Goal: Task Accomplishment & Management: Manage account settings

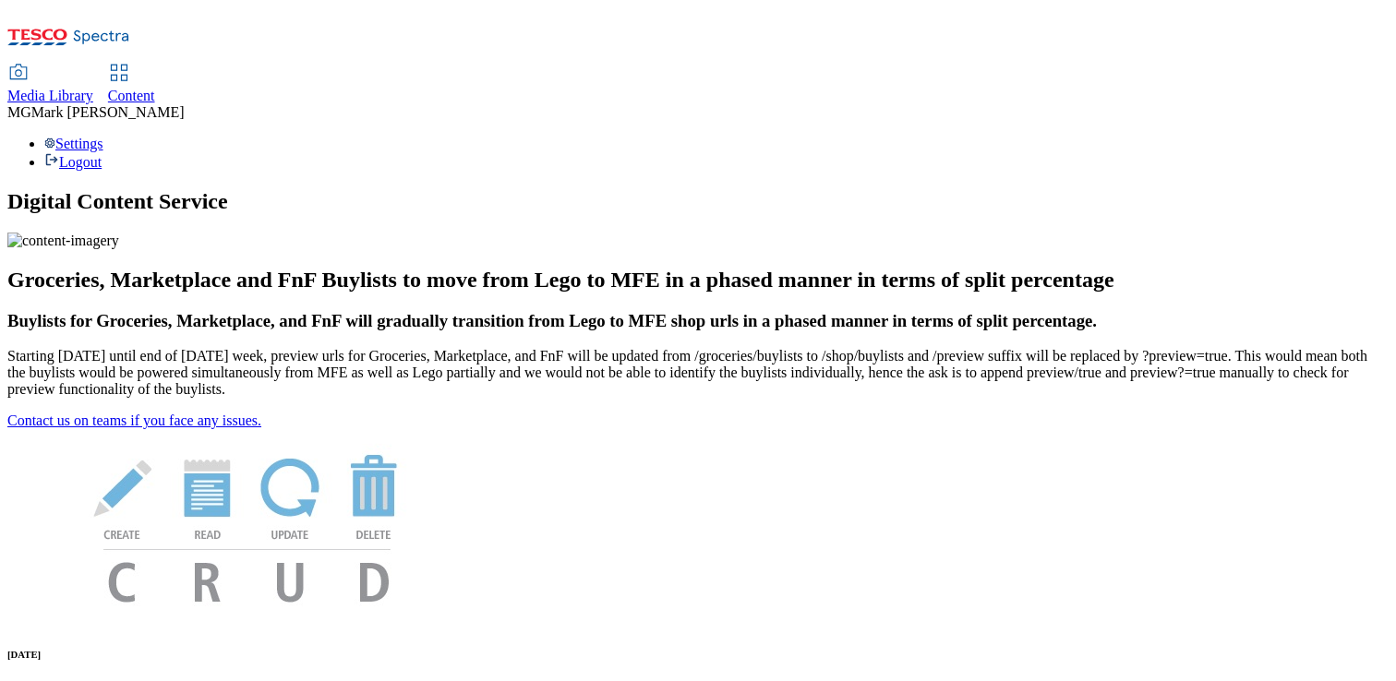
click at [93, 88] on span "Media Library" at bounding box center [50, 96] width 86 height 16
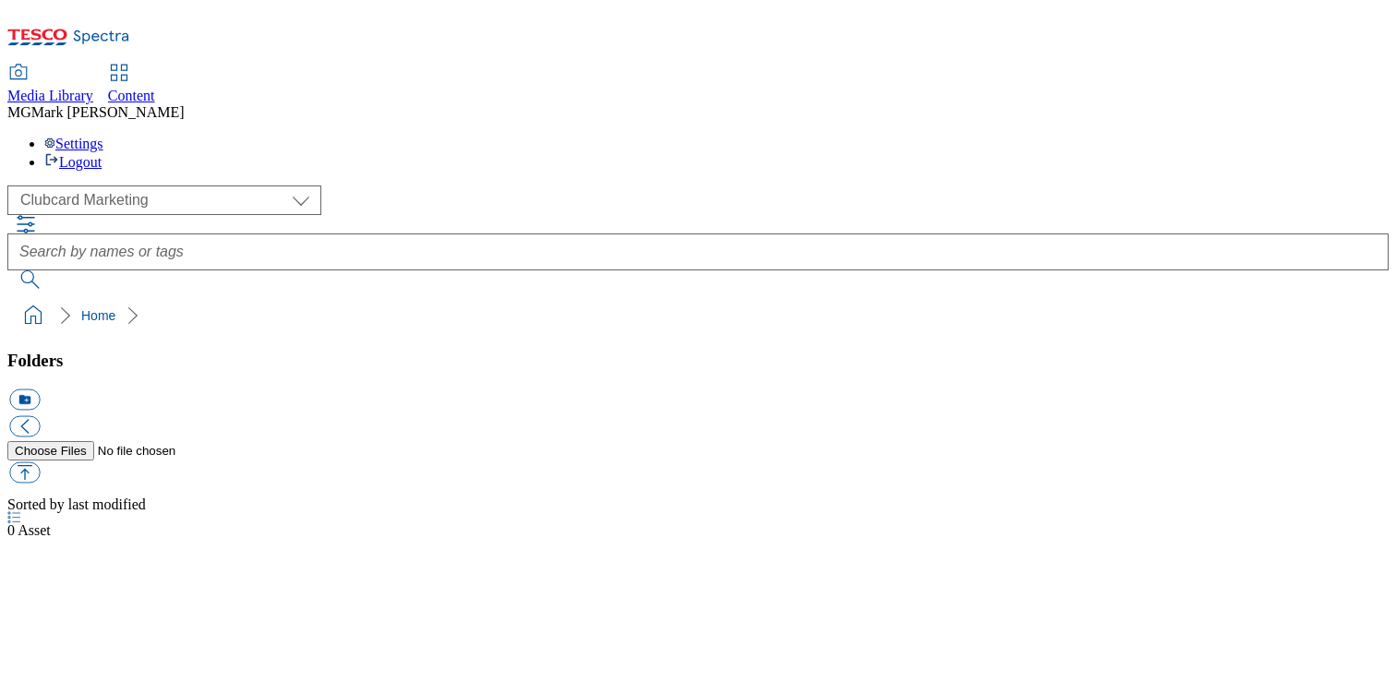
select select "flare-clubcard-mktg"
click at [155, 88] on span "Content" at bounding box center [131, 96] width 47 height 16
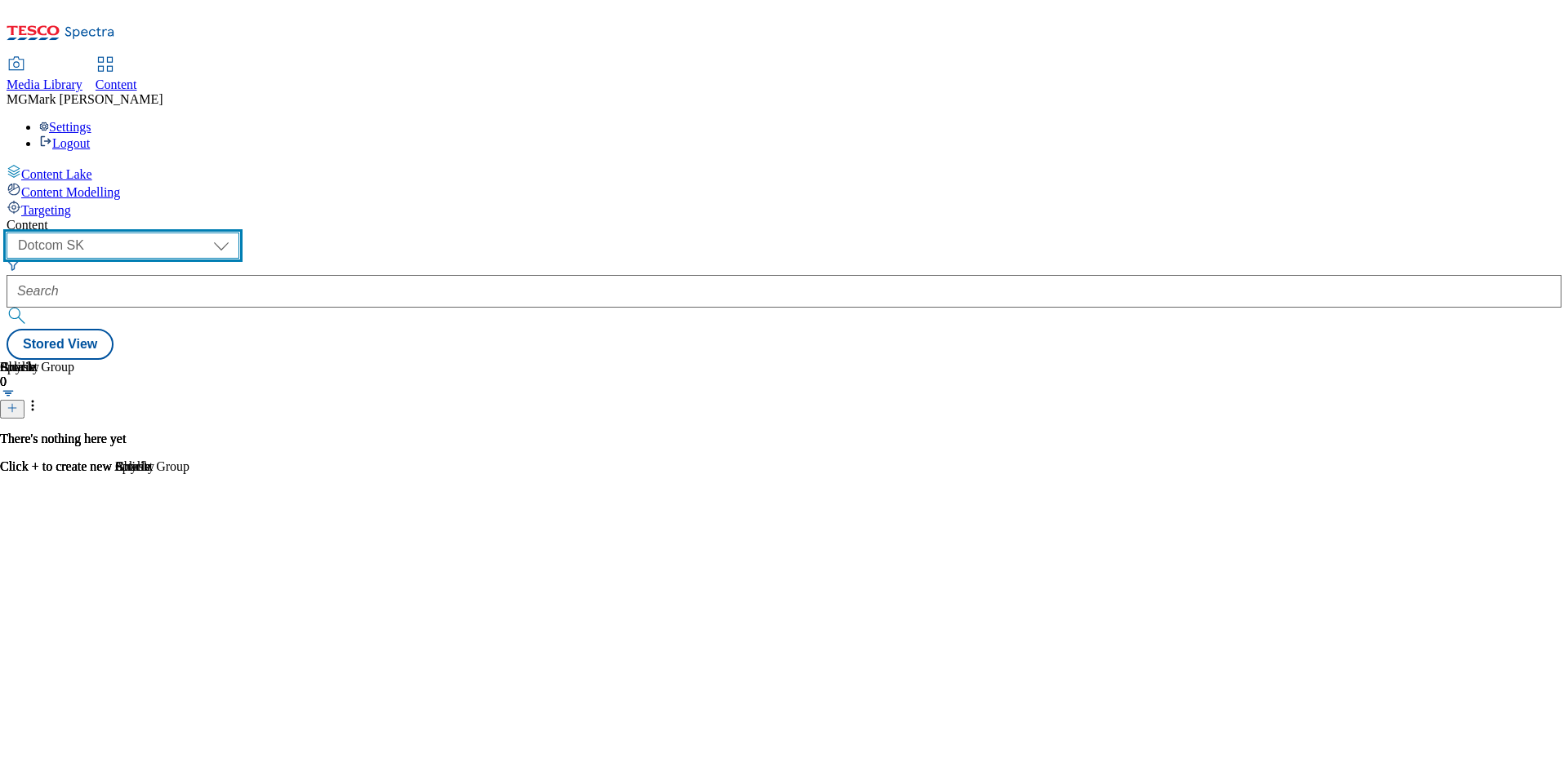
click at [240, 232] on select "Dotcom CZ Dotcom SK ghs-roi ghs-uk Phones [GEOGRAPHIC_DATA]" at bounding box center [122, 246] width 233 height 27
select select "ghs-[GEOGRAPHIC_DATA]"
click at [212, 232] on select "Dotcom CZ Dotcom SK ghs-roi ghs-uk Phones [GEOGRAPHIC_DATA]" at bounding box center [122, 246] width 233 height 27
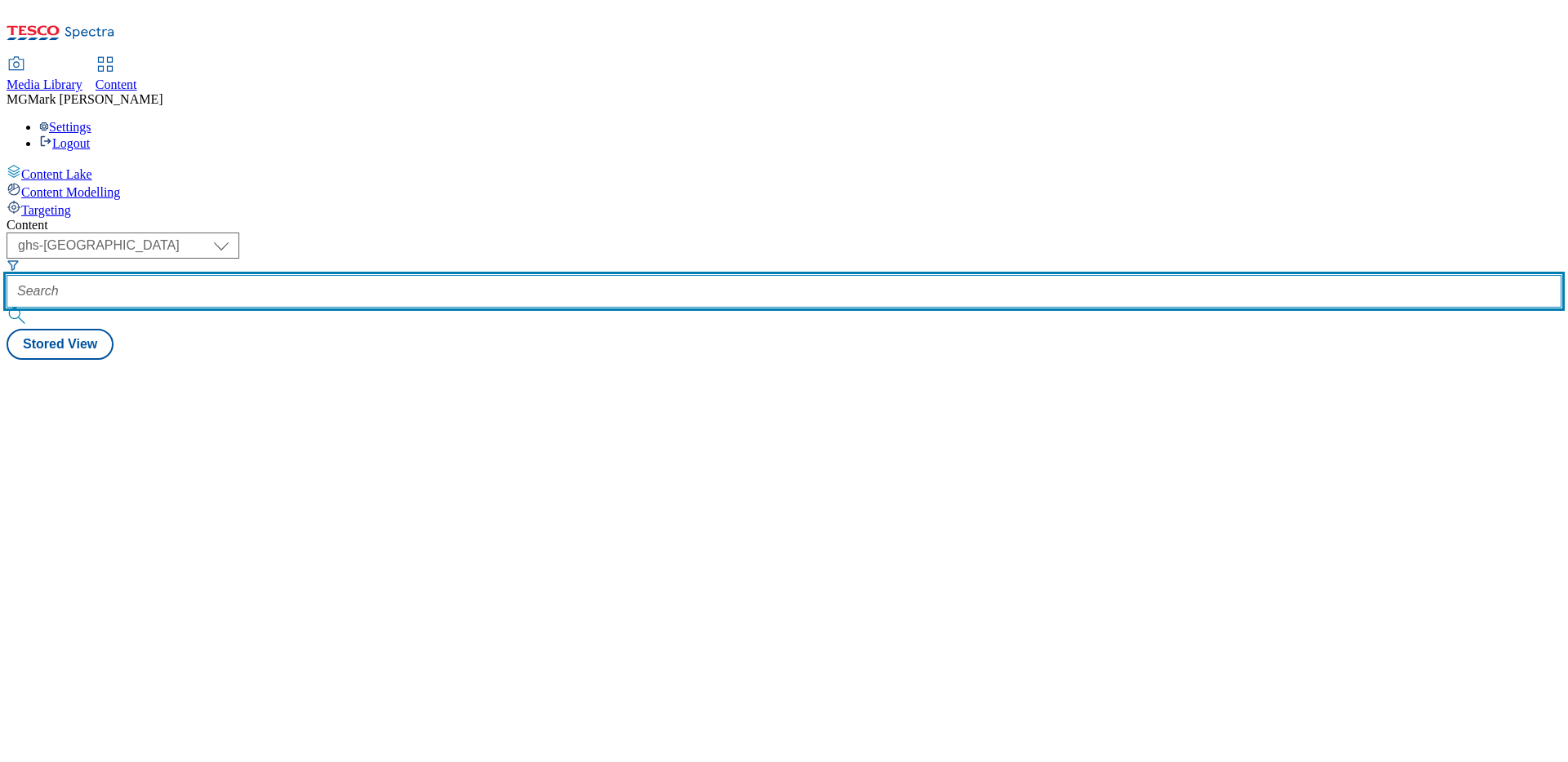
click at [400, 275] on input "text" at bounding box center [784, 291] width 1555 height 33
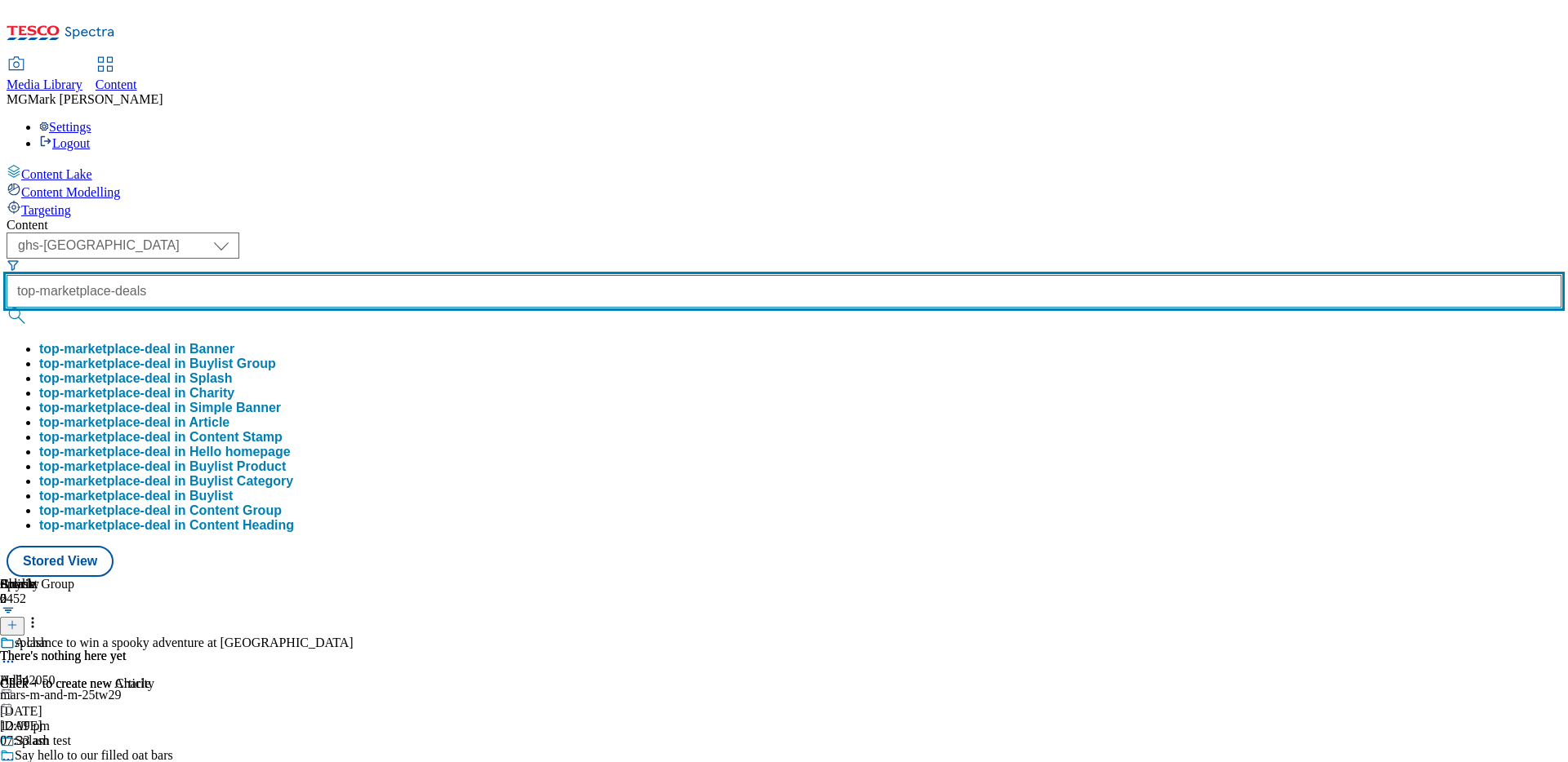
type input "top-marketplace-deals"
click at [6, 308] on button "submit" at bounding box center [18, 316] width 23 height 16
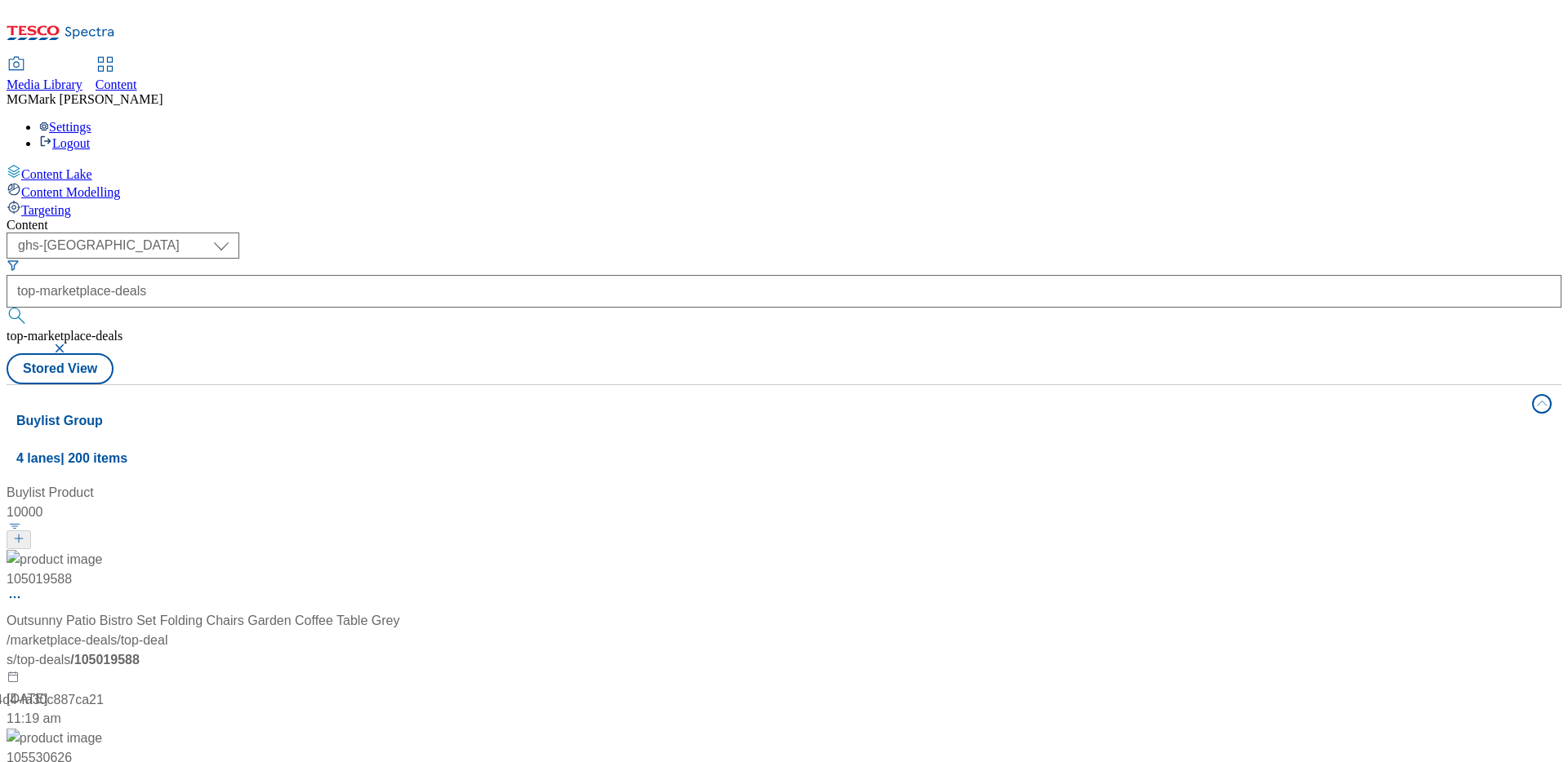
click at [676, 58] on div "Media Library Content MG [PERSON_NAME] Settings Logout" at bounding box center [784, 104] width 1555 height 93
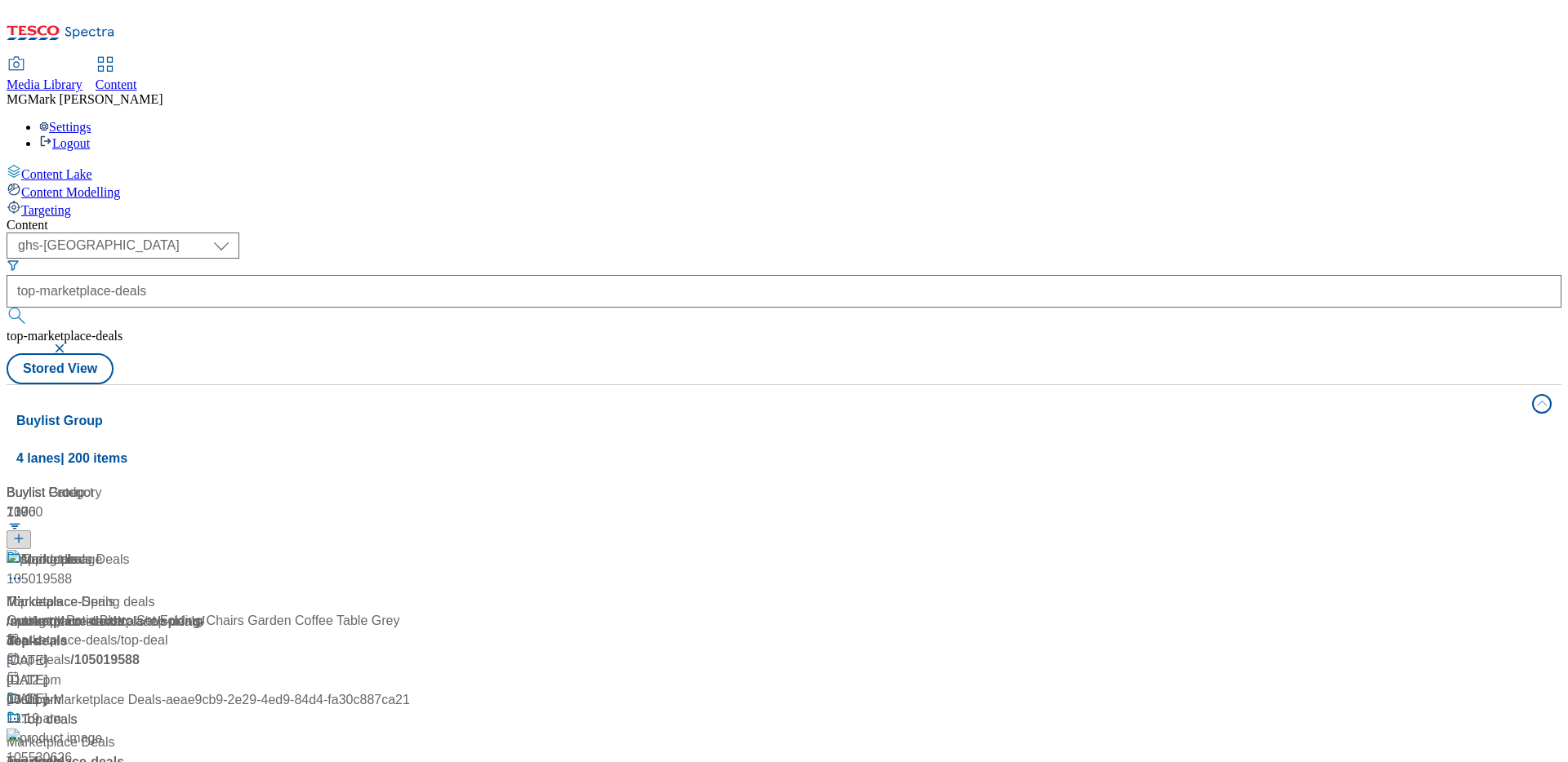
click at [410, 601] on div "/ marketplace-deals" at bounding box center [208, 621] width 403 height 19
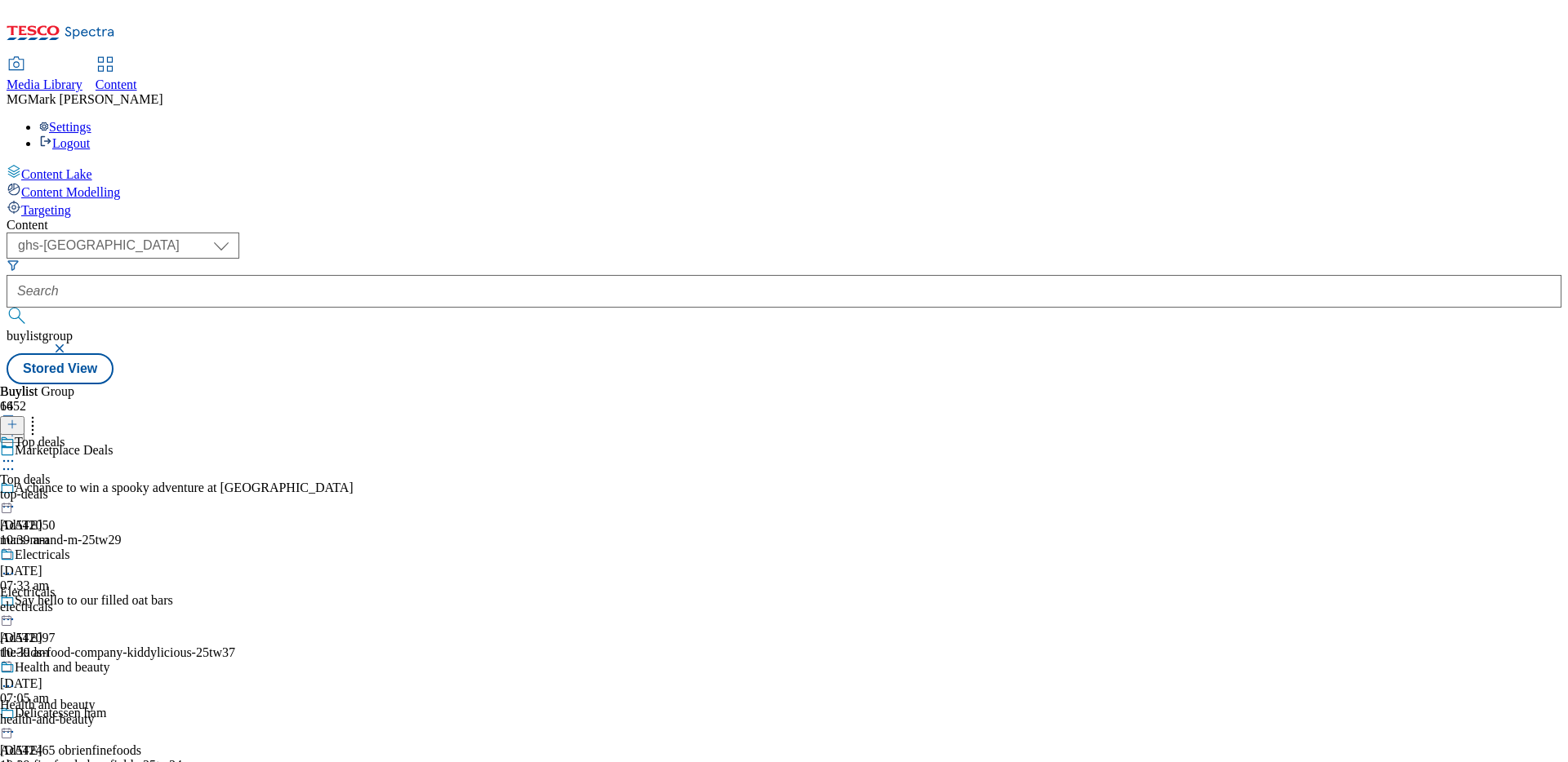
click at [128, 487] on div "top-deals" at bounding box center [64, 494] width 128 height 15
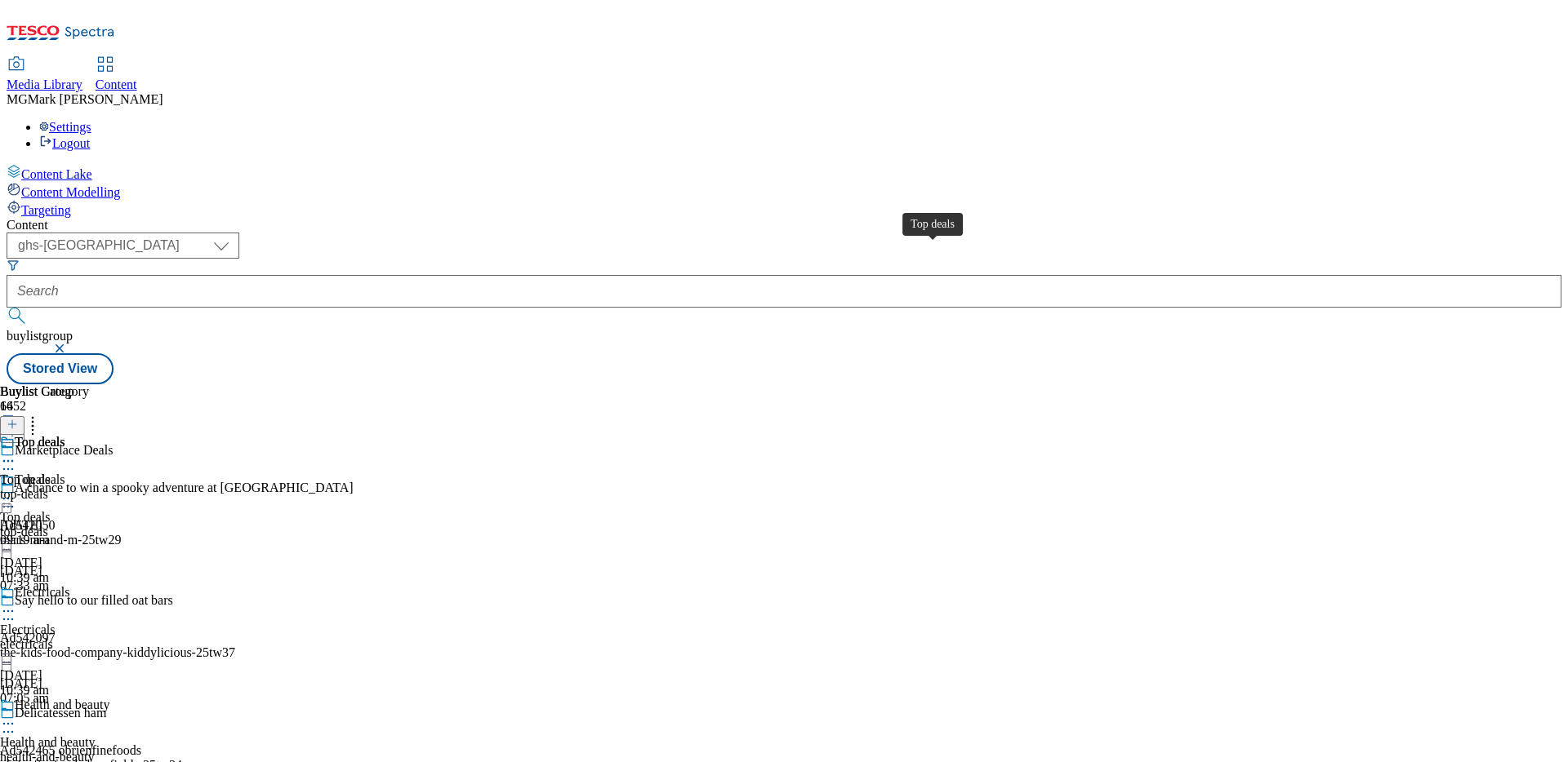
click at [65, 435] on div "Top deals" at bounding box center [40, 442] width 50 height 15
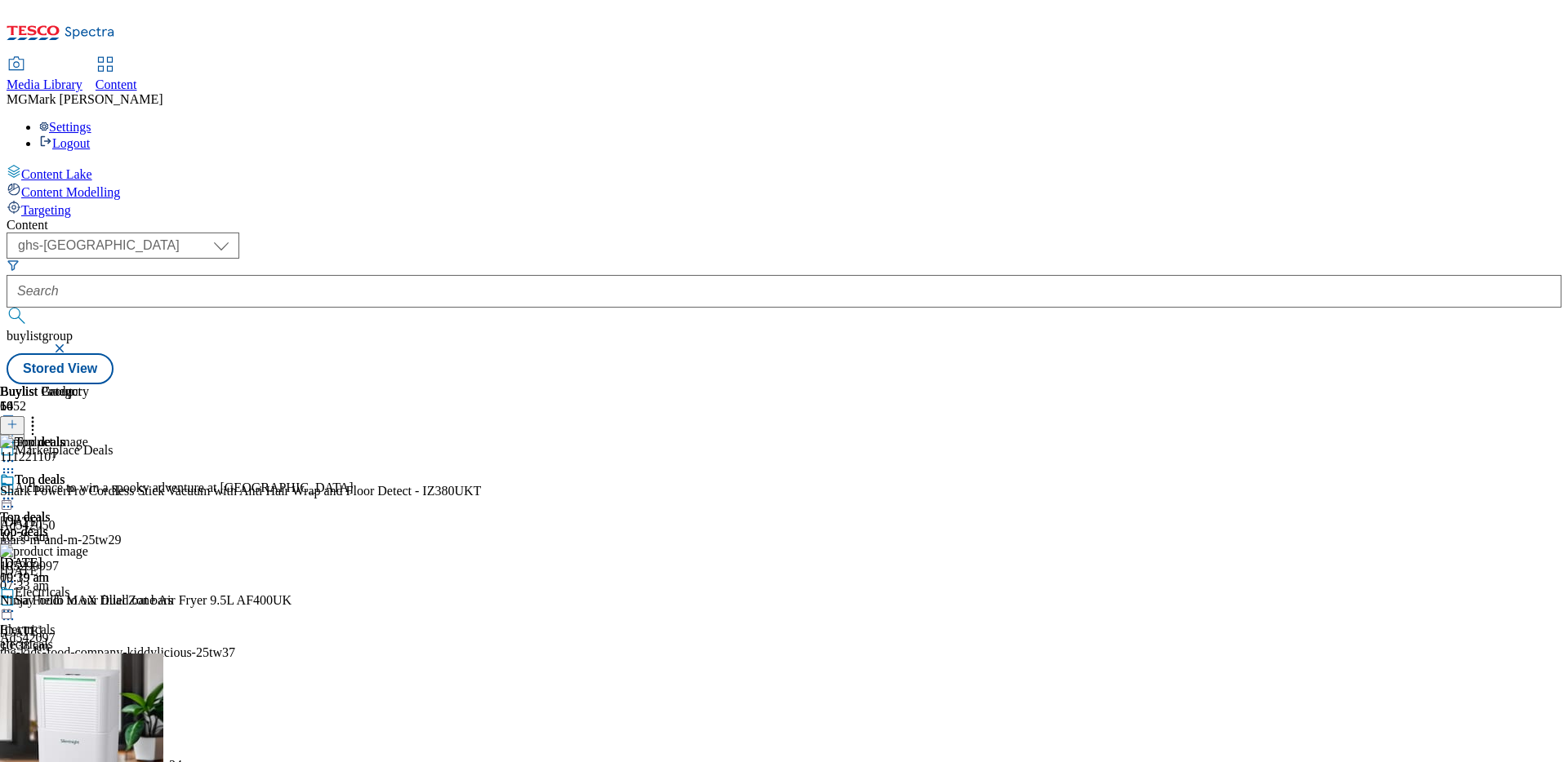
click at [16, 491] on icon at bounding box center [8, 499] width 16 height 16
click at [105, 601] on span "Un-preview" at bounding box center [78, 628] width 55 height 12
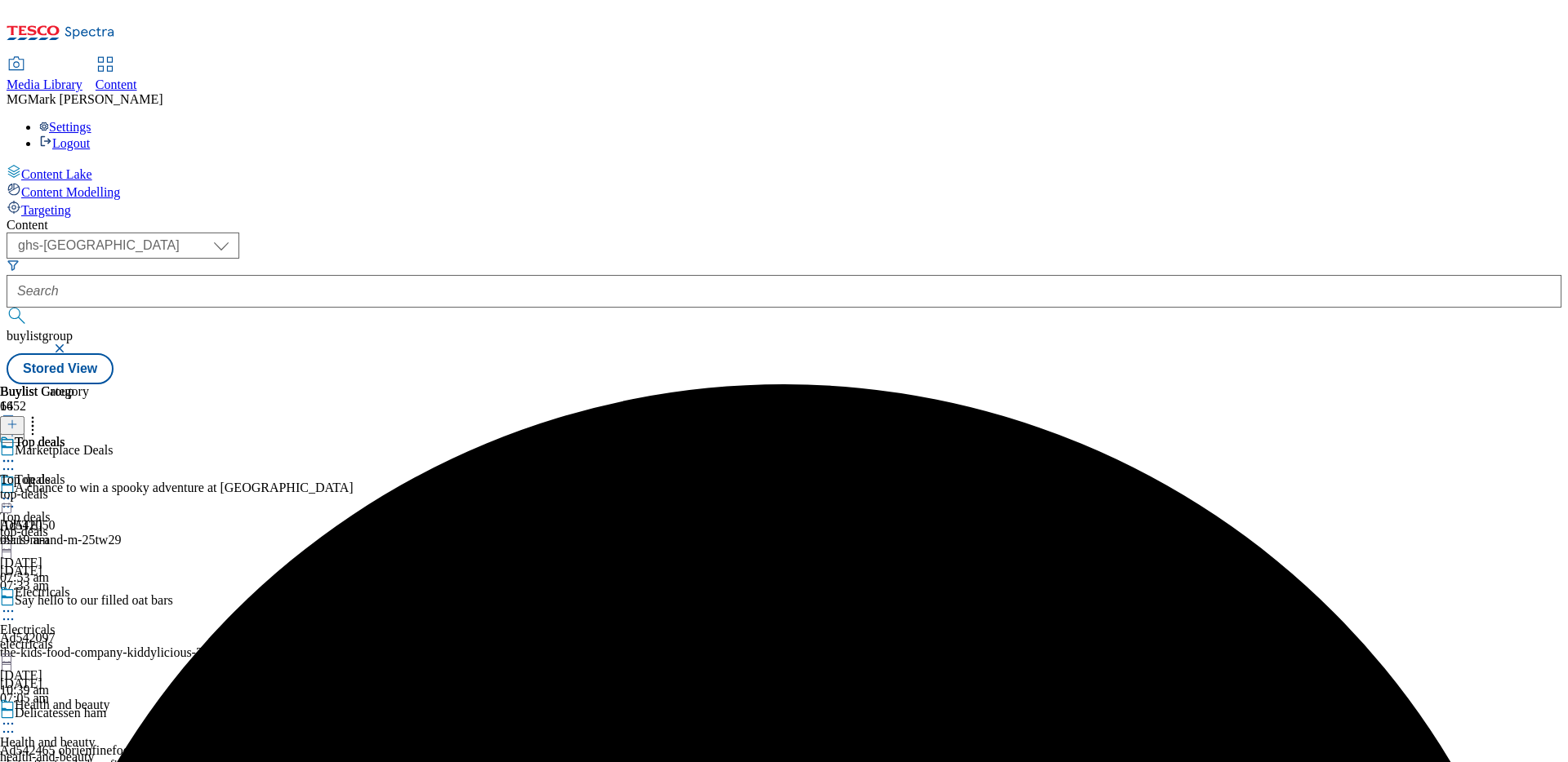
click at [16, 491] on icon at bounding box center [8, 499] width 16 height 16
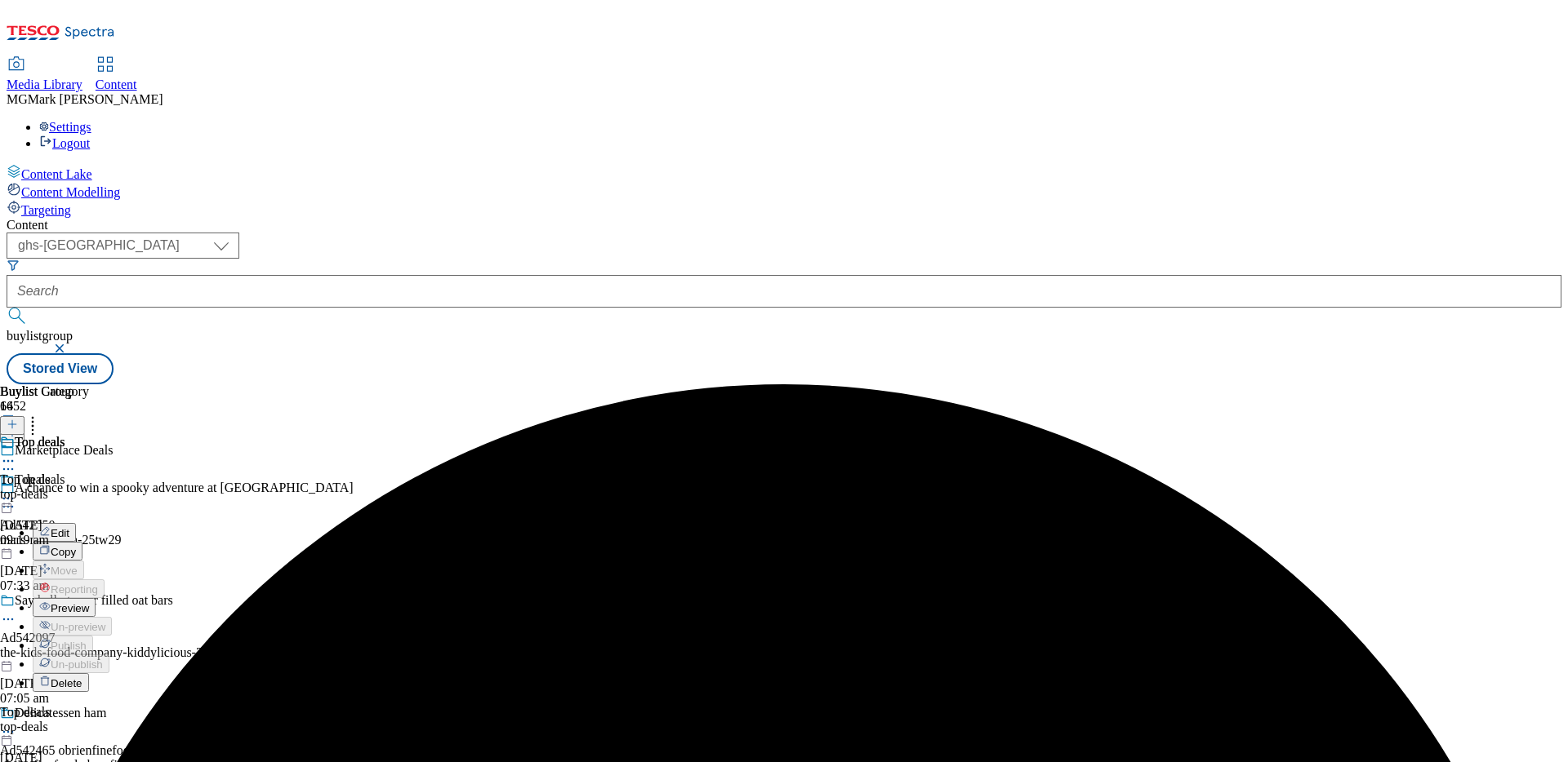
click at [89, 601] on span "Preview" at bounding box center [69, 608] width 38 height 12
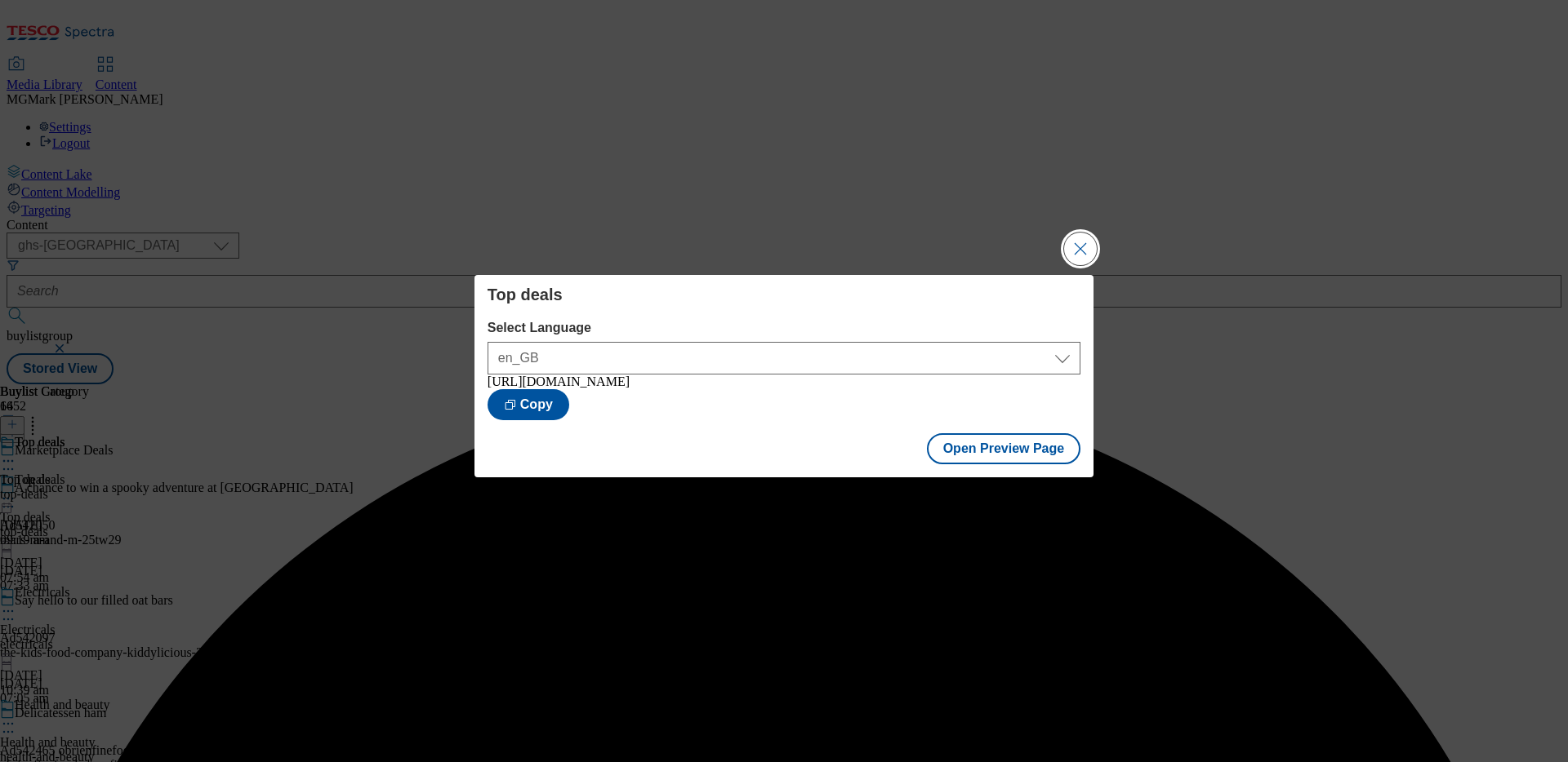
click at [1082, 247] on button "Close Modal" at bounding box center [1080, 248] width 33 height 33
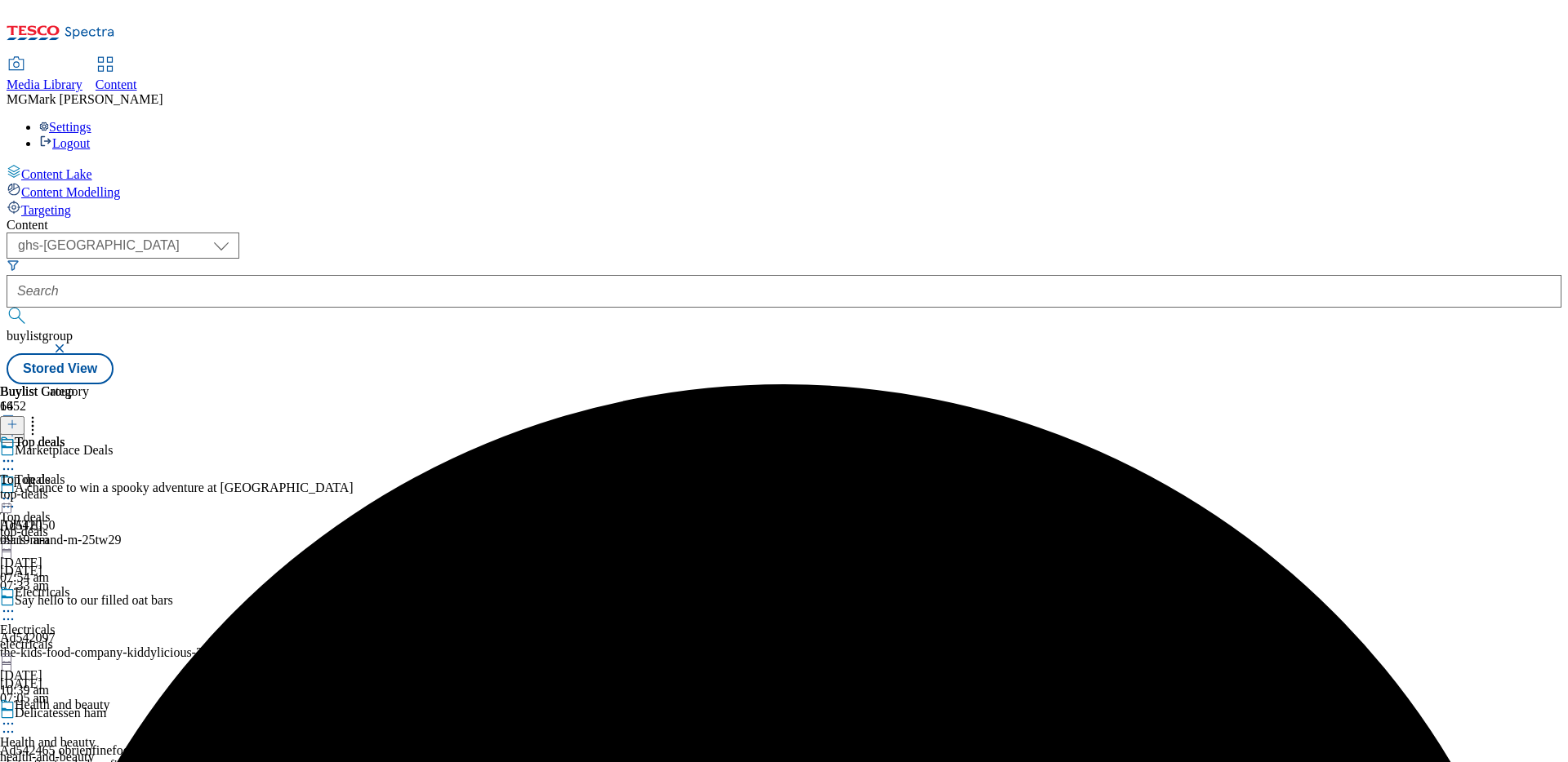
click at [16, 491] on icon at bounding box center [8, 499] width 16 height 16
click at [89, 435] on div "Top deals Top deals top-deals [DATE] 09:19 am" at bounding box center [44, 491] width 89 height 112
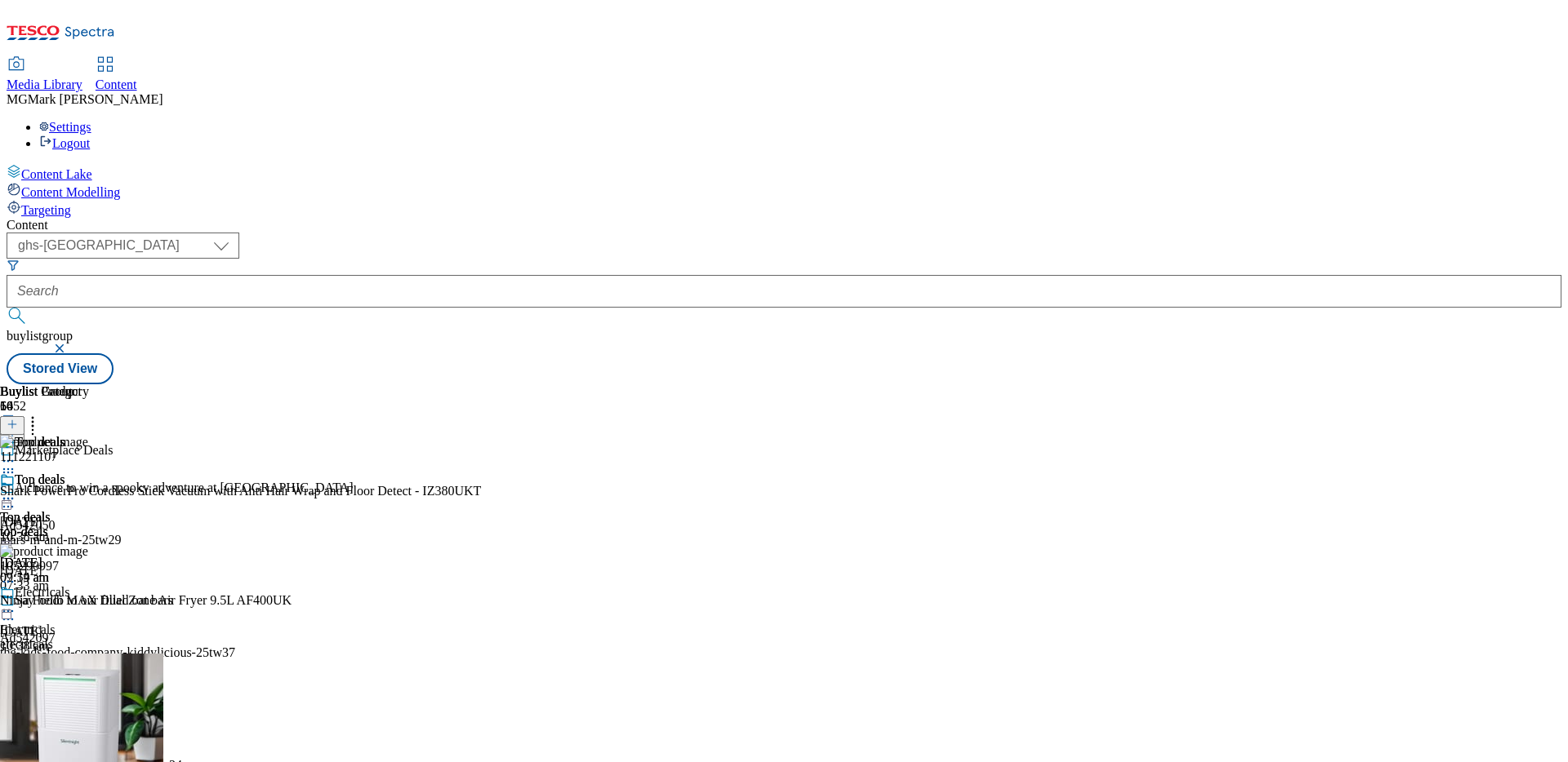
click at [89, 473] on div "Top deals Top deals top-deals [DATE] 09:19 am" at bounding box center [44, 529] width 89 height 112
click at [16, 491] on icon at bounding box center [8, 499] width 16 height 16
click at [103, 601] on span "Un-publish" at bounding box center [76, 683] width 52 height 12
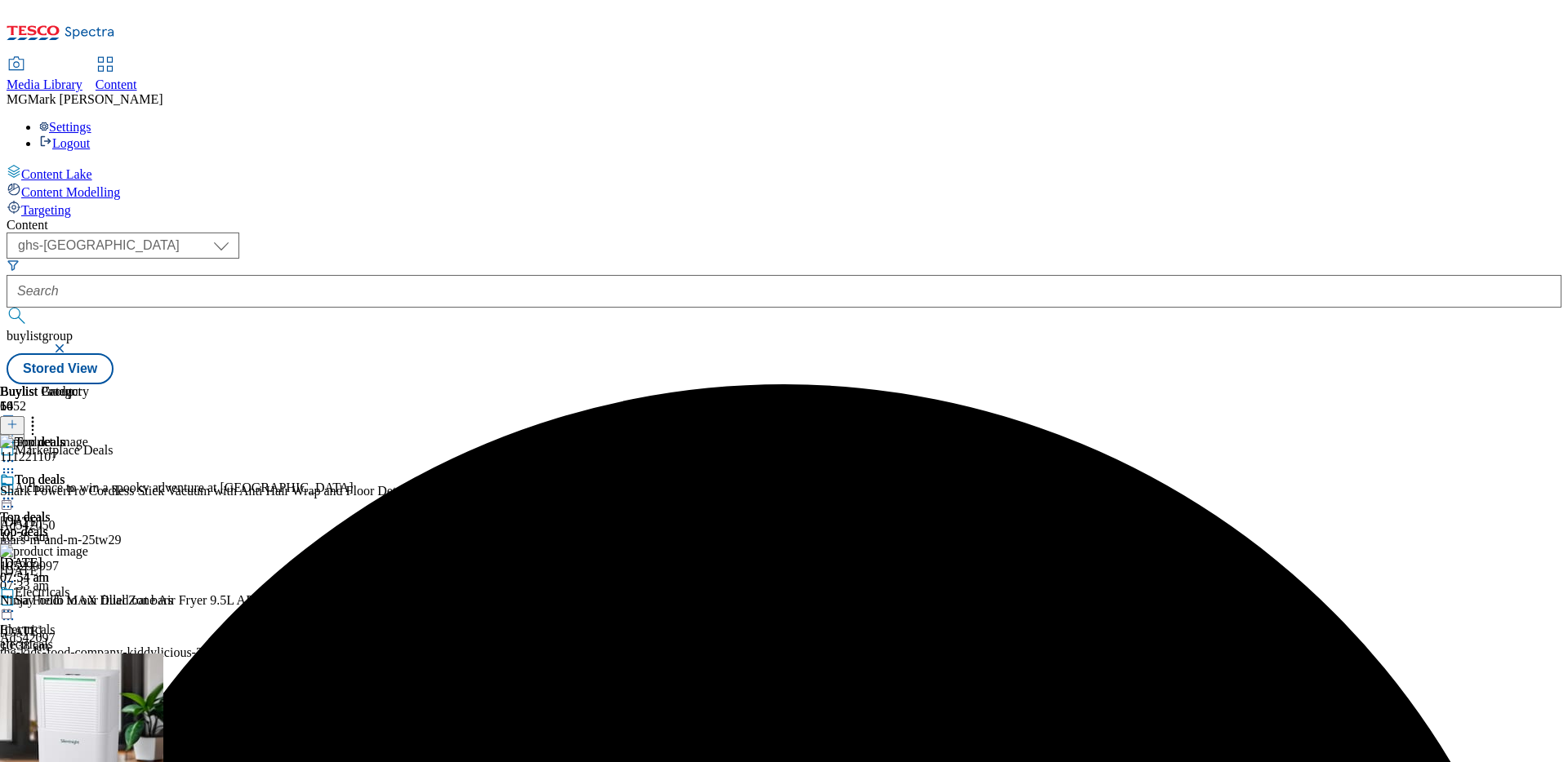
click at [41, 414] on icon at bounding box center [33, 422] width 16 height 16
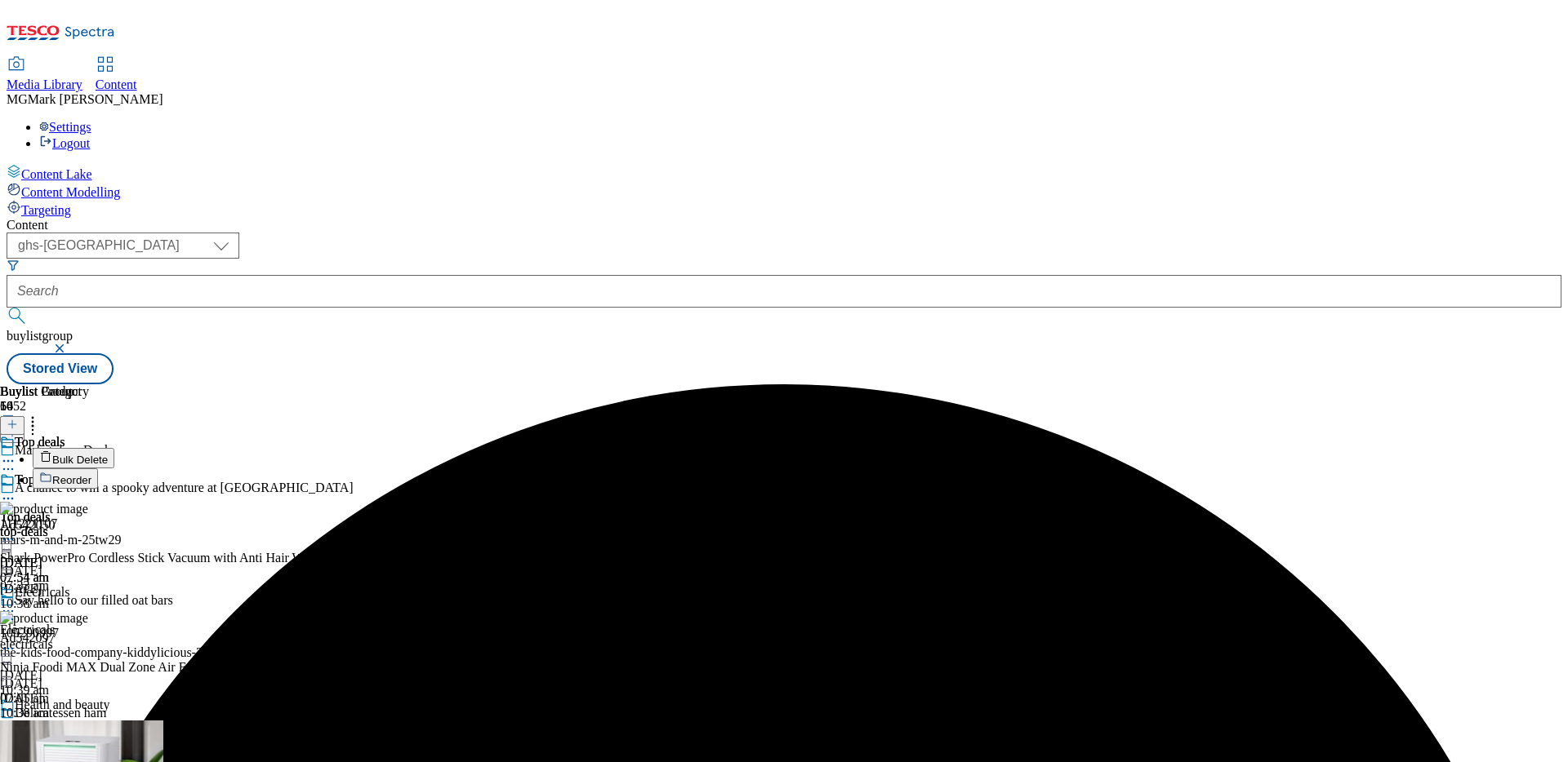
click at [567, 448] on li "Bulk Delete" at bounding box center [300, 458] width 534 height 20
click at [108, 453] on span "Bulk Delete" at bounding box center [80, 460] width 56 height 12
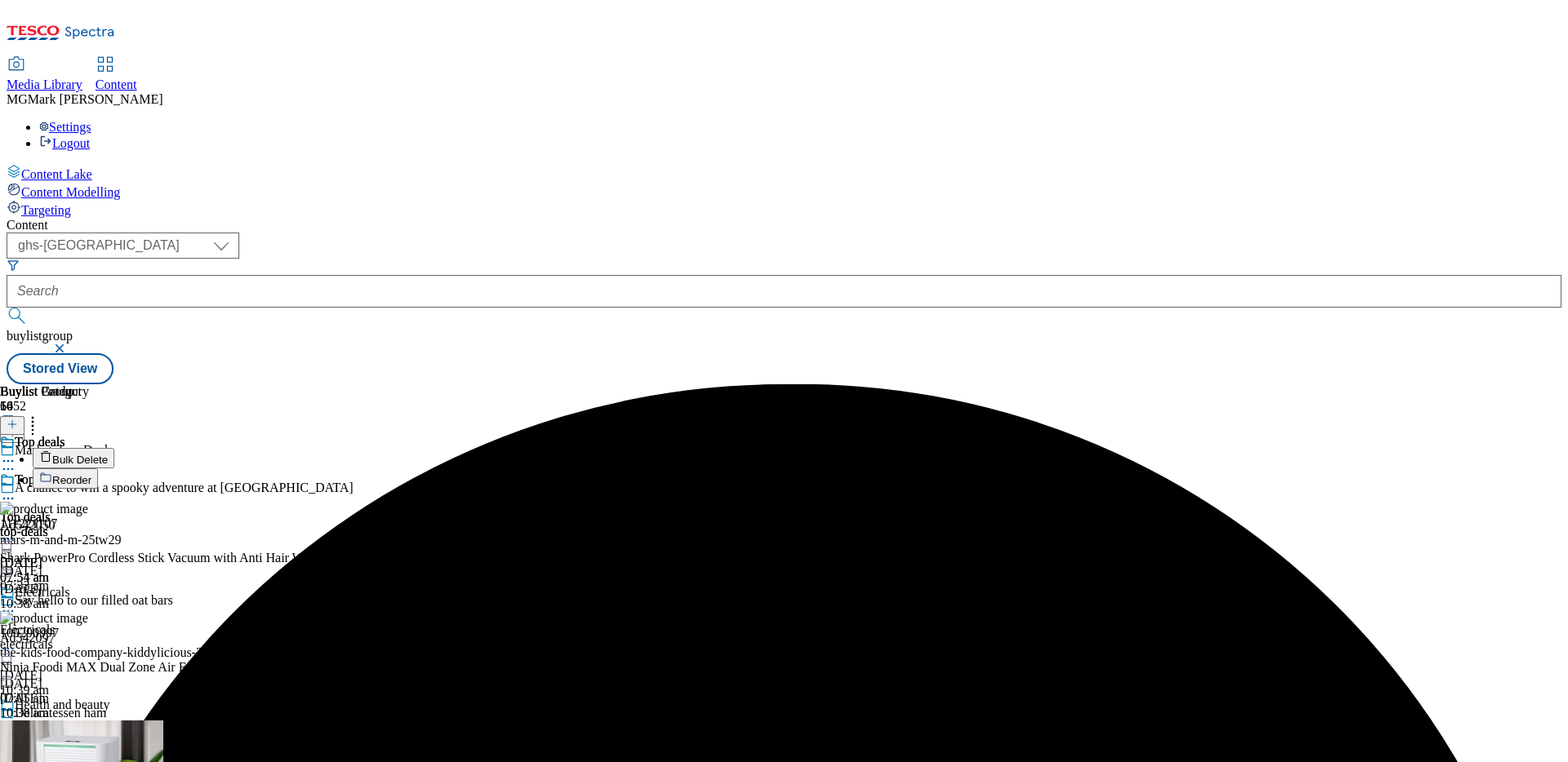
click at [16, 491] on icon at bounding box center [8, 499] width 16 height 16
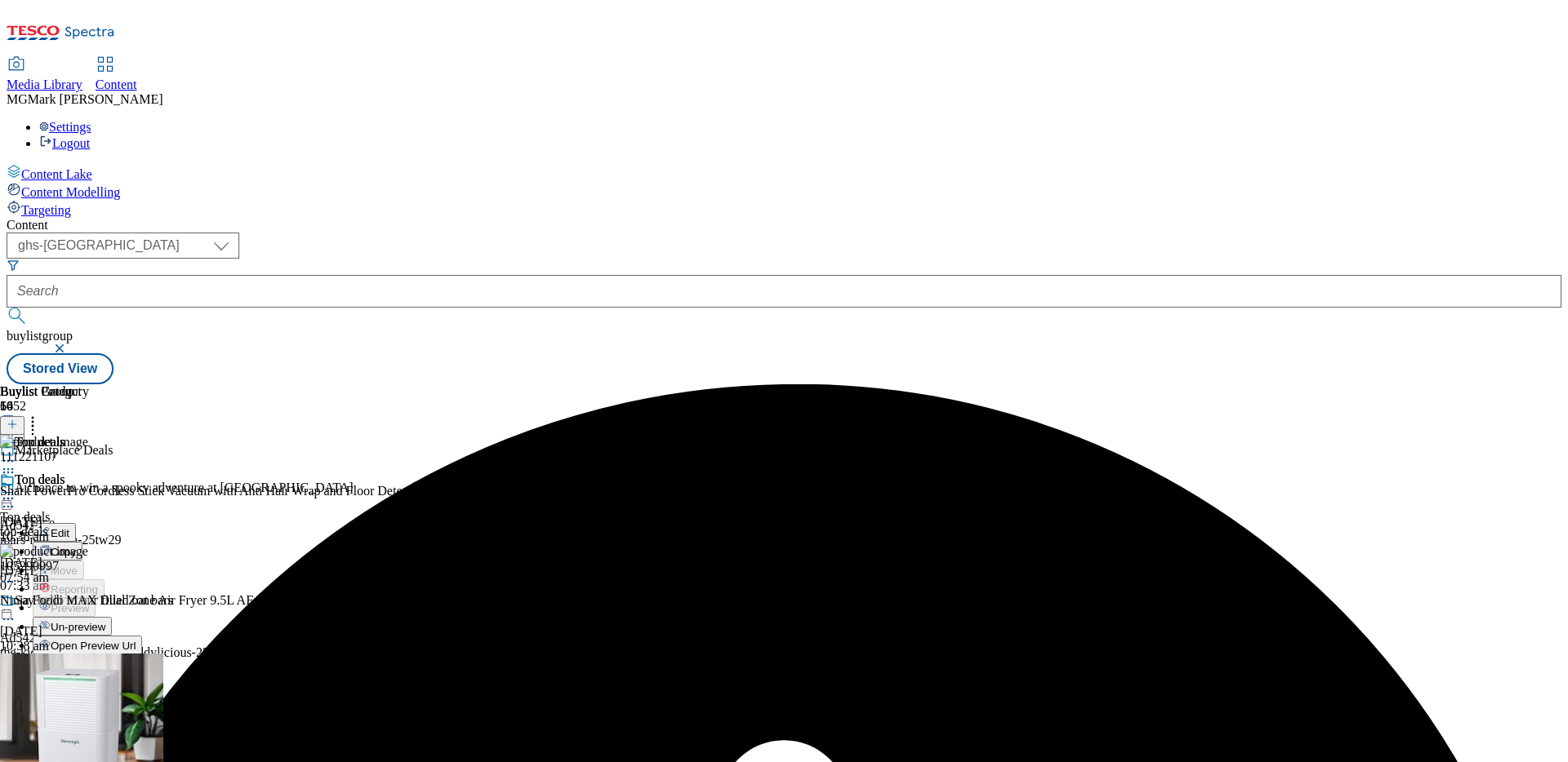
click at [105, 601] on span "Un-preview" at bounding box center [78, 628] width 55 height 12
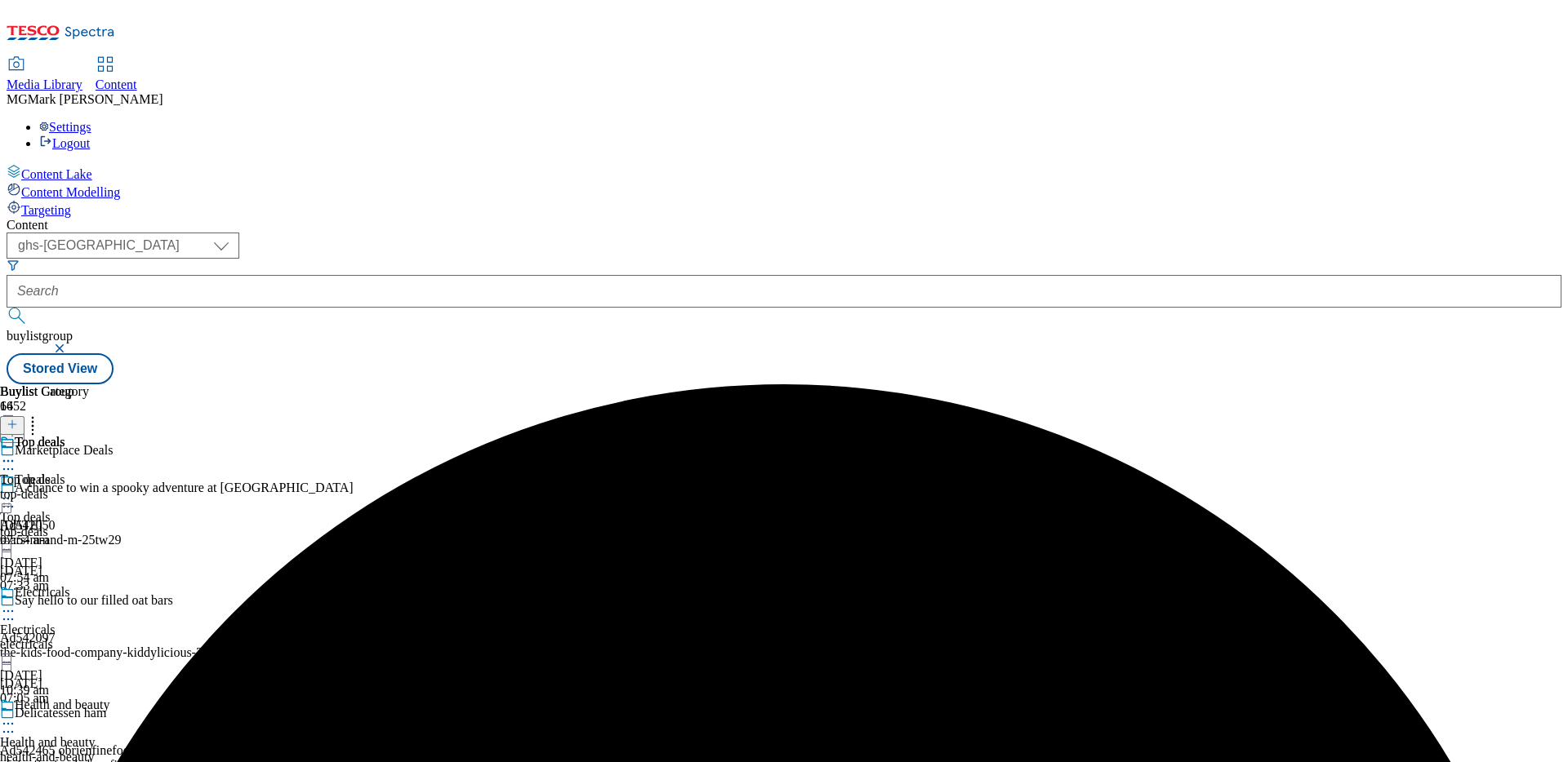
click at [89, 487] on div "top-deals" at bounding box center [44, 494] width 89 height 15
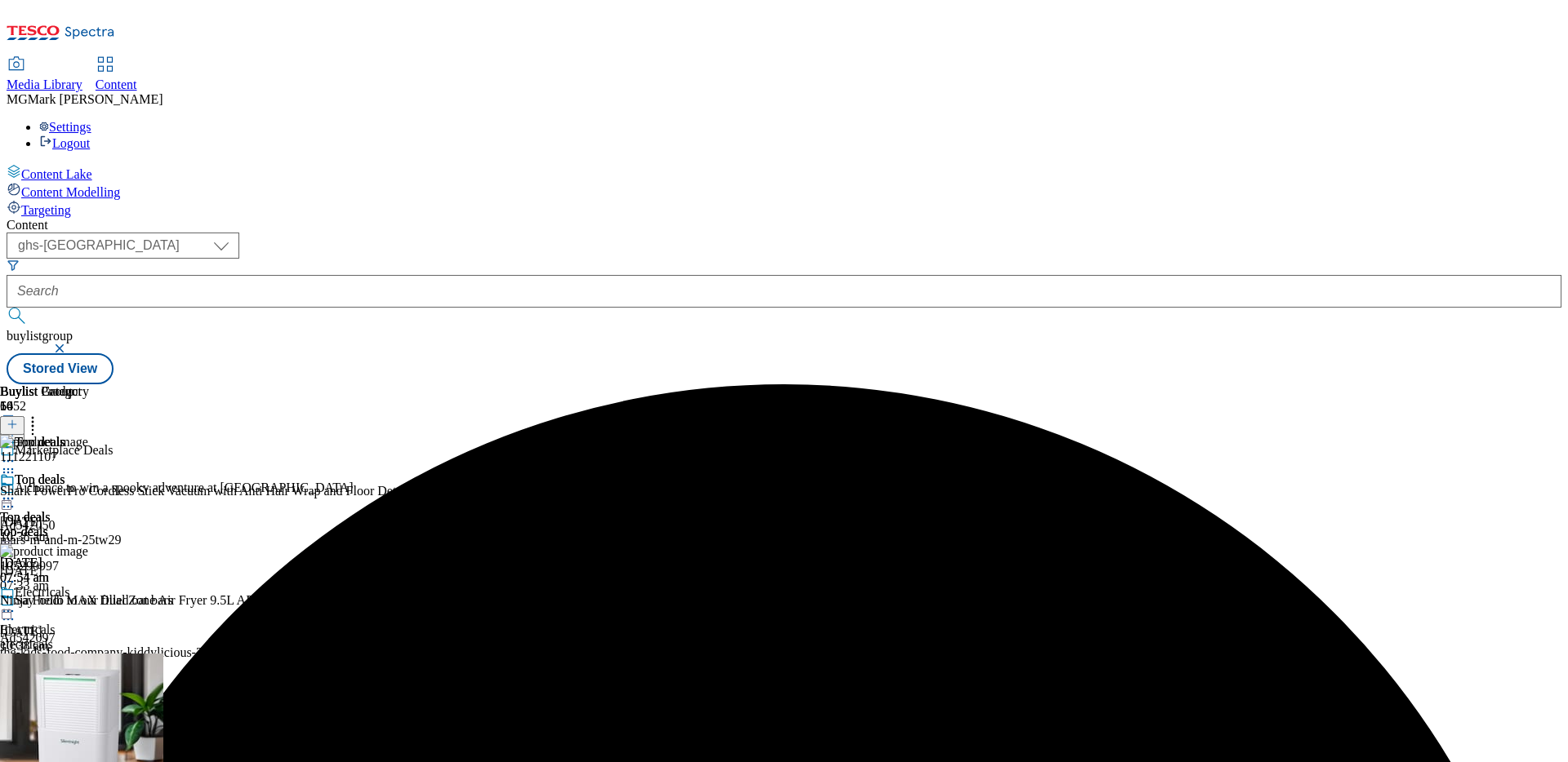
click at [41, 414] on icon at bounding box center [33, 422] width 16 height 16
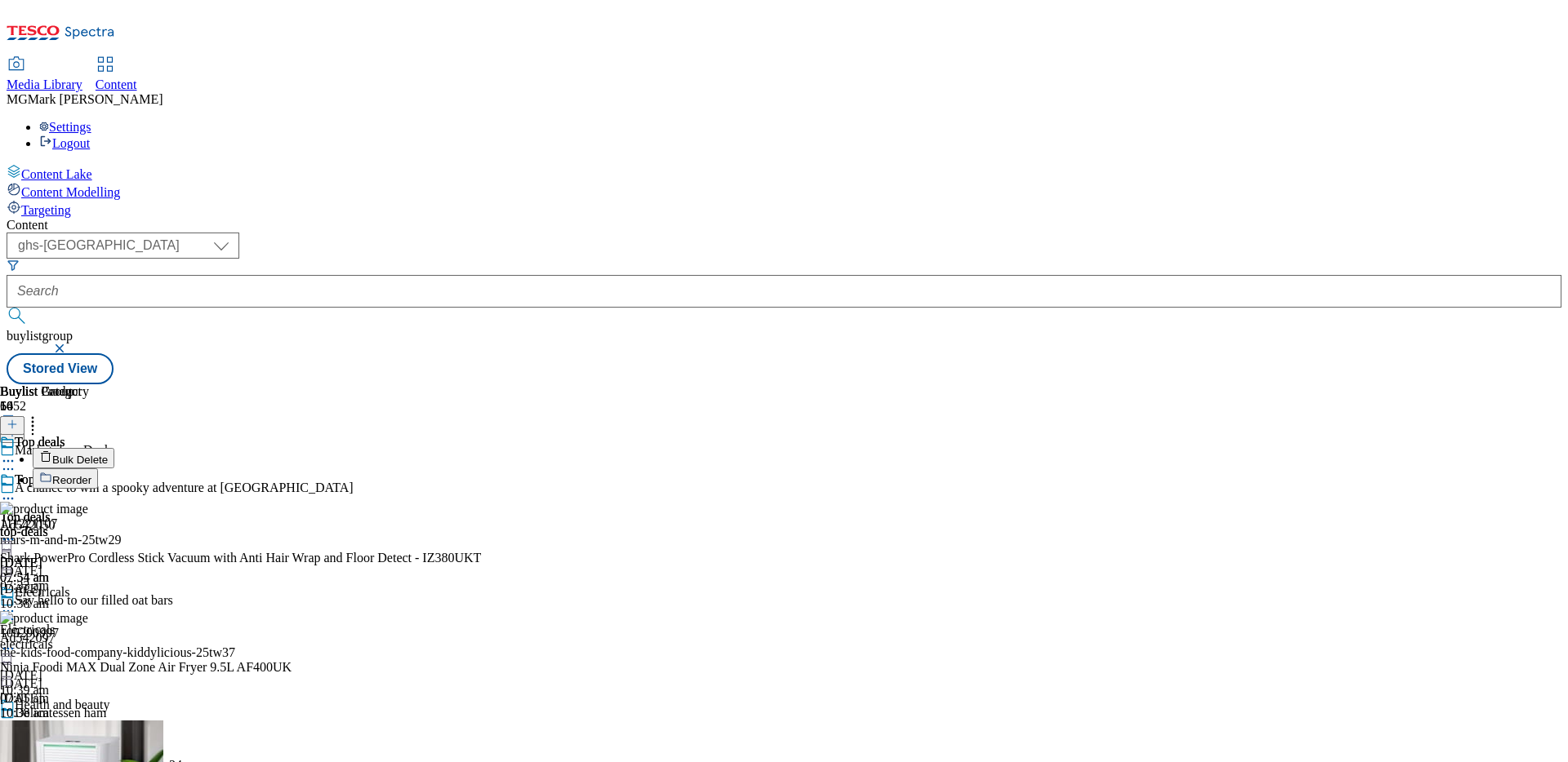
click at [108, 453] on span "Bulk Delete" at bounding box center [80, 460] width 56 height 12
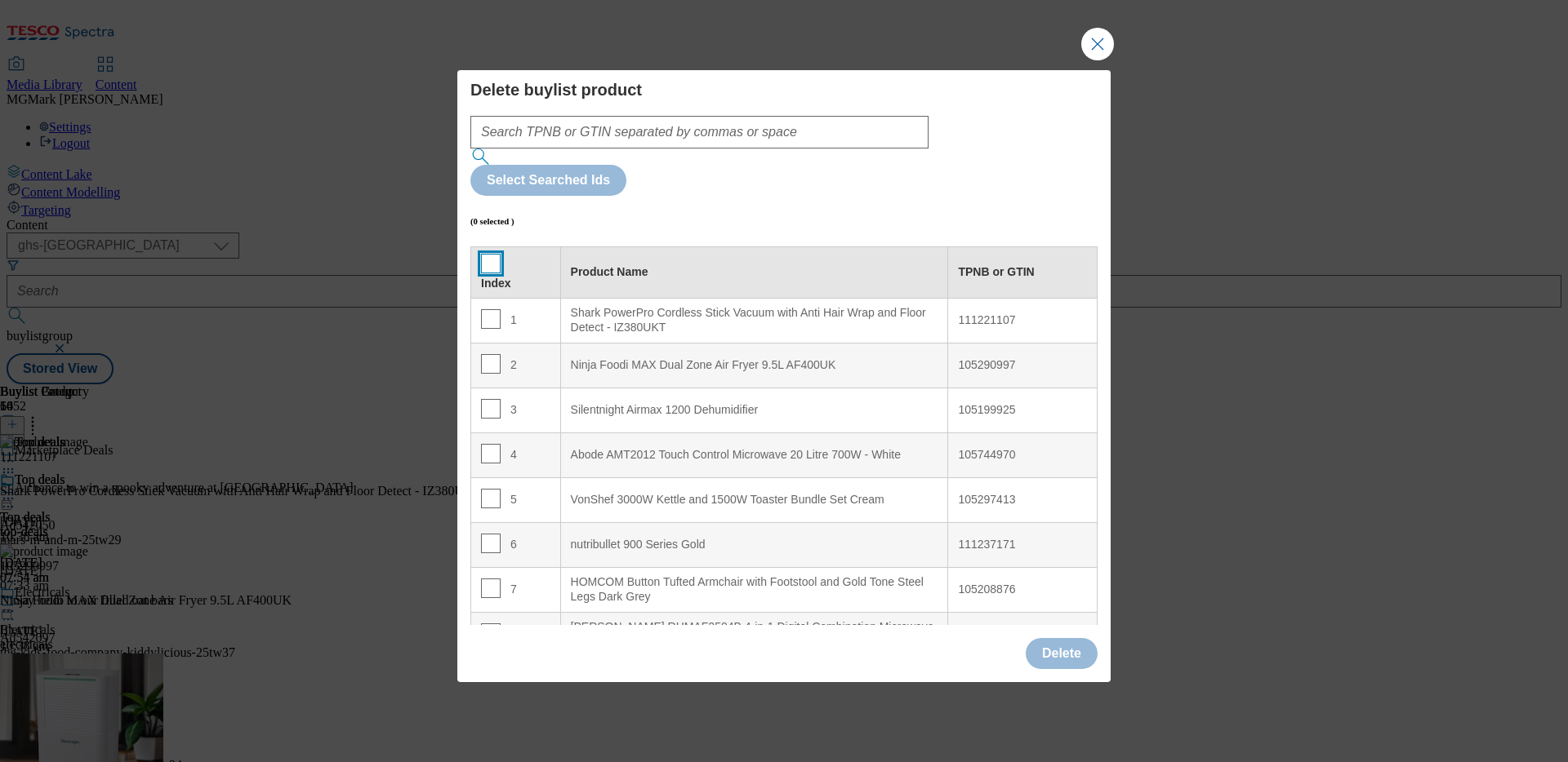
click at [481, 254] on input "Modal" at bounding box center [491, 263] width 19 height 19
checkbox input "true"
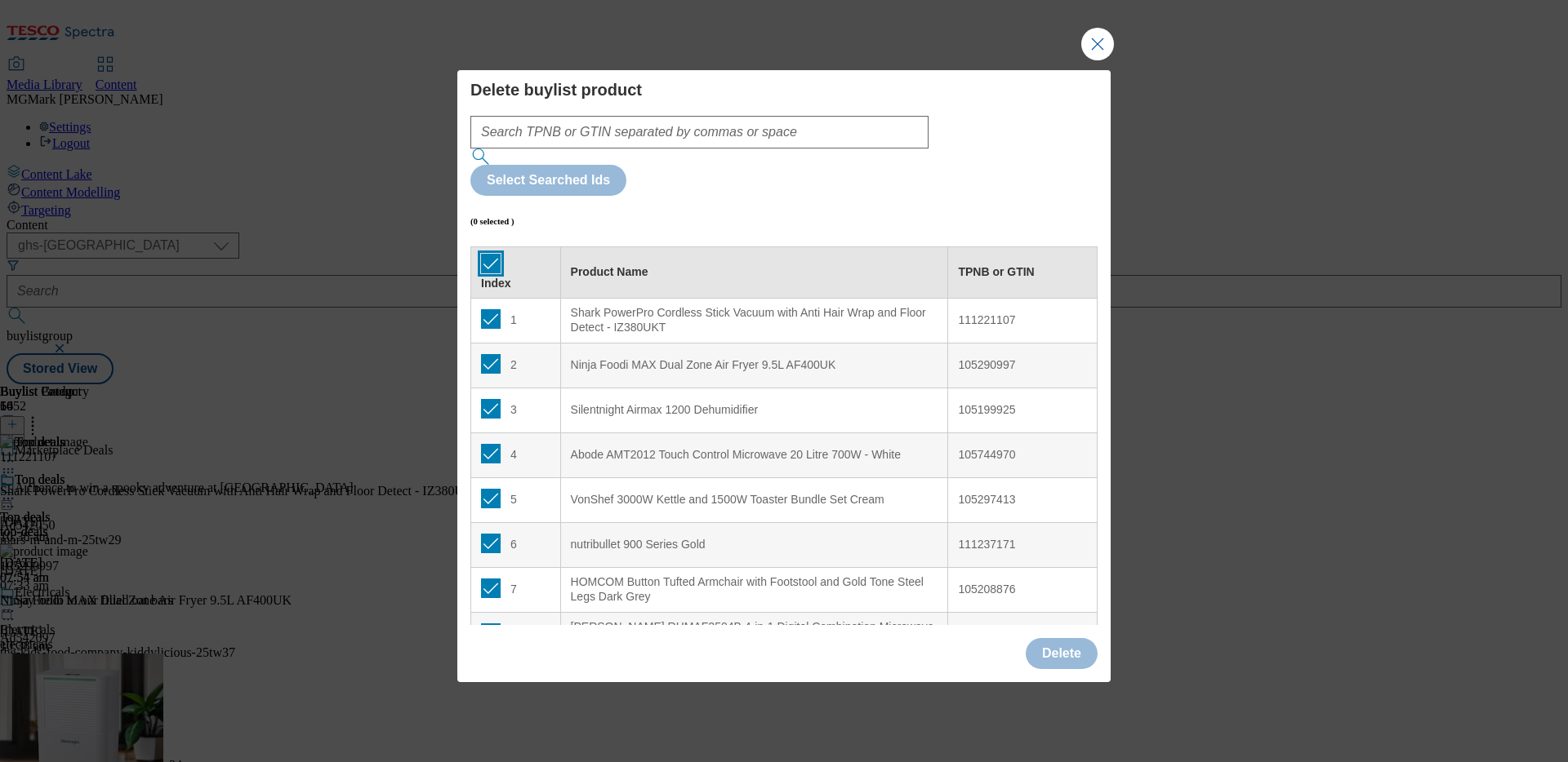
checkbox input "true"
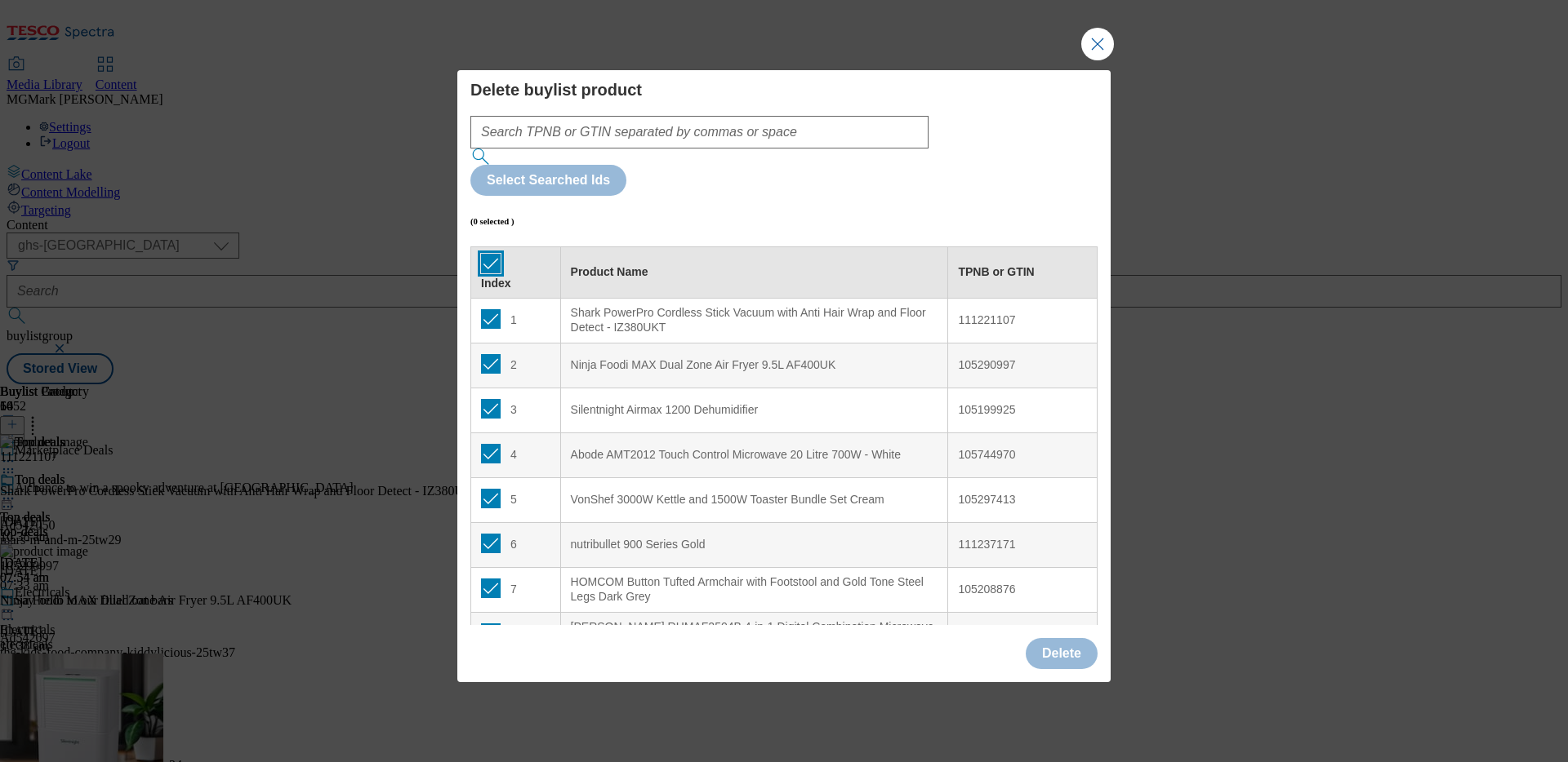
checkbox input "true"
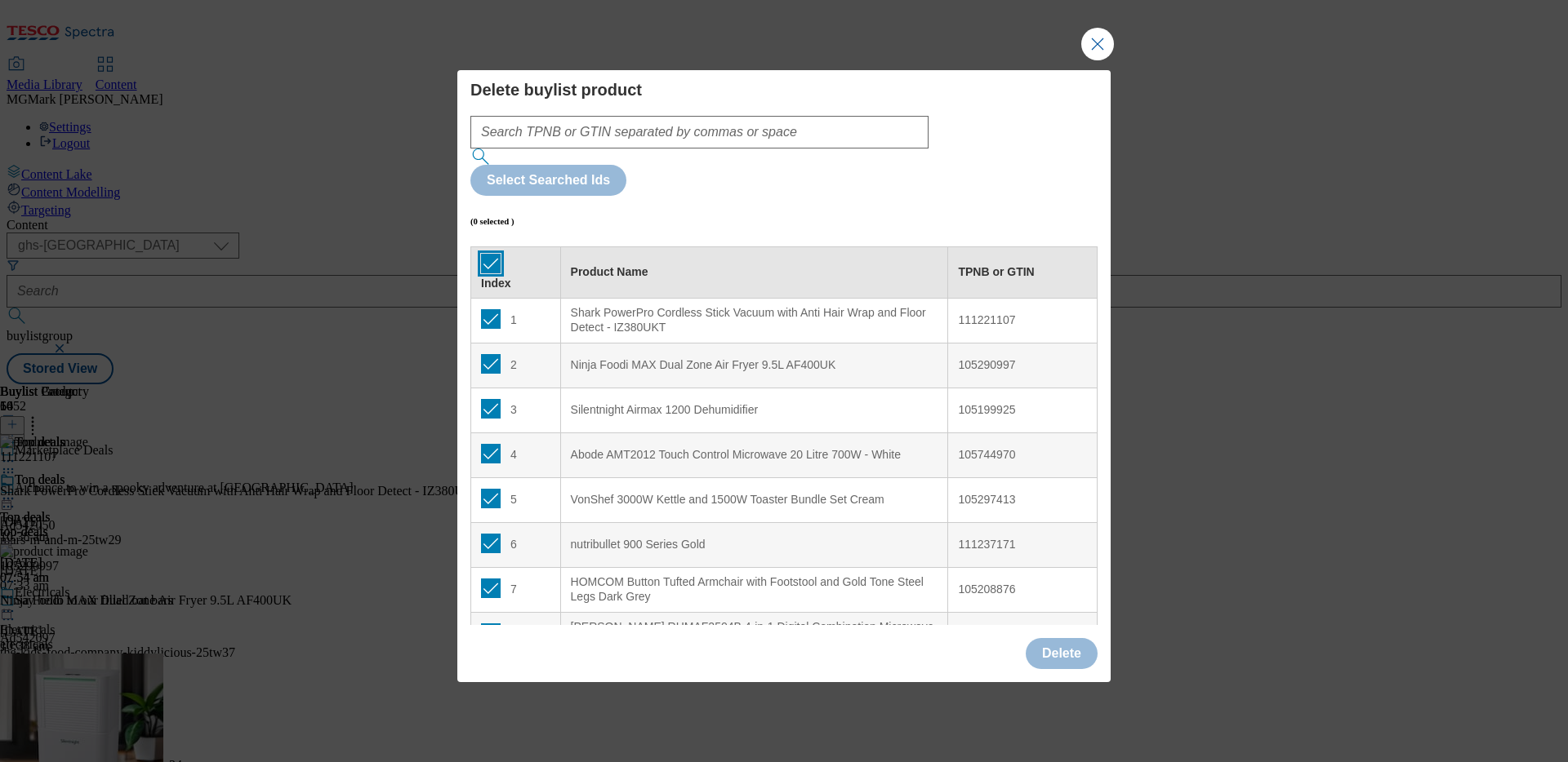
checkbox input "true"
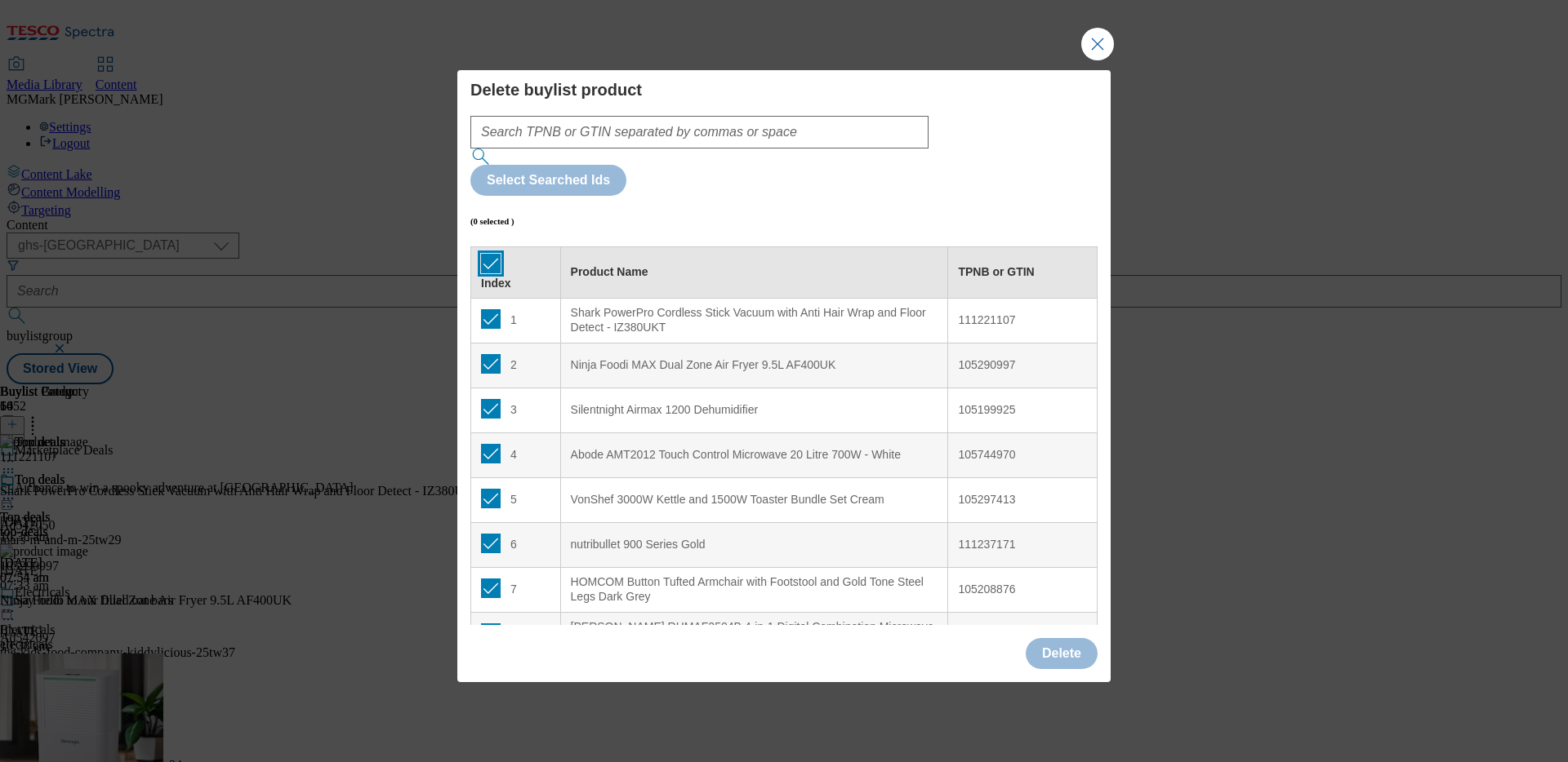
checkbox input "true"
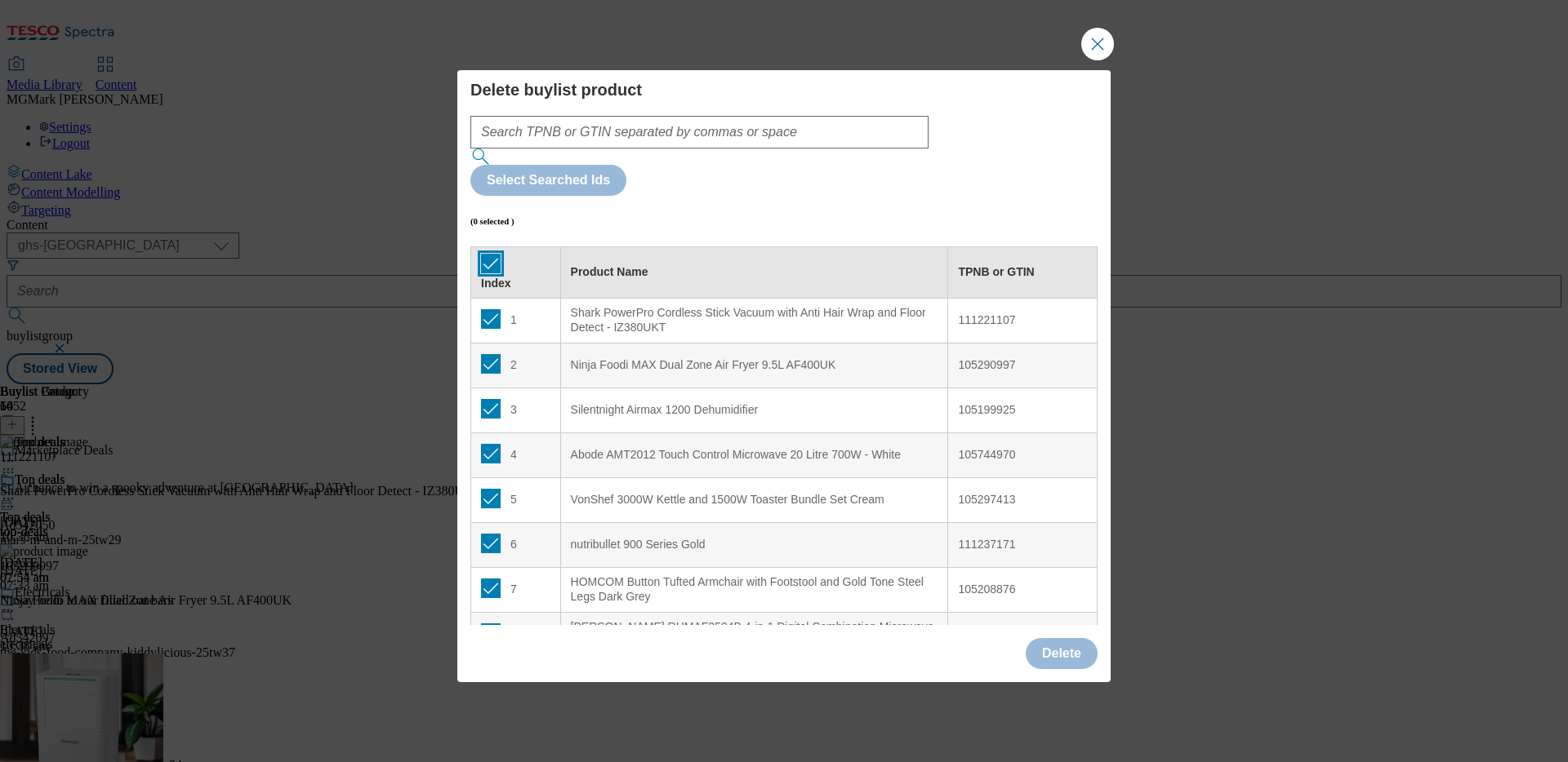
checkbox input "true"
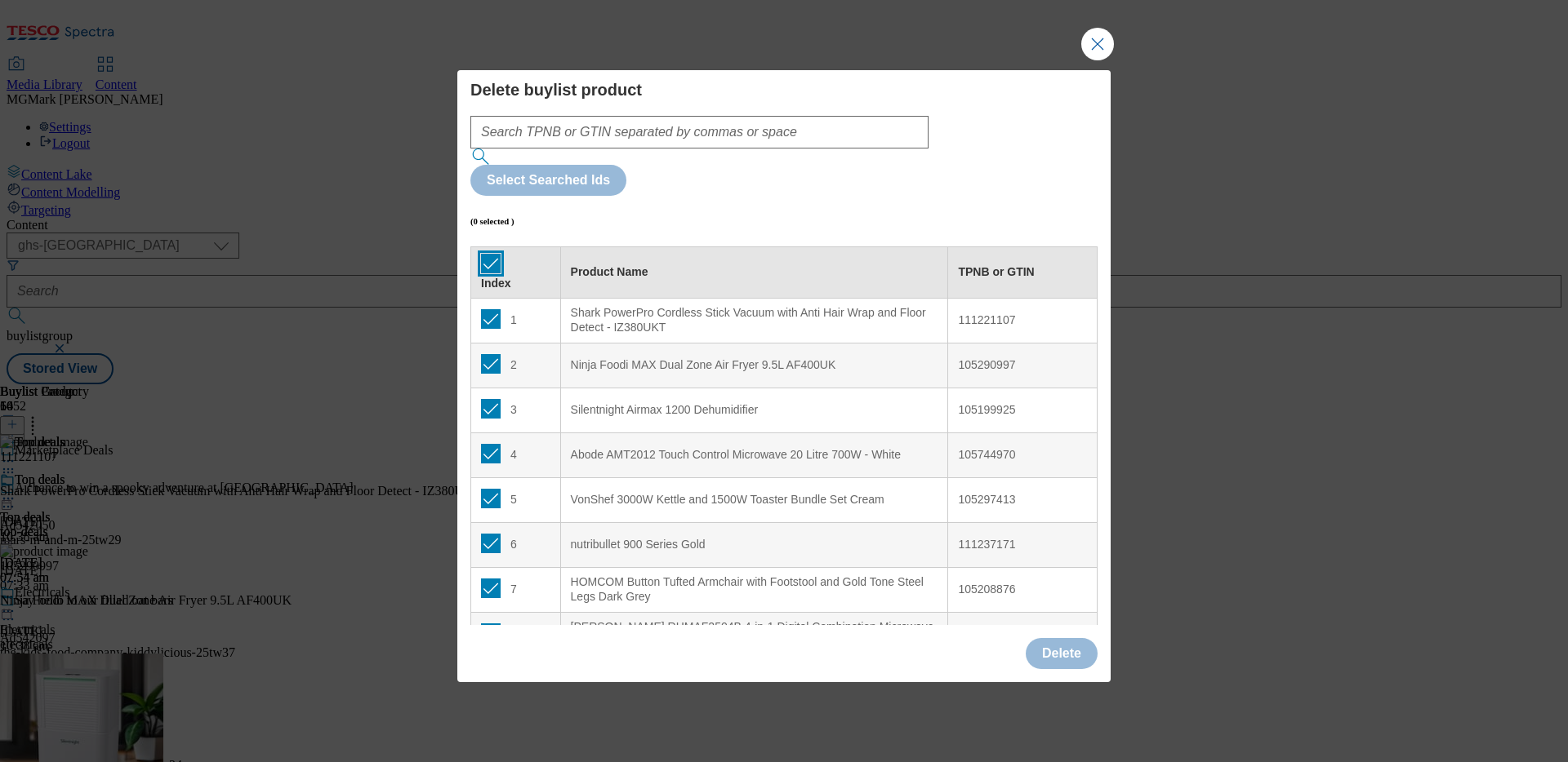
checkbox input "true"
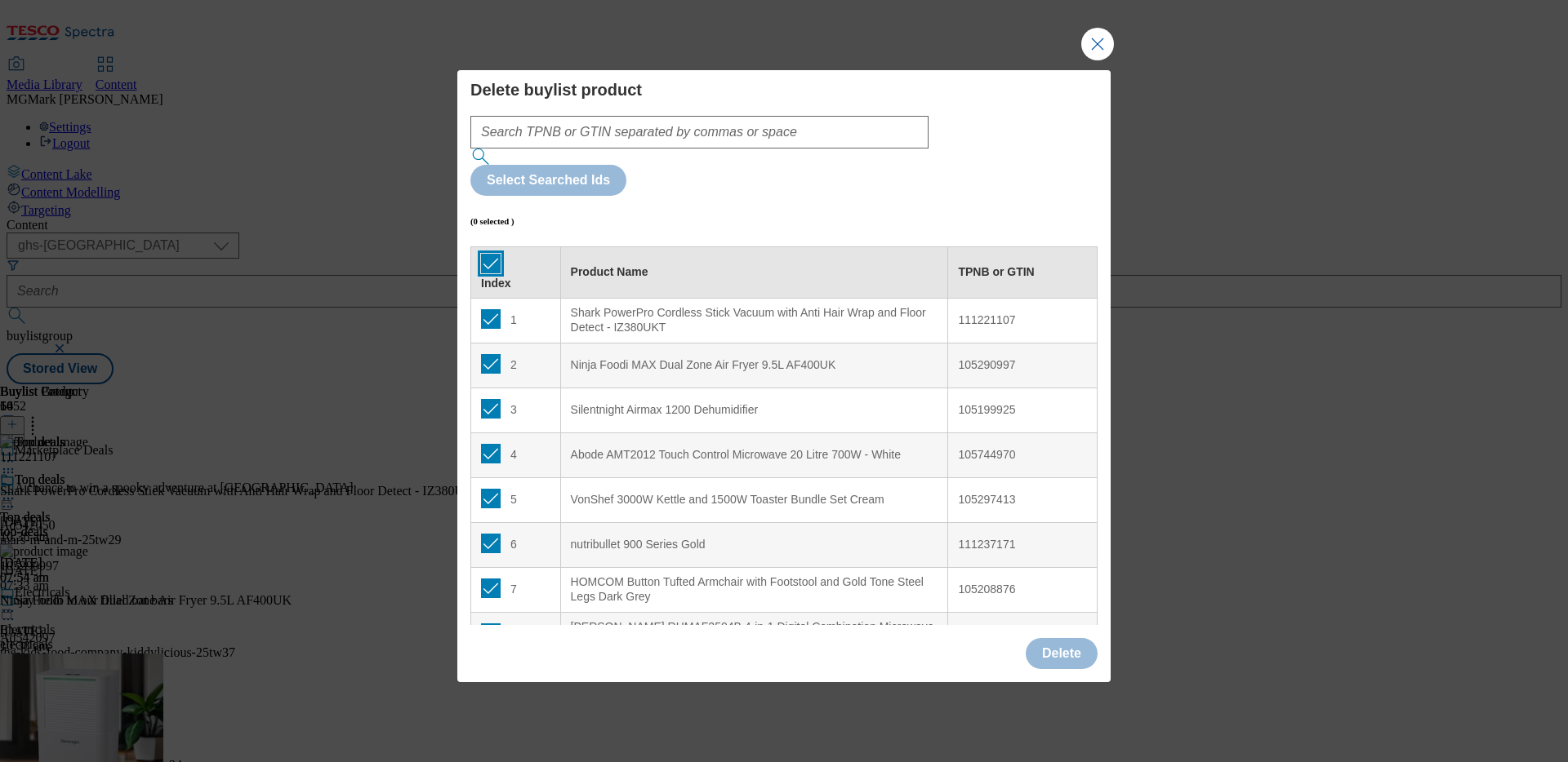
checkbox input "true"
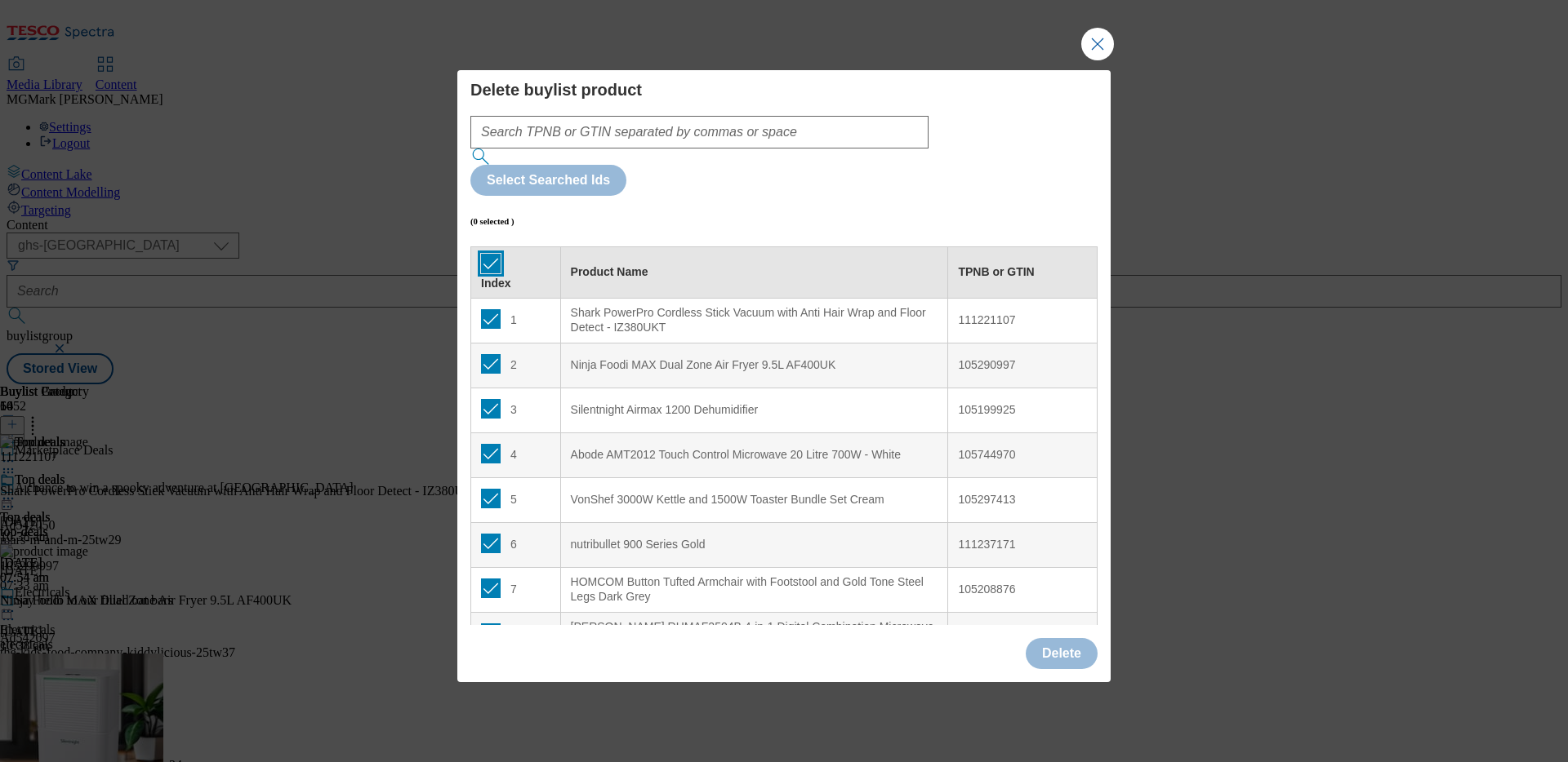
checkbox input "true"
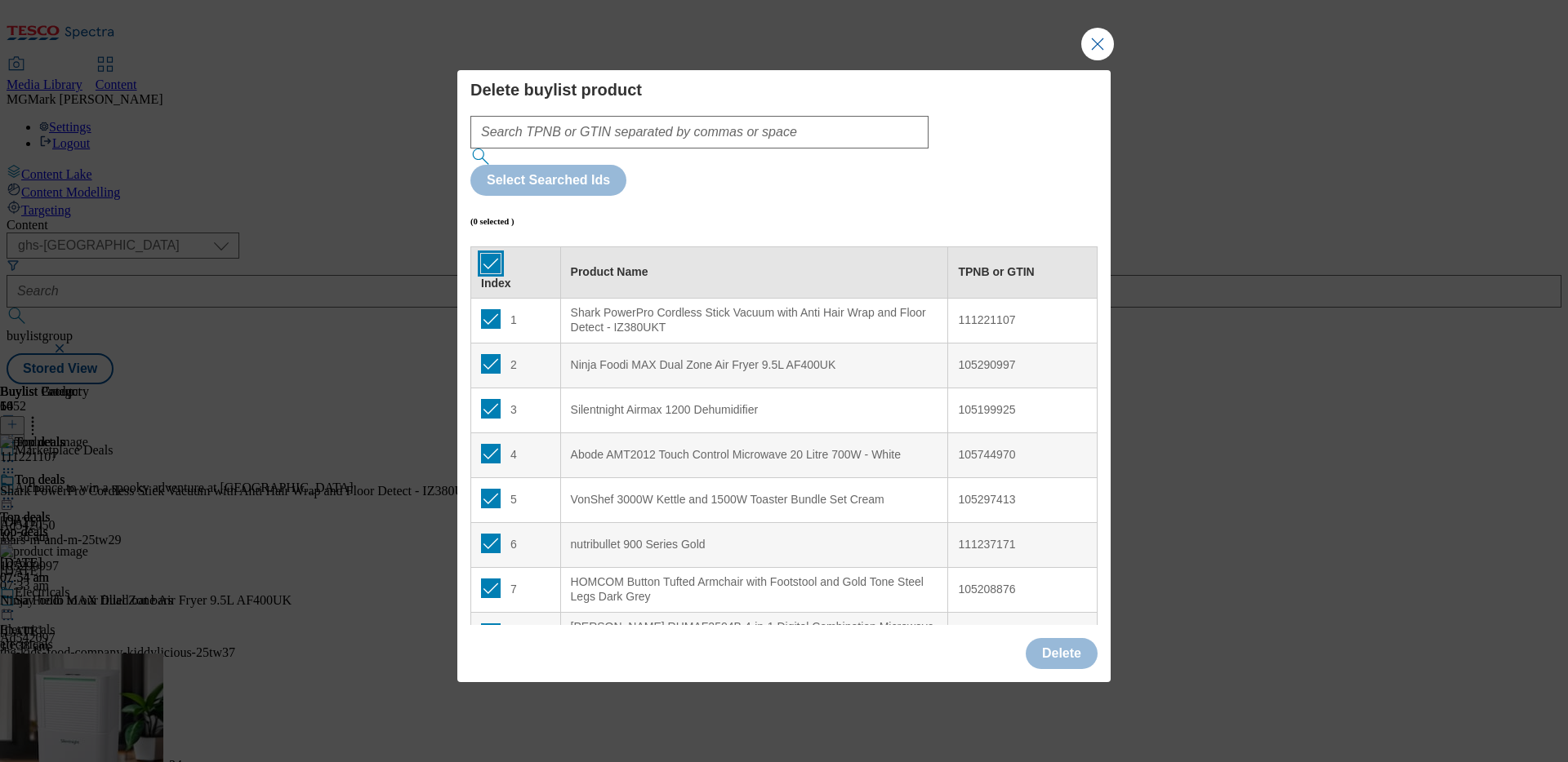
checkbox input "true"
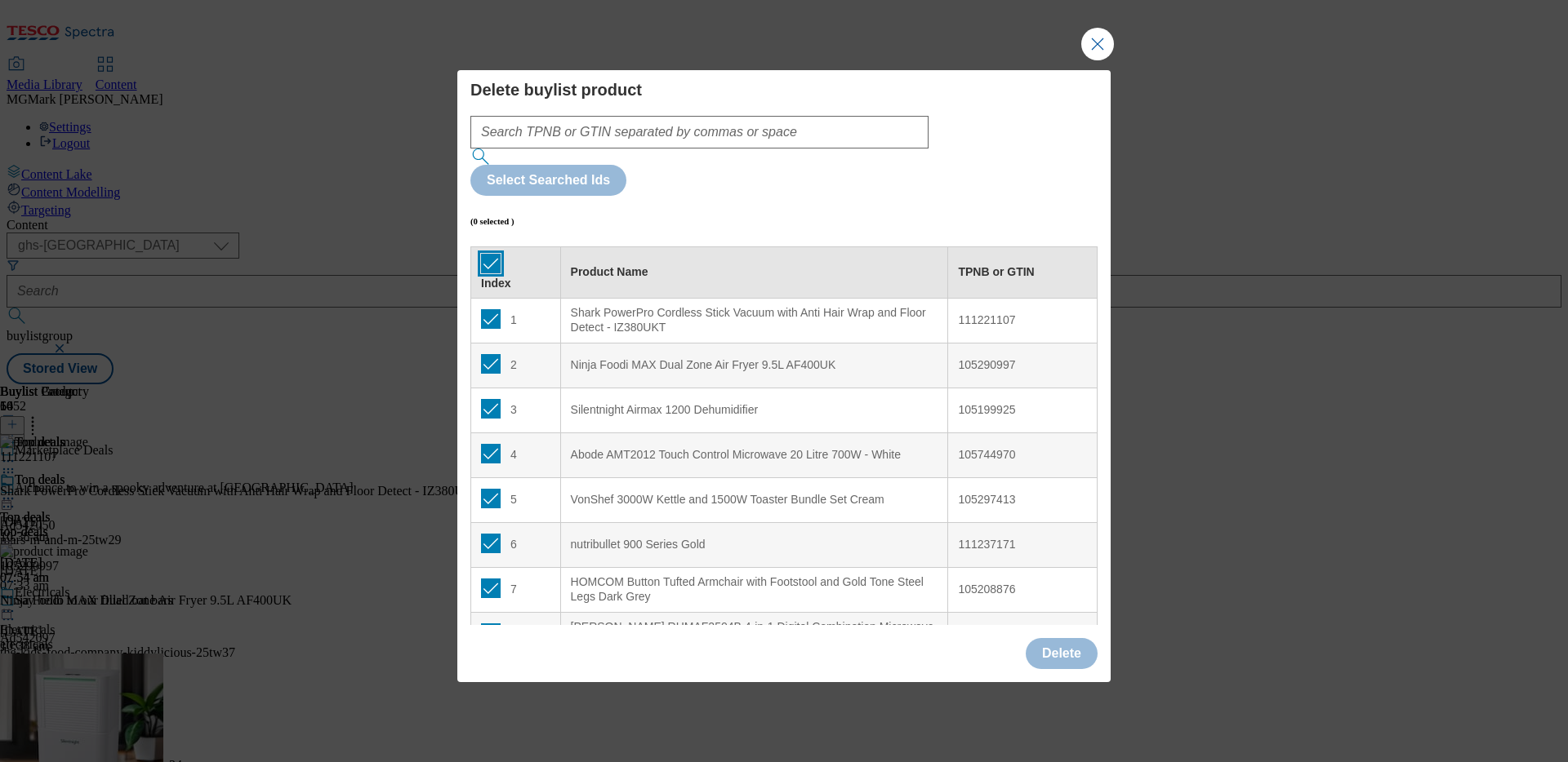
checkbox input "true"
click at [1052, 601] on button "Delete" at bounding box center [1061, 653] width 72 height 31
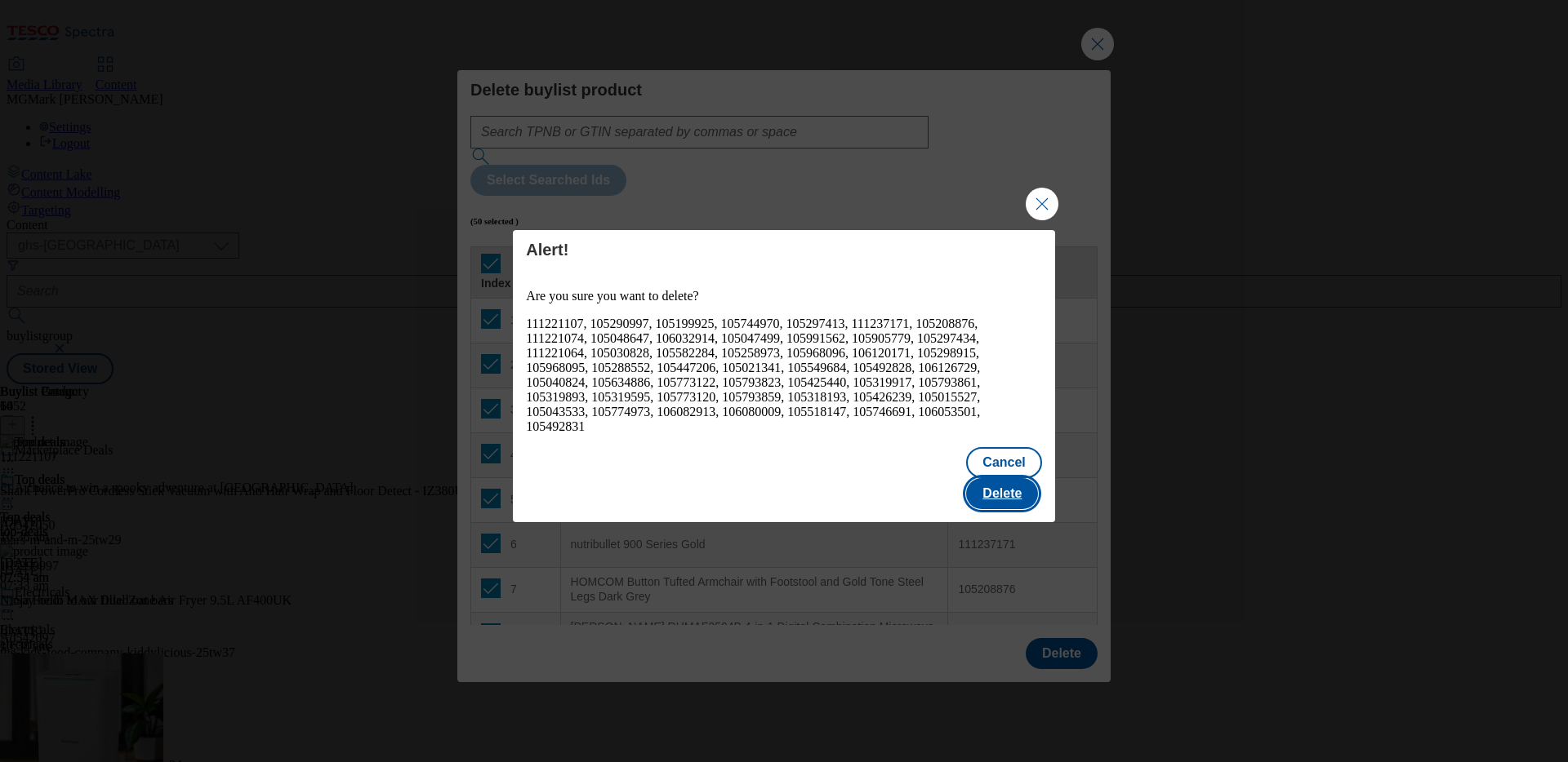
click at [990, 478] on button "Delete" at bounding box center [1001, 493] width 72 height 31
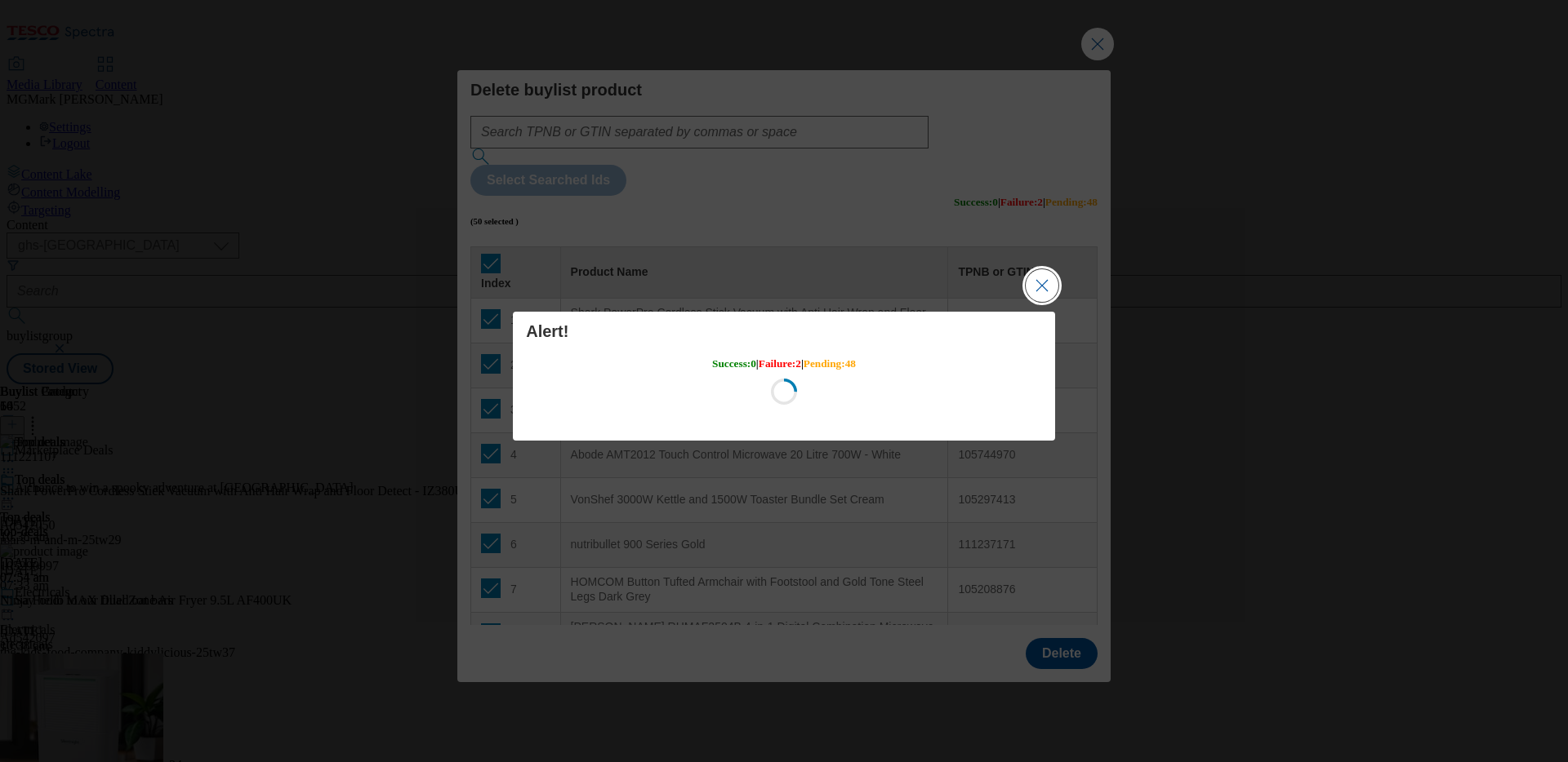
click at [1046, 290] on button "Close Modal" at bounding box center [1042, 286] width 33 height 33
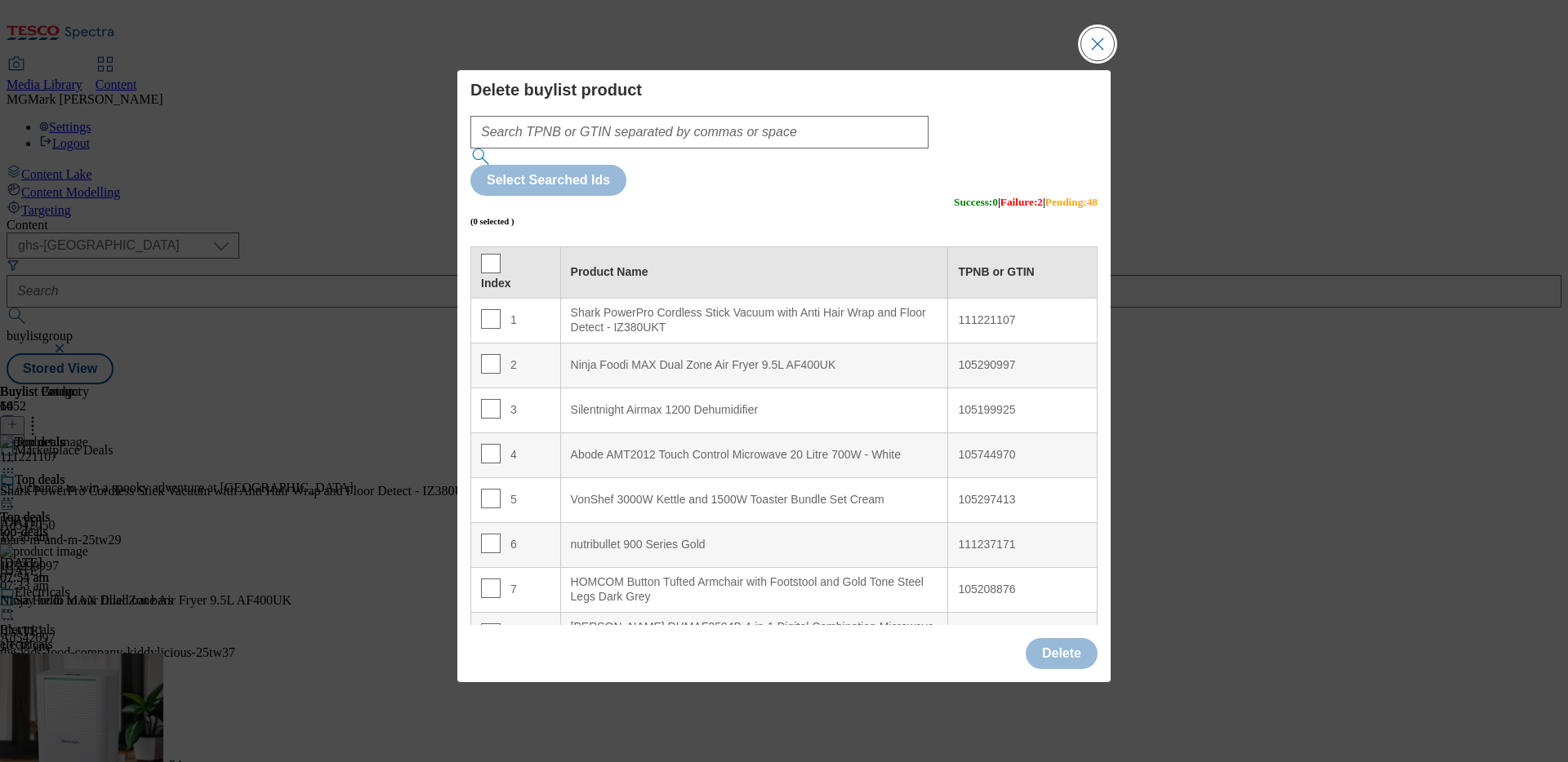
click at [1104, 60] on button "Close Modal" at bounding box center [1097, 43] width 33 height 33
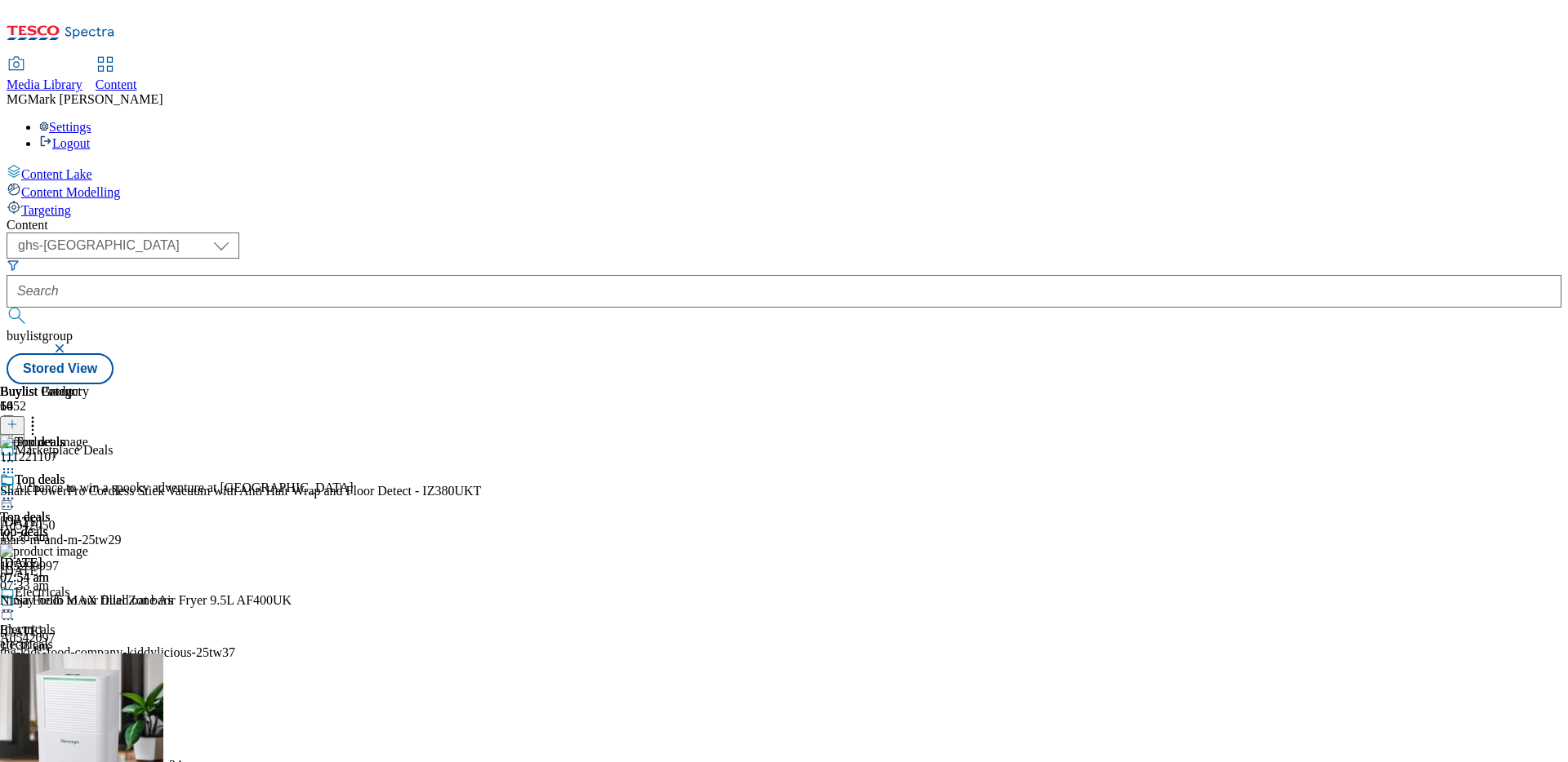
click at [16, 491] on icon at bounding box center [8, 499] width 16 height 16
click at [89, 601] on span "Preview" at bounding box center [69, 608] width 38 height 12
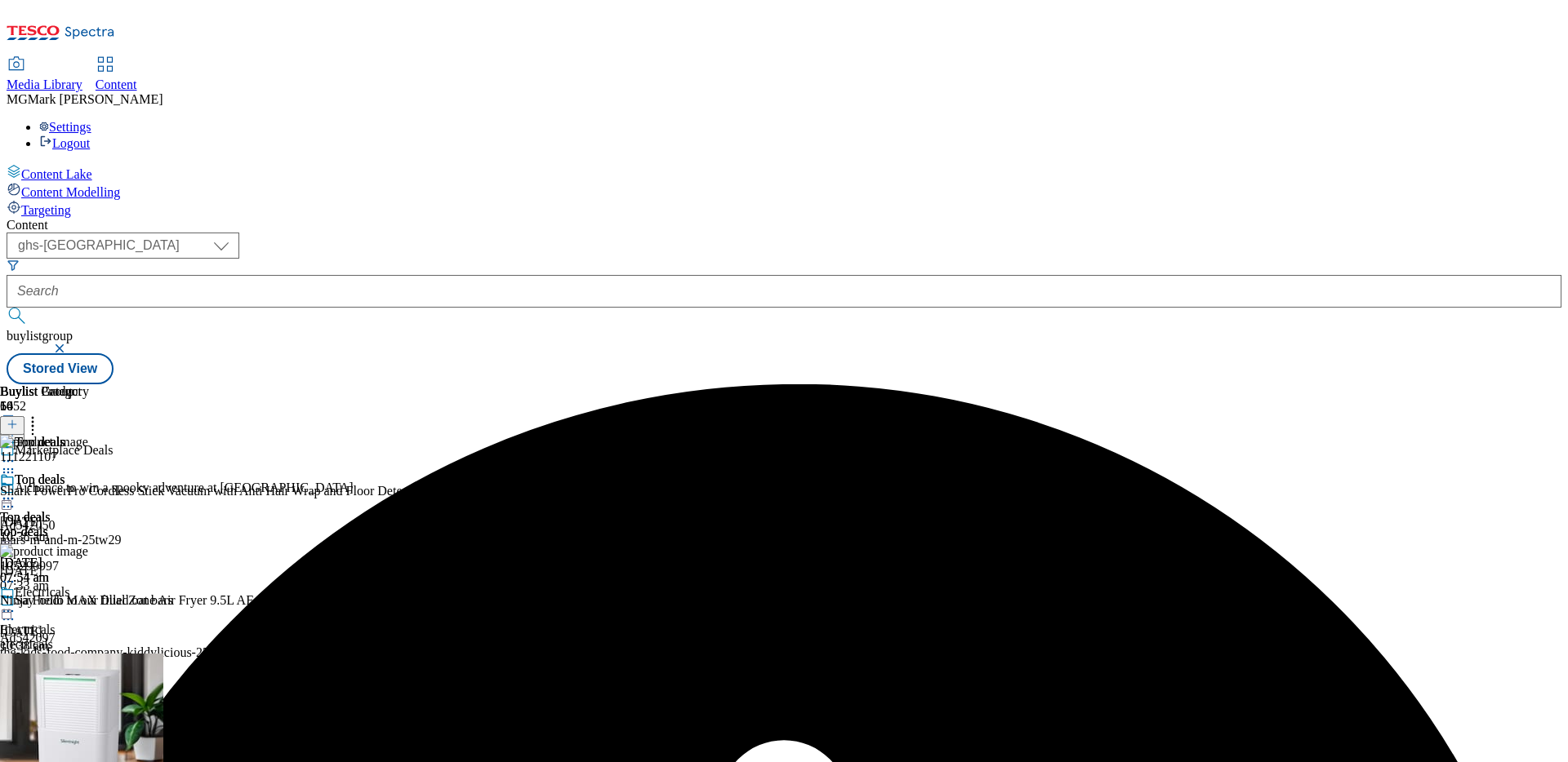
click at [16, 491] on icon at bounding box center [8, 499] width 16 height 16
click at [89, 601] on span "Preview" at bounding box center [69, 608] width 38 height 12
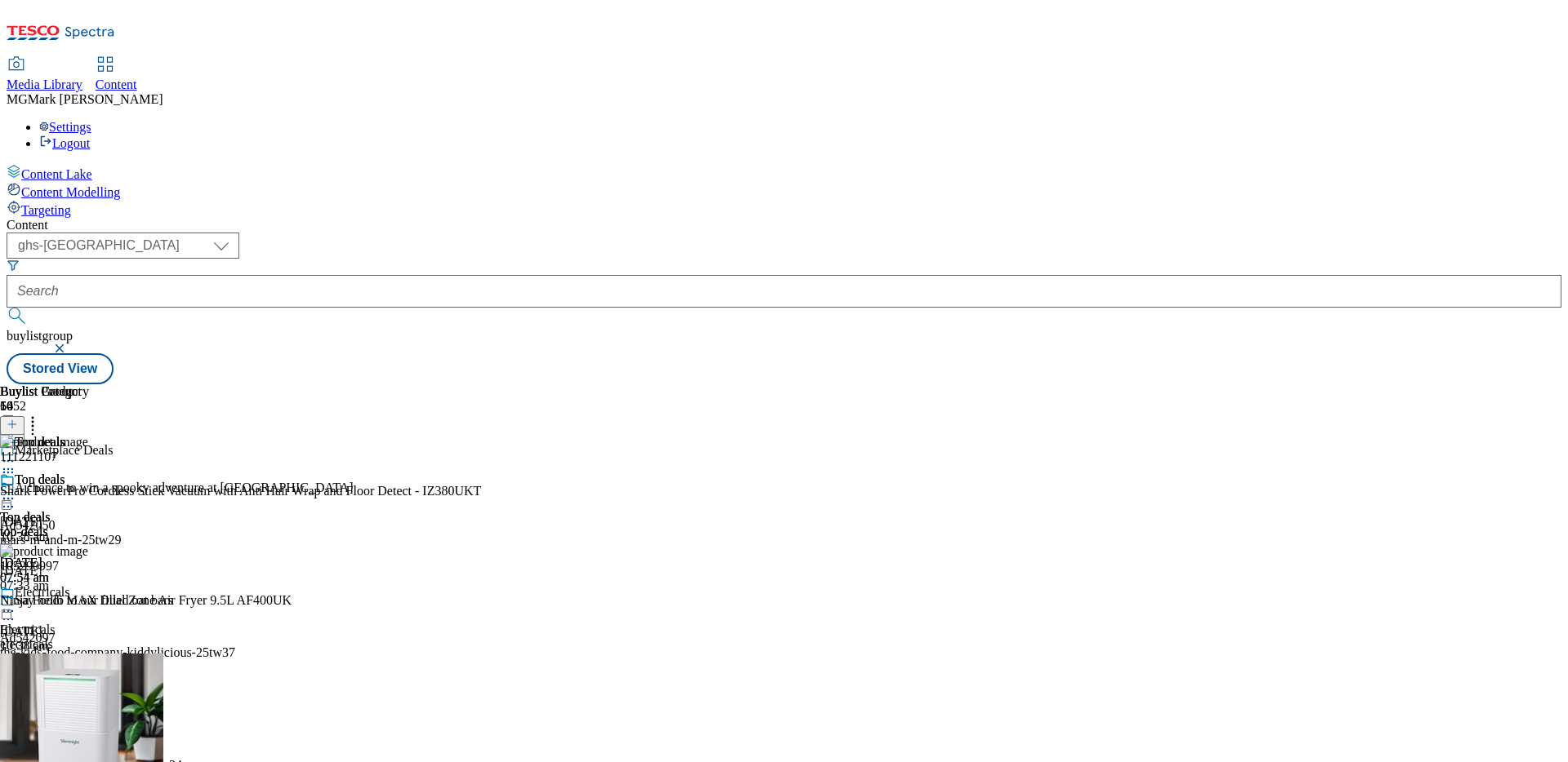
click at [16, 491] on icon at bounding box center [8, 499] width 16 height 16
click at [89, 601] on span "Preview" at bounding box center [69, 608] width 38 height 12
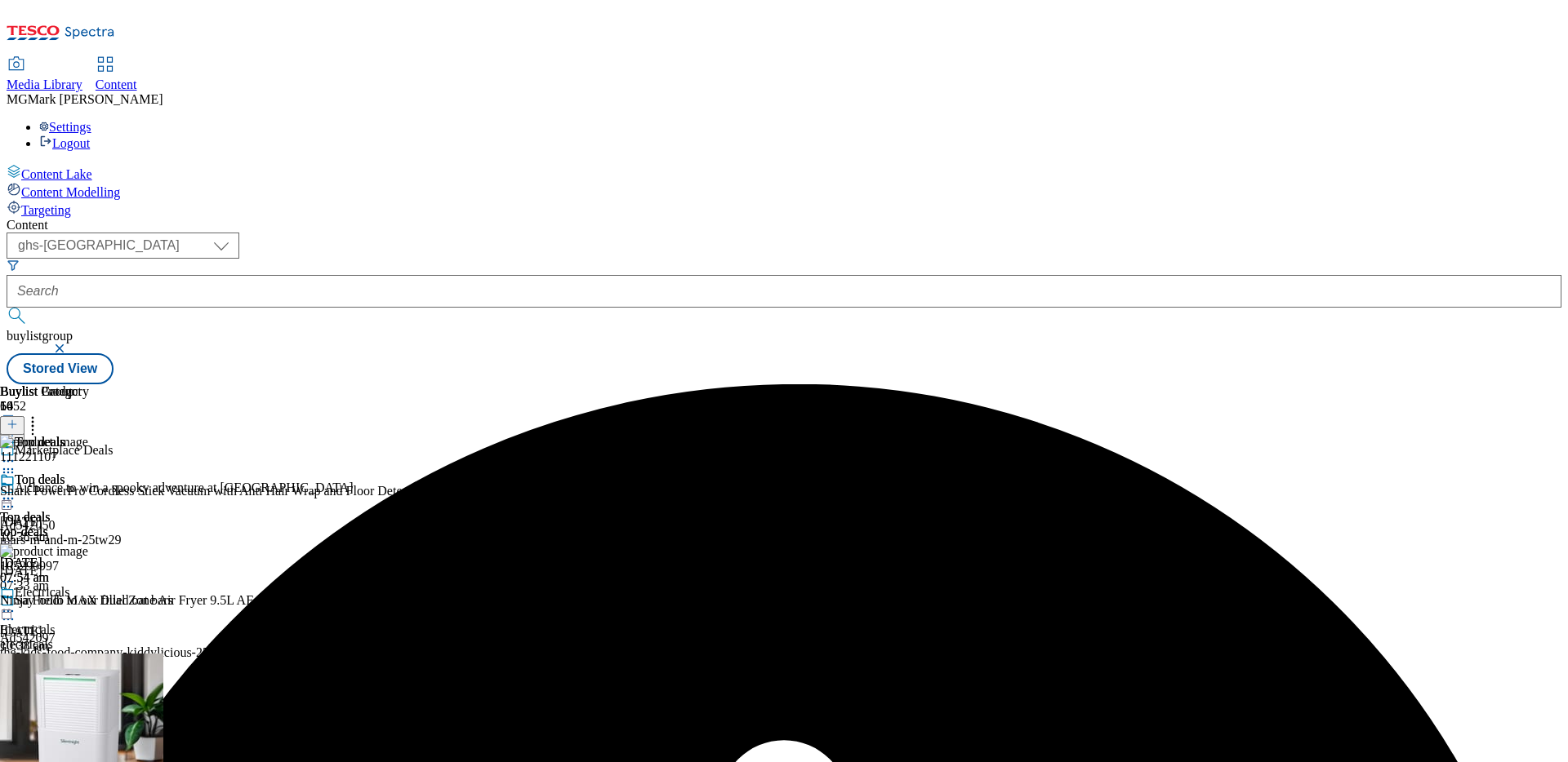
click at [16, 491] on icon at bounding box center [8, 499] width 16 height 16
click at [89, 601] on span "Preview" at bounding box center [69, 608] width 38 height 12
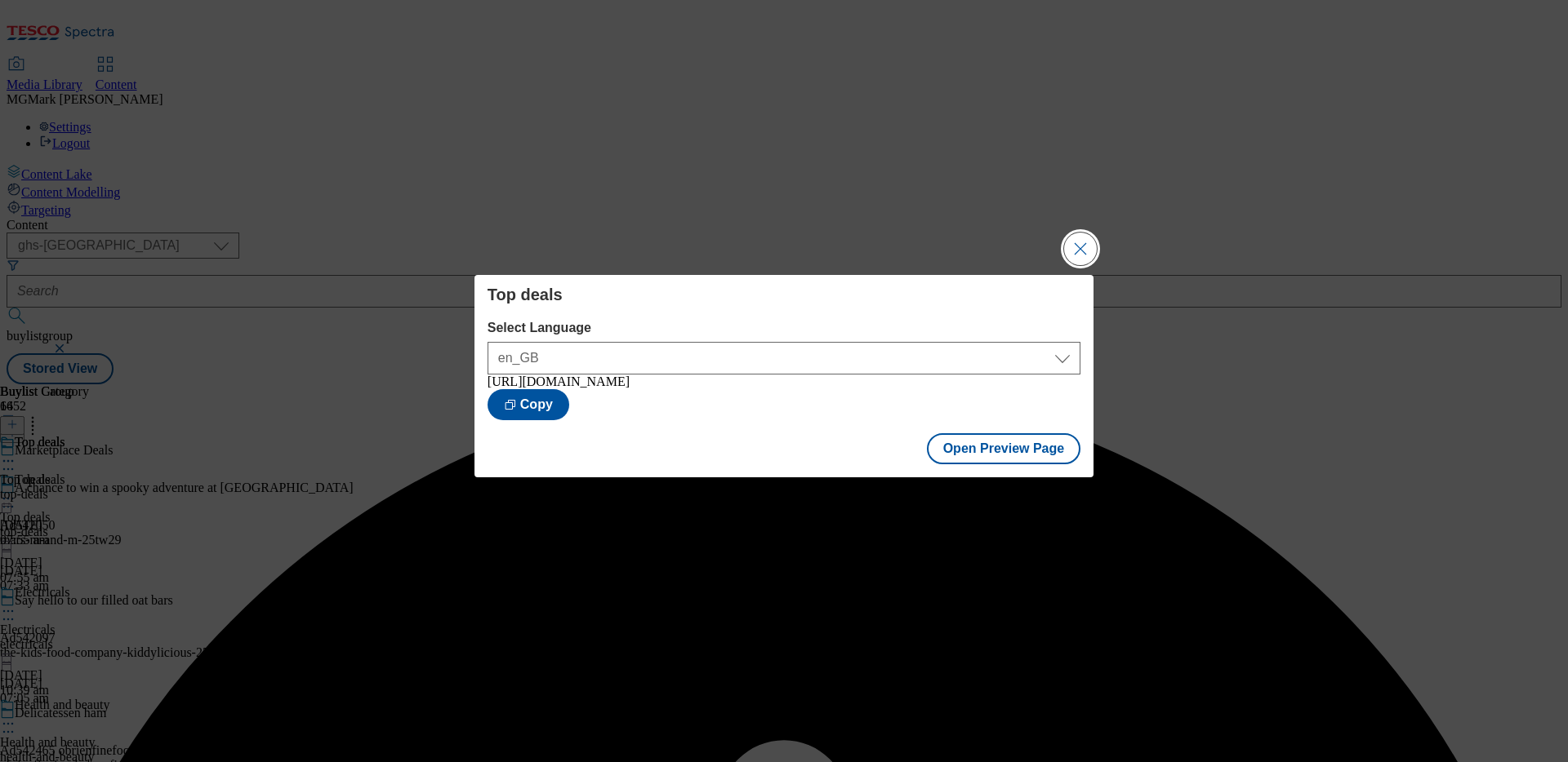
click at [1075, 242] on button "Close Modal" at bounding box center [1080, 248] width 33 height 33
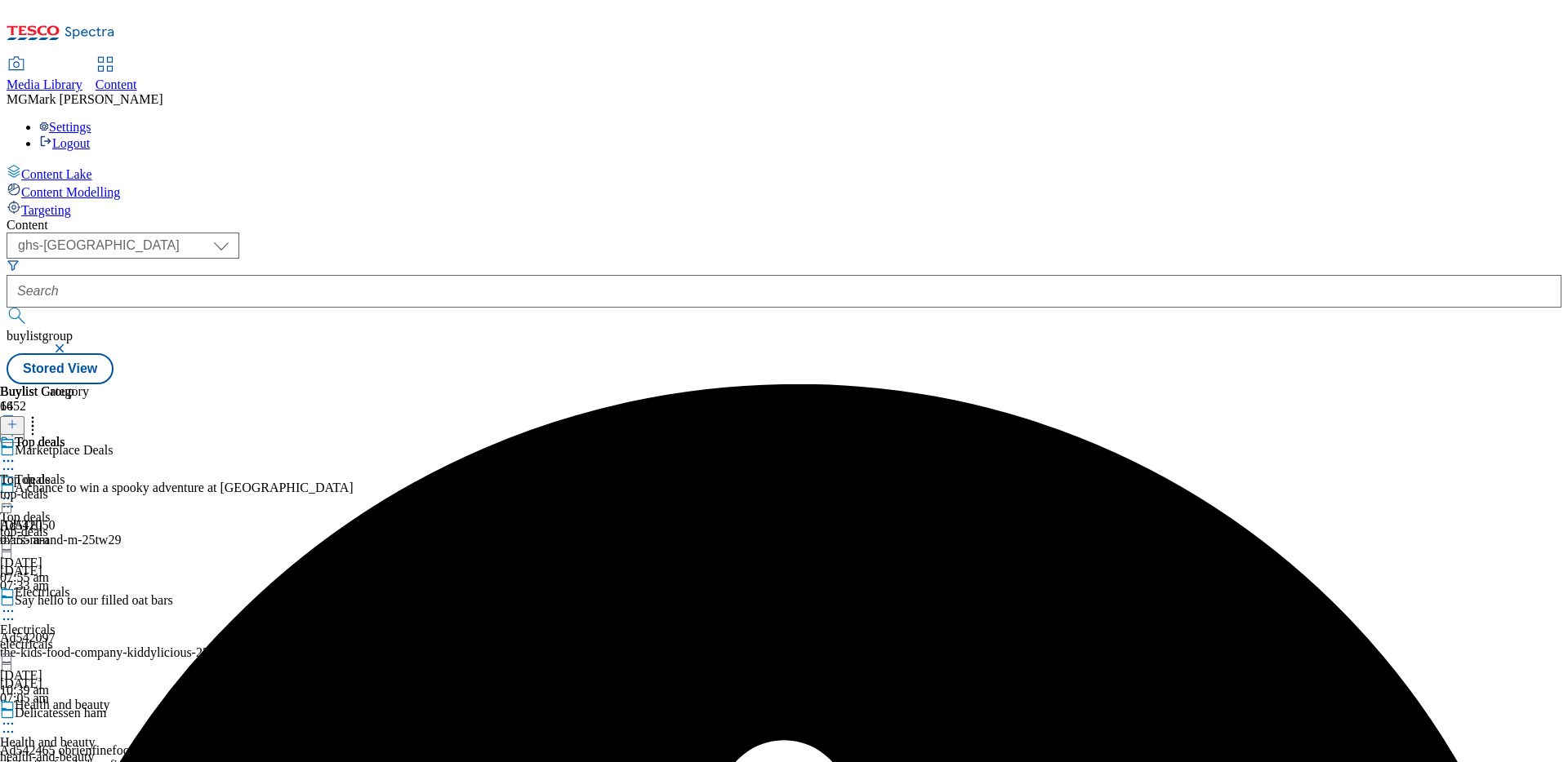
click at [16, 491] on icon at bounding box center [8, 499] width 16 height 16
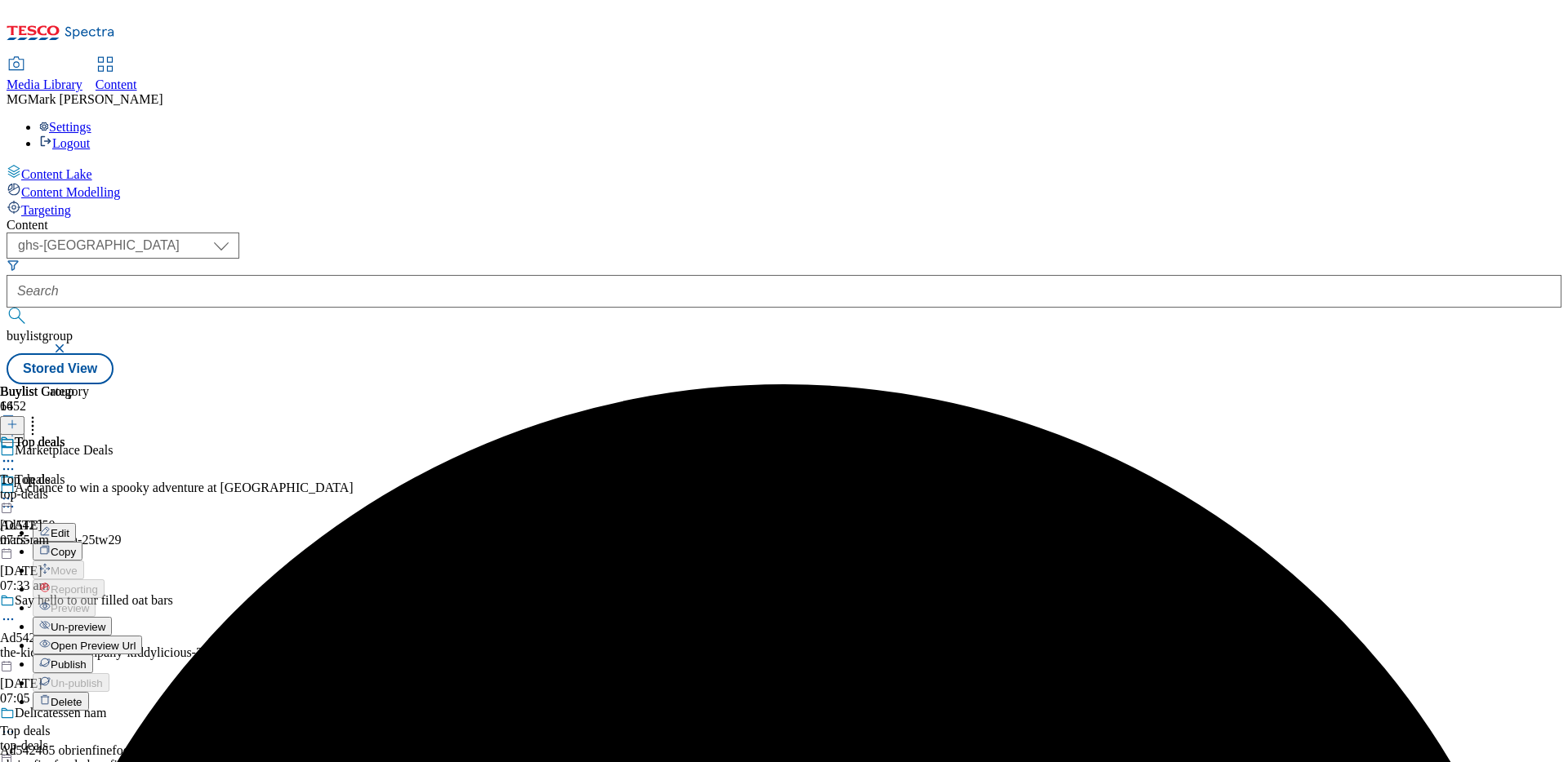
click at [87, 601] on span "Publish" at bounding box center [68, 665] width 36 height 12
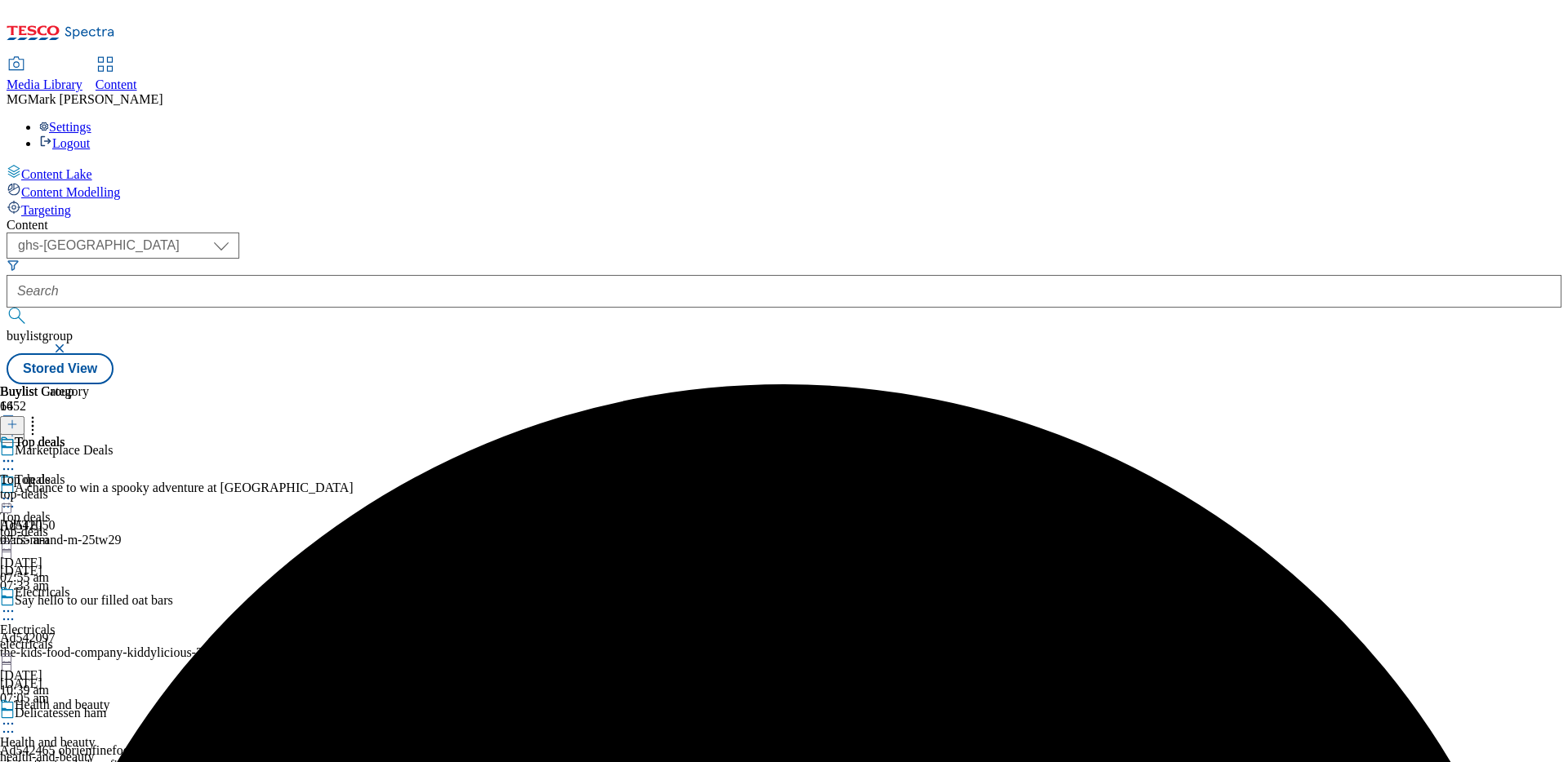
click at [5, 498] on circle at bounding box center [4, 499] width 3 height 3
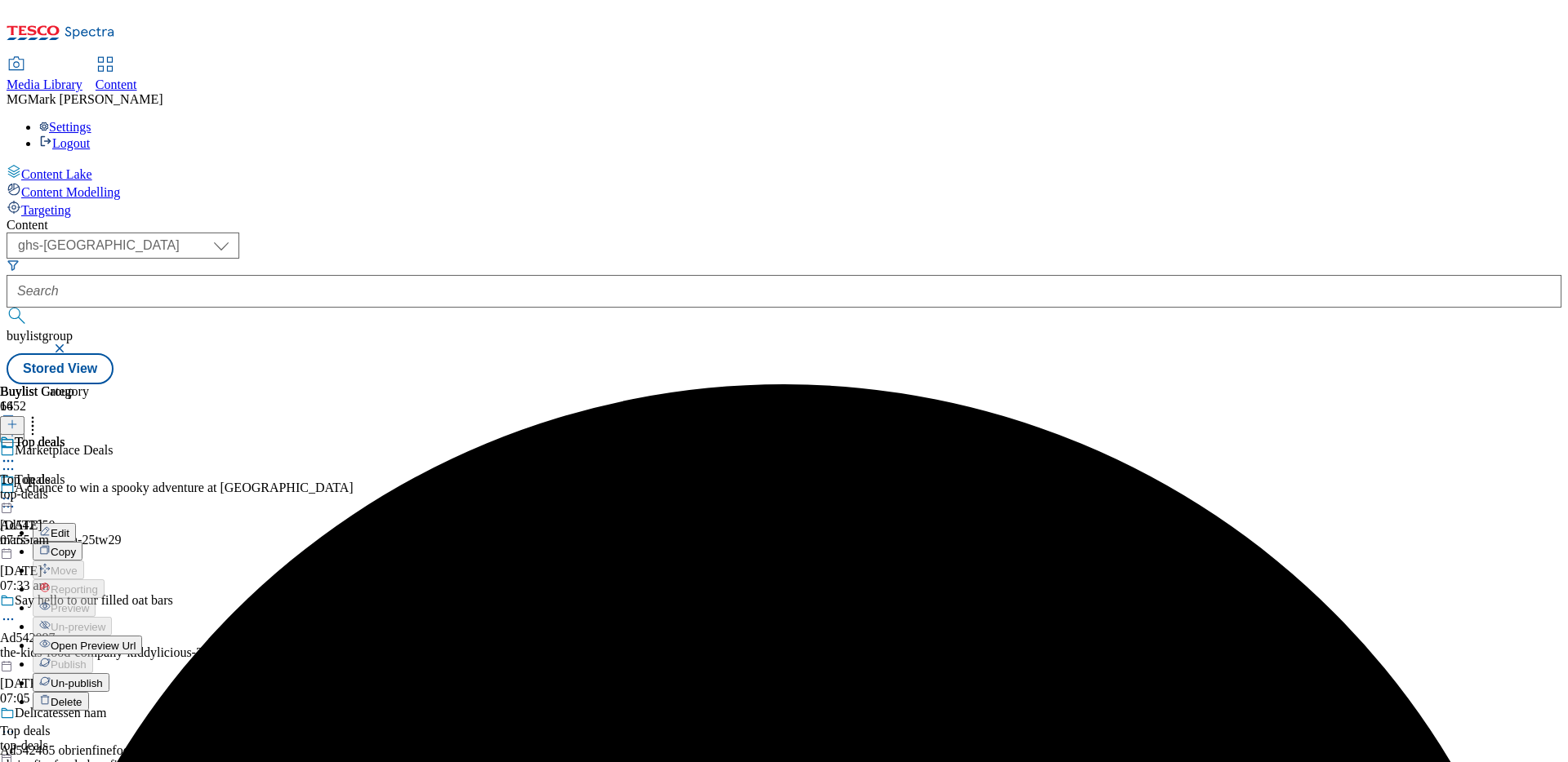
click at [103, 601] on span "Un-publish" at bounding box center [76, 683] width 52 height 12
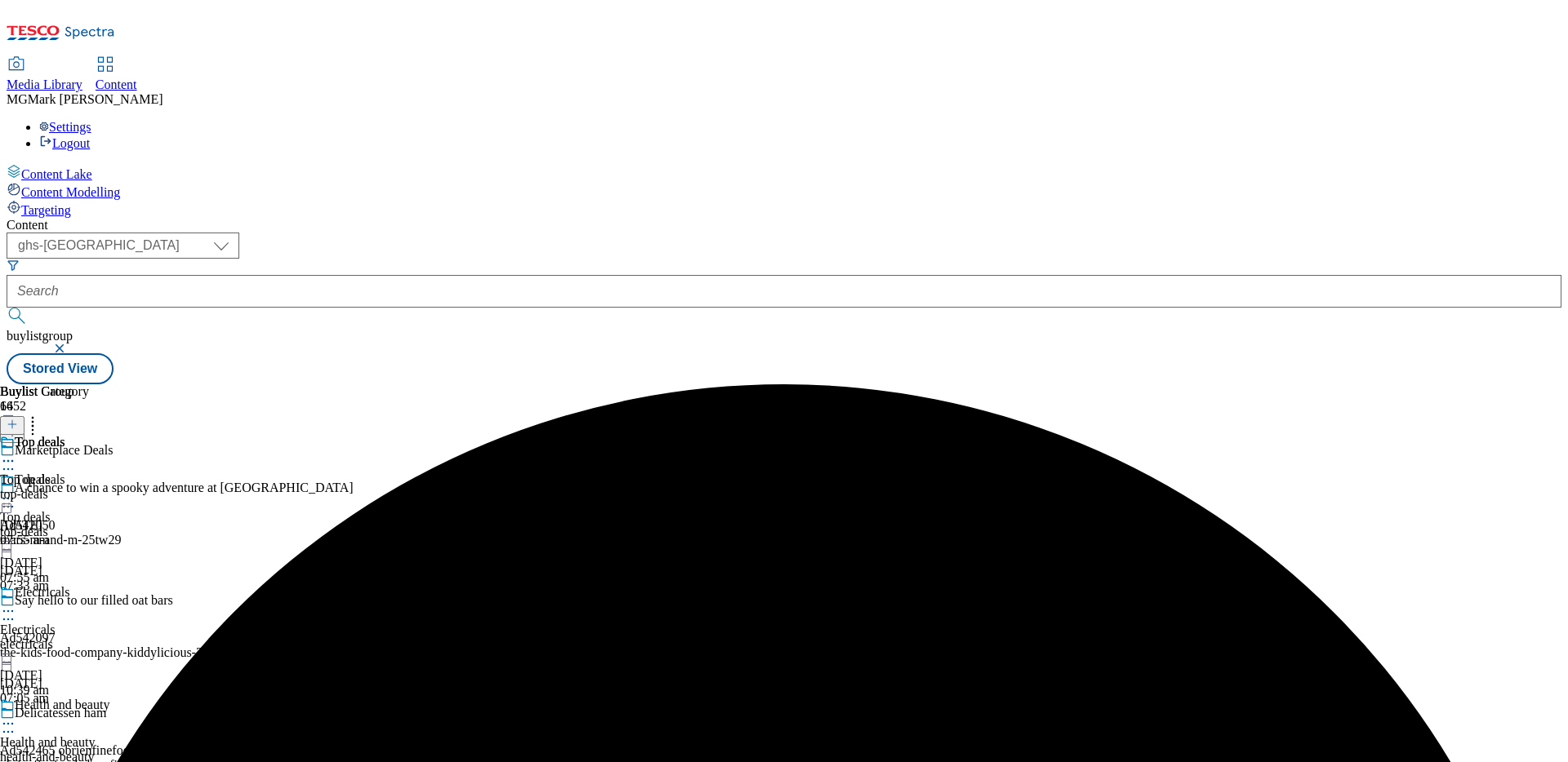
click at [89, 487] on div "top-deals" at bounding box center [44, 494] width 89 height 15
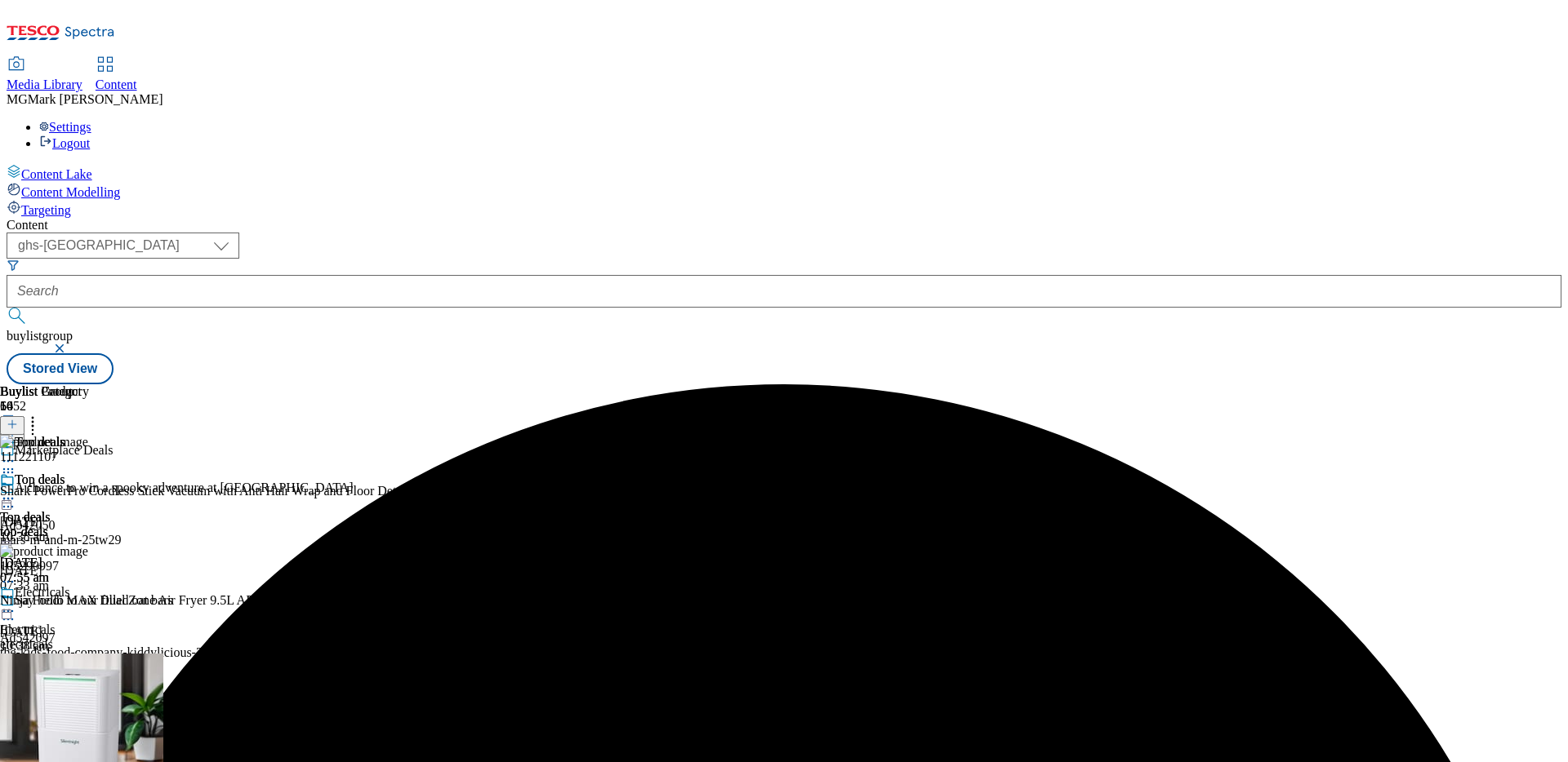
click at [16, 491] on icon at bounding box center [8, 499] width 16 height 16
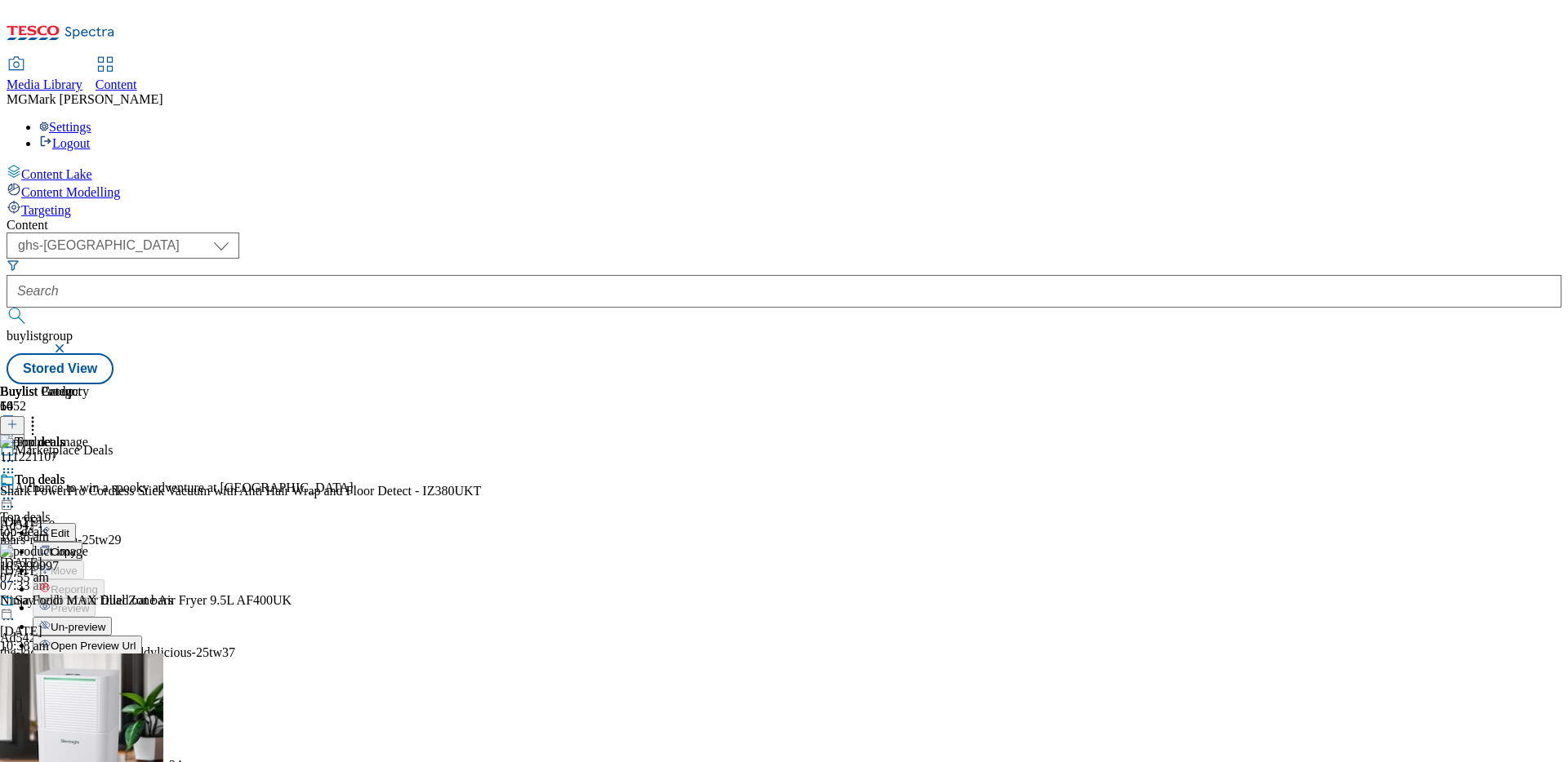
click at [105, 601] on span "Un-preview" at bounding box center [78, 628] width 55 height 12
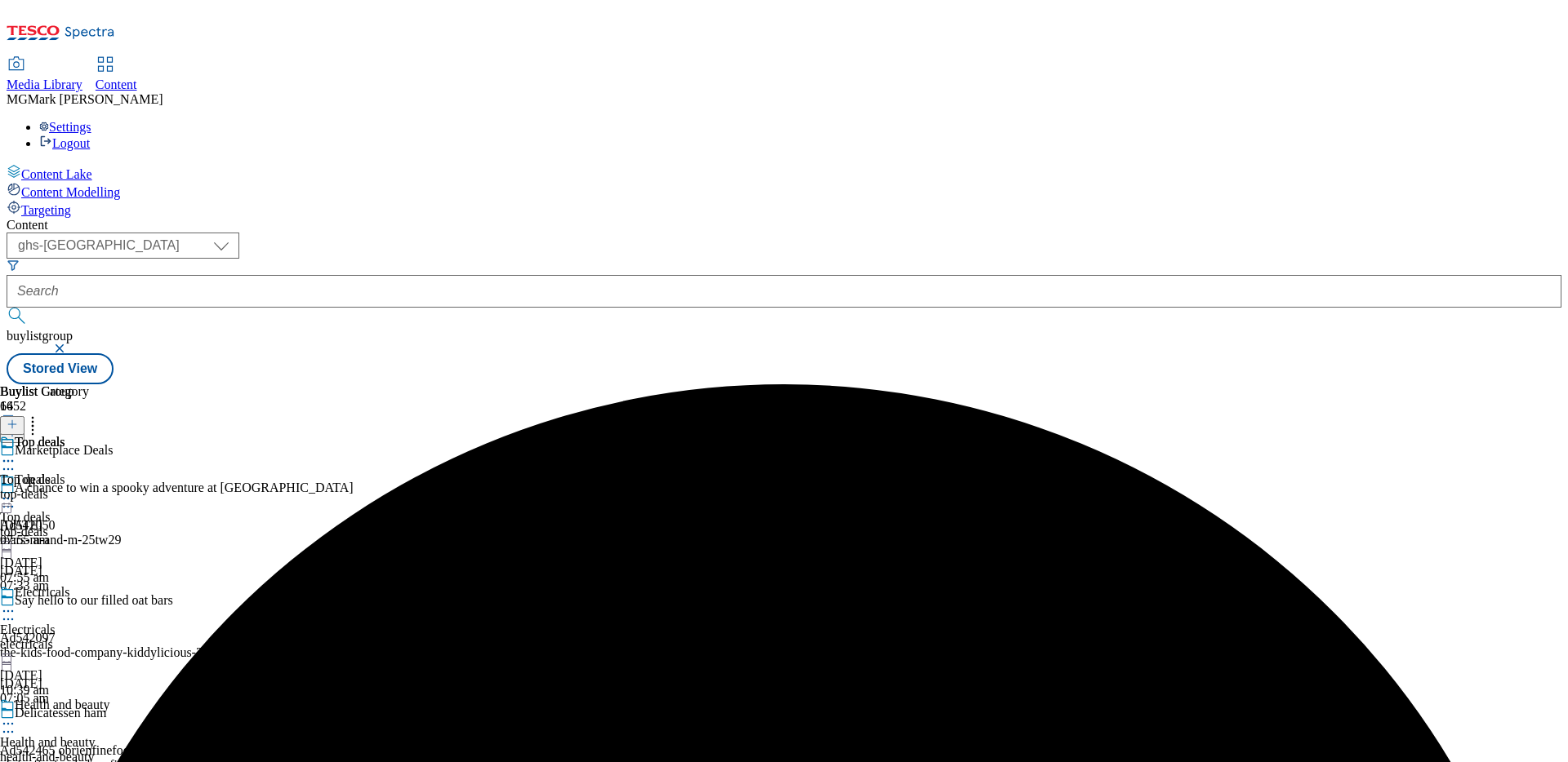
click at [89, 487] on div "top-deals" at bounding box center [44, 494] width 89 height 15
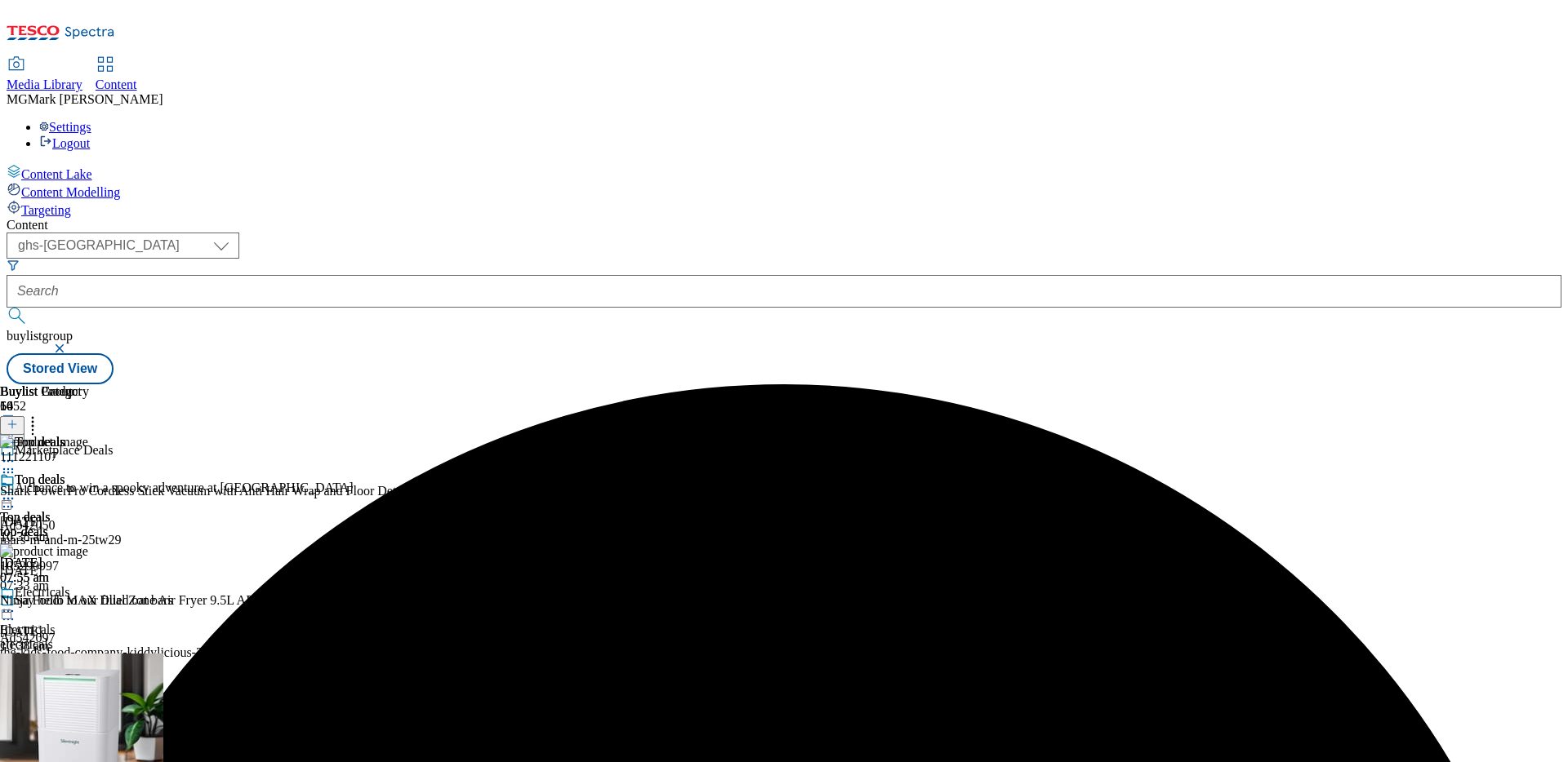
click at [41, 414] on icon at bounding box center [33, 422] width 16 height 16
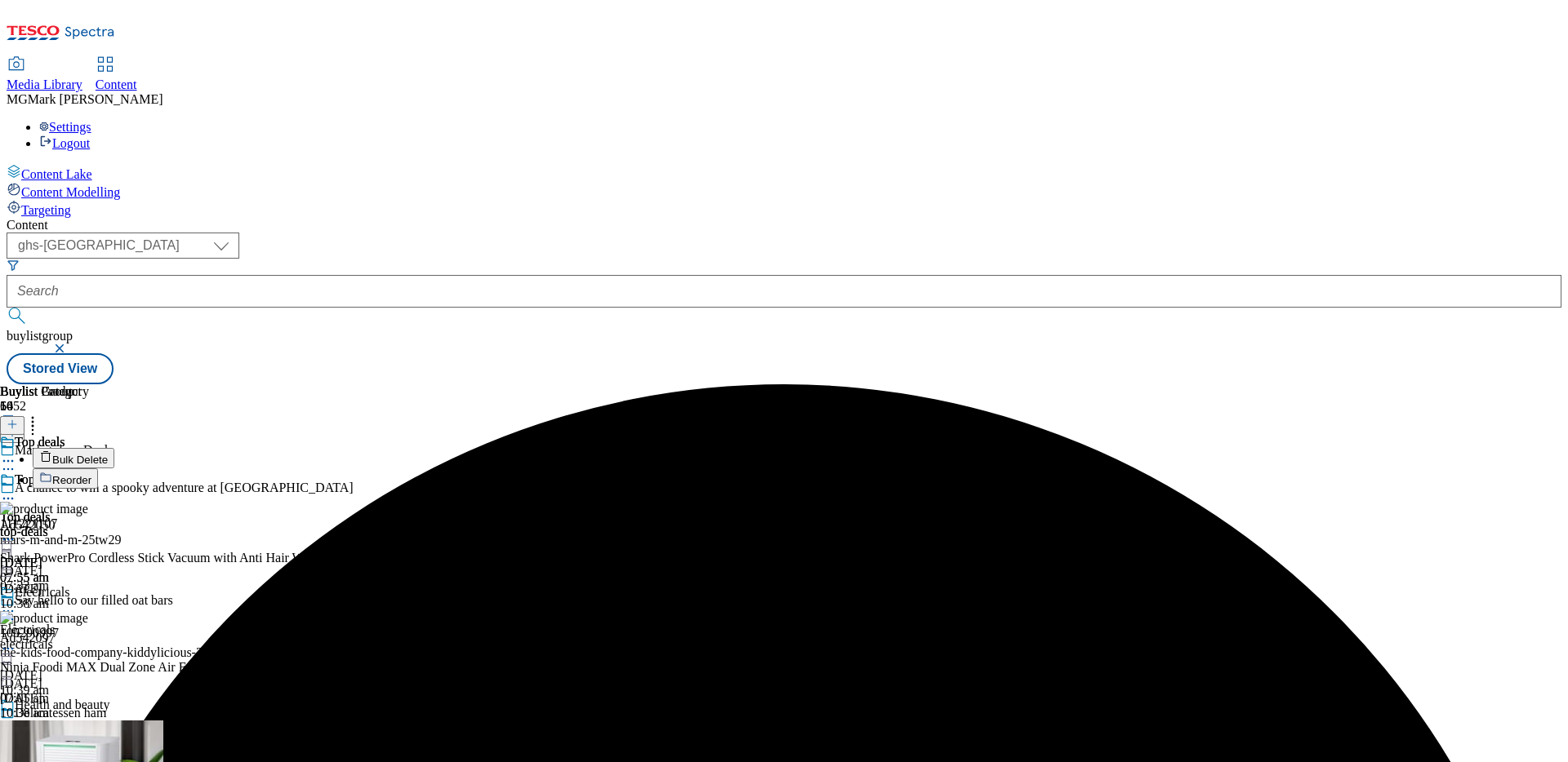
click at [114, 448] on button "Bulk Delete" at bounding box center [73, 458] width 81 height 20
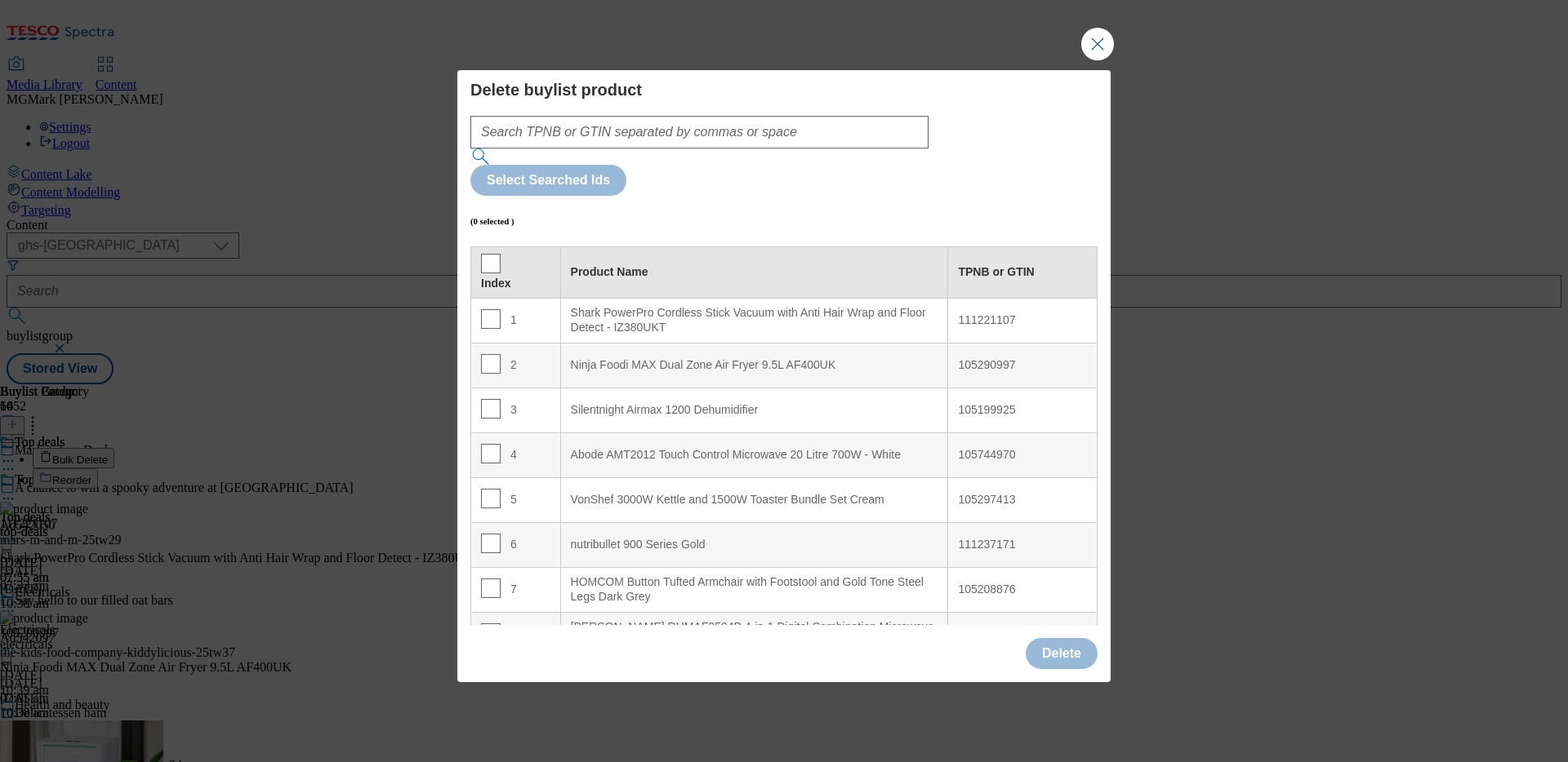
click at [478, 247] on th "Index" at bounding box center [516, 272] width 90 height 51
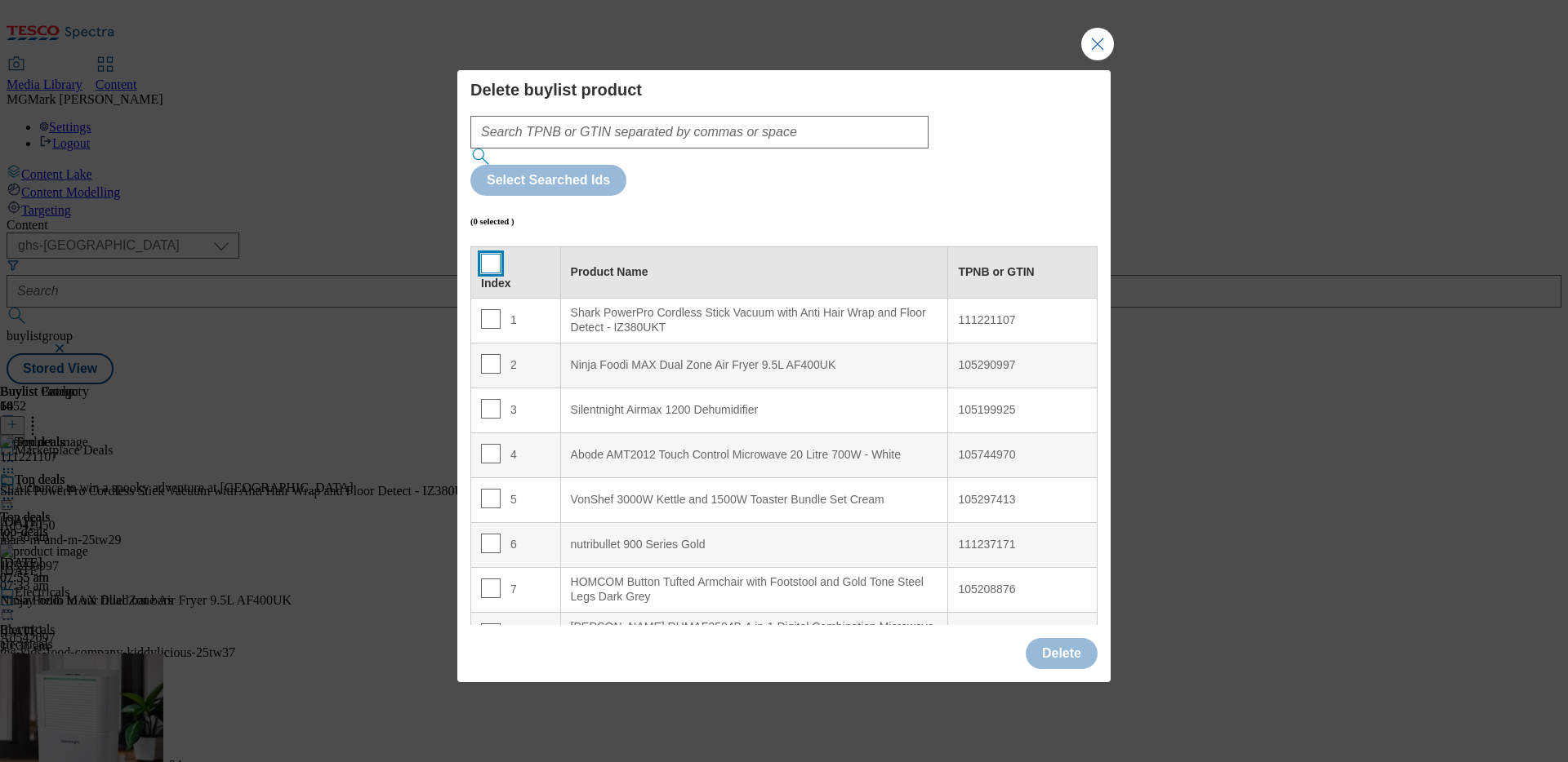
click at [494, 254] on input "Modal" at bounding box center [491, 263] width 19 height 19
checkbox input "true"
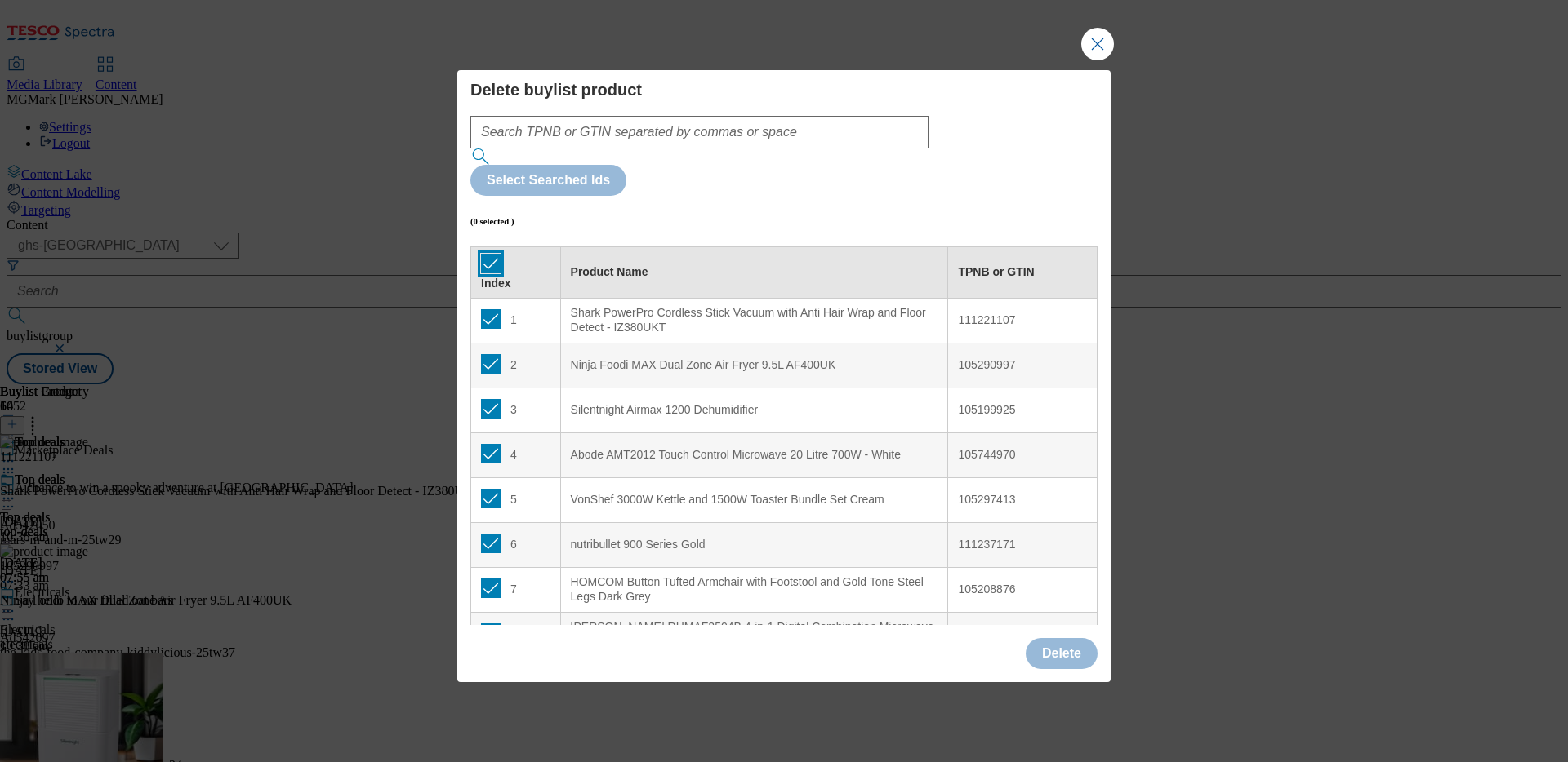
checkbox input "true"
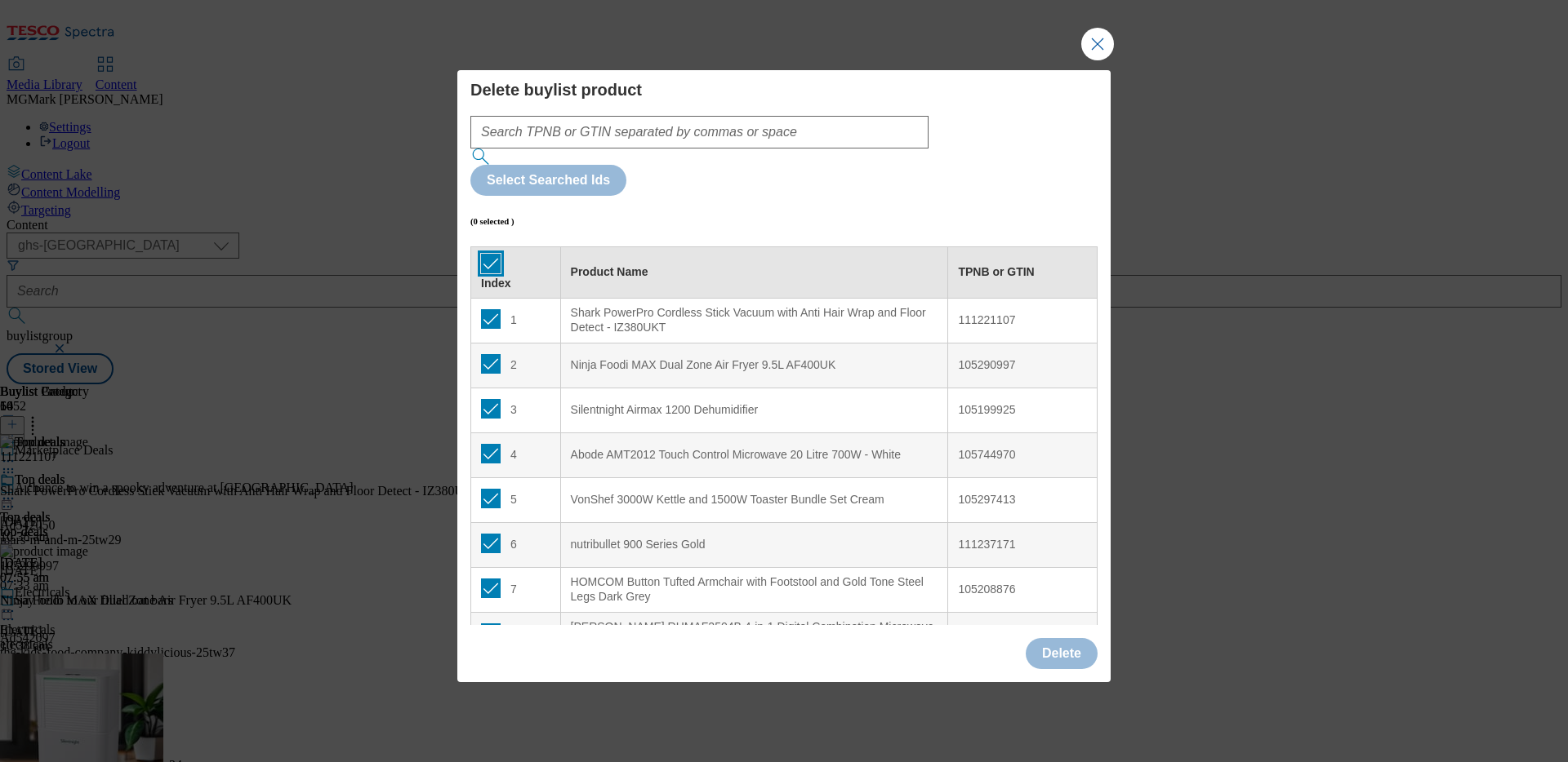
checkbox input "true"
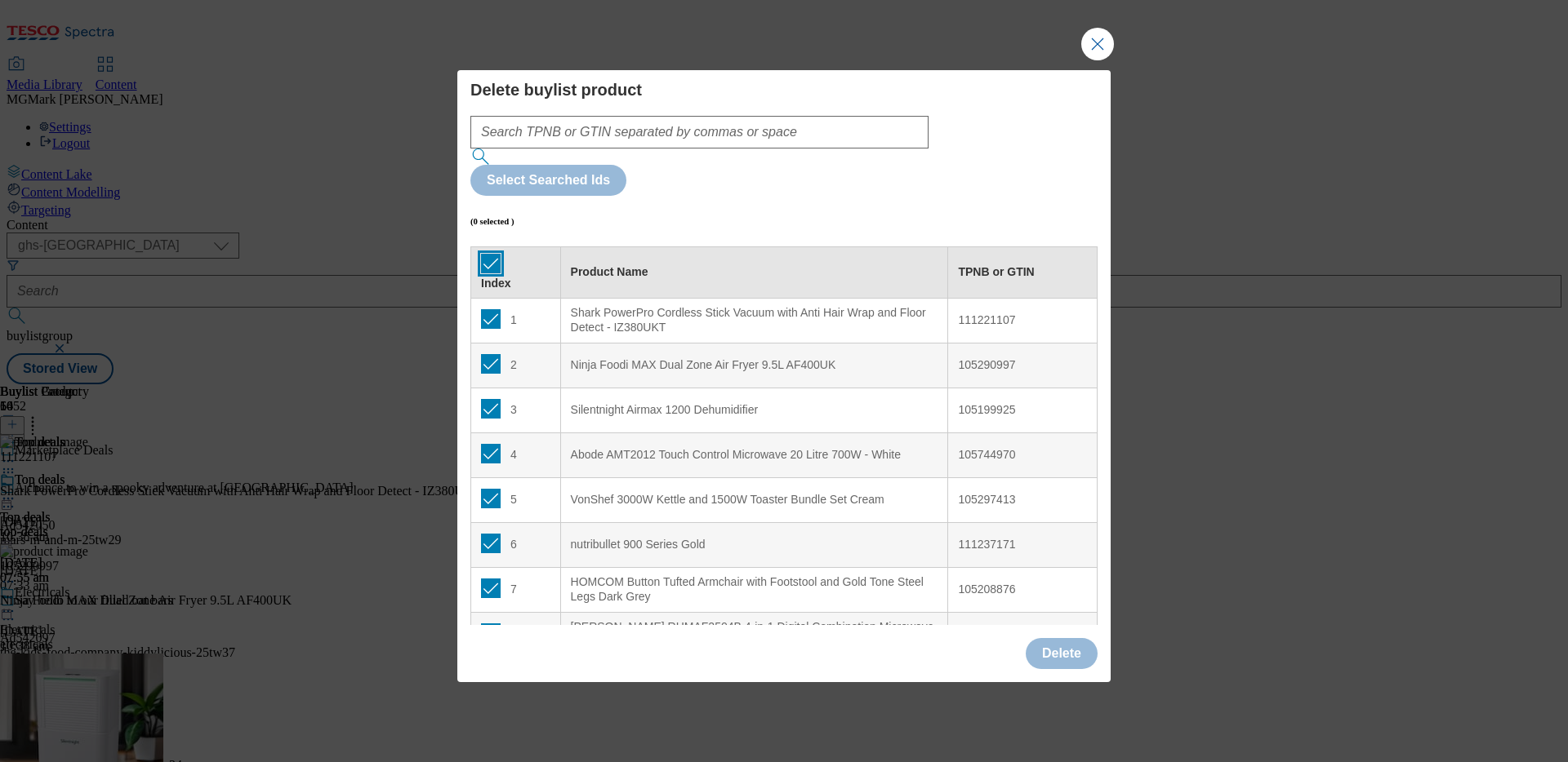
checkbox input "true"
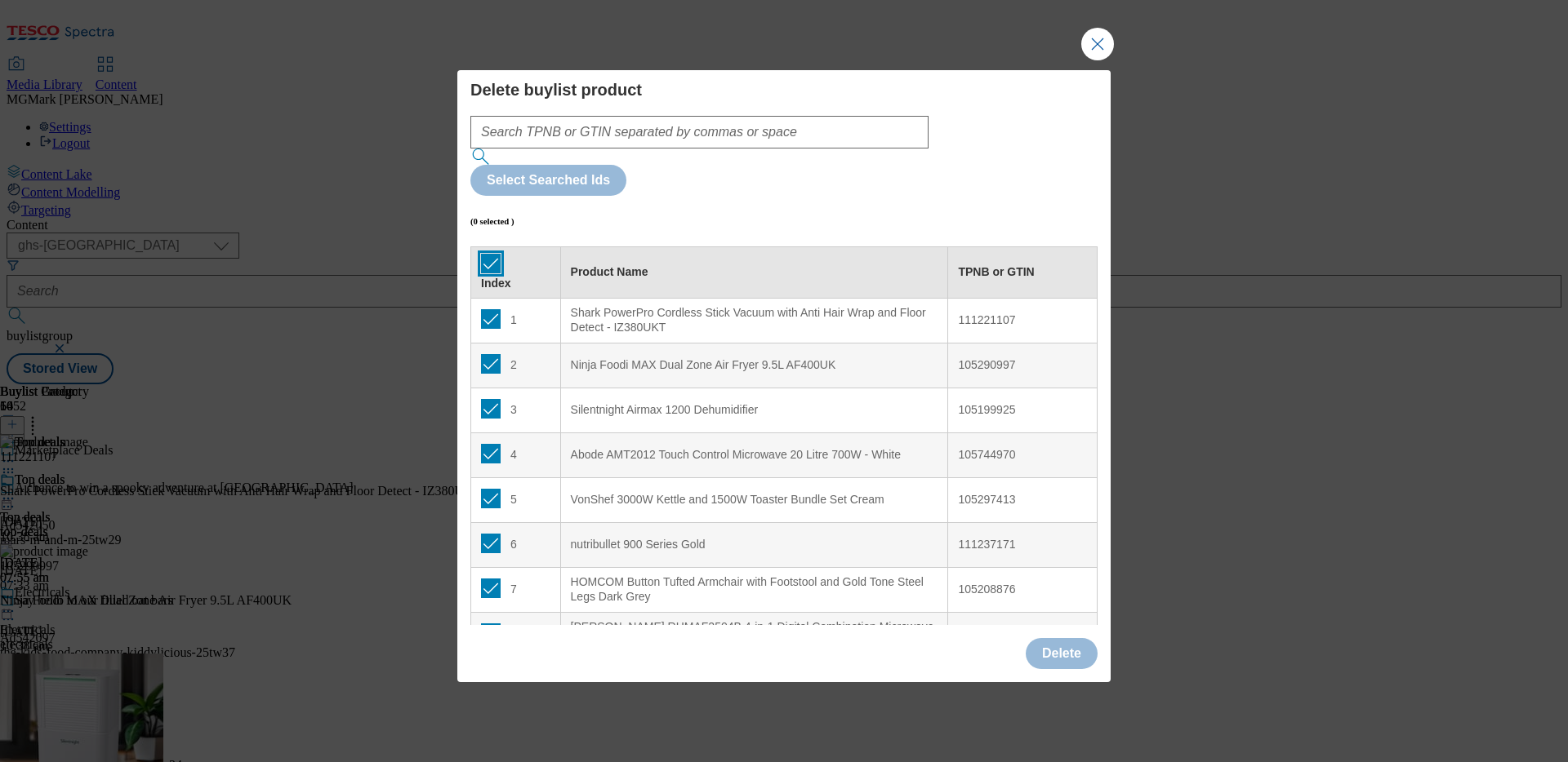
checkbox input "true"
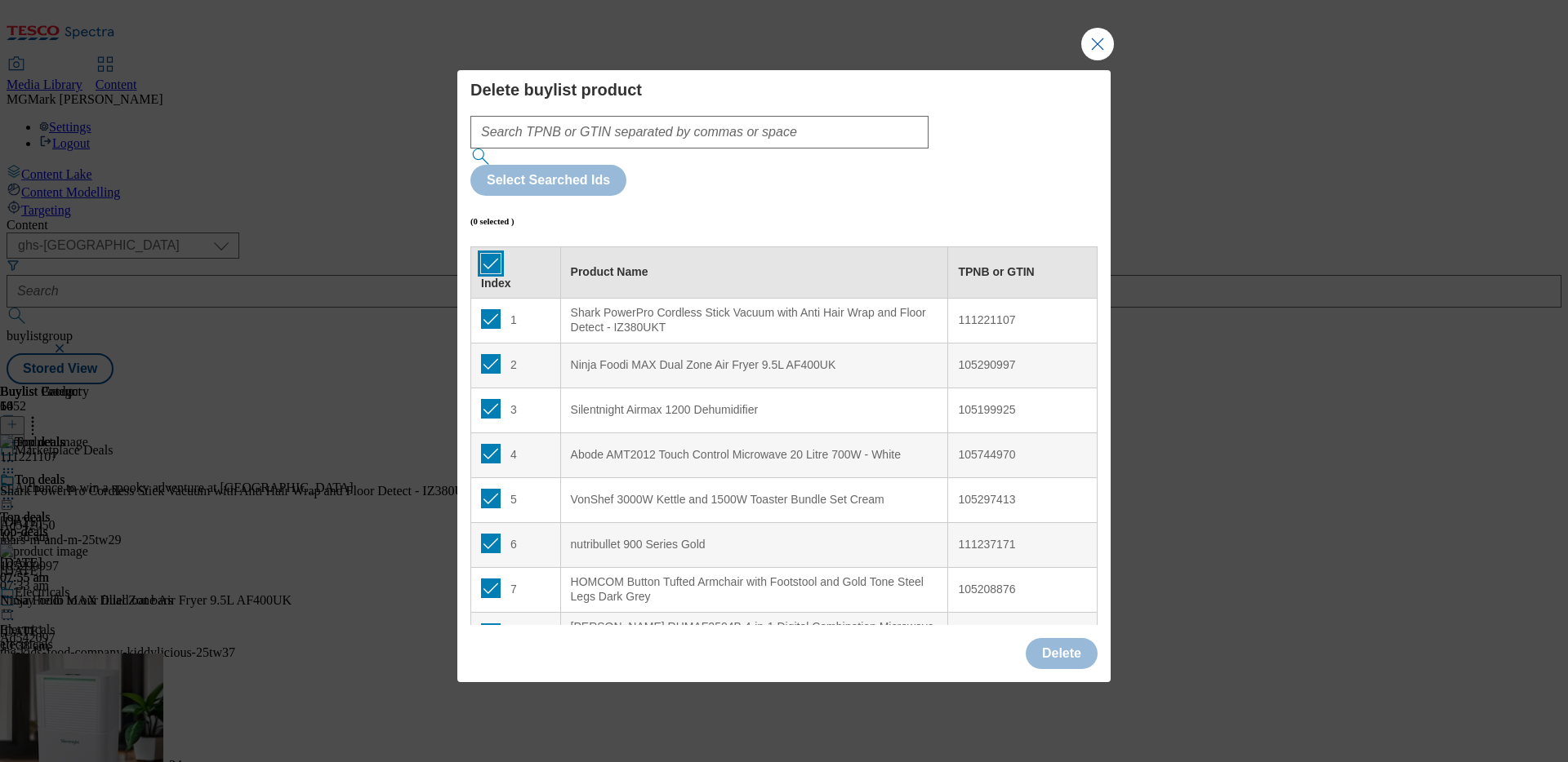
checkbox input "true"
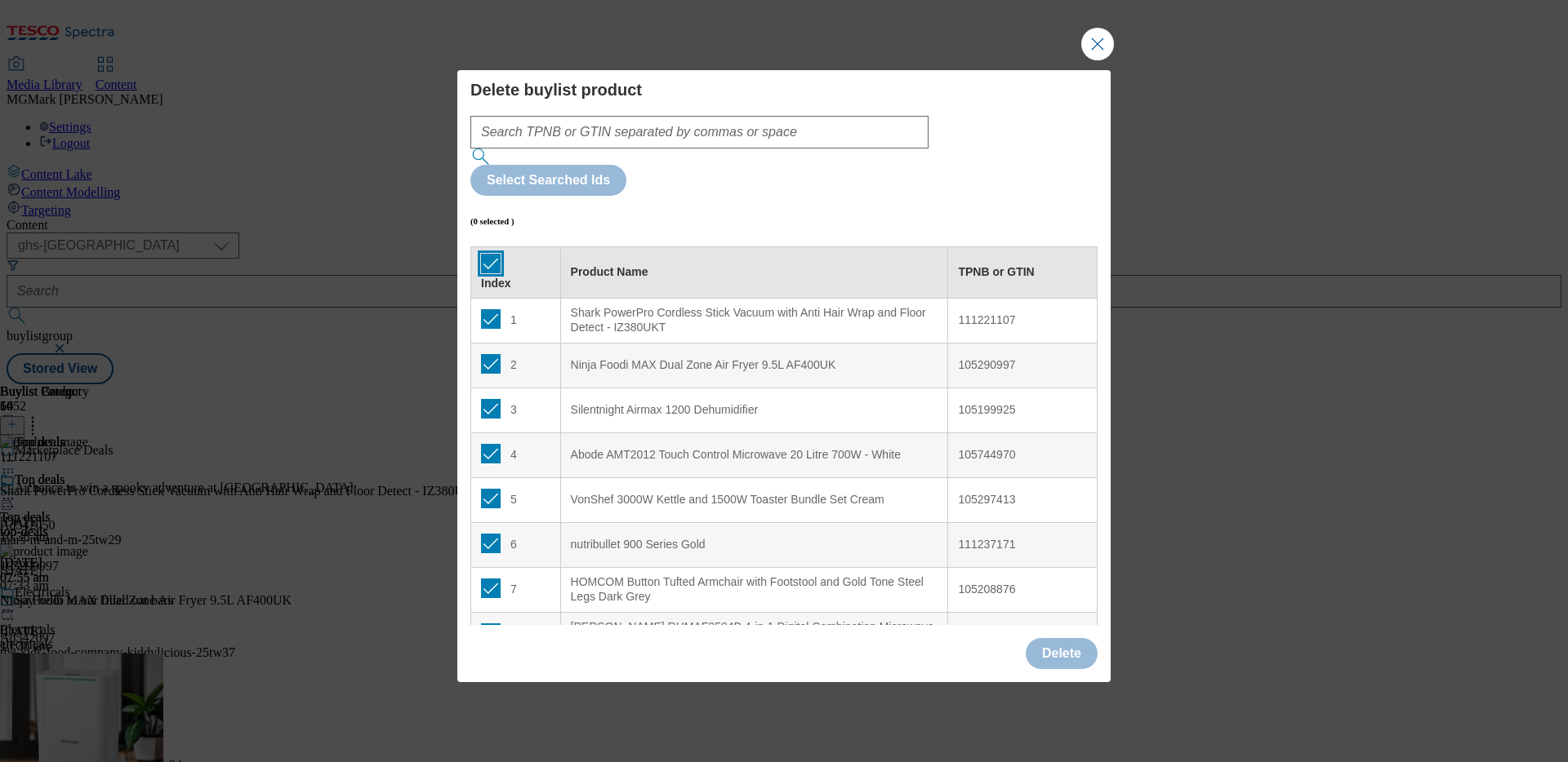
checkbox input "true"
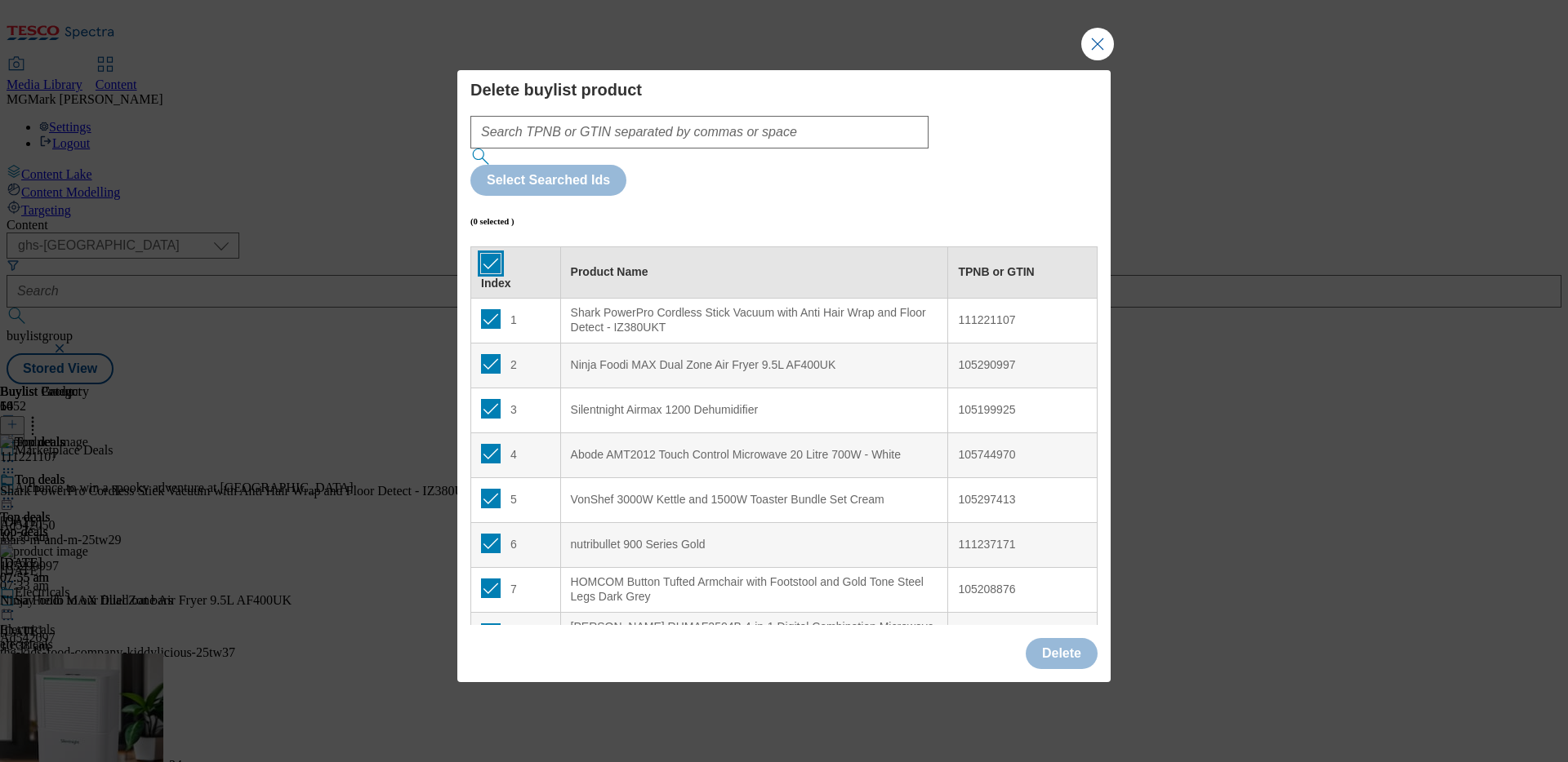
checkbox input "true"
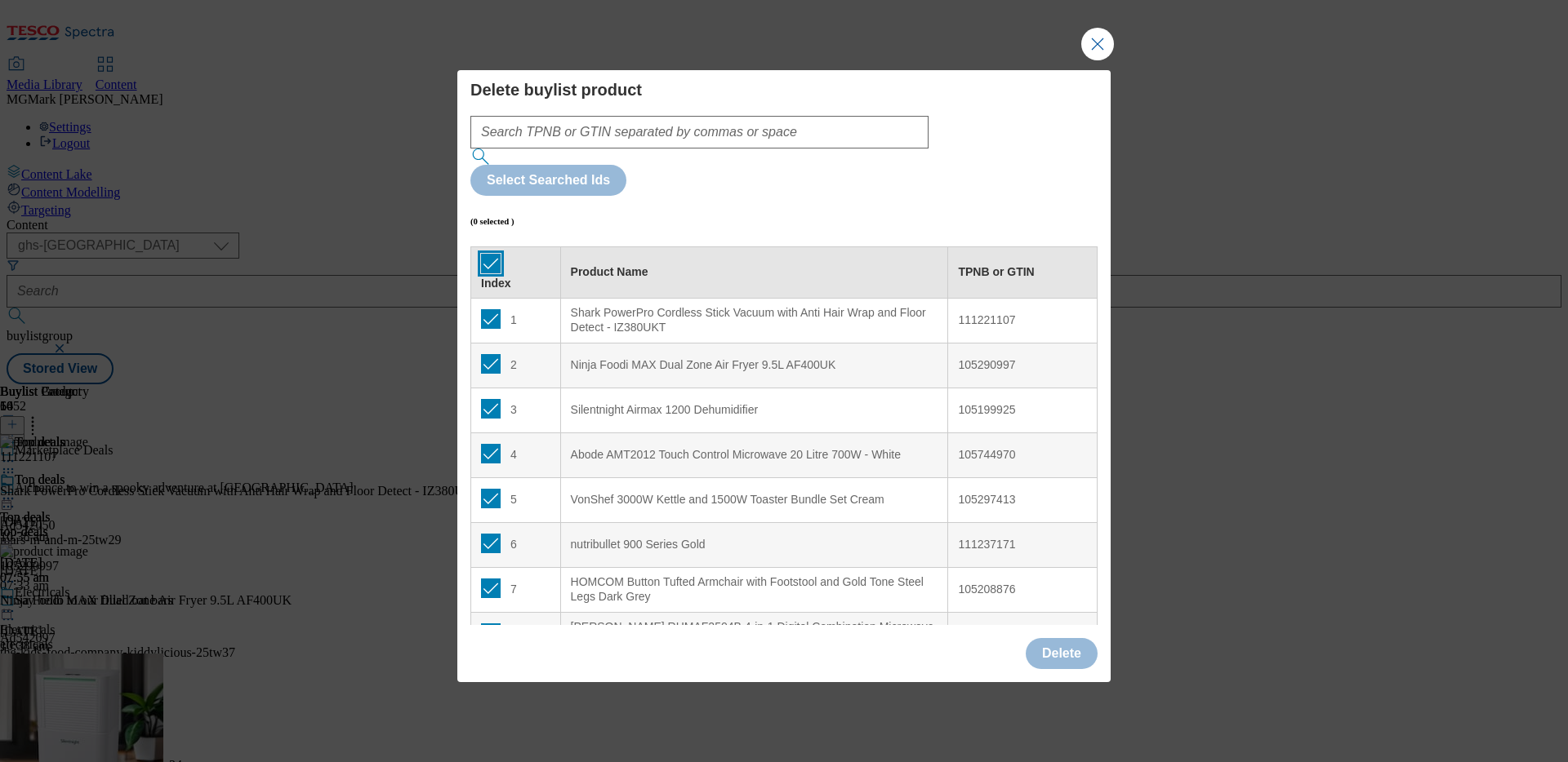
checkbox input "true"
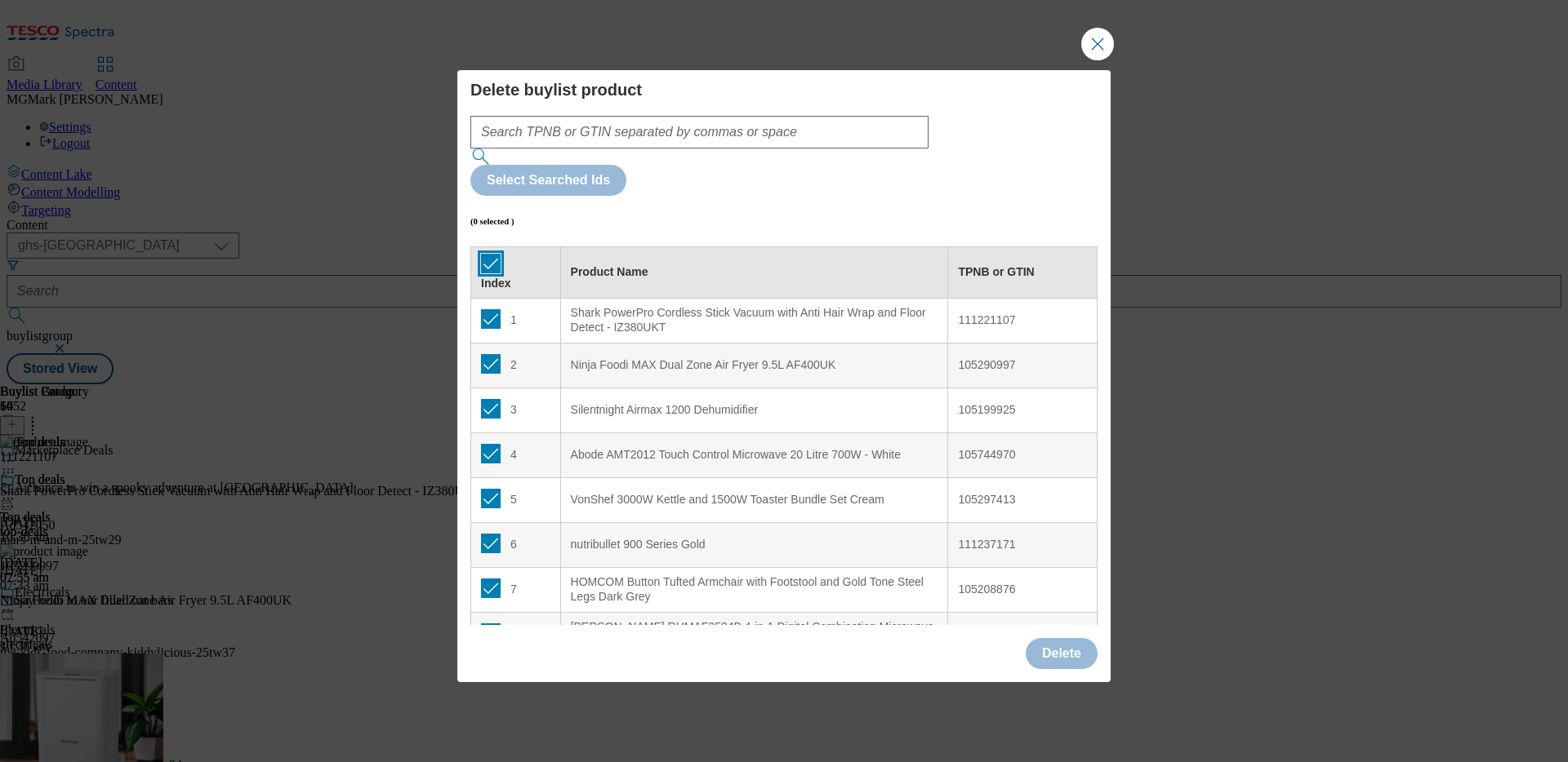
checkbox input "true"
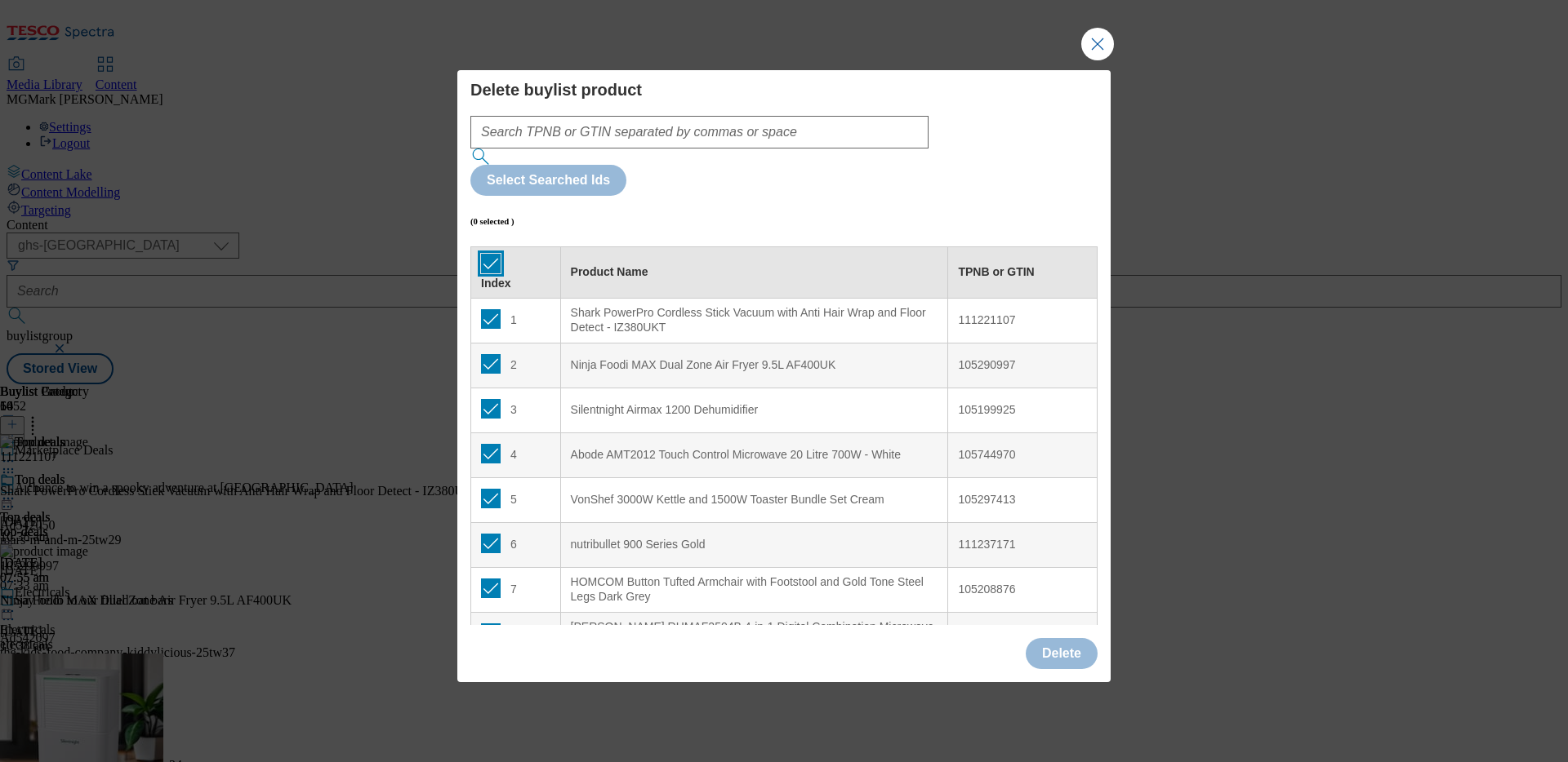
checkbox input "true"
click at [1067, 601] on button "Delete" at bounding box center [1061, 653] width 72 height 31
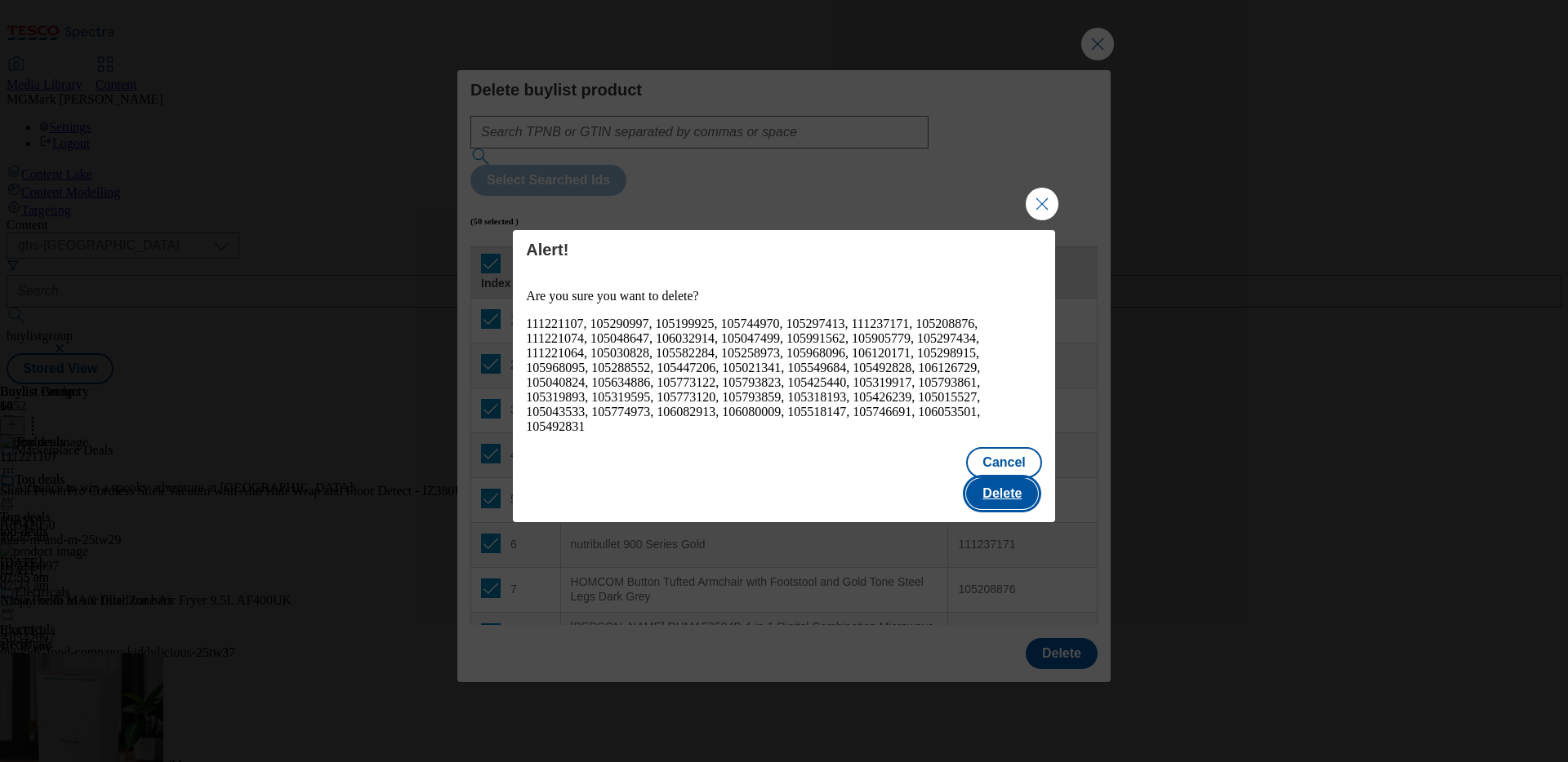
click at [1008, 478] on button "Delete" at bounding box center [1001, 493] width 72 height 31
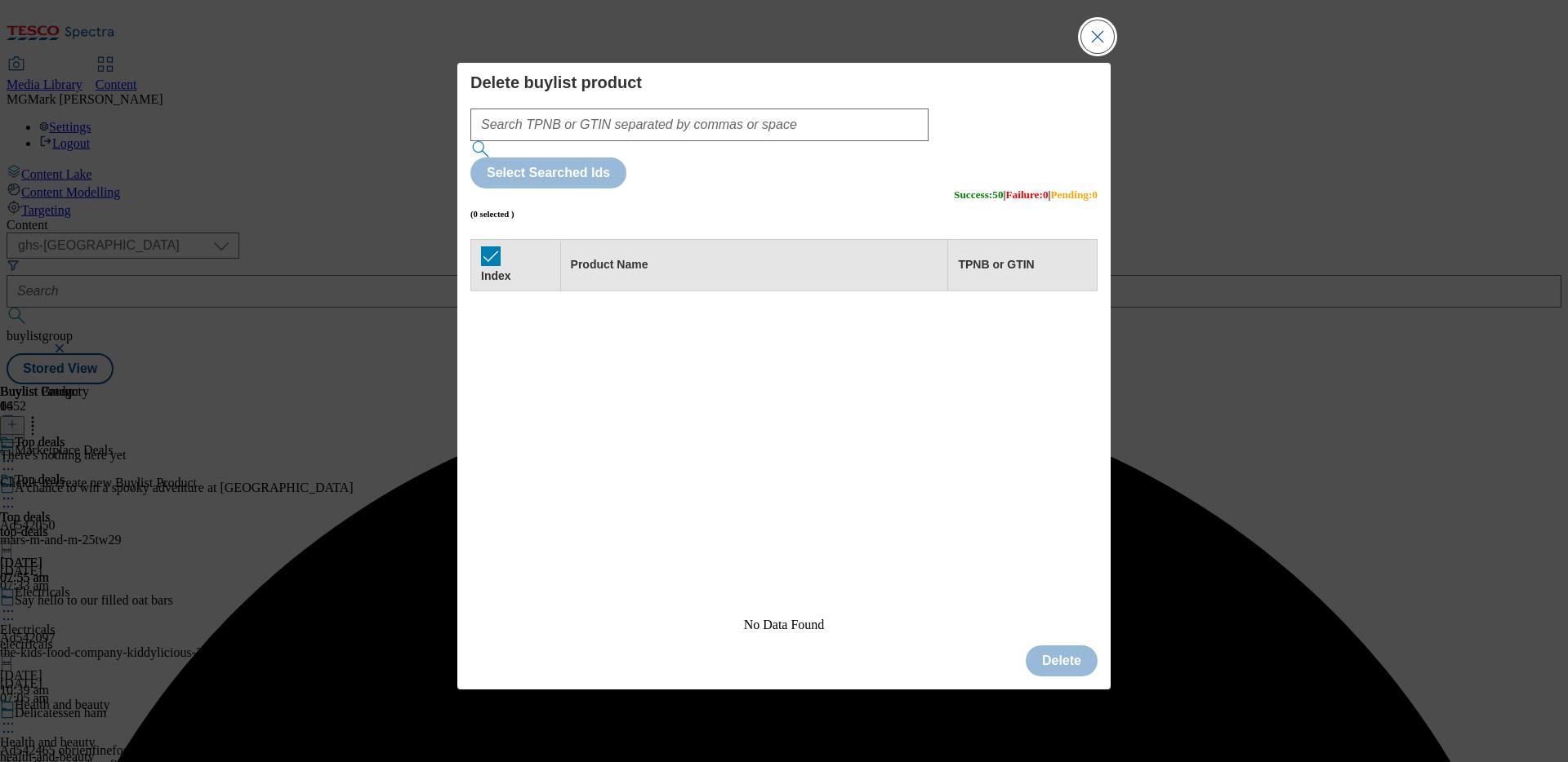
click at [1094, 53] on button "Close Modal" at bounding box center [1097, 36] width 33 height 33
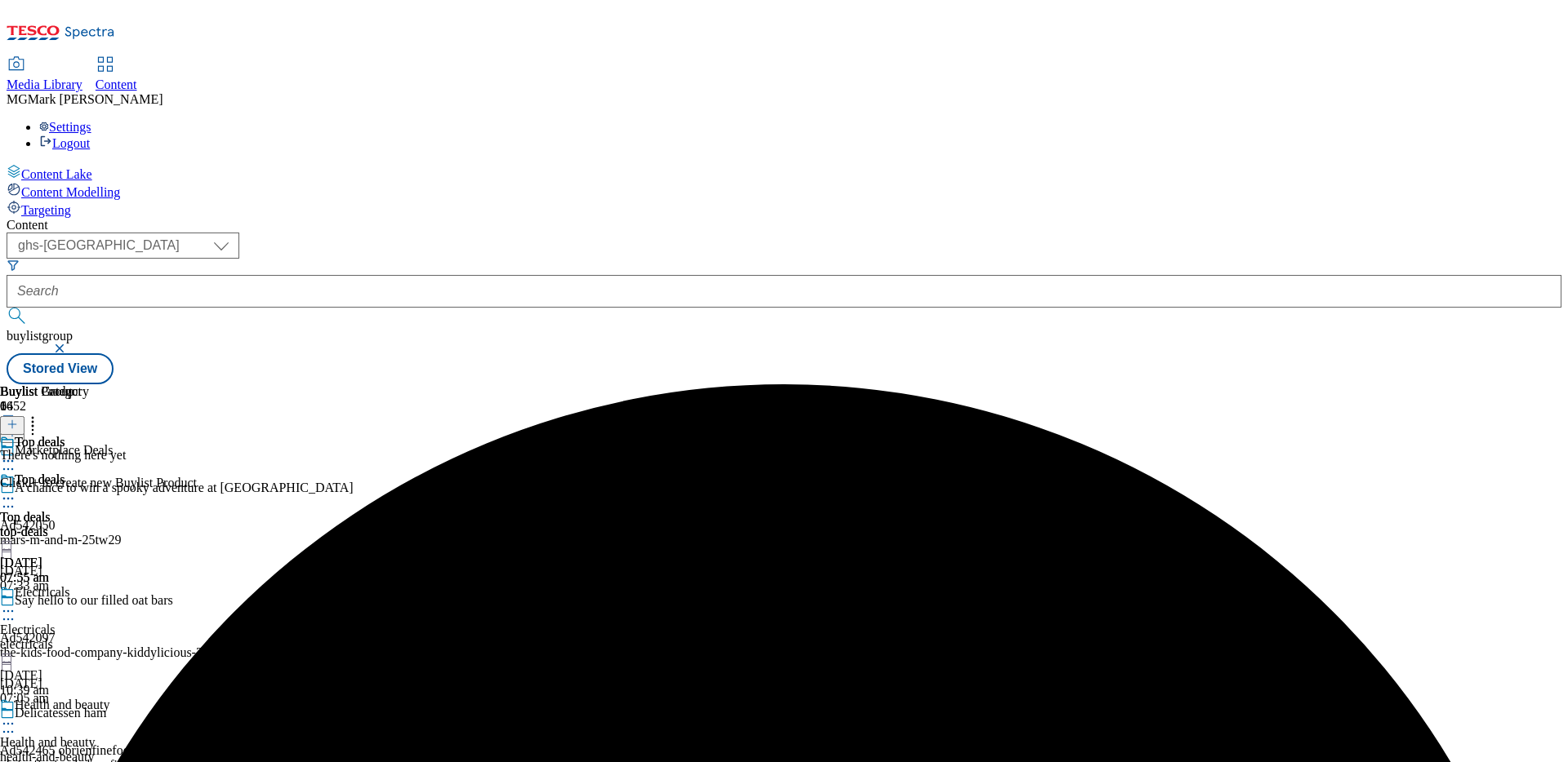
click at [18, 419] on icon at bounding box center [11, 424] width 11 height 11
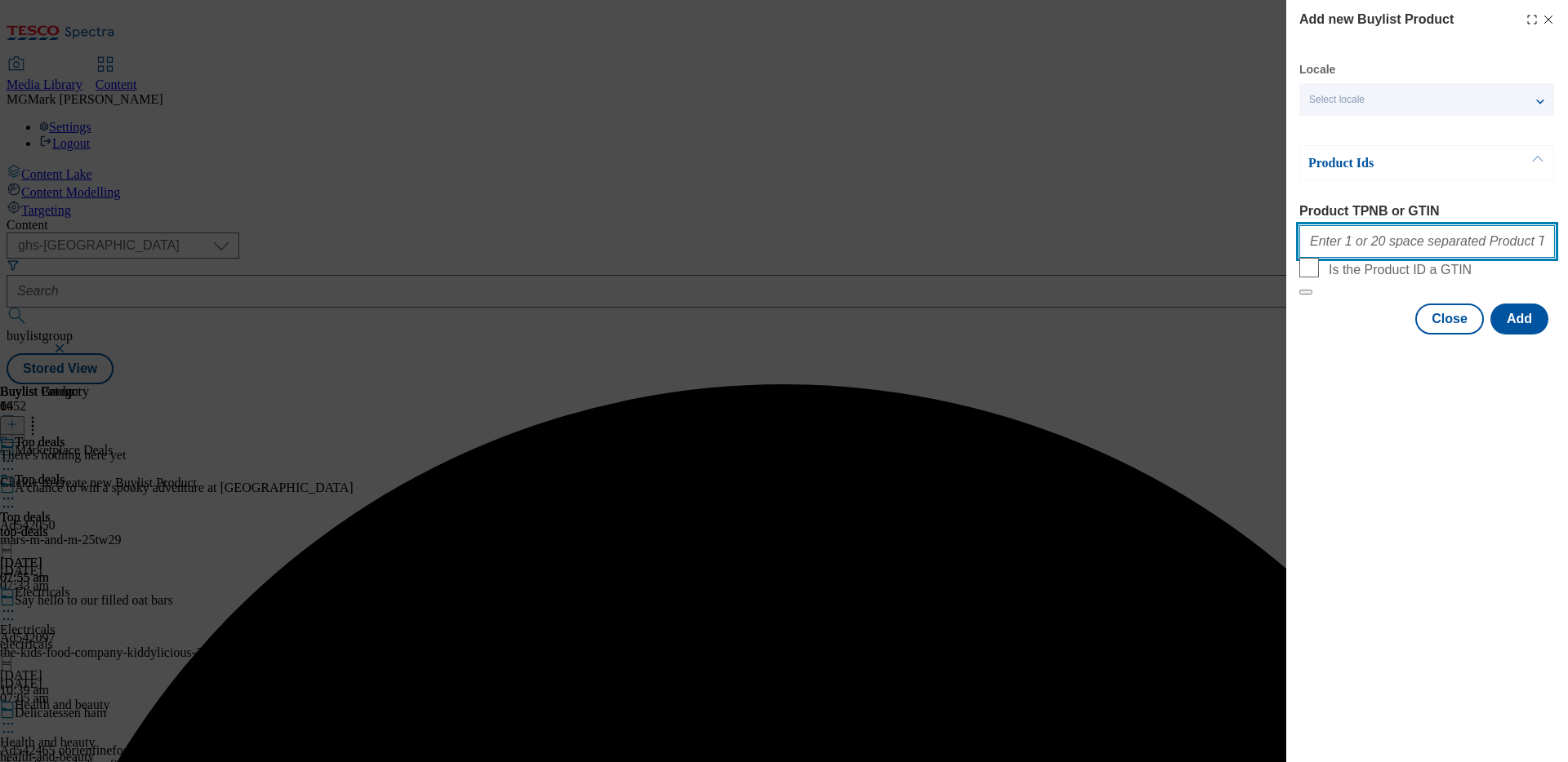
click at [1234, 248] on input "Product TPNB or GTIN" at bounding box center [1426, 241] width 256 height 33
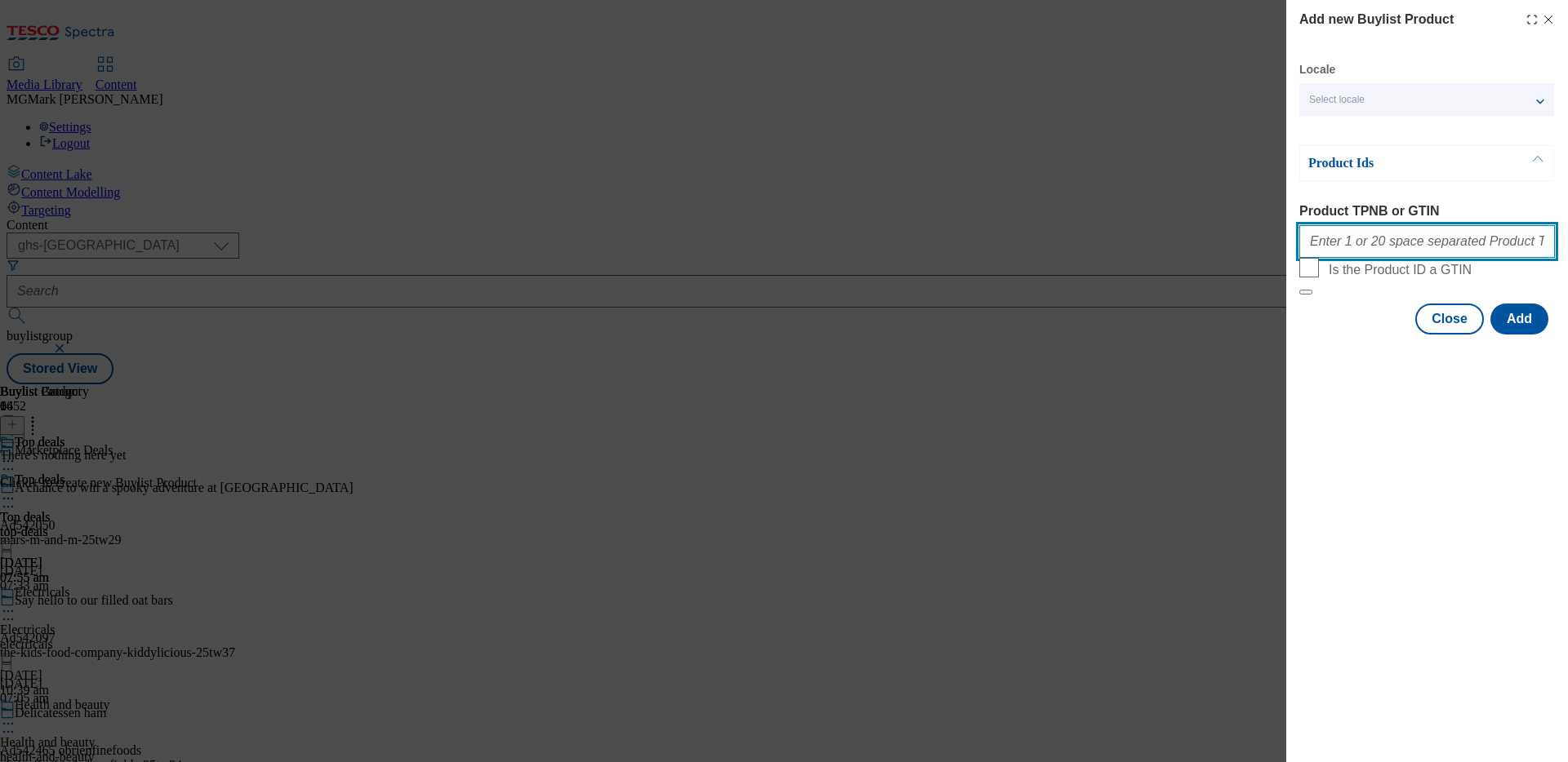
paste input "105015527 111221107 105290997 105199925 105744970 105297413 111237171 105208876…"
type input "105015527 111221107 105290997 105199925 105744970 105297413 111237171 105208876…"
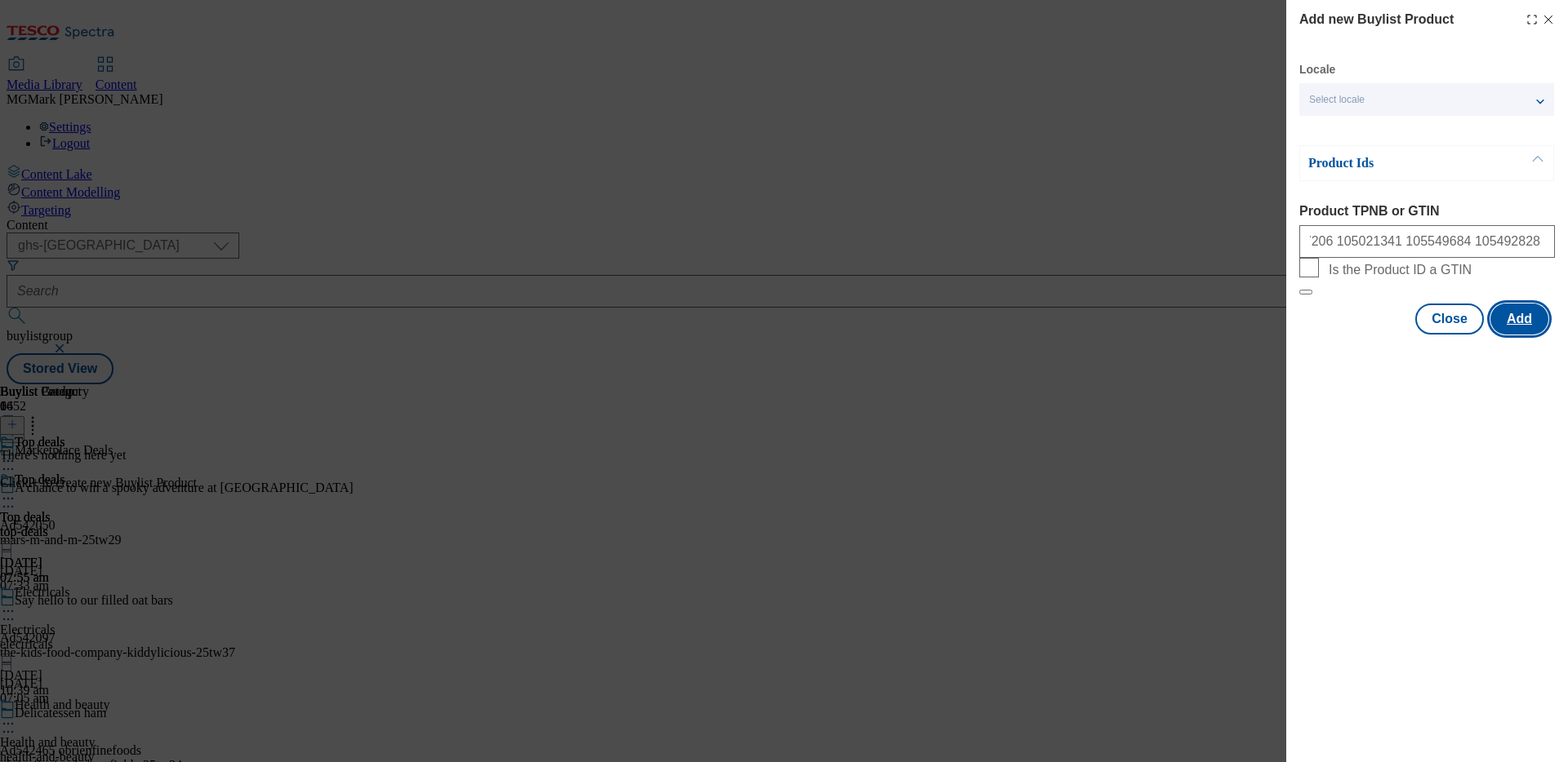
click at [1234, 335] on button "Add" at bounding box center [1519, 318] width 58 height 31
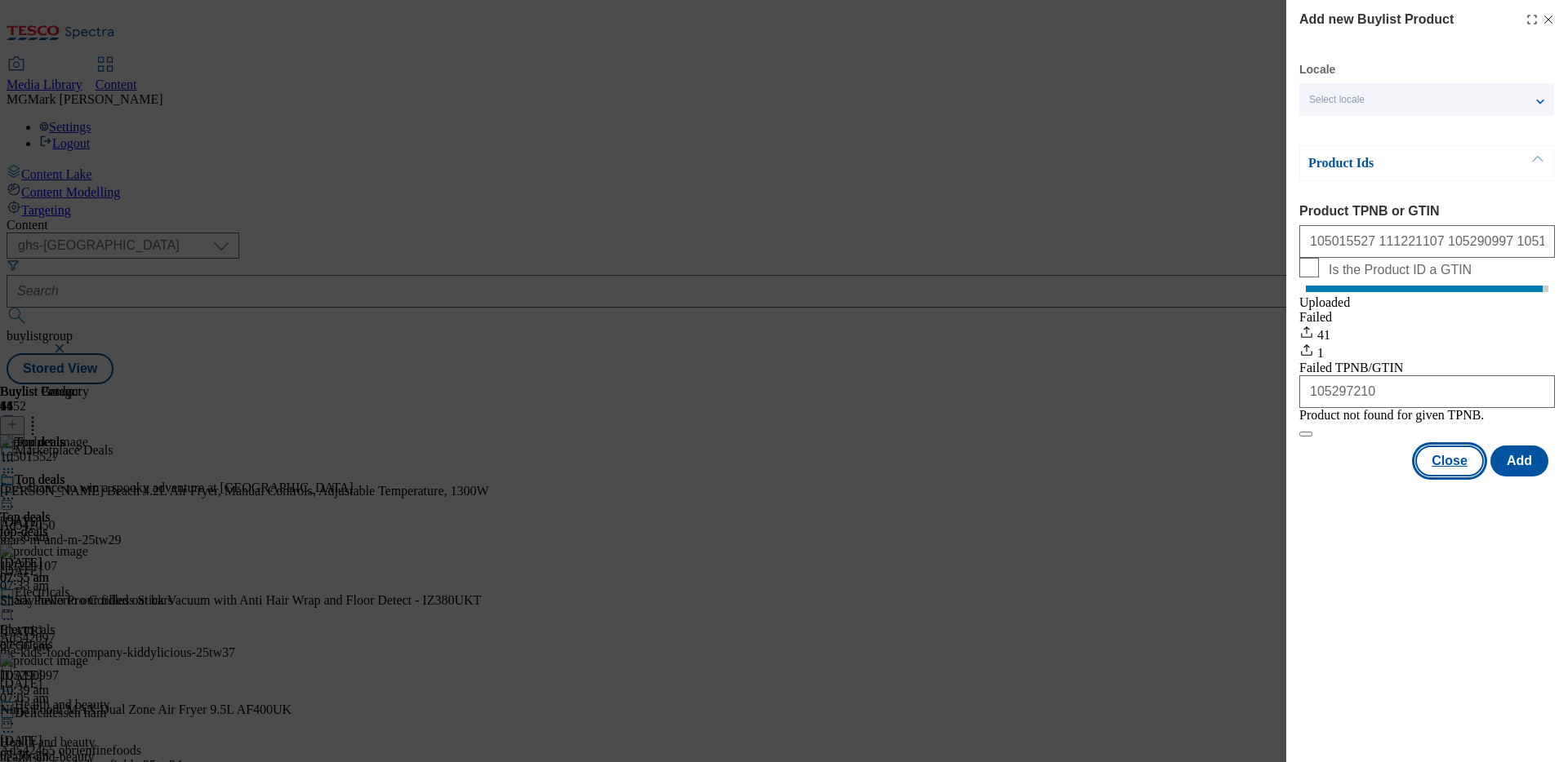
click at [1234, 476] on button "Close" at bounding box center [1449, 461] width 69 height 31
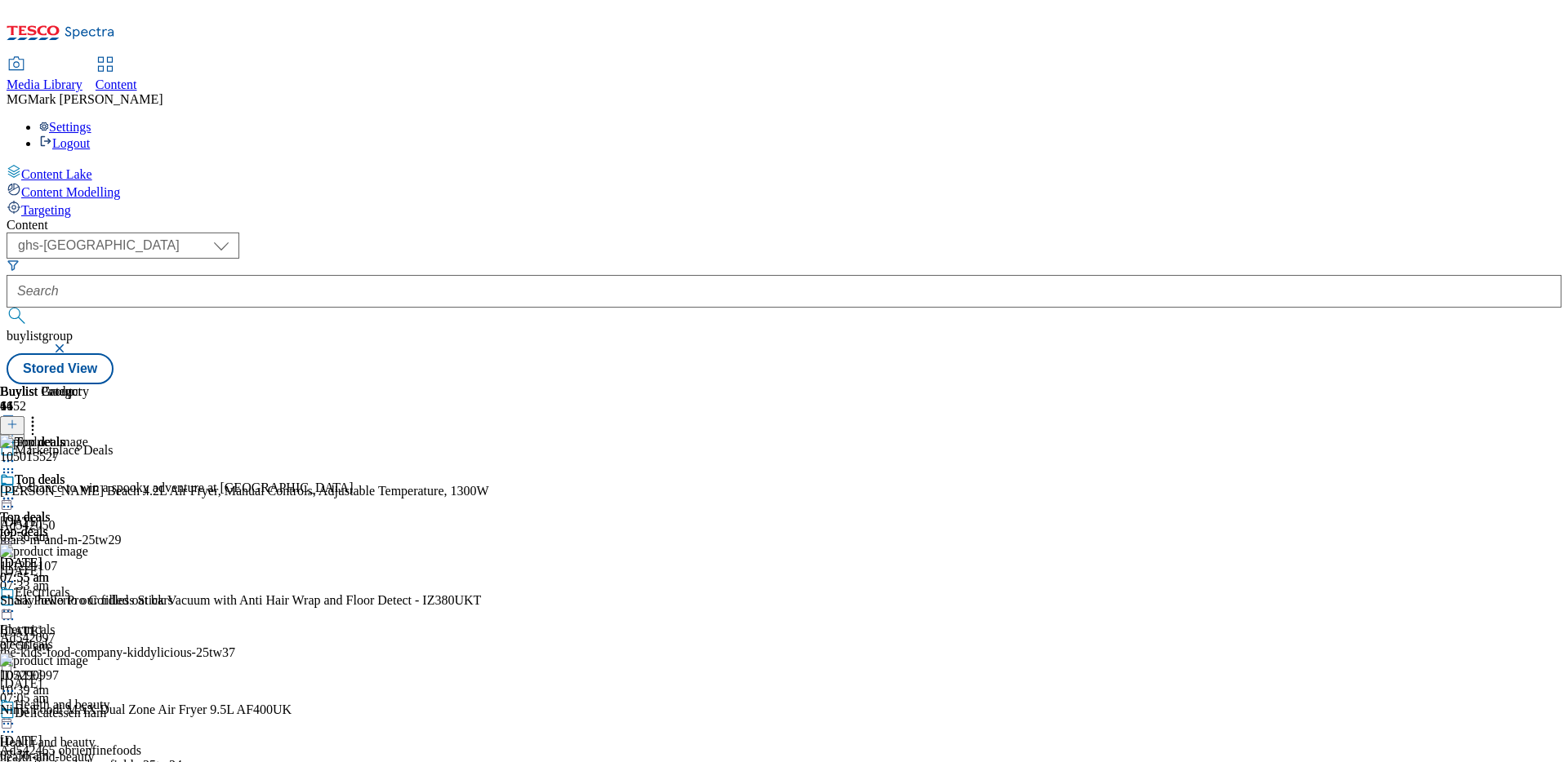
click at [16, 491] on icon at bounding box center [8, 499] width 16 height 16
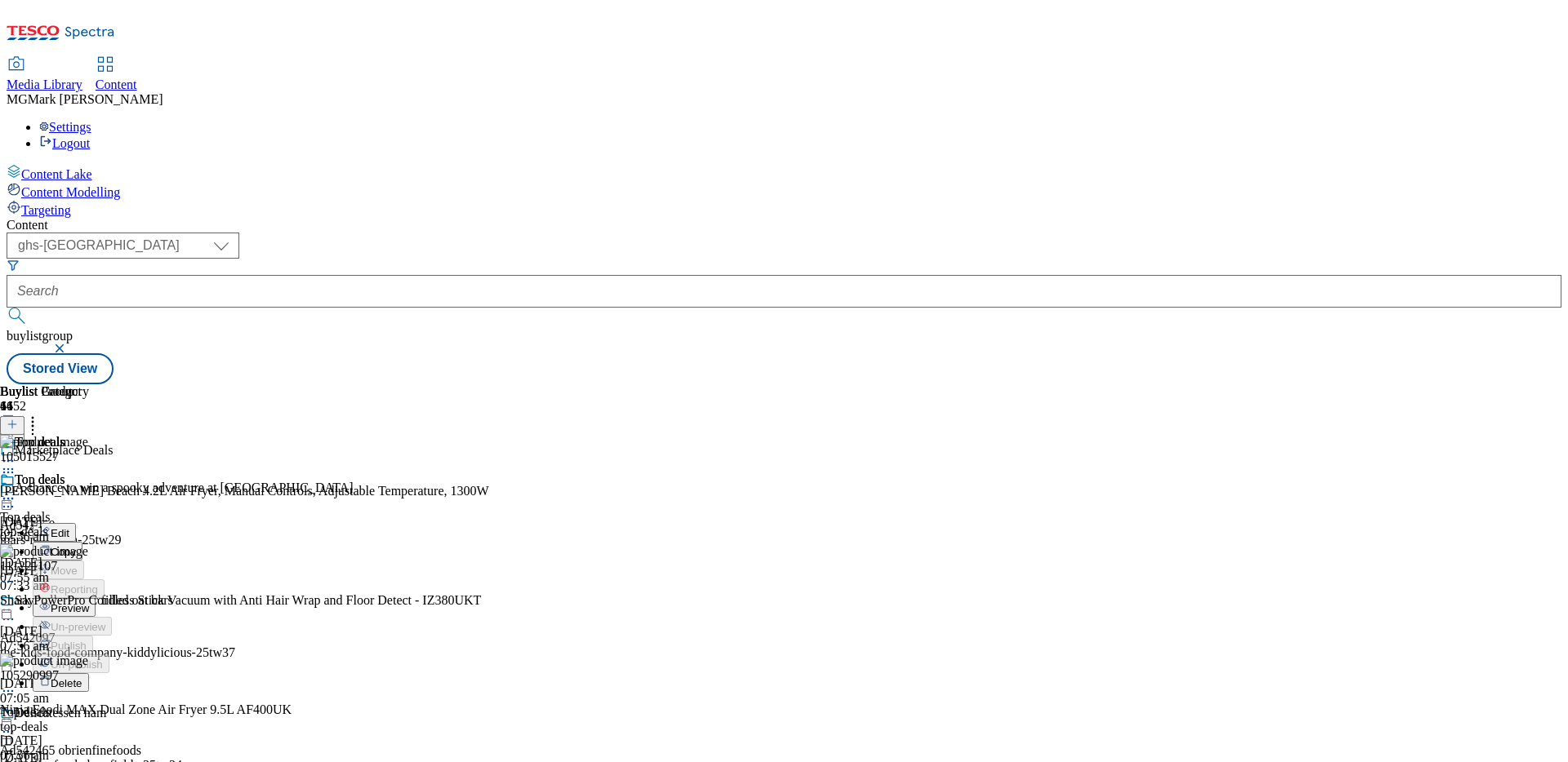
click at [89, 601] on span "Preview" at bounding box center [69, 608] width 38 height 12
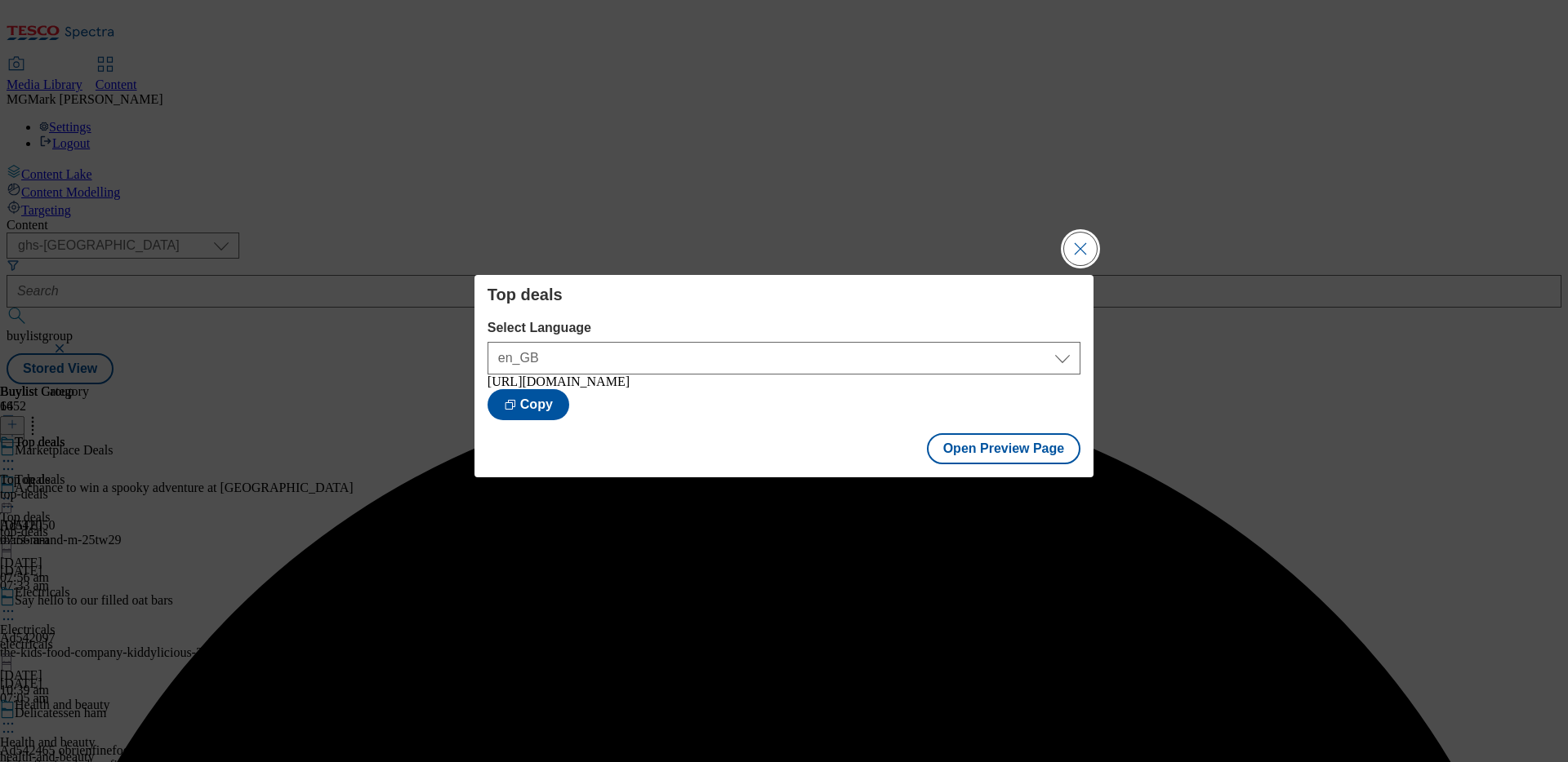
click at [1082, 254] on button "Close Modal" at bounding box center [1080, 248] width 33 height 33
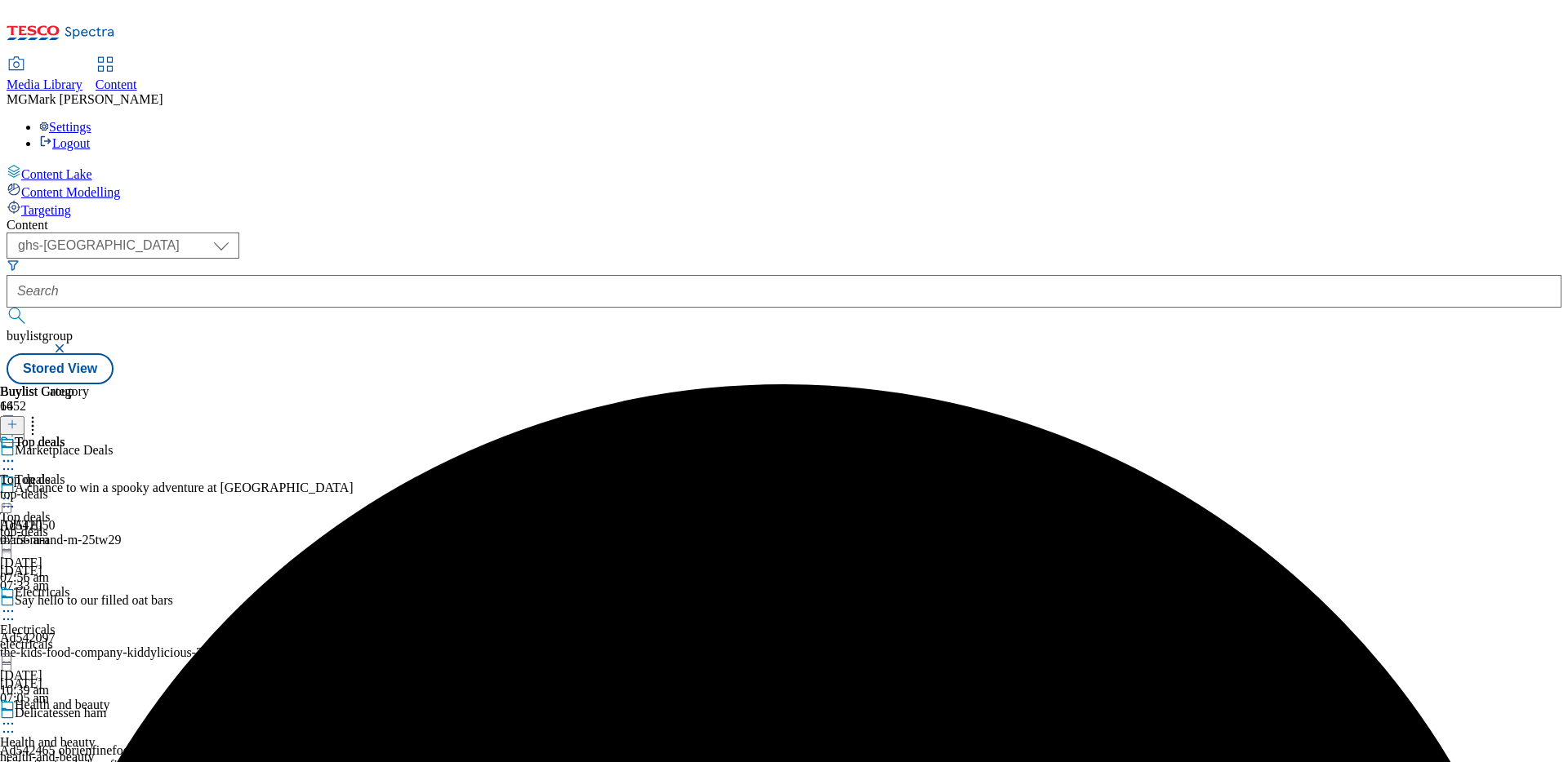
click at [16, 491] on icon at bounding box center [8, 499] width 16 height 16
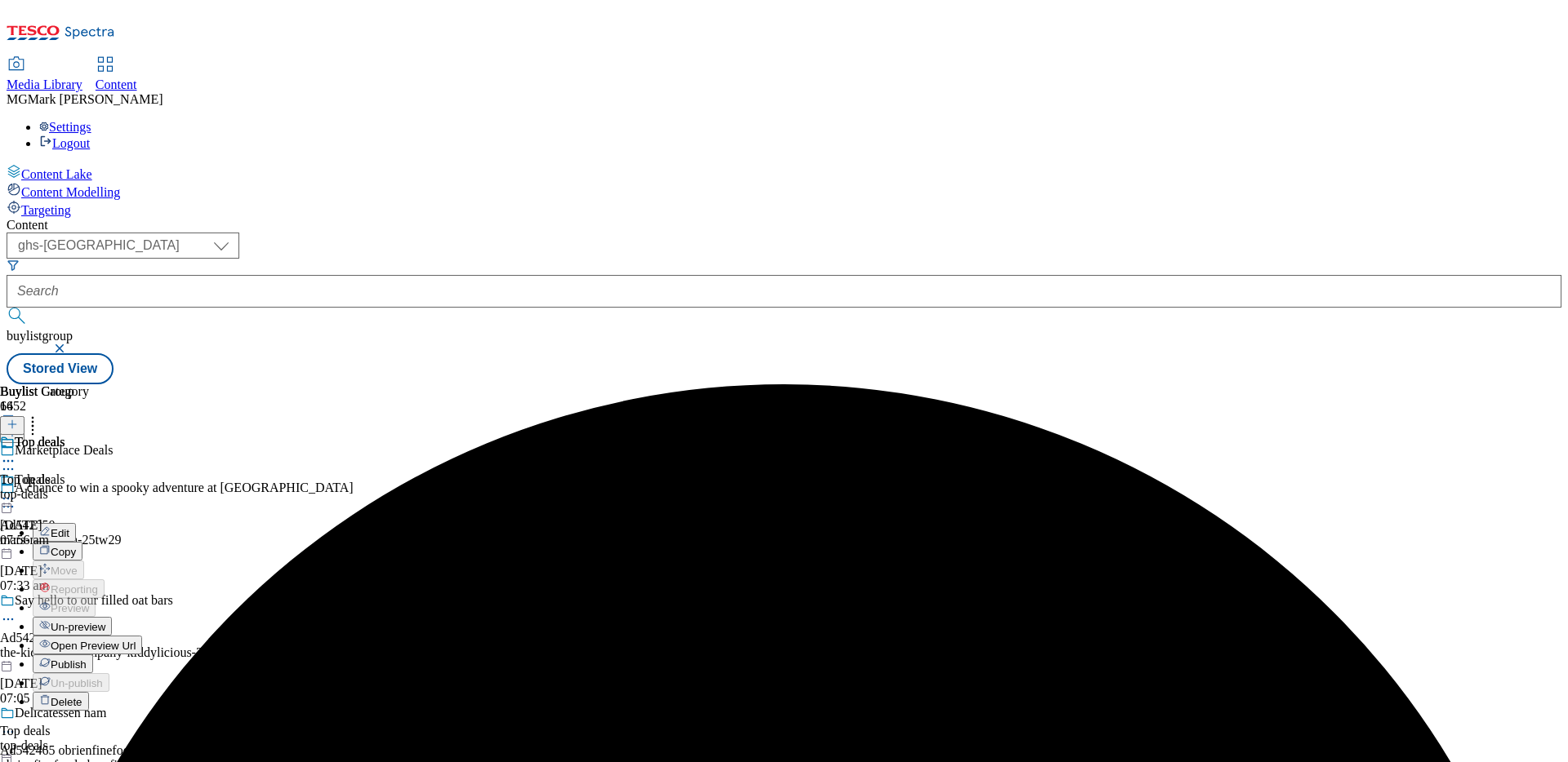
click at [87, 601] on span "Publish" at bounding box center [68, 665] width 36 height 12
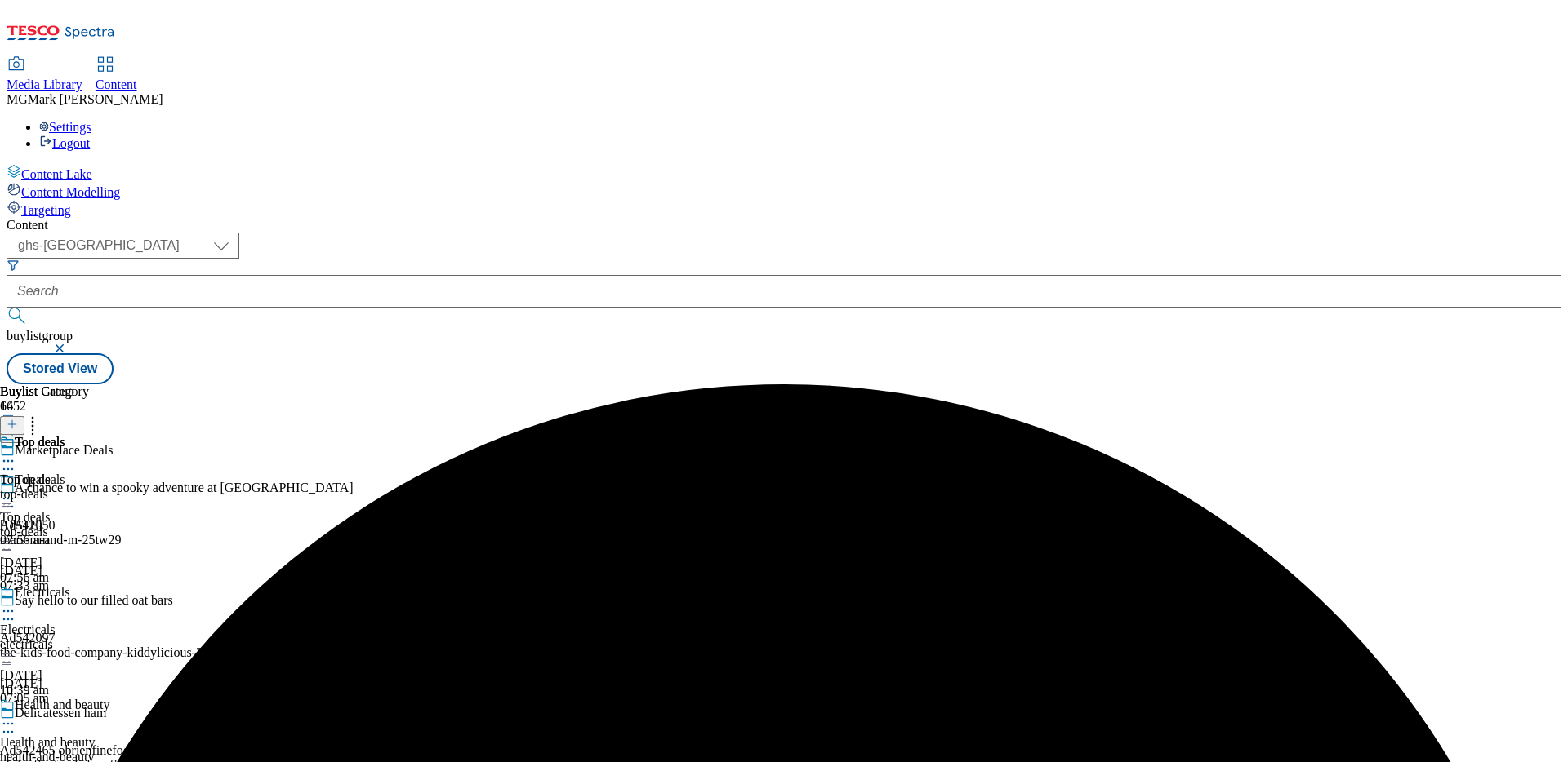
click at [16, 601] on icon at bounding box center [8, 611] width 16 height 16
click at [87, 601] on span "Publish" at bounding box center [68, 778] width 36 height 12
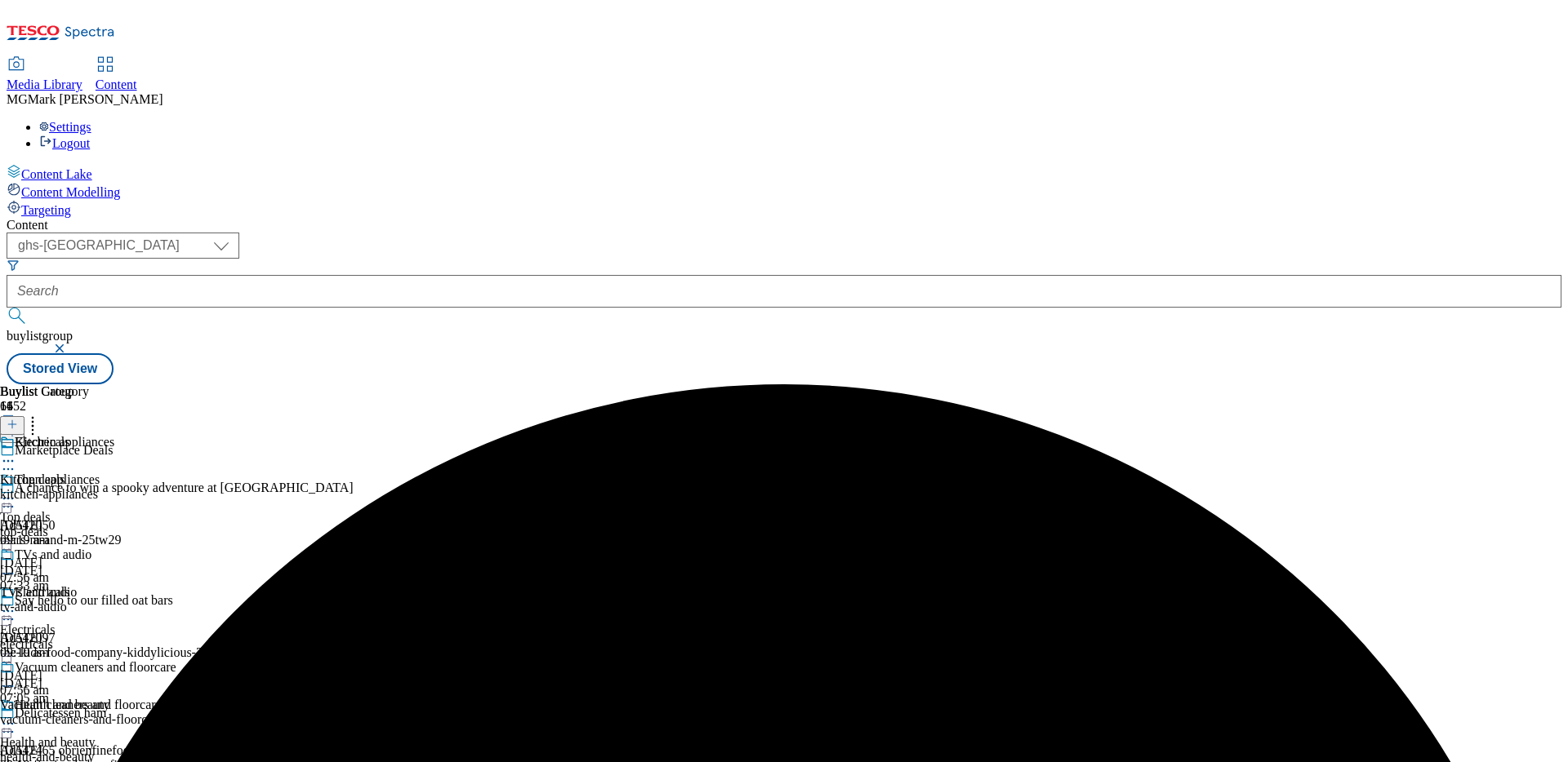
scroll to position [107, 0]
click at [128, 601] on div "health-and-beauty" at bounding box center [64, 758] width 128 height 15
click at [16, 601] on icon at bounding box center [8, 724] width 16 height 16
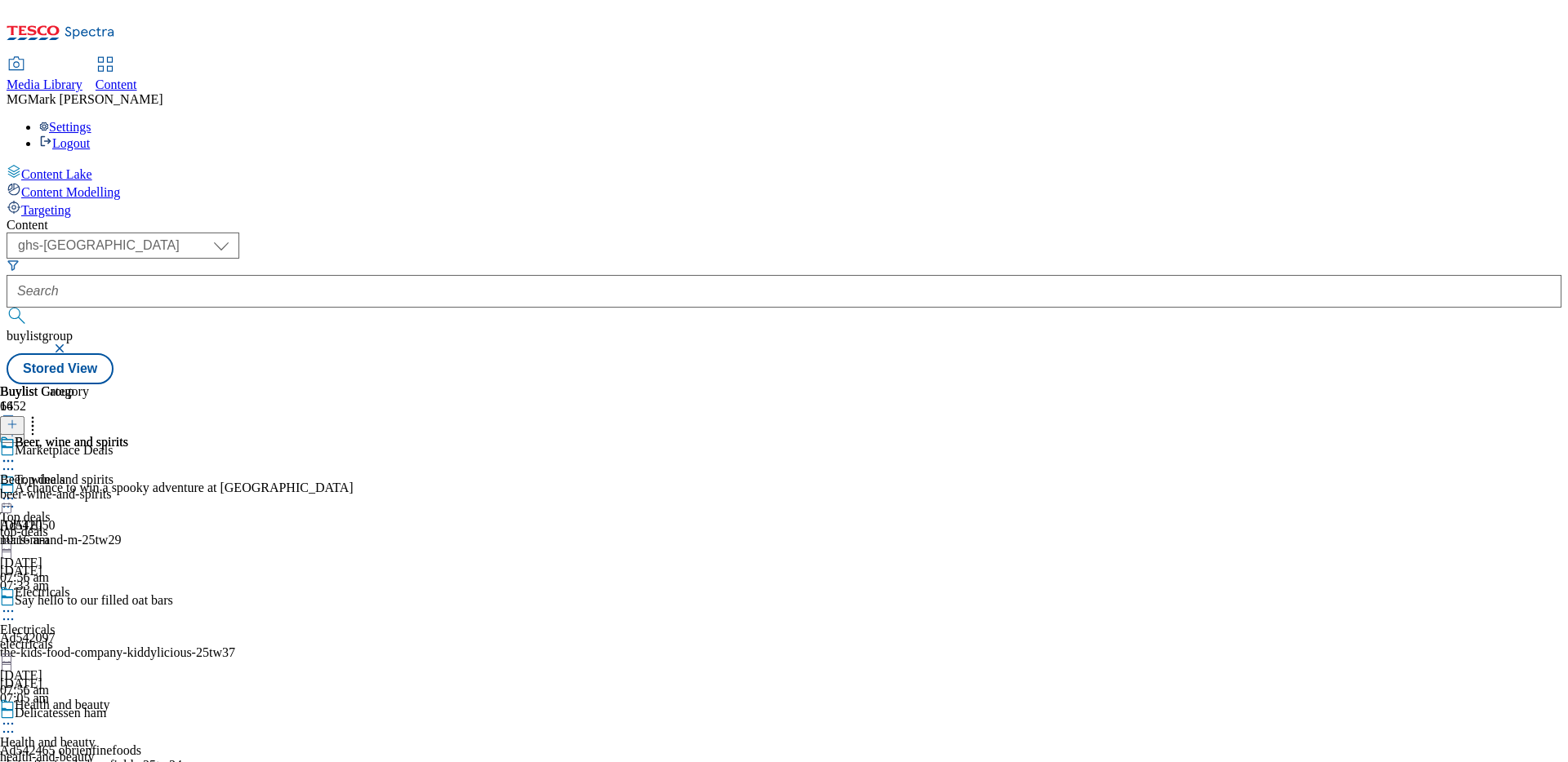
scroll to position [484, 0]
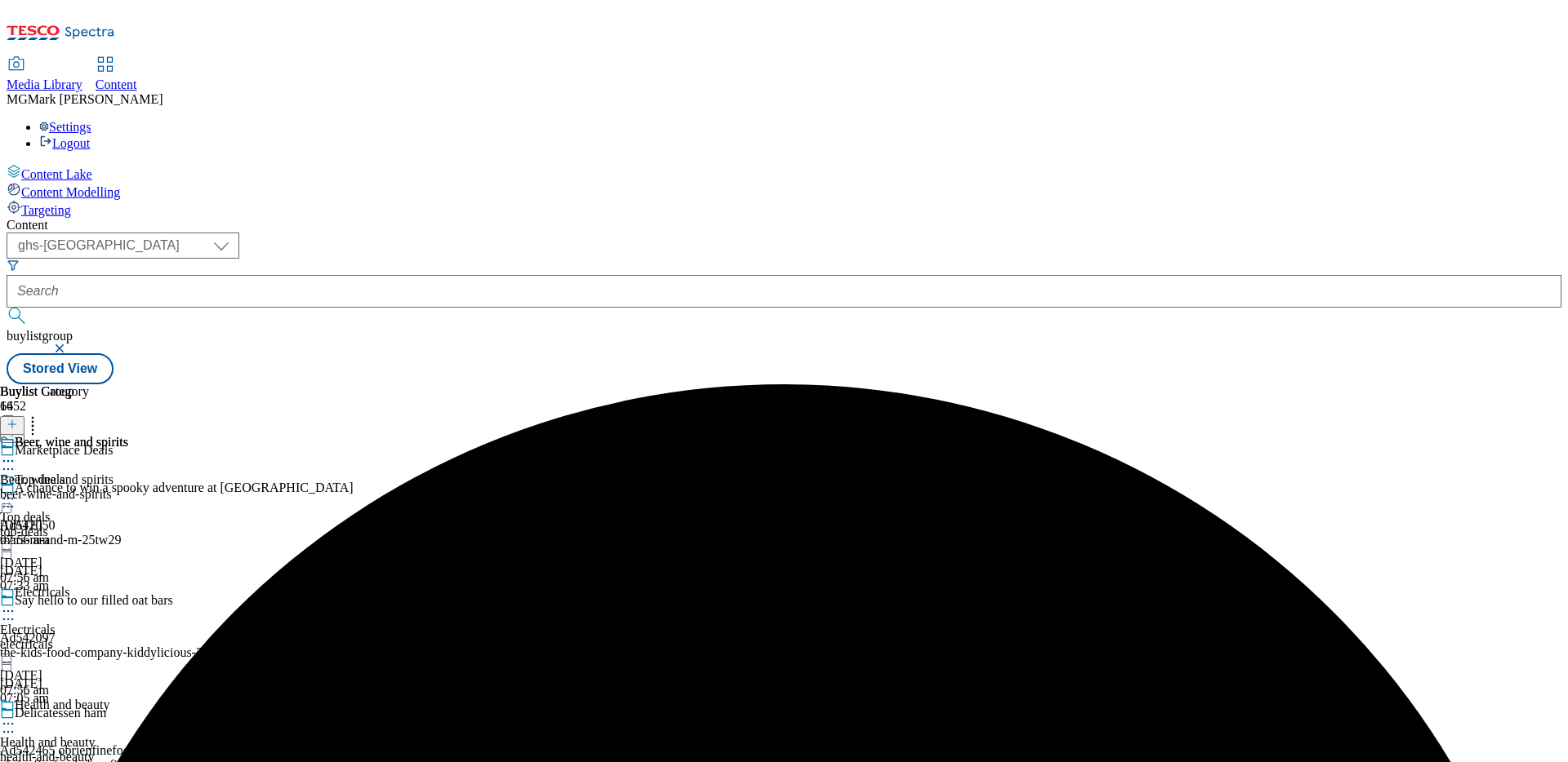
scroll to position [654, 0]
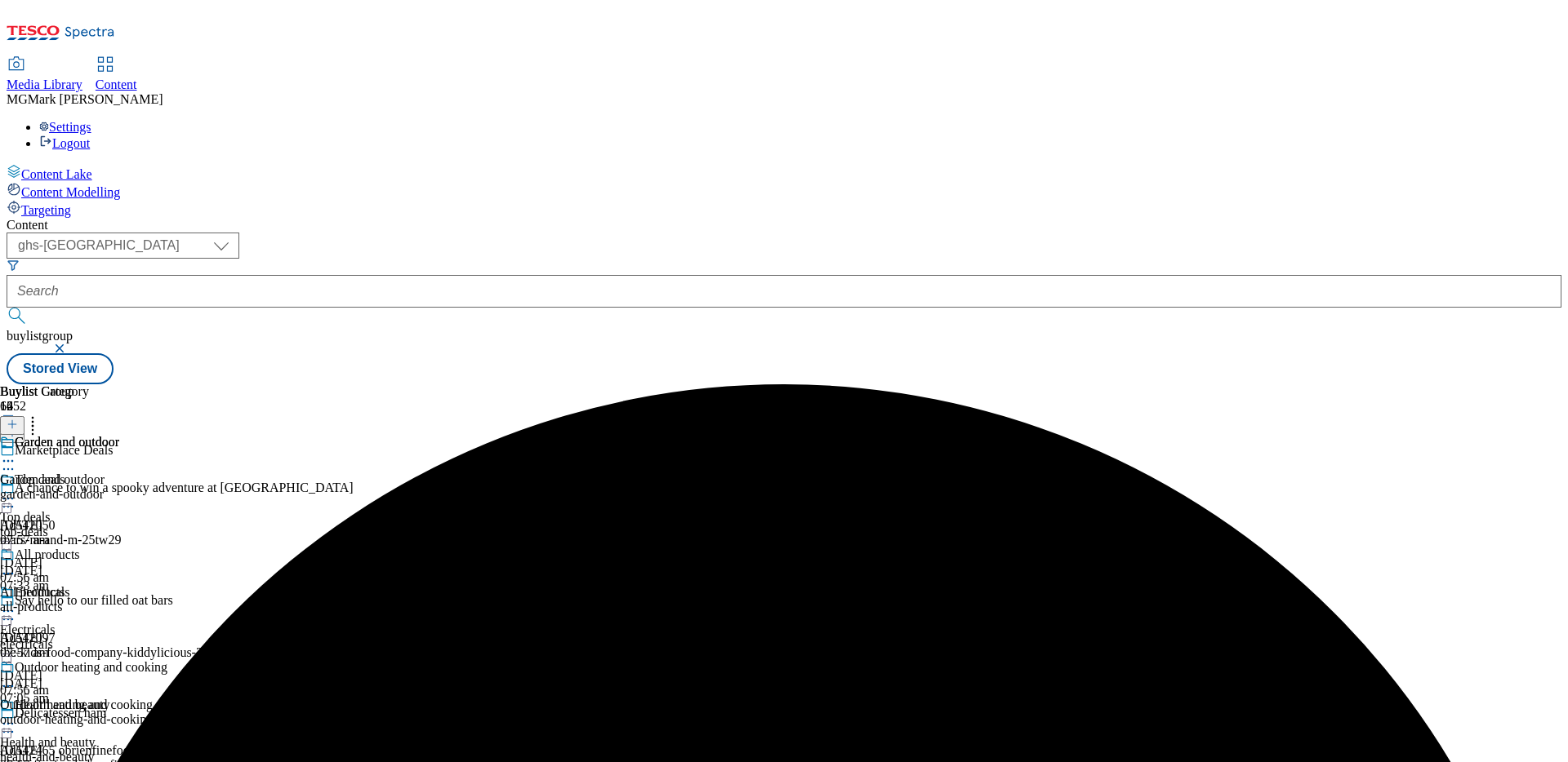
scroll to position [684, 0]
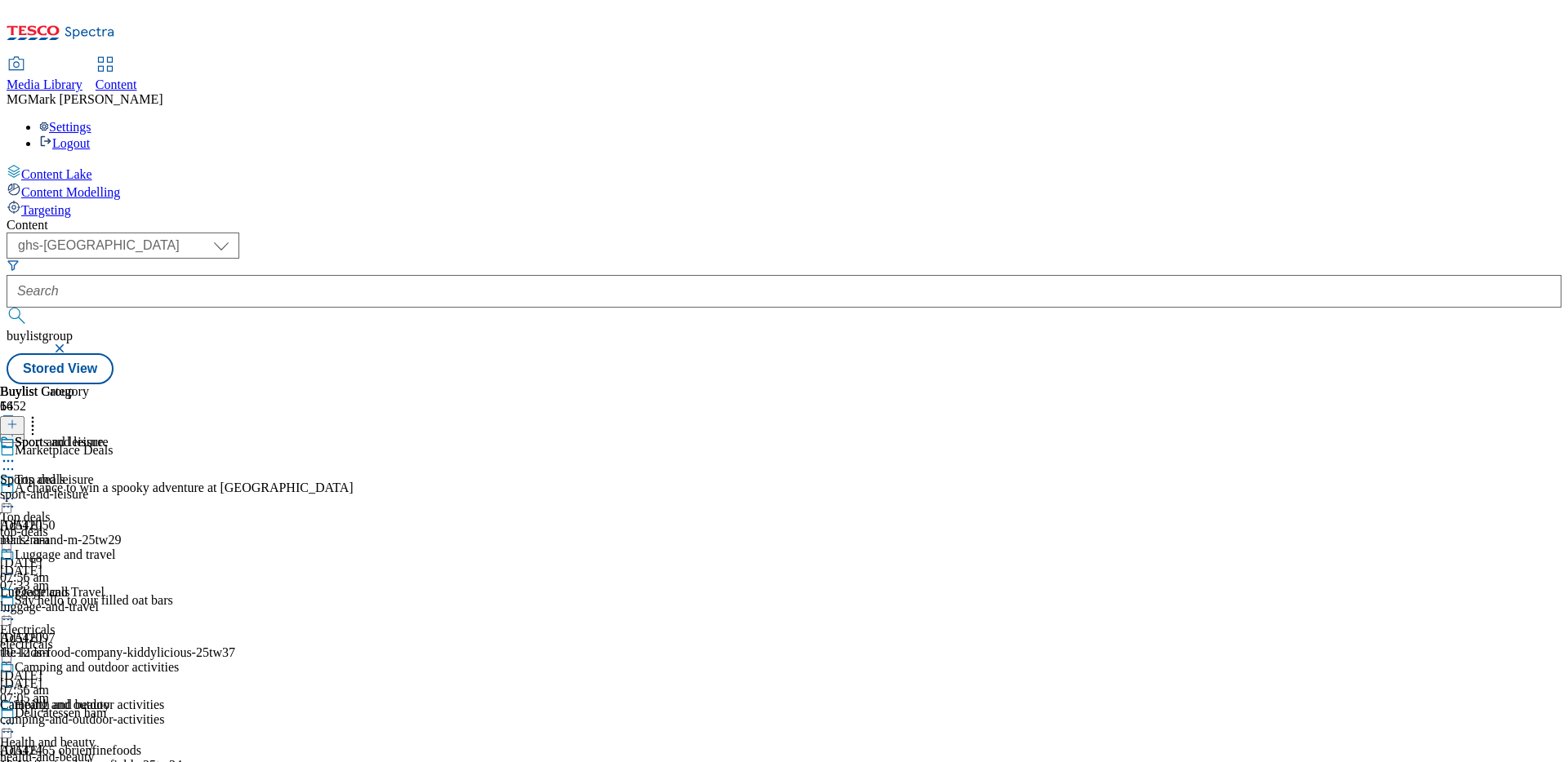
scroll to position [837, 0]
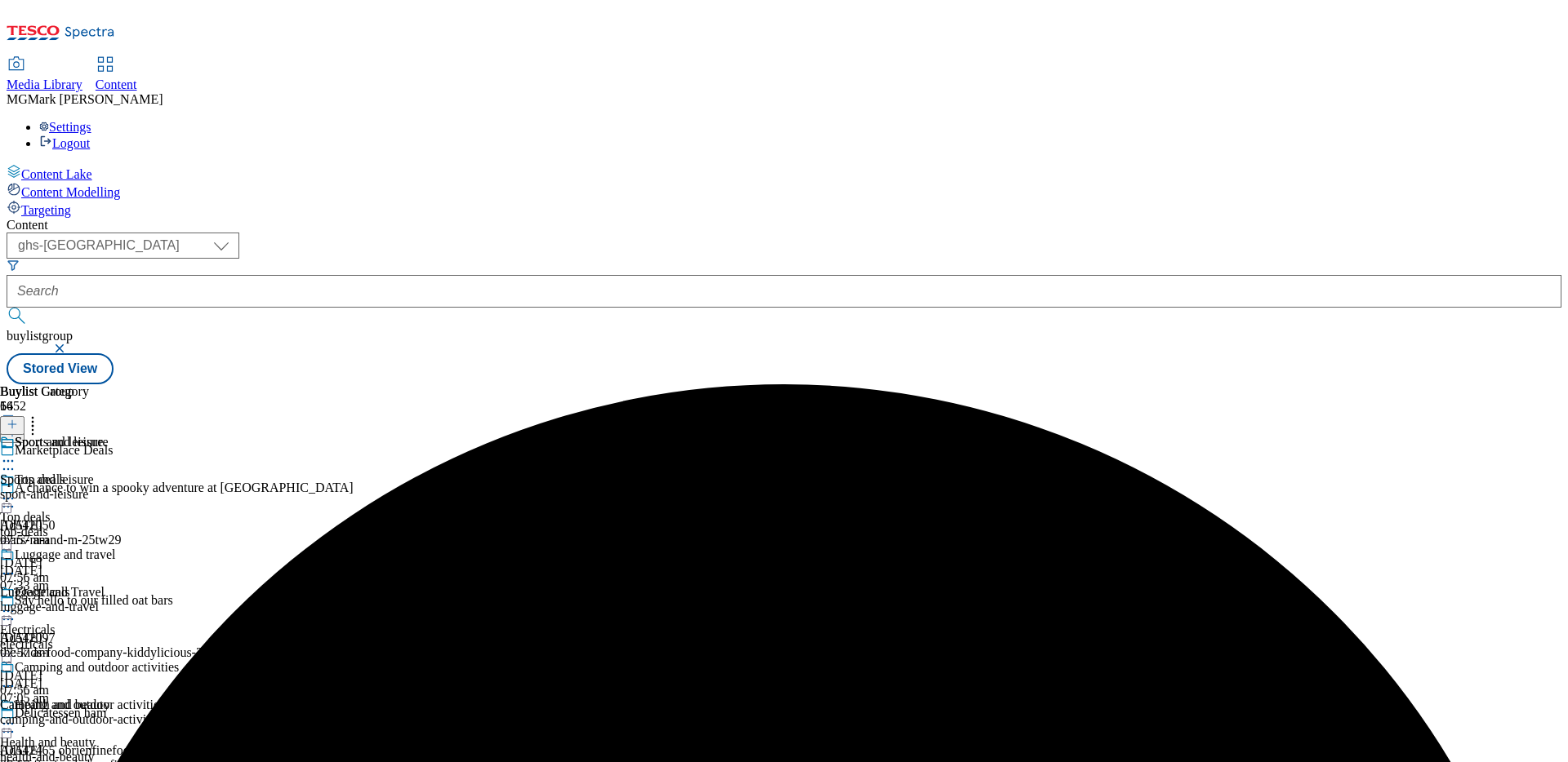
scroll to position [1185, 0]
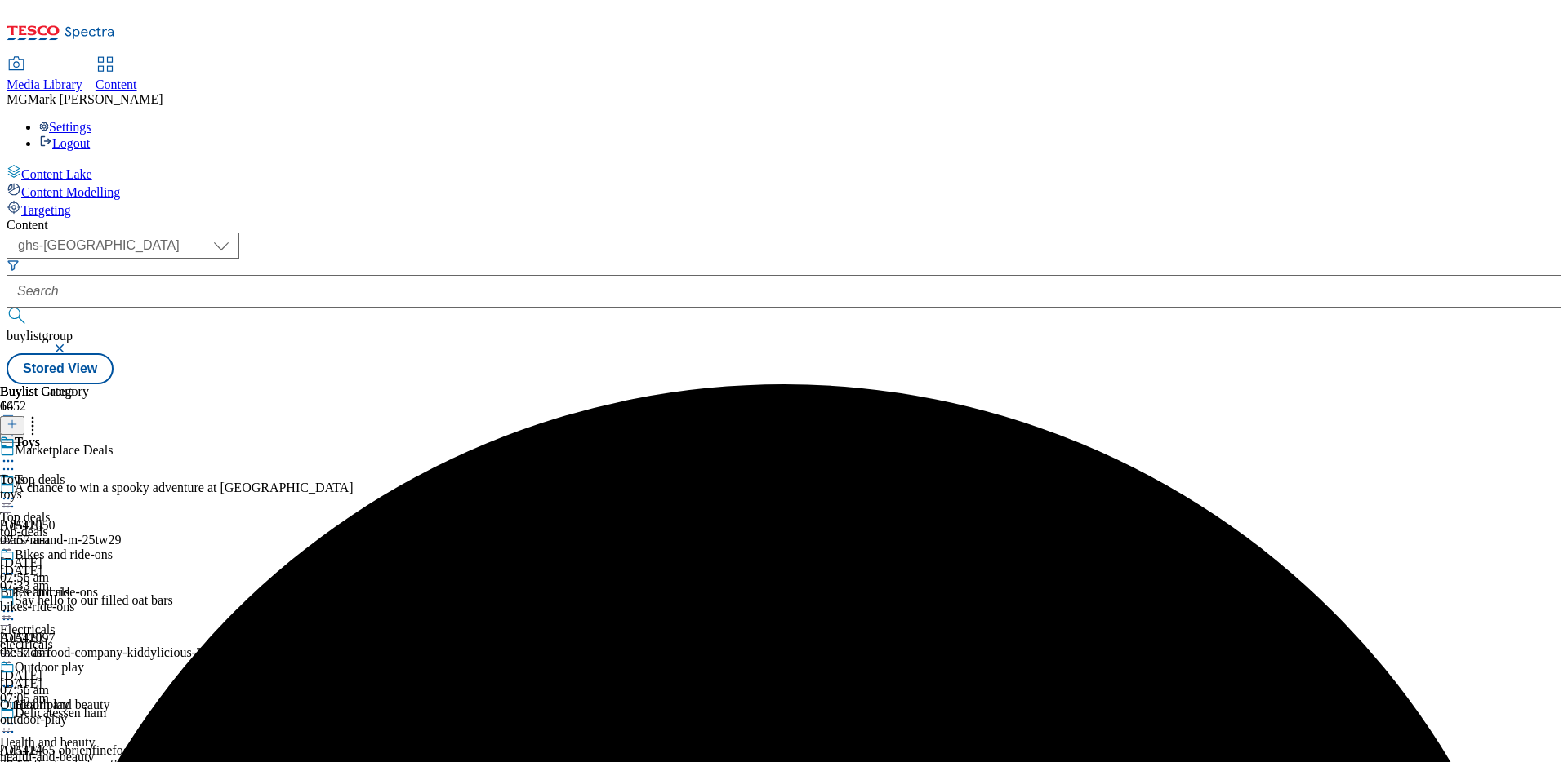
scroll to position [1147, 0]
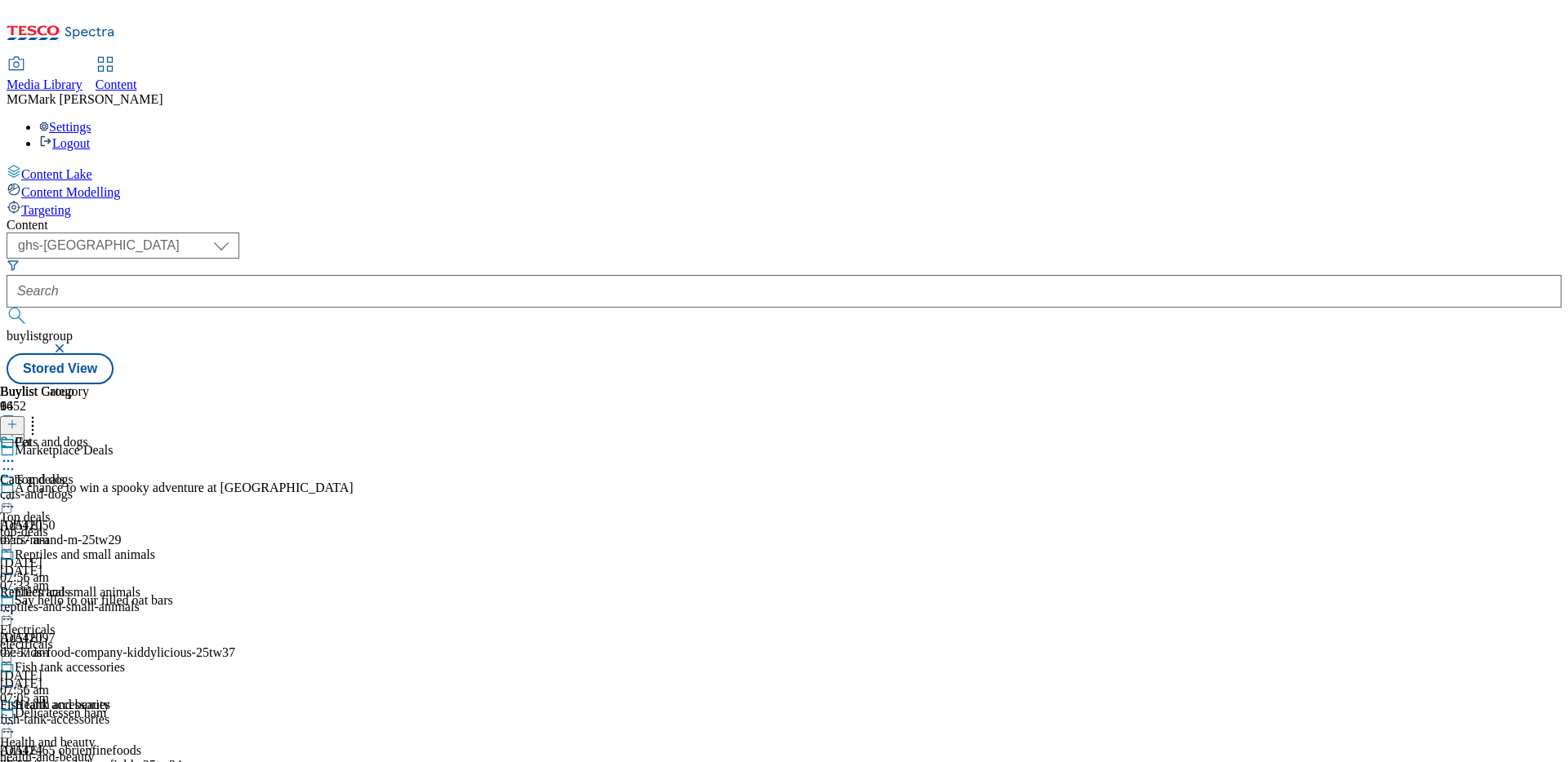
scroll to position [1246, 0]
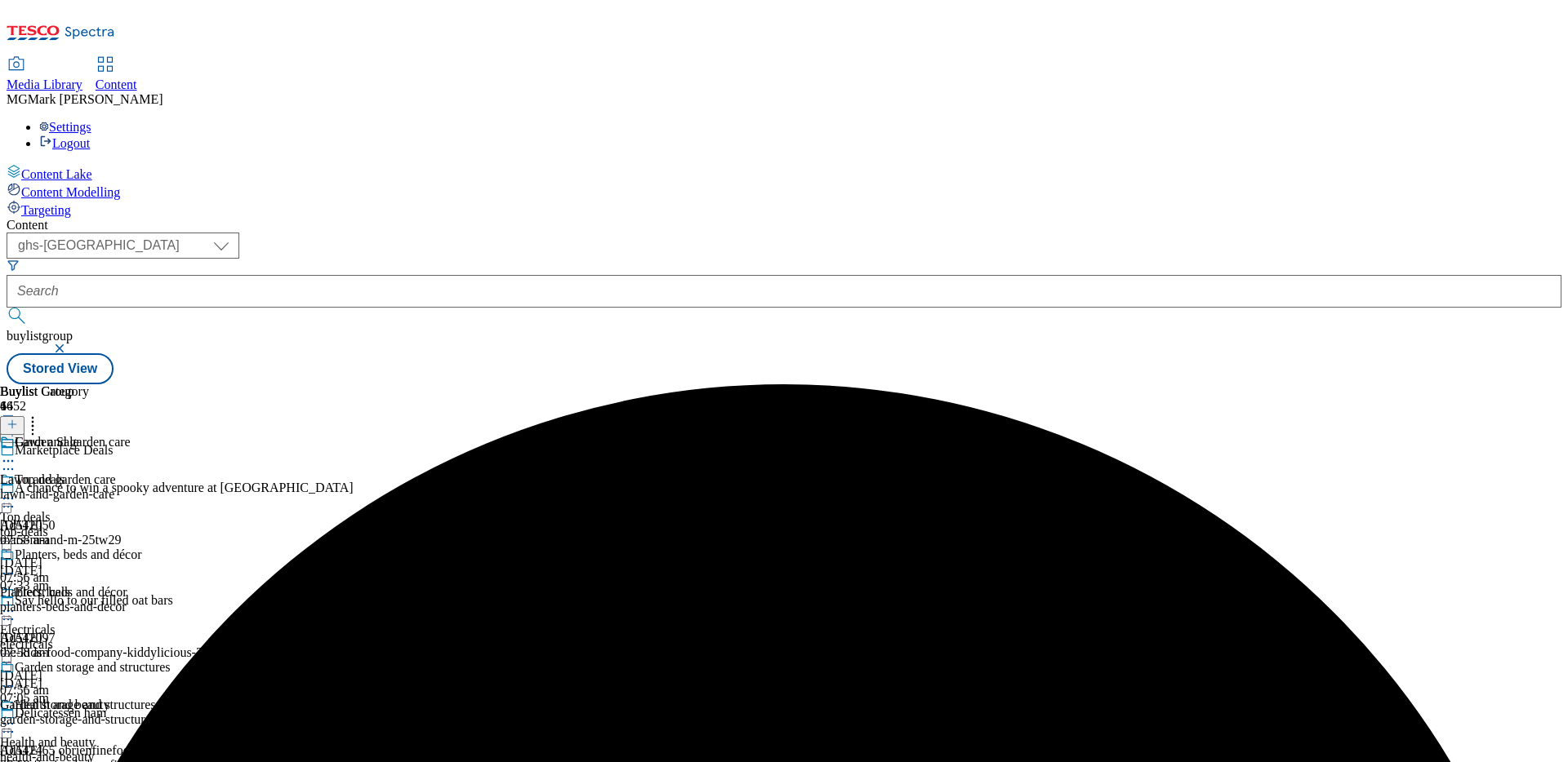
scroll to position [1581, 0]
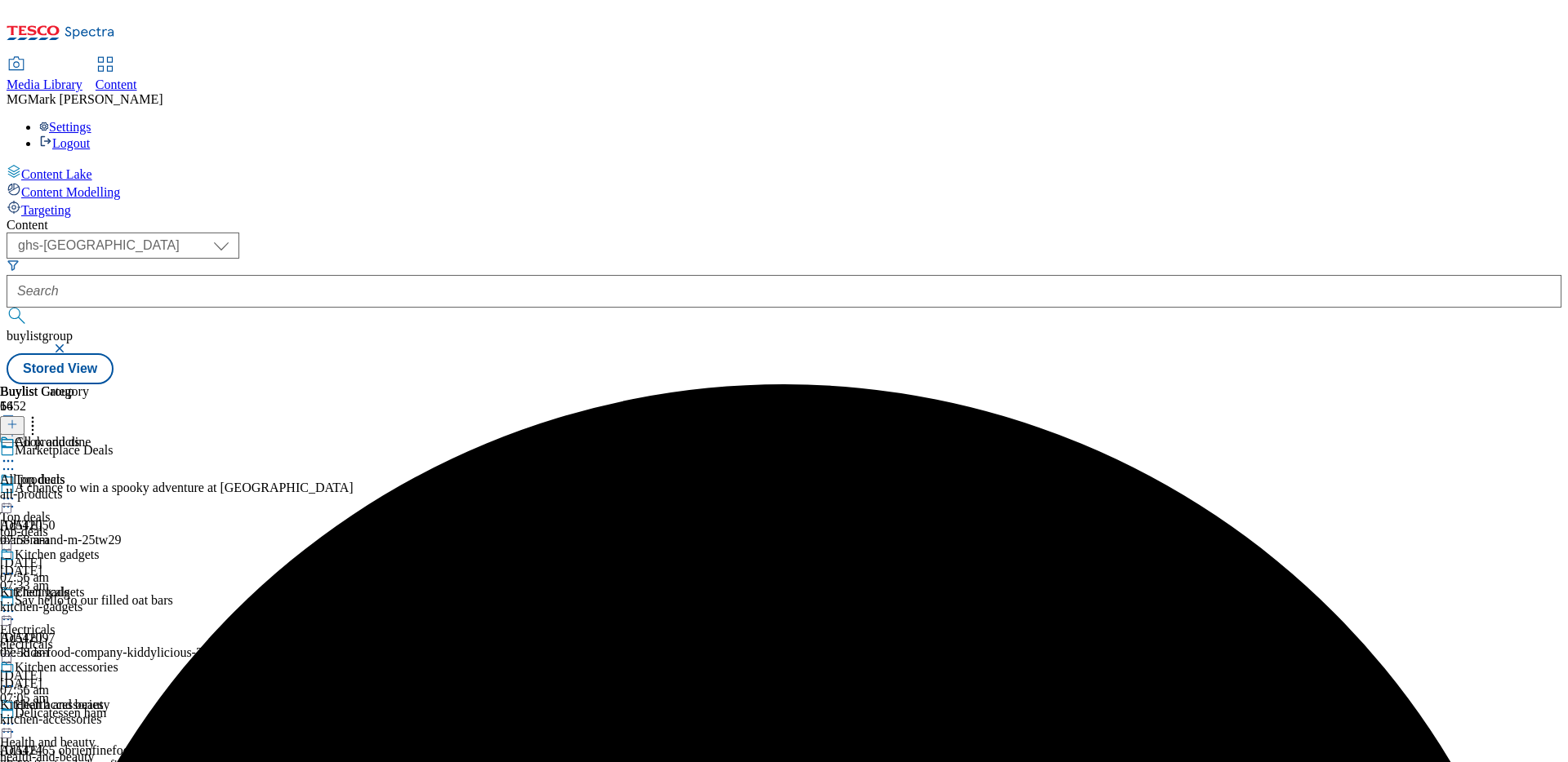
scroll to position [1531, 0]
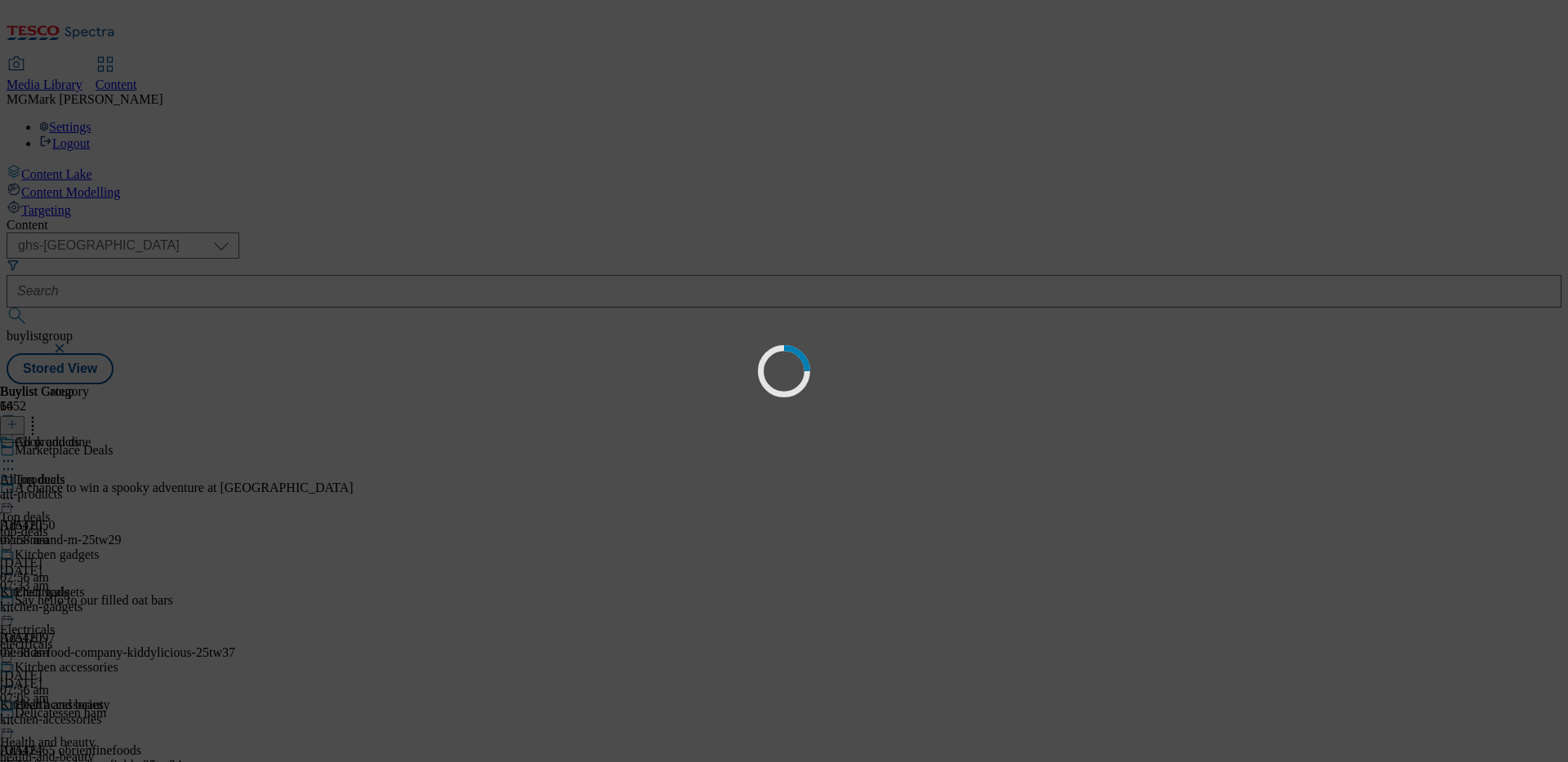
scroll to position [0, 0]
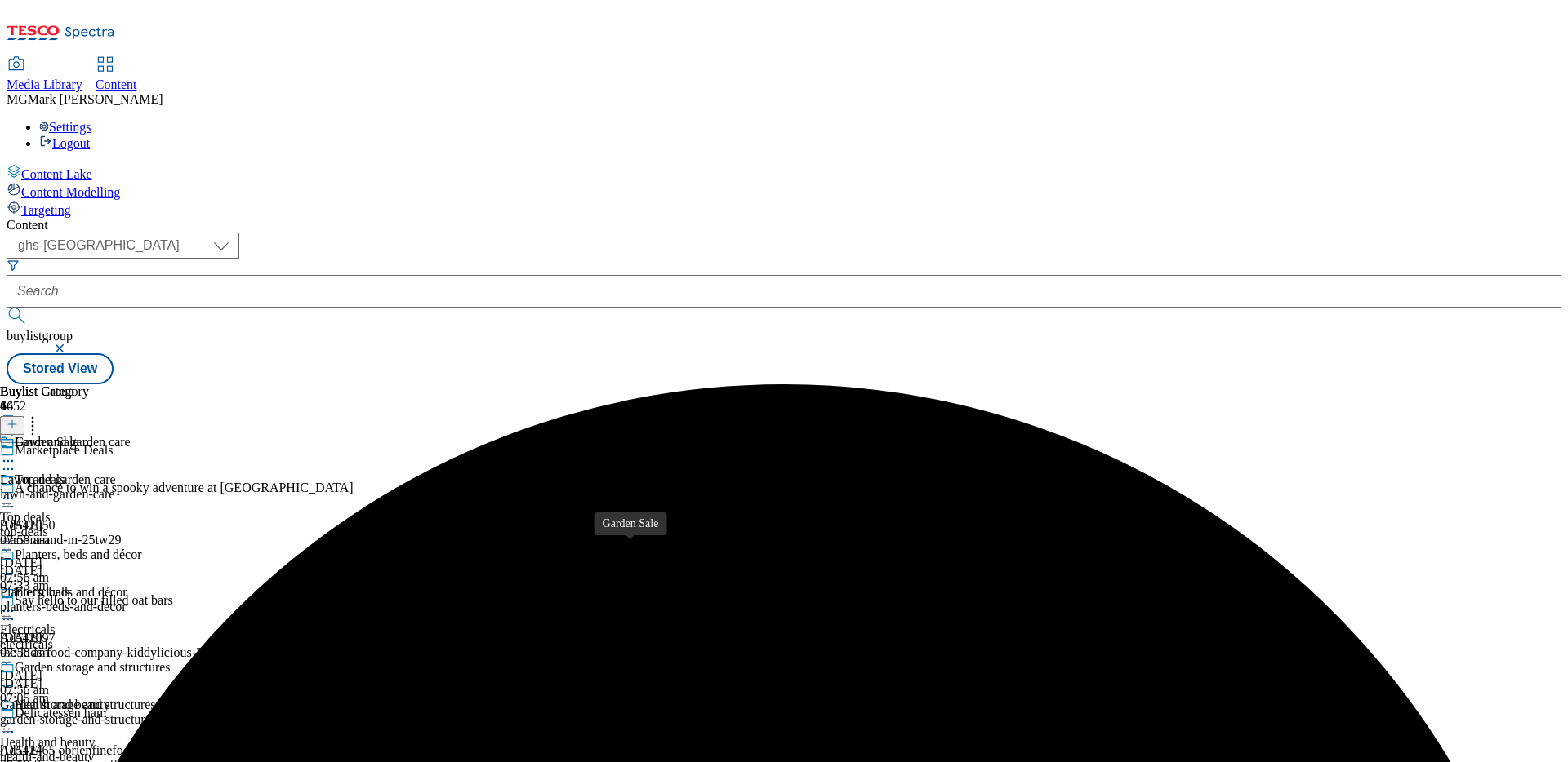
scroll to position [1568, 0]
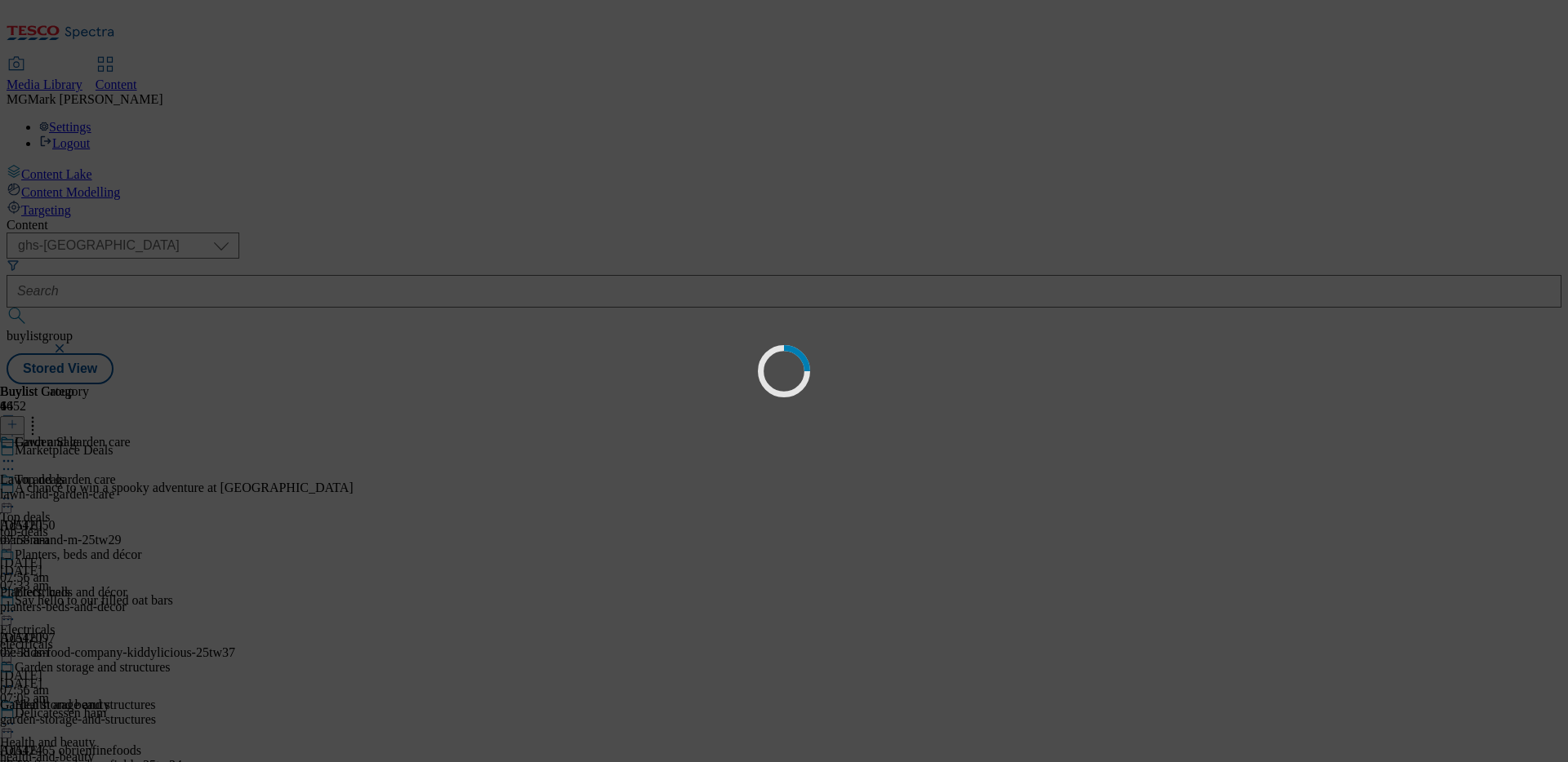
scroll to position [0, 0]
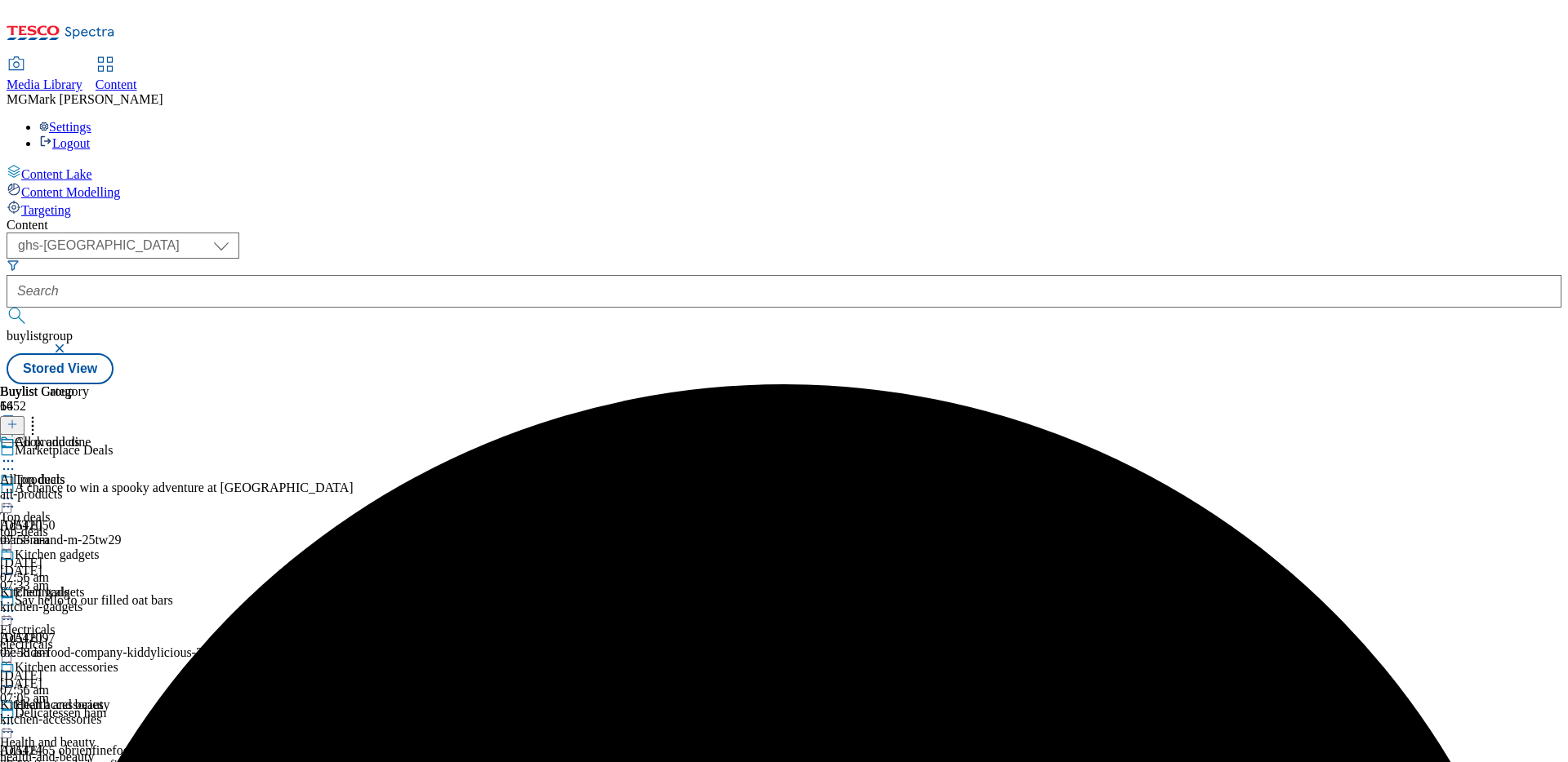
scroll to position [1791, 0]
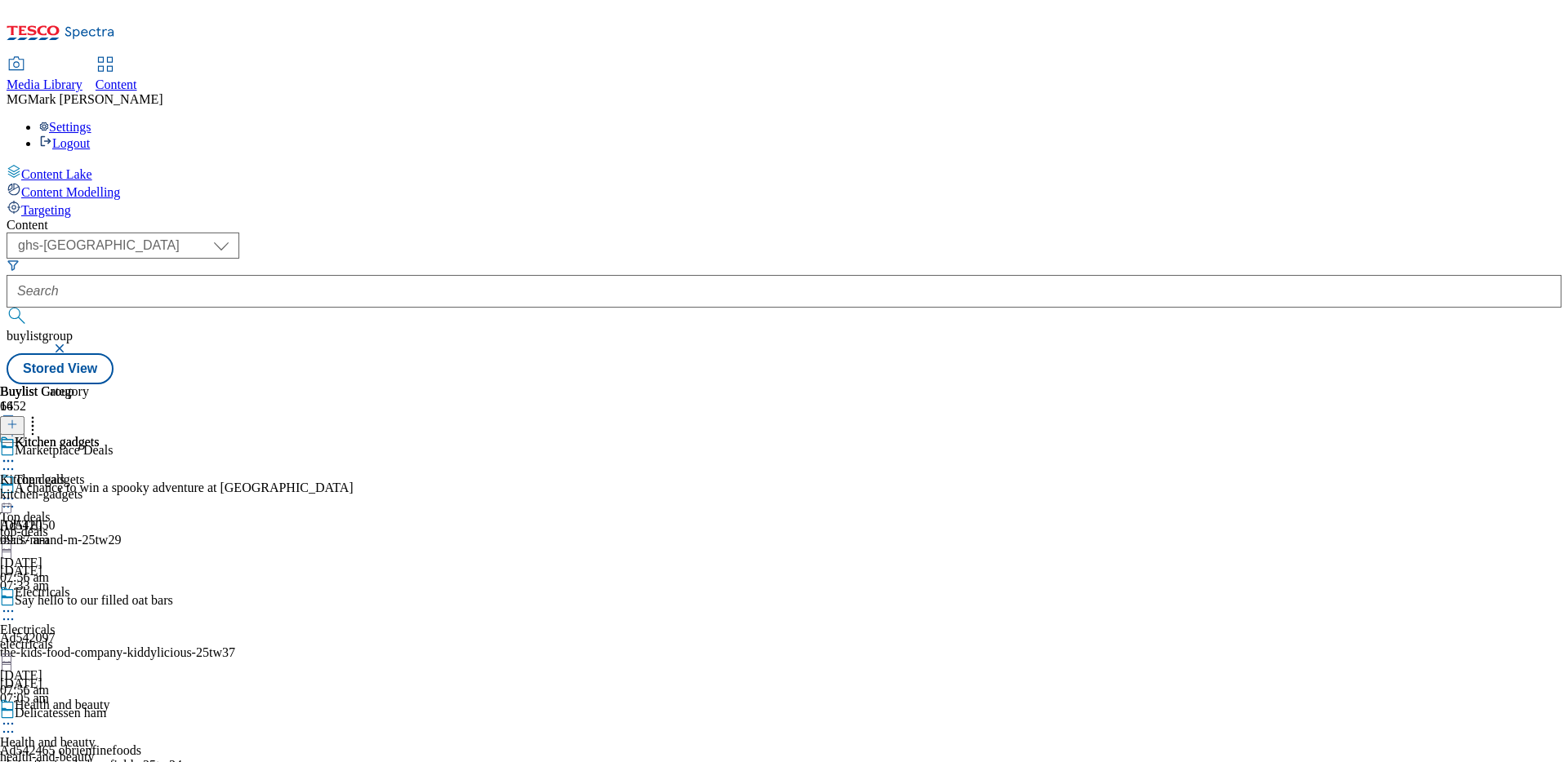
scroll to position [1945, 0]
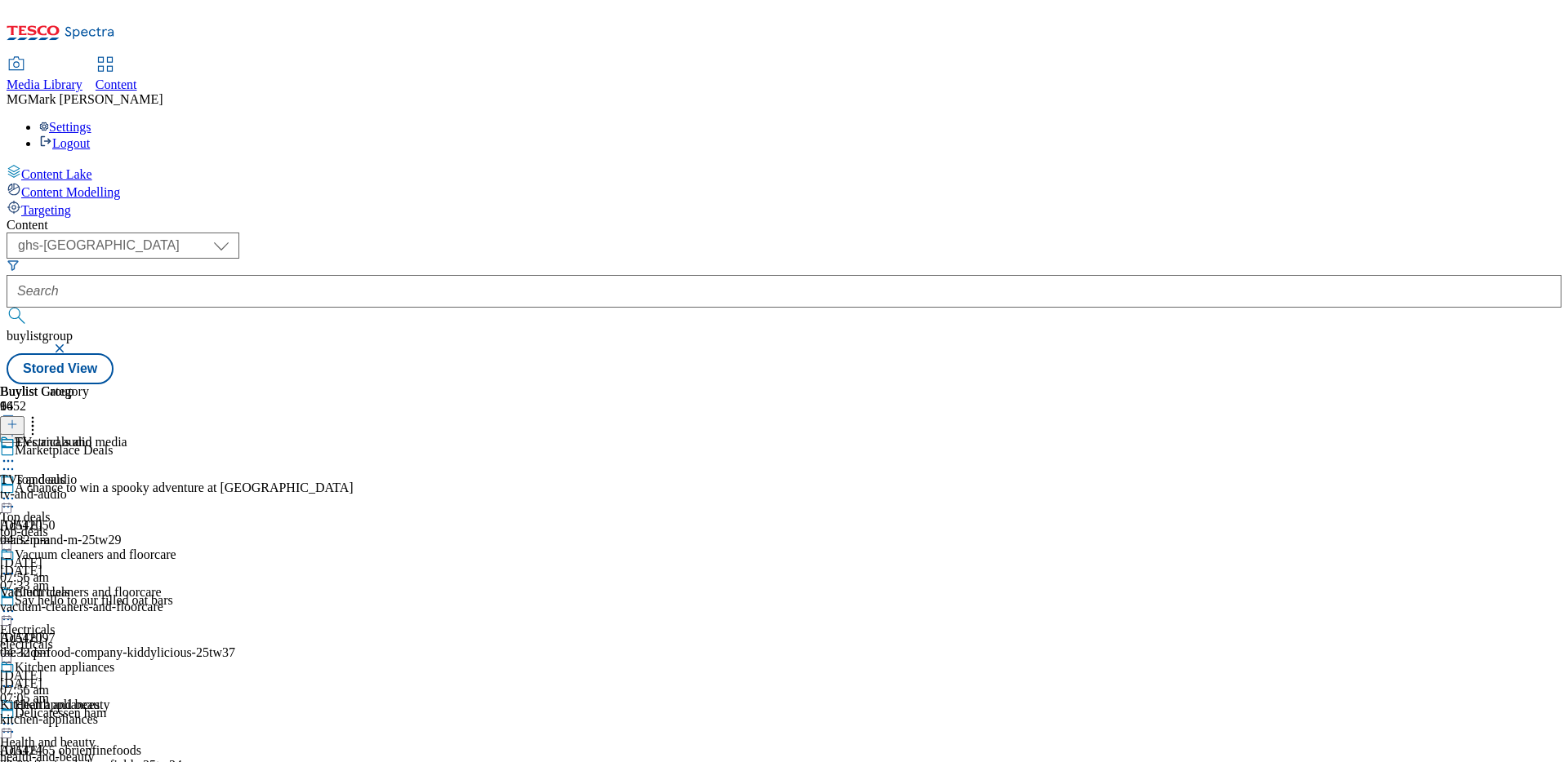
click at [1234, 385] on div "Buylist Group 6452 Marketplace Deals A chance to win a spooky adventure at [GEO…" at bounding box center [784, 385] width 1555 height 0
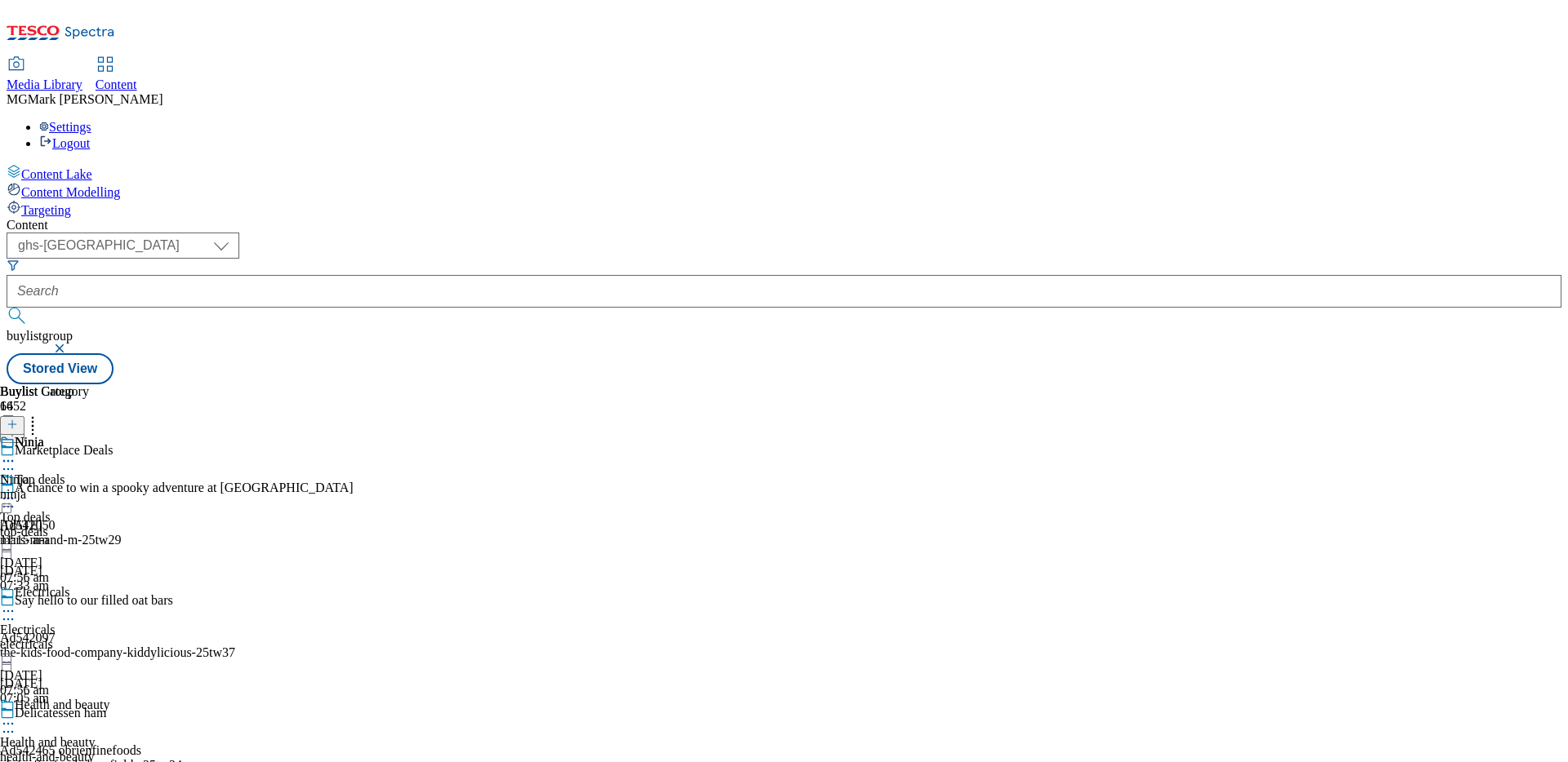
click at [16, 491] on icon at bounding box center [8, 499] width 16 height 16
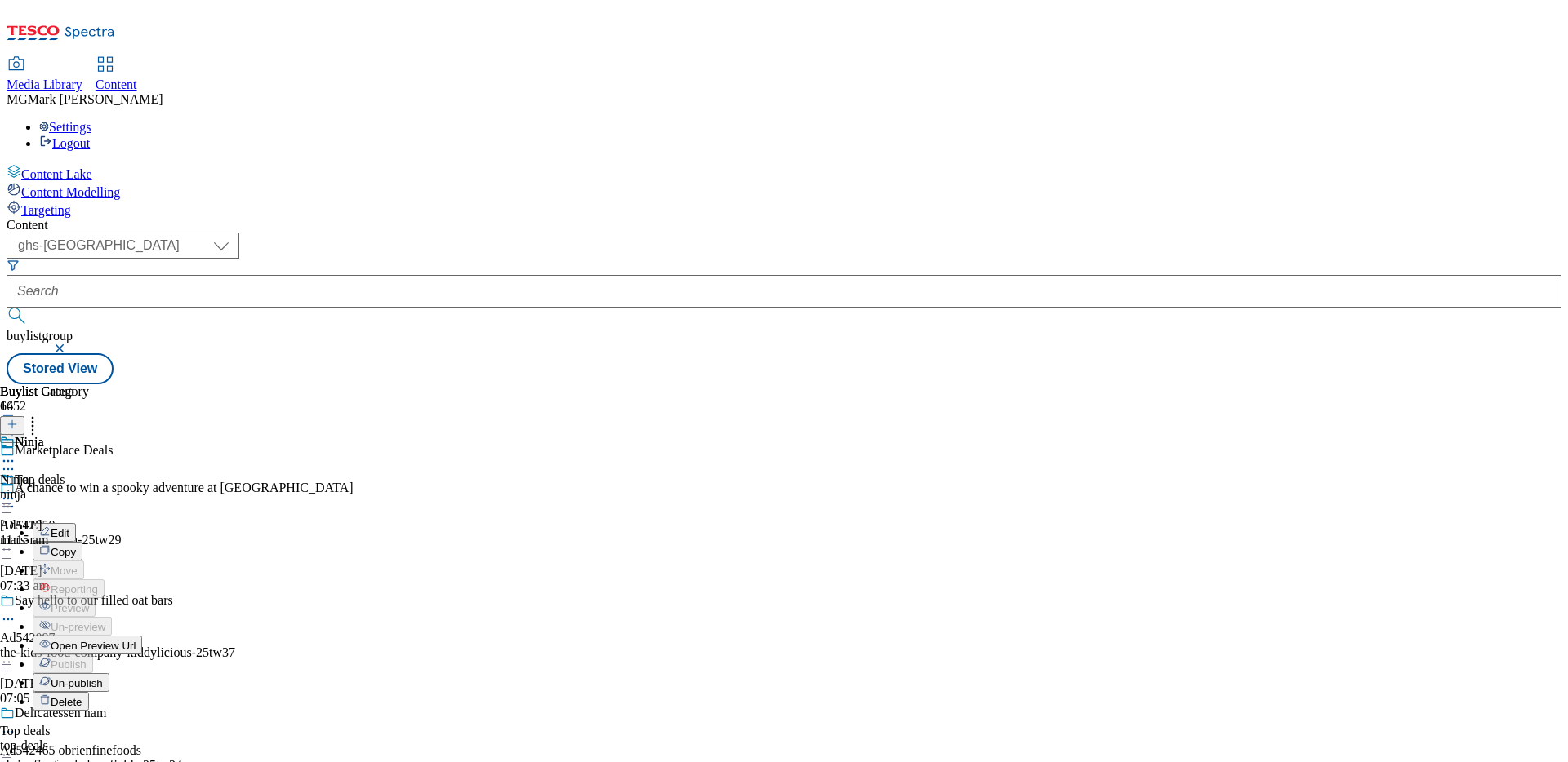
click at [135, 601] on span "Open Preview Url" at bounding box center [93, 646] width 85 height 12
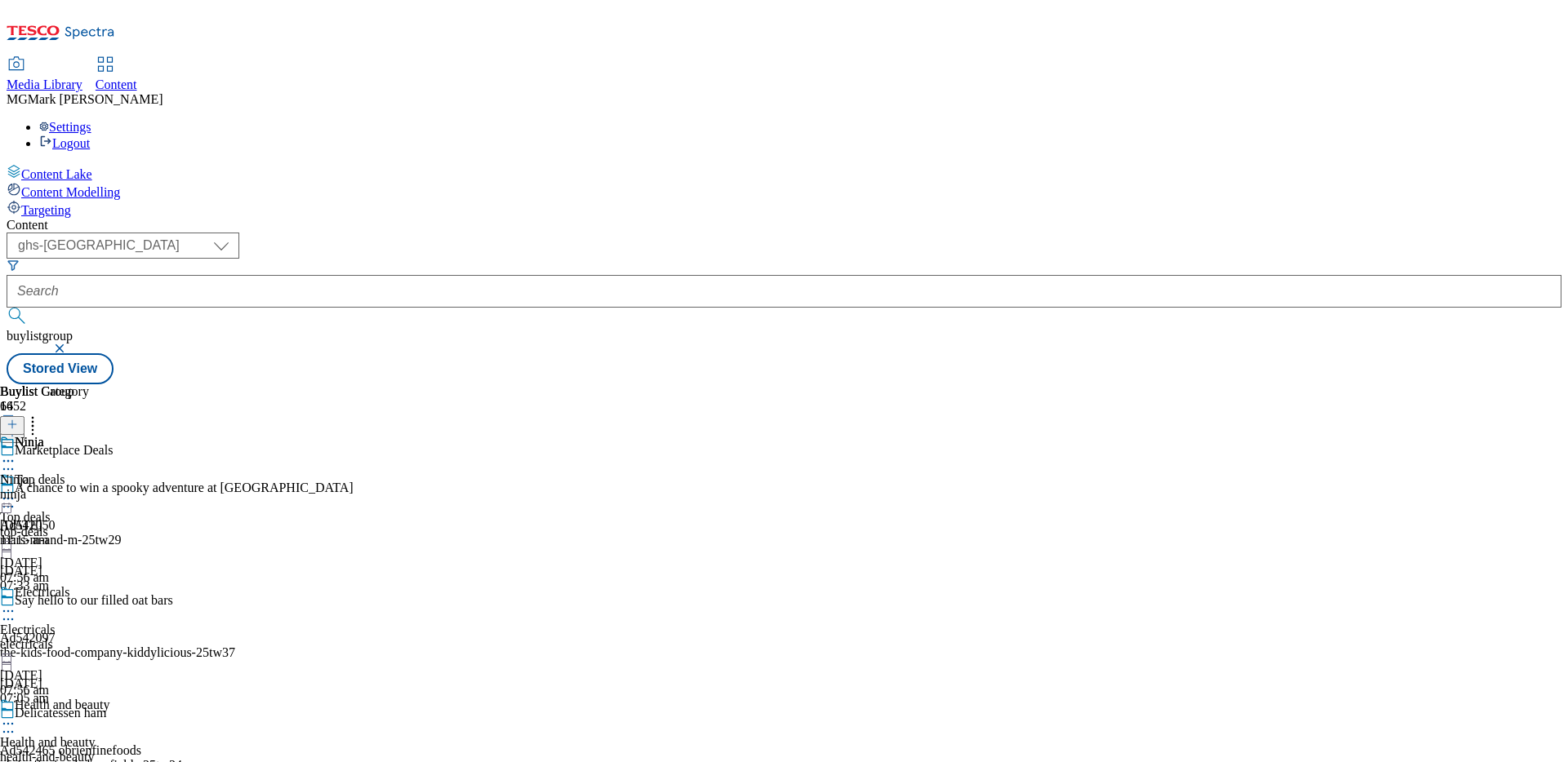
click at [128, 601] on div "electricals" at bounding box center [64, 644] width 128 height 15
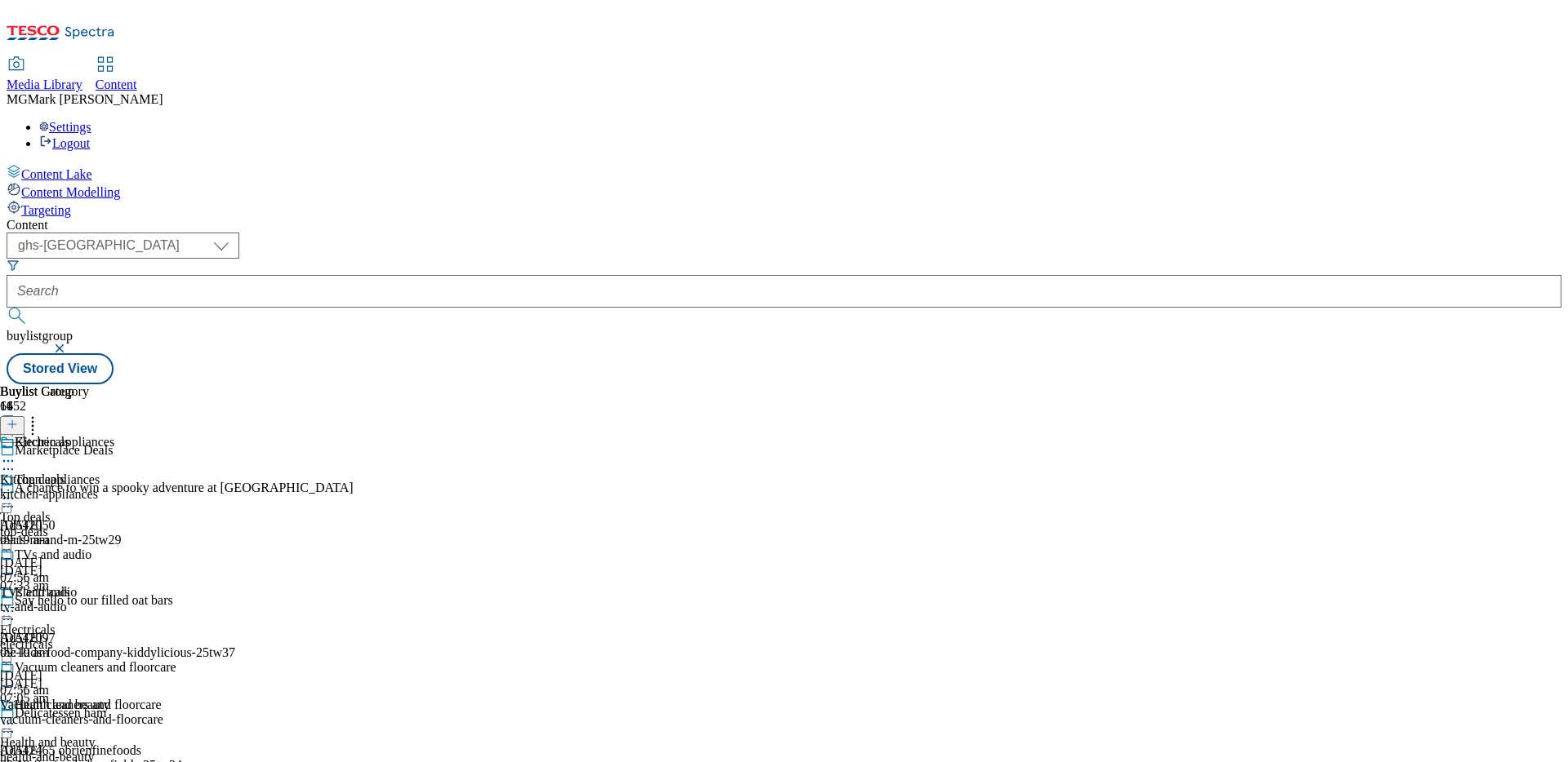
click at [16, 601] on icon at bounding box center [8, 611] width 16 height 16
click at [76, 601] on button "Edit" at bounding box center [54, 644] width 43 height 19
select select "evergreen"
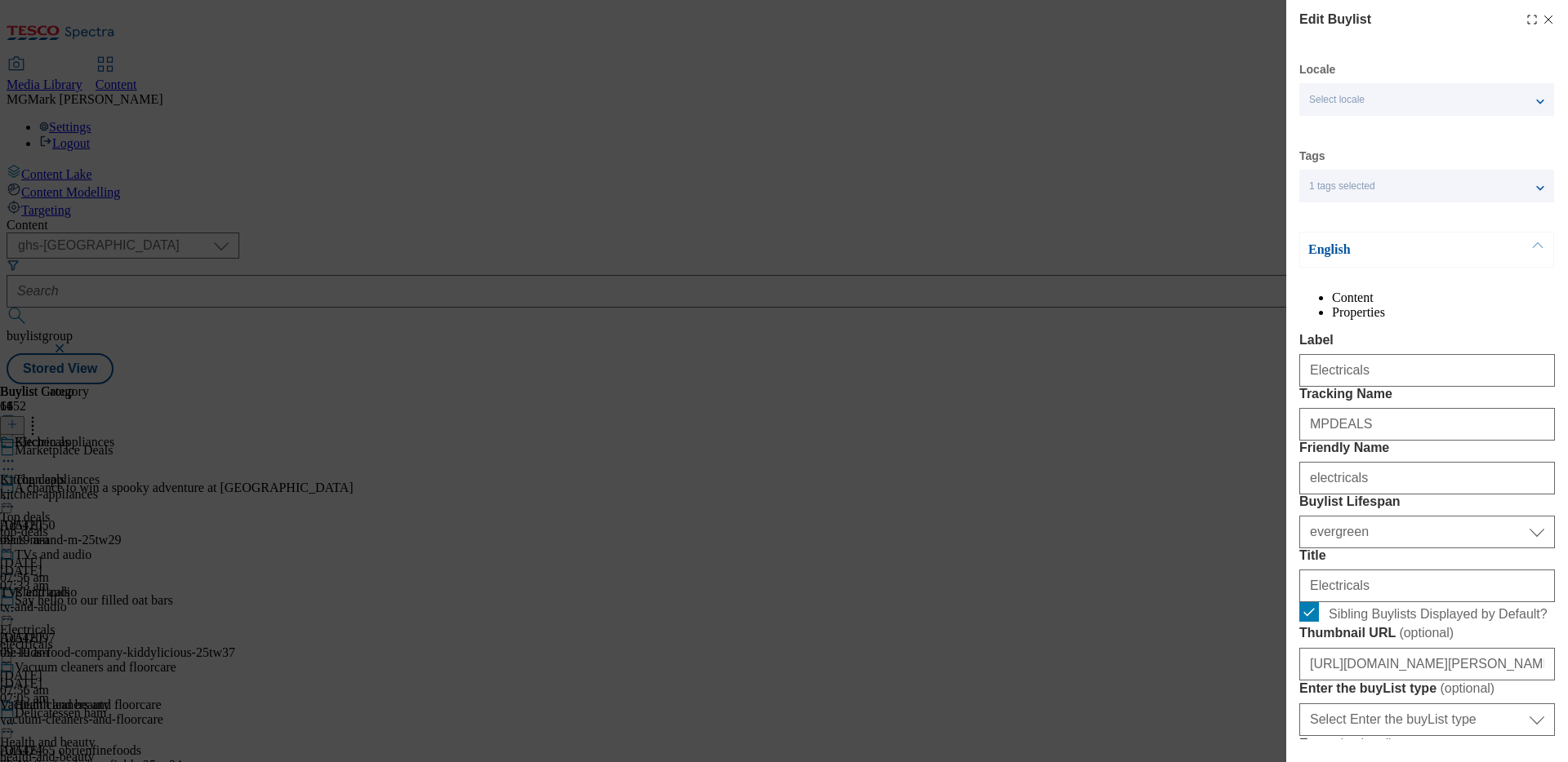
select select "Banner"
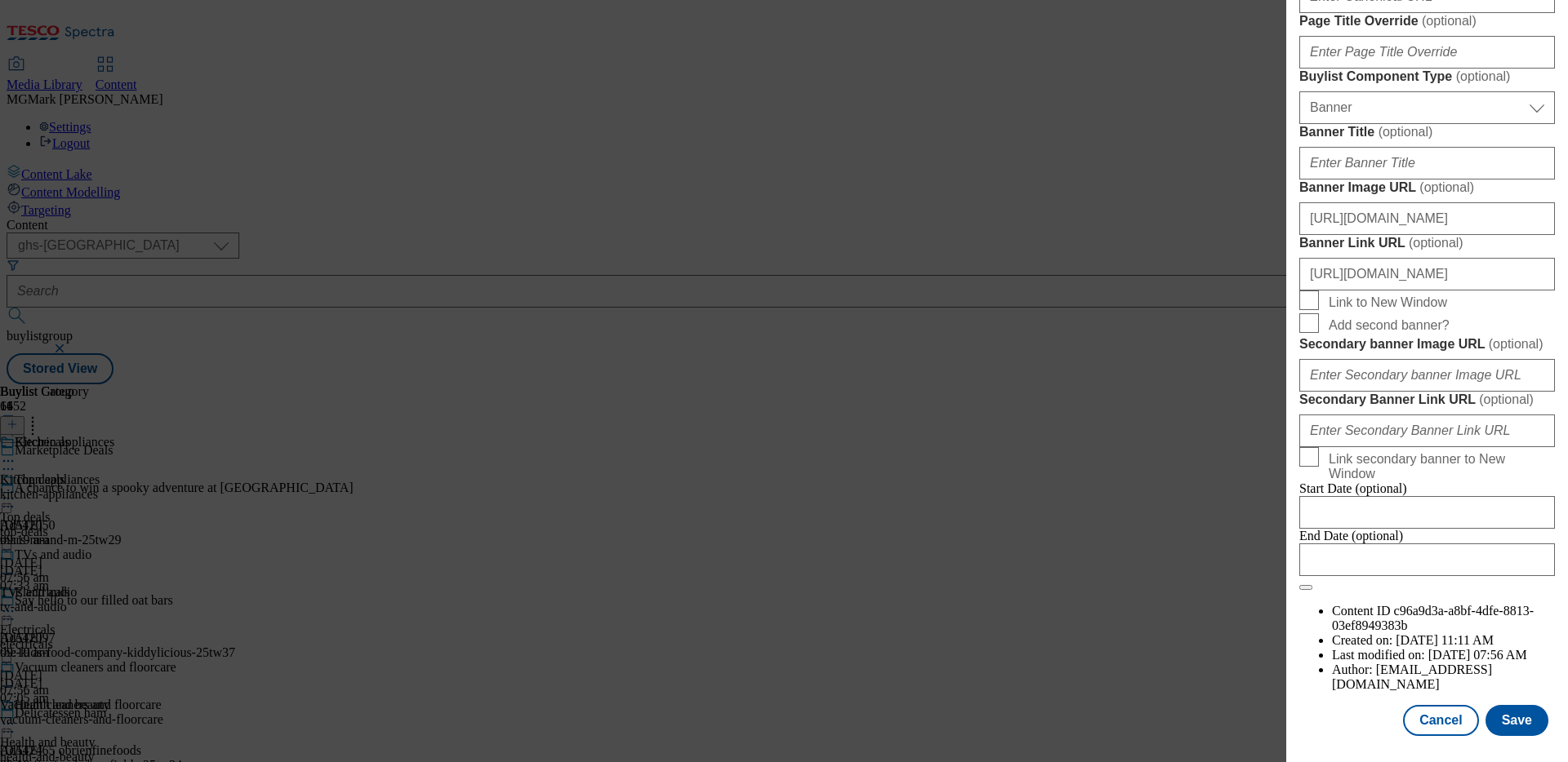
scroll to position [1335, 0]
click at [1234, 235] on input "[URL][DOMAIN_NAME]" at bounding box center [1426, 218] width 256 height 33
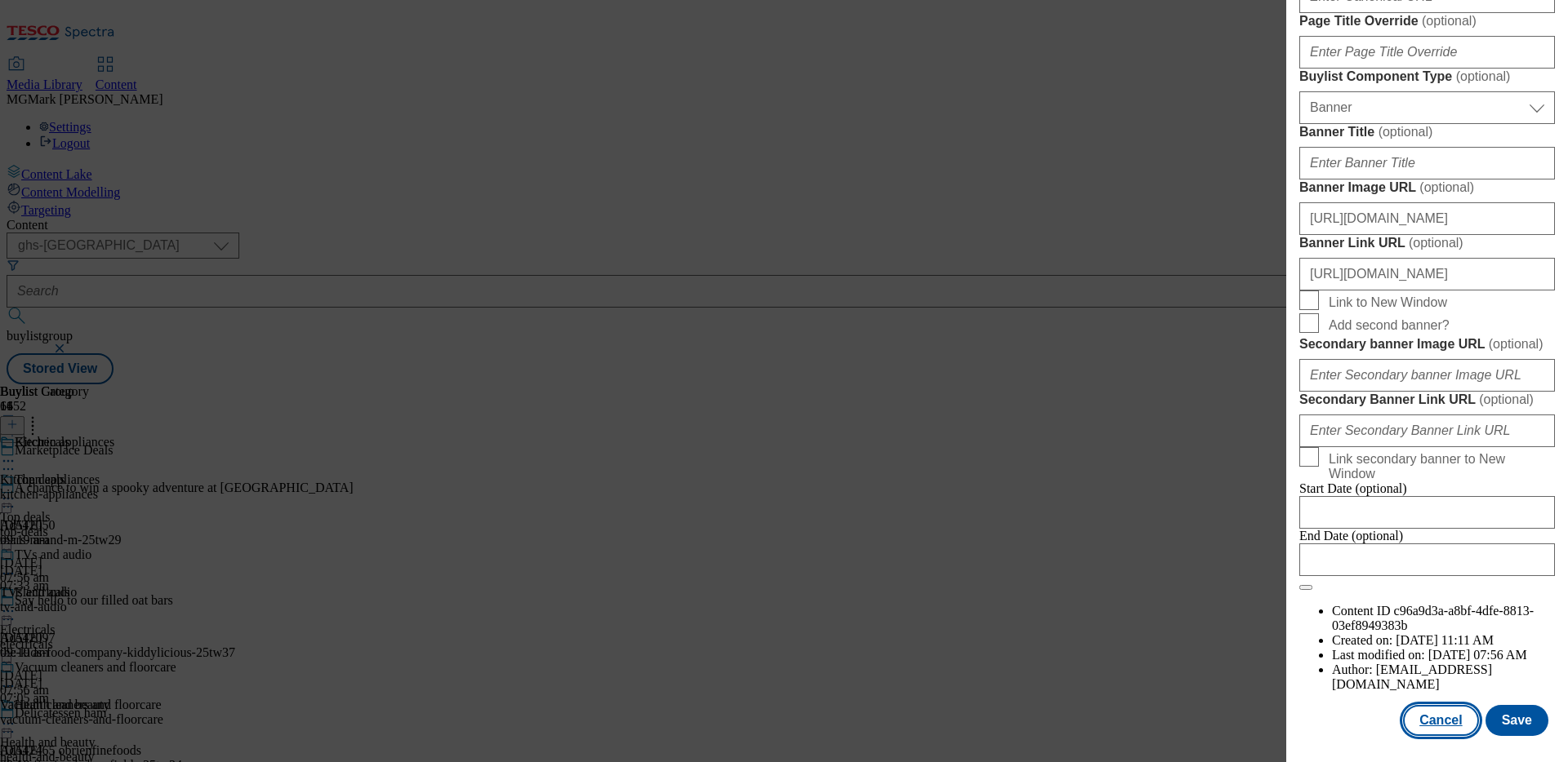
click at [1234, 601] on button "Cancel" at bounding box center [1440, 720] width 75 height 31
select select "evergreen"
select select "Banner"
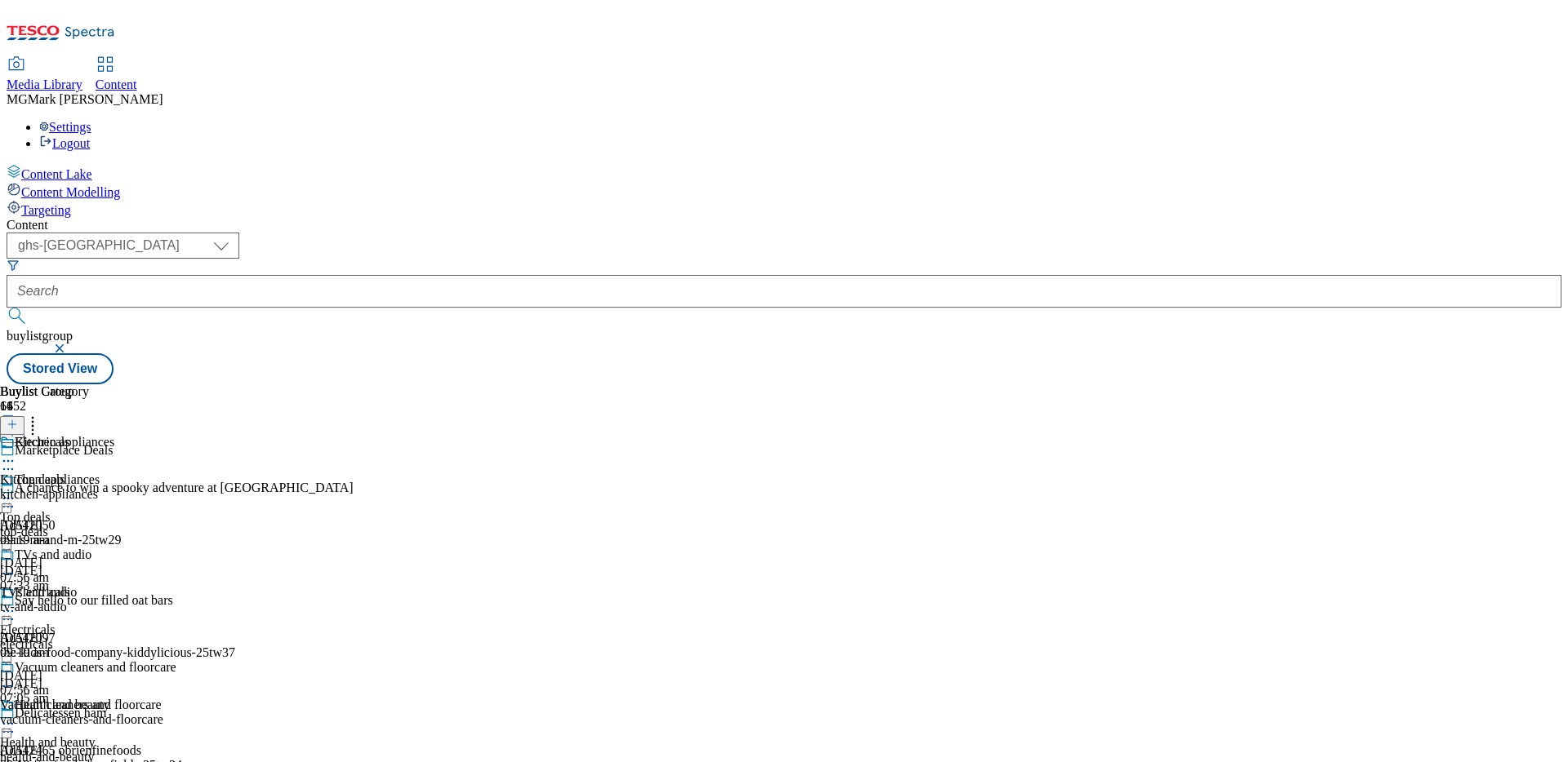
scroll to position [0, 0]
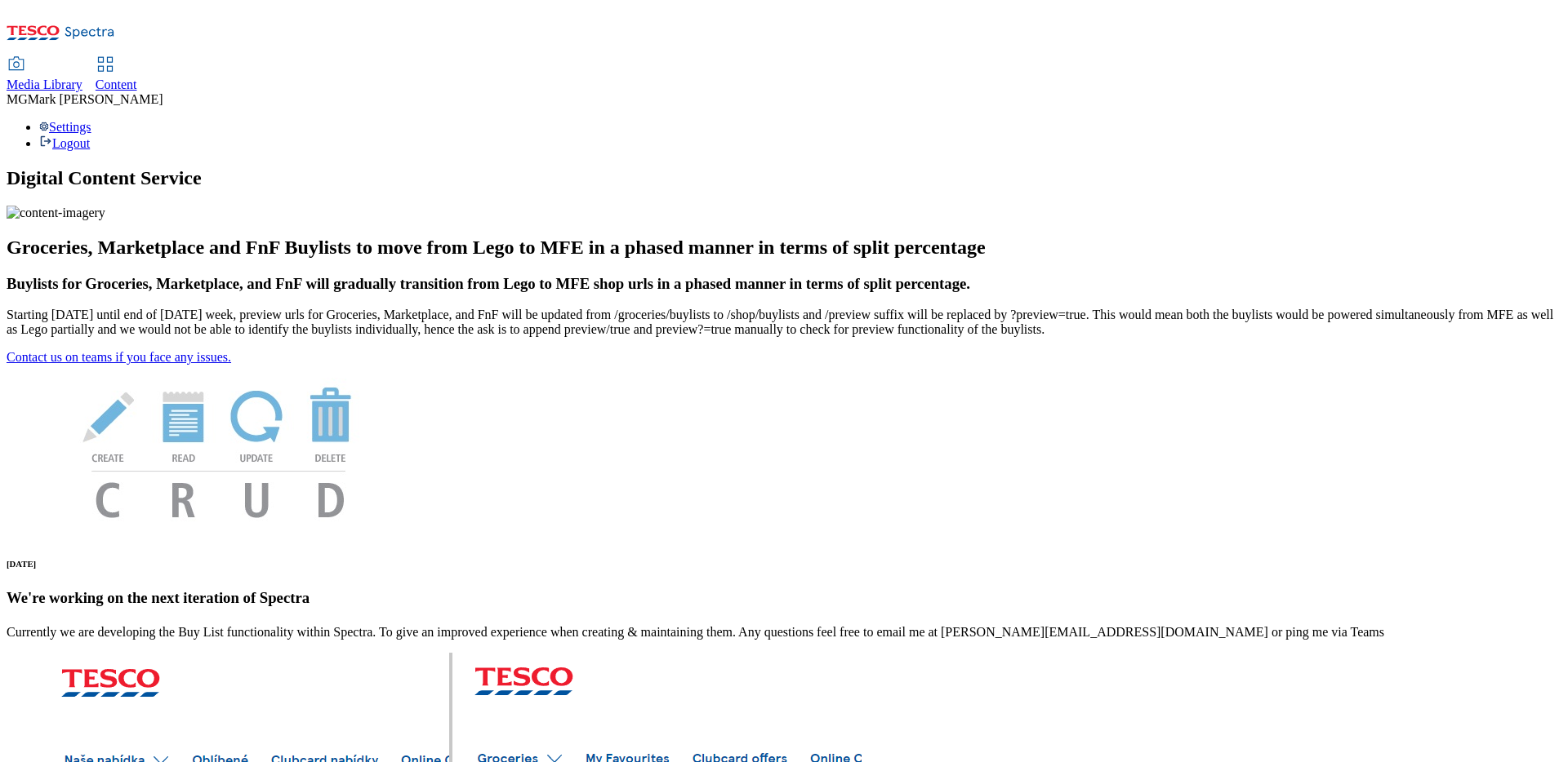
click at [137, 78] on div "Content" at bounding box center [116, 85] width 42 height 15
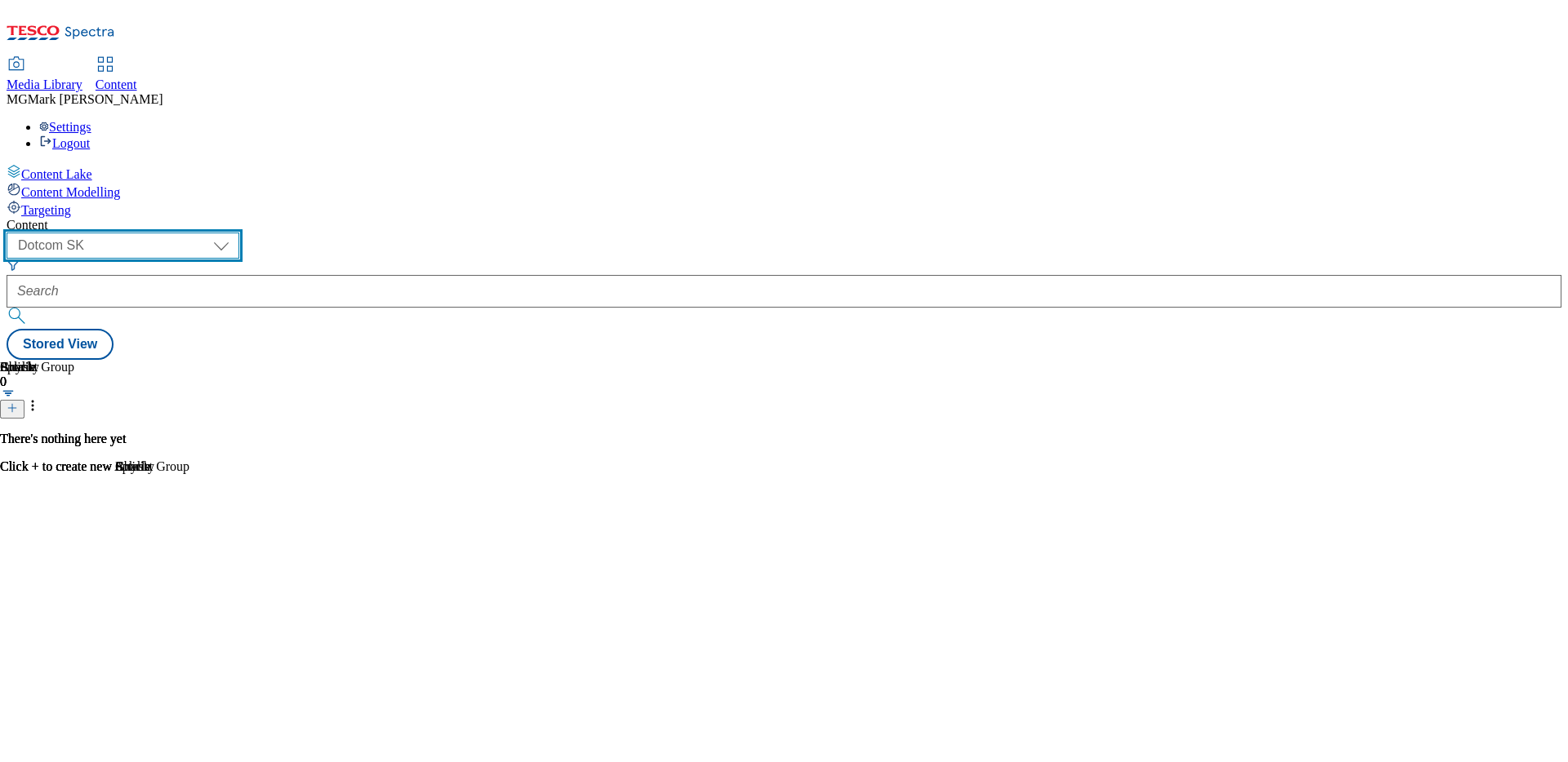
click at [240, 232] on select "Dotcom CZ Dotcom SK ghs-roi ghs-uk Phones [GEOGRAPHIC_DATA]" at bounding box center [122, 246] width 233 height 27
select select "ghs-[GEOGRAPHIC_DATA]"
click at [212, 232] on select "Dotcom CZ Dotcom SK ghs-roi ghs-uk Phones [GEOGRAPHIC_DATA]" at bounding box center [122, 246] width 233 height 27
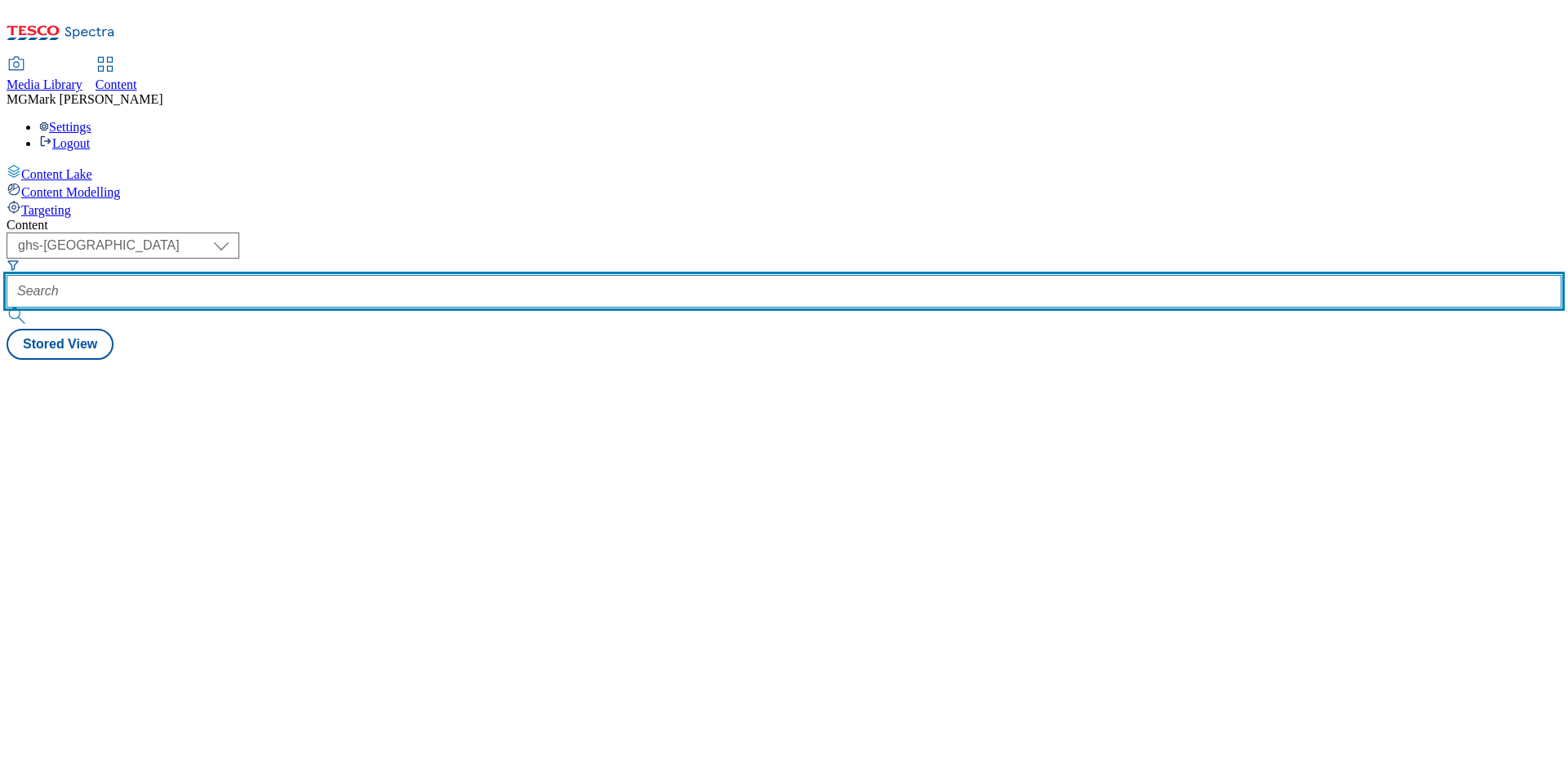
click at [388, 275] on input "text" at bounding box center [784, 291] width 1555 height 33
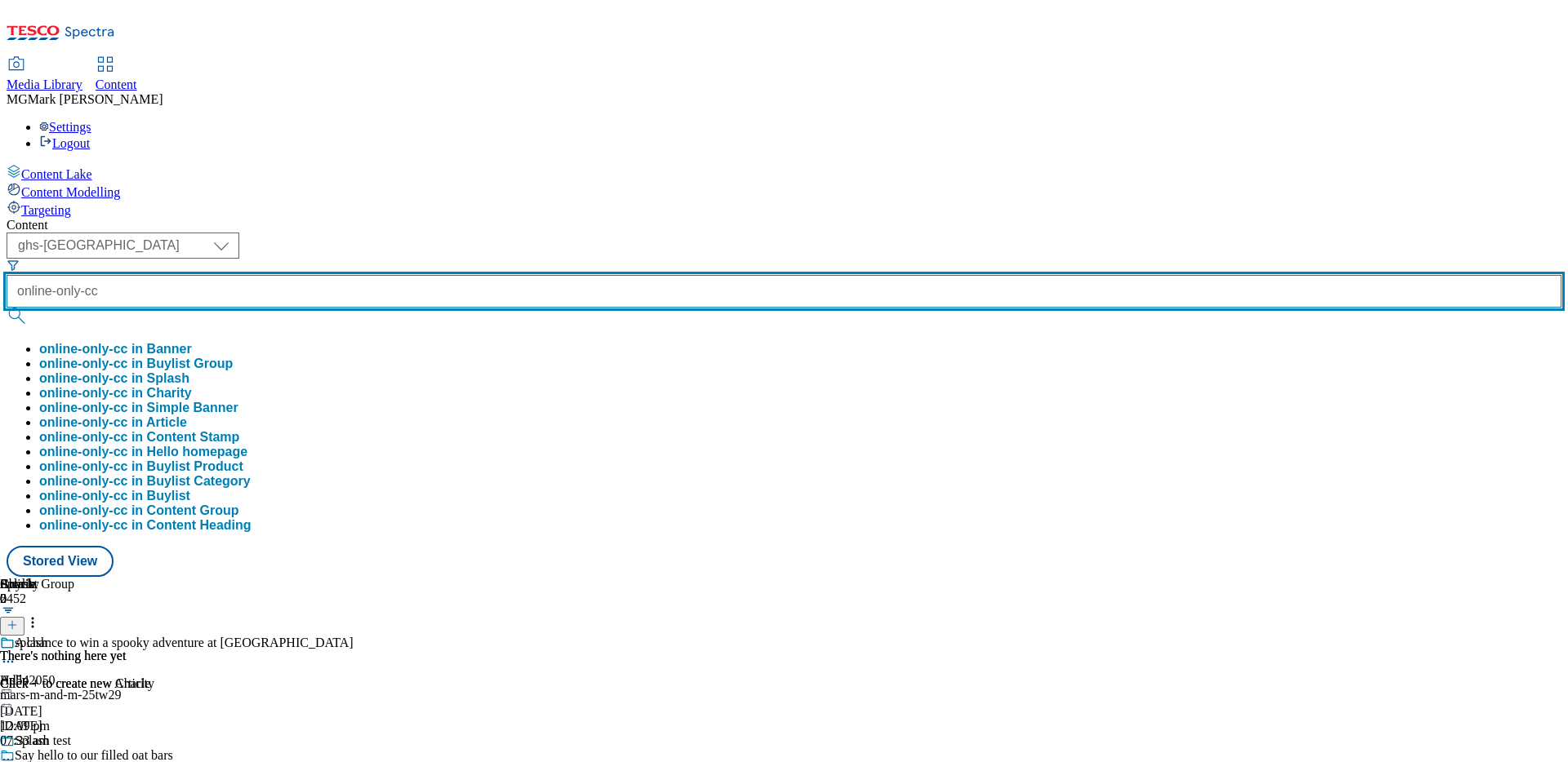
type input "online-only-cc"
click at [6, 308] on button "submit" at bounding box center [18, 316] width 23 height 16
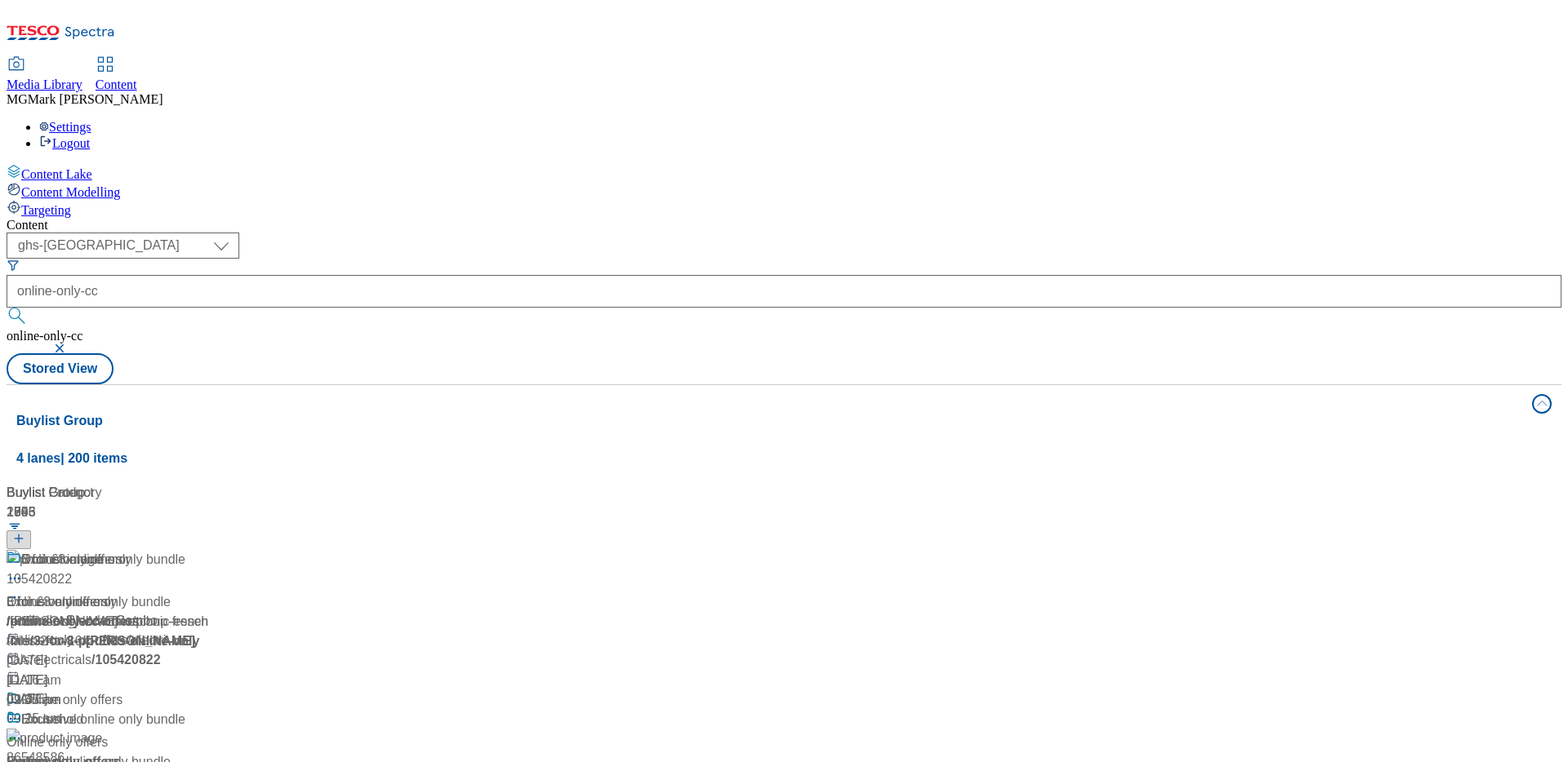
click at [761, 232] on div "( optional ) Dotcom CZ Dotcom SK ghs-roi ghs-uk Phones UK ghs-uk online-only-cc…" at bounding box center [784, 309] width 1555 height 152
click at [355, 612] on div "/ online-only-cc-offers" at bounding box center [180, 621] width 348 height 19
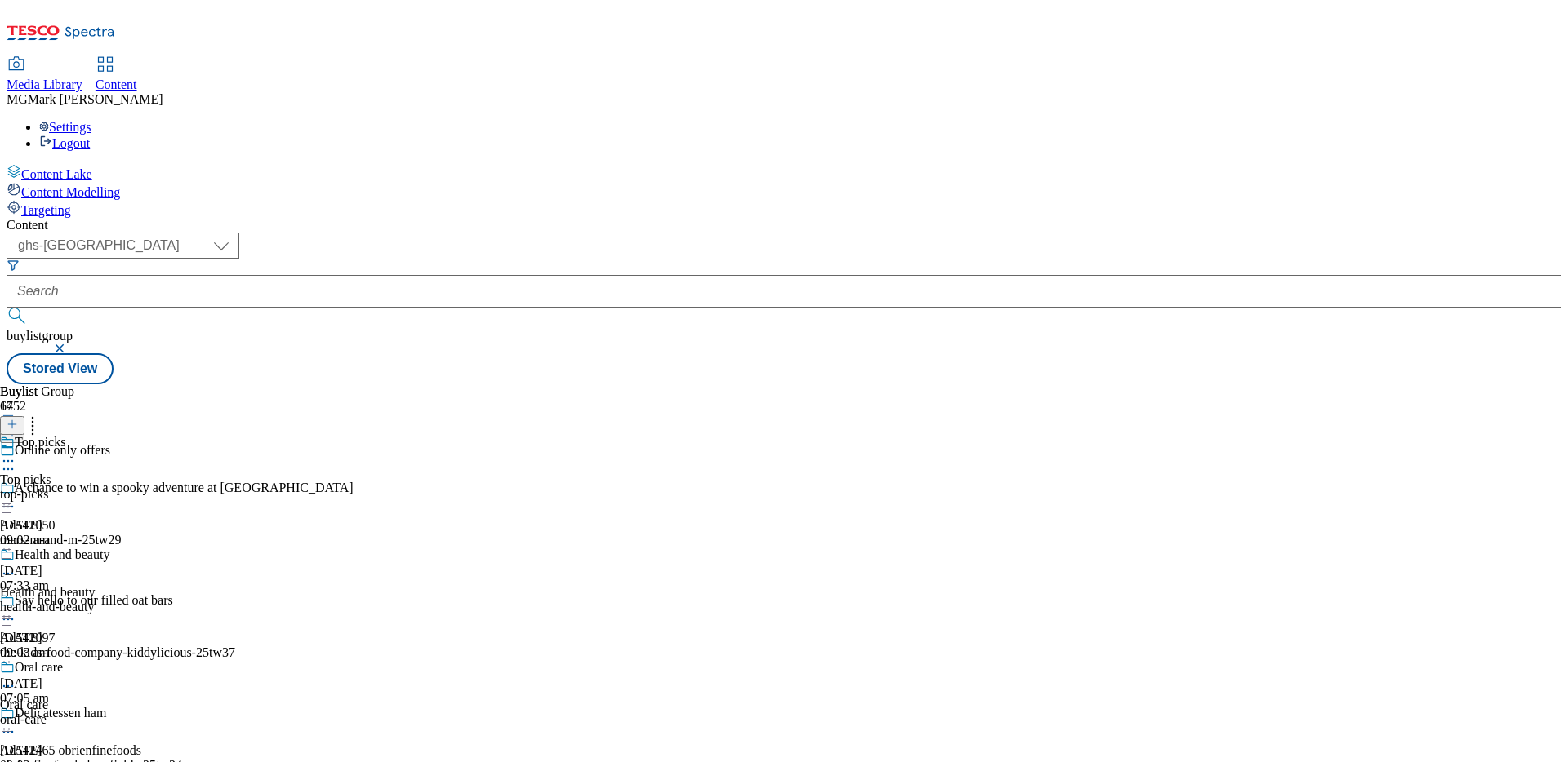
scroll to position [555, 0]
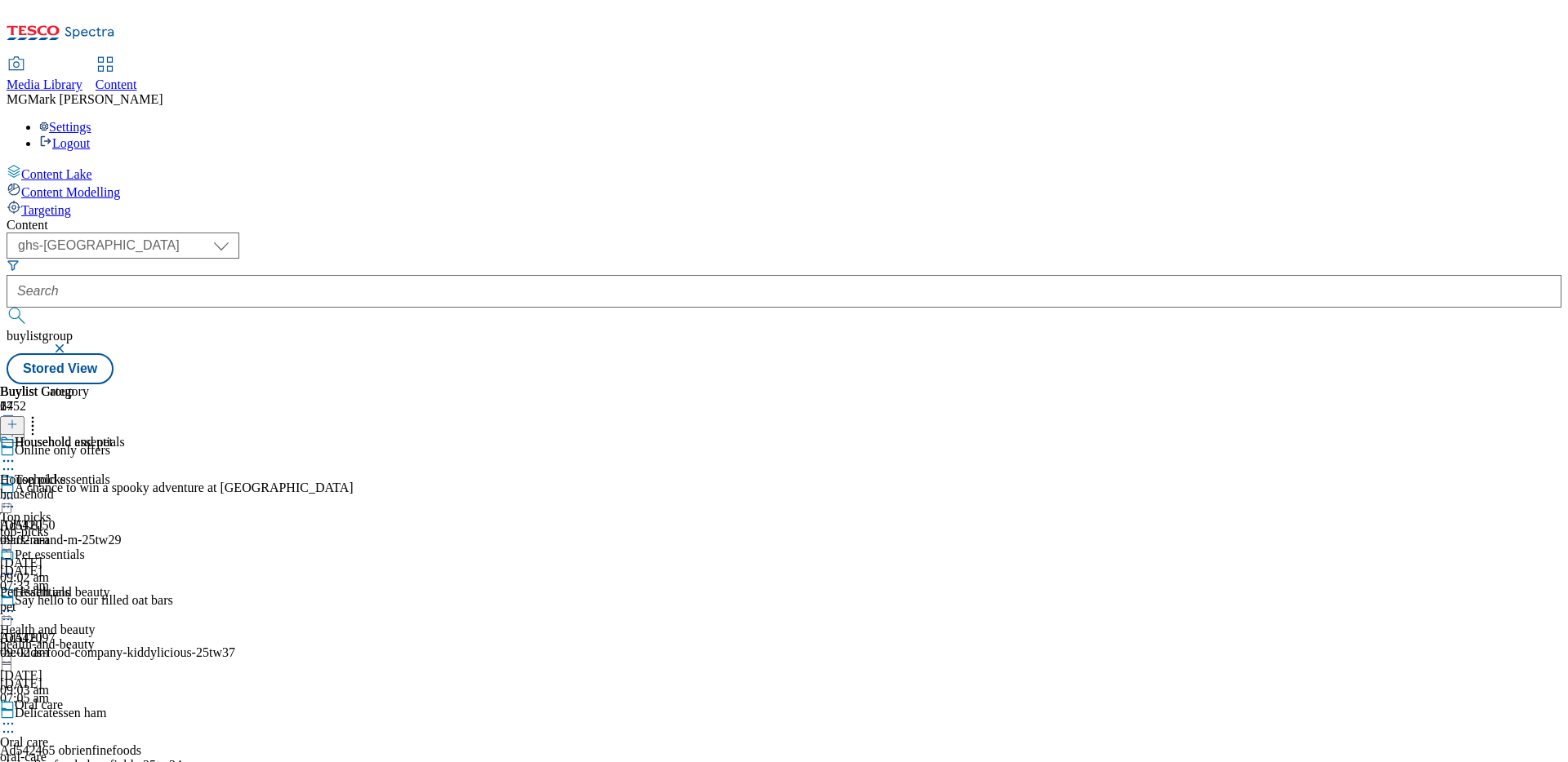
click at [111, 473] on div "Household essentials" at bounding box center [55, 480] width 111 height 15
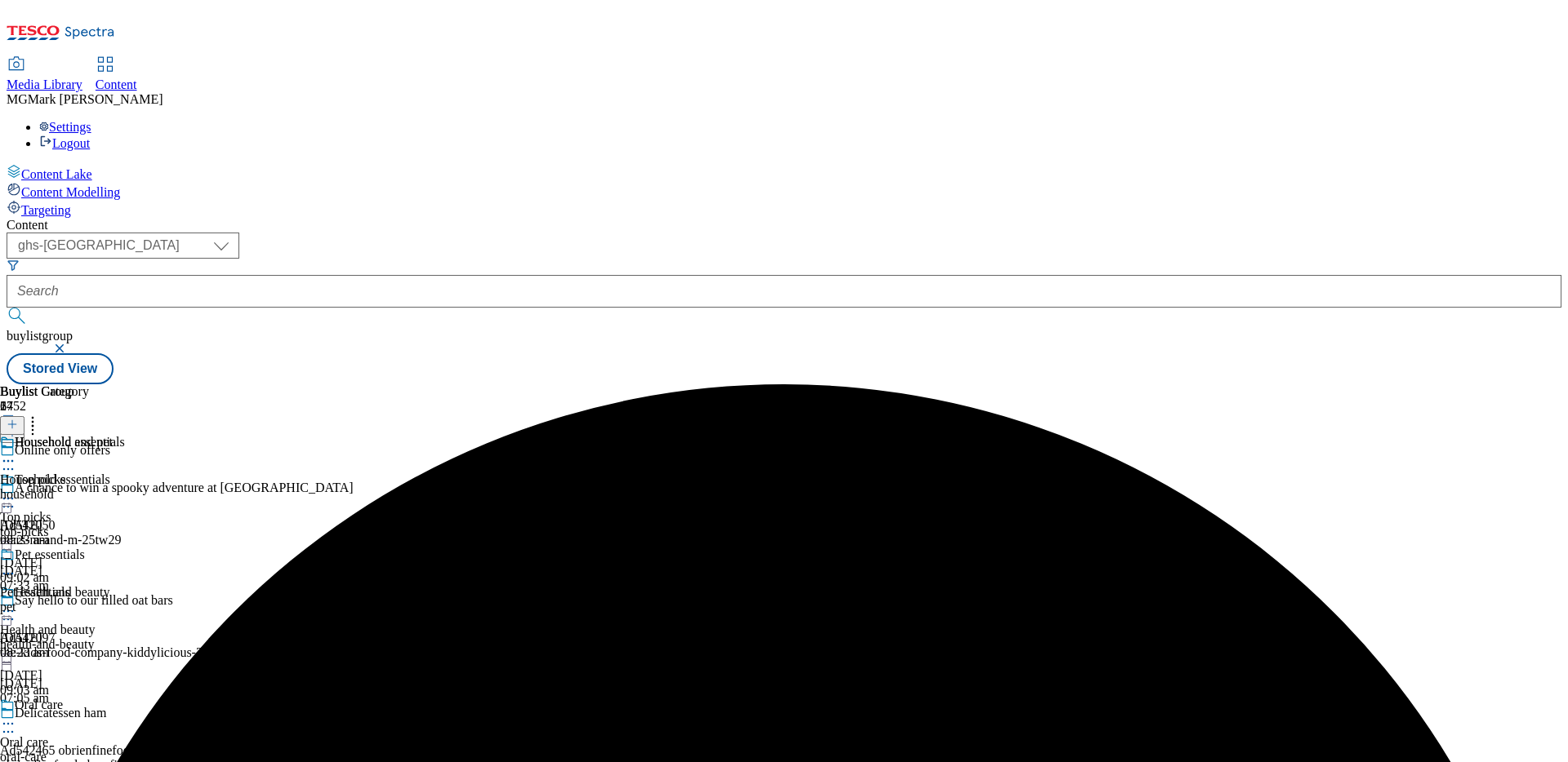
click at [125, 435] on div "Household essentials Household essentials household 7 Oct 2025 08:23 am" at bounding box center [62, 491] width 125 height 112
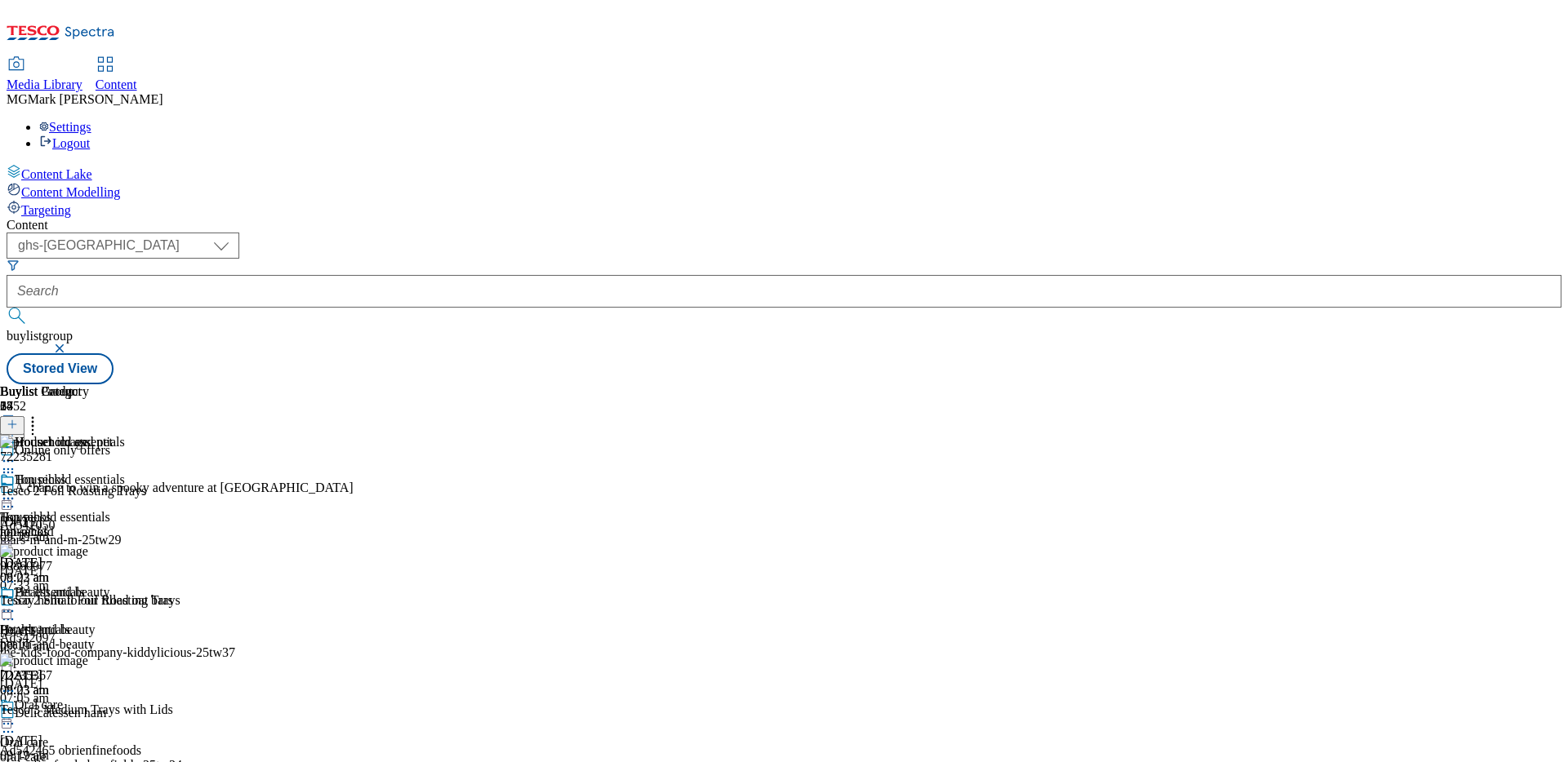
click at [16, 453] on icon at bounding box center [8, 461] width 16 height 16
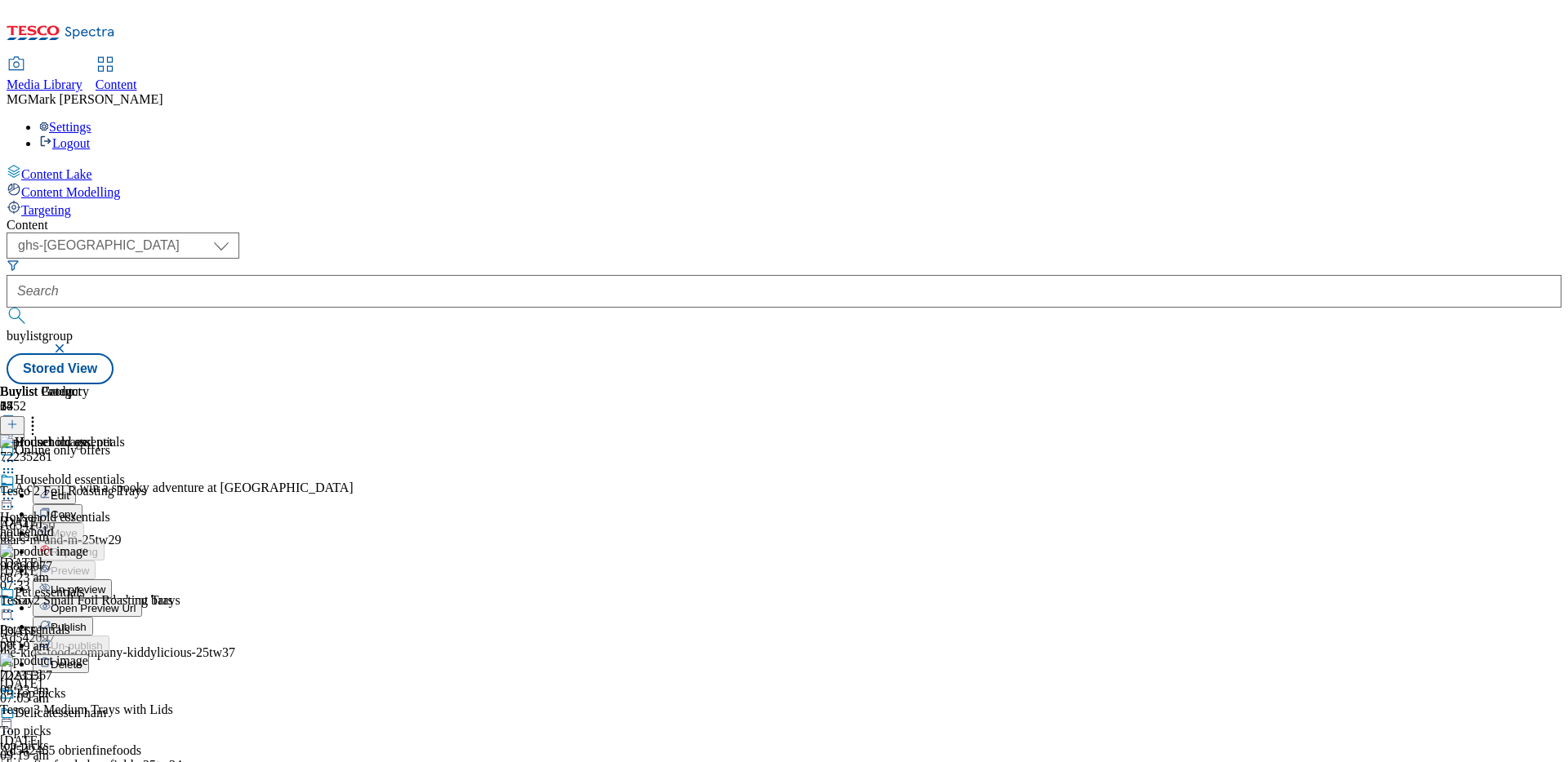
click at [105, 583] on span "Un-preview" at bounding box center [78, 590] width 55 height 12
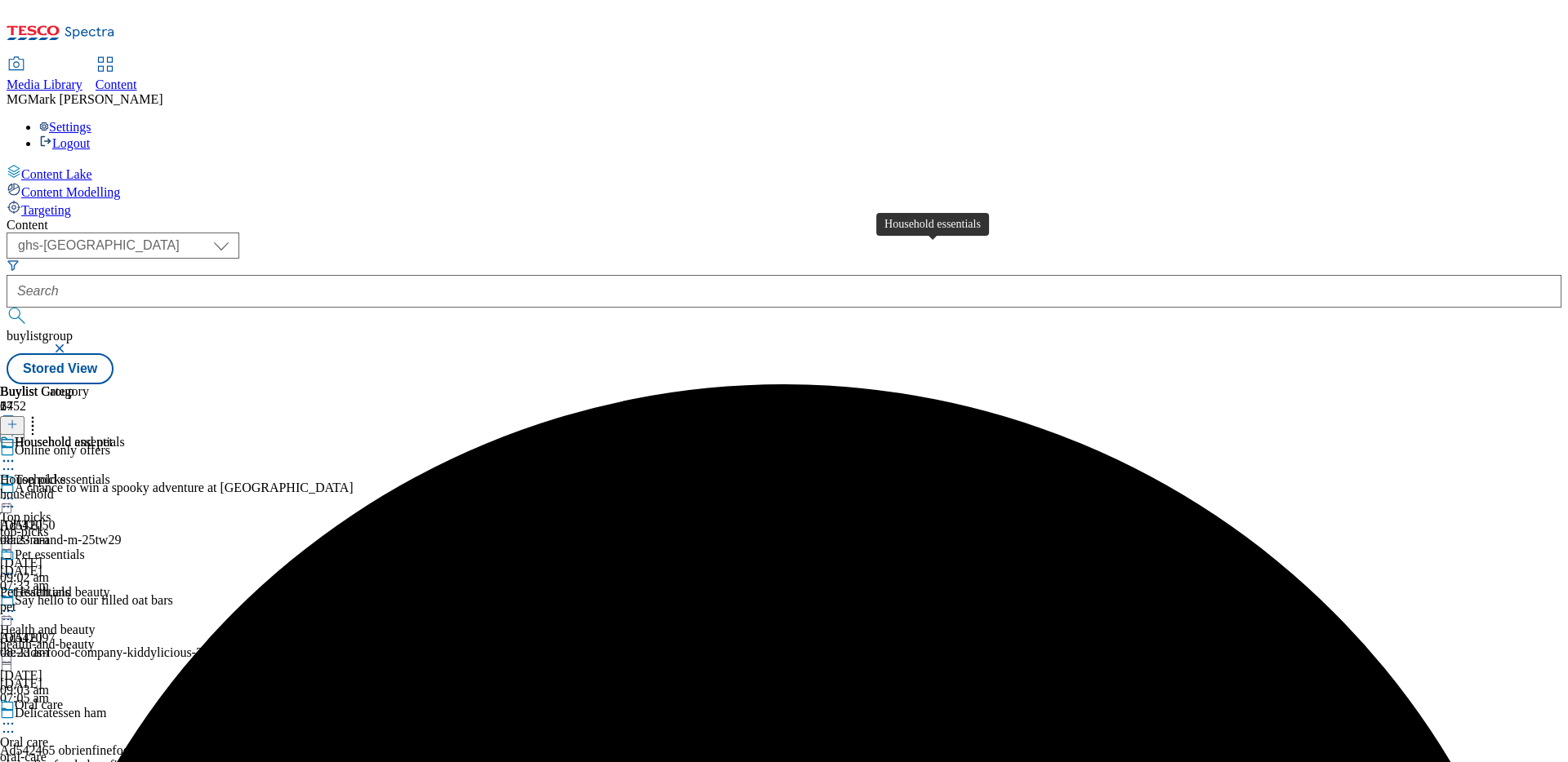
click at [125, 435] on span "Household essentials" at bounding box center [70, 444] width 111 height 18
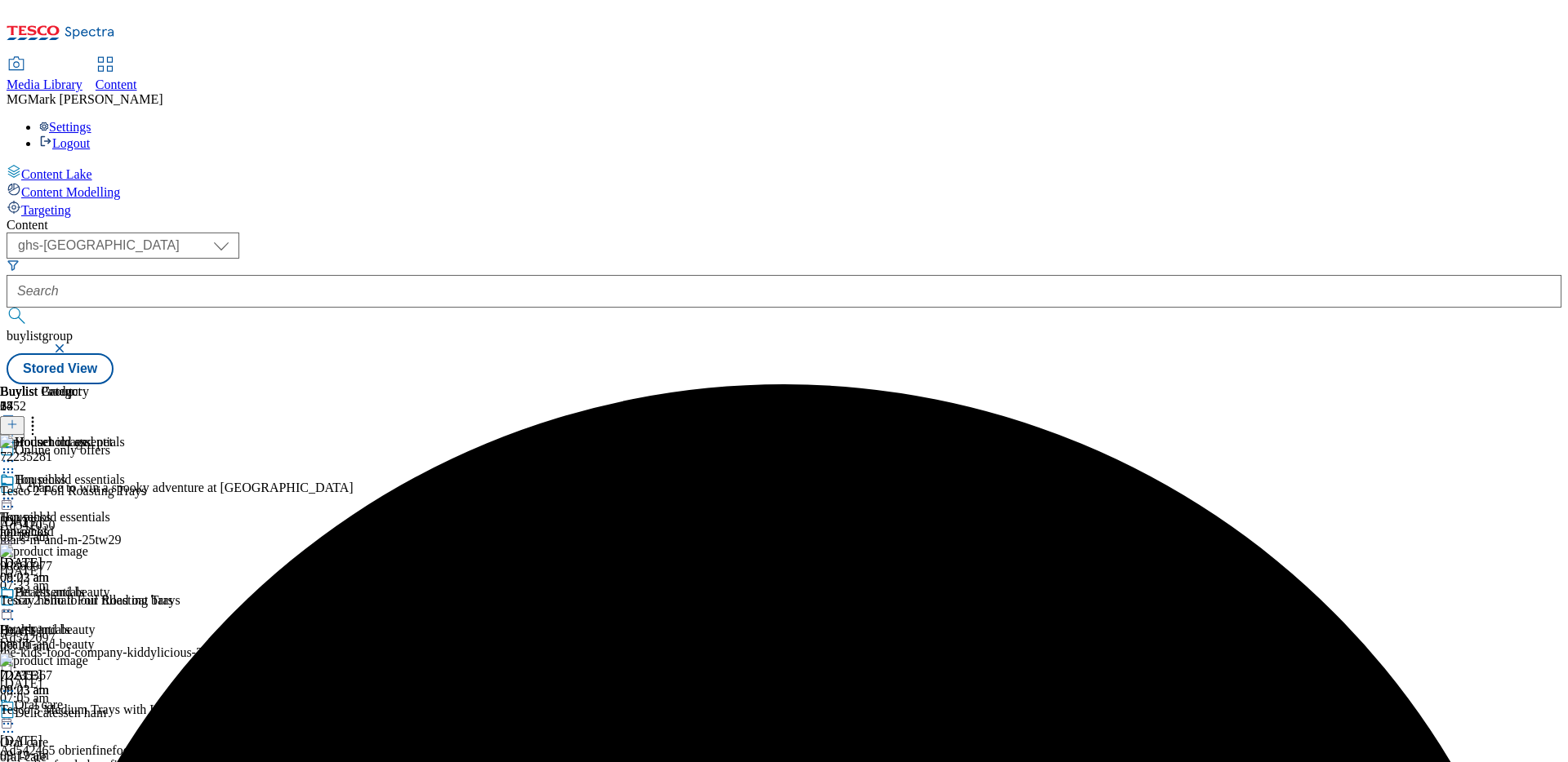
click at [41, 414] on icon at bounding box center [33, 422] width 16 height 16
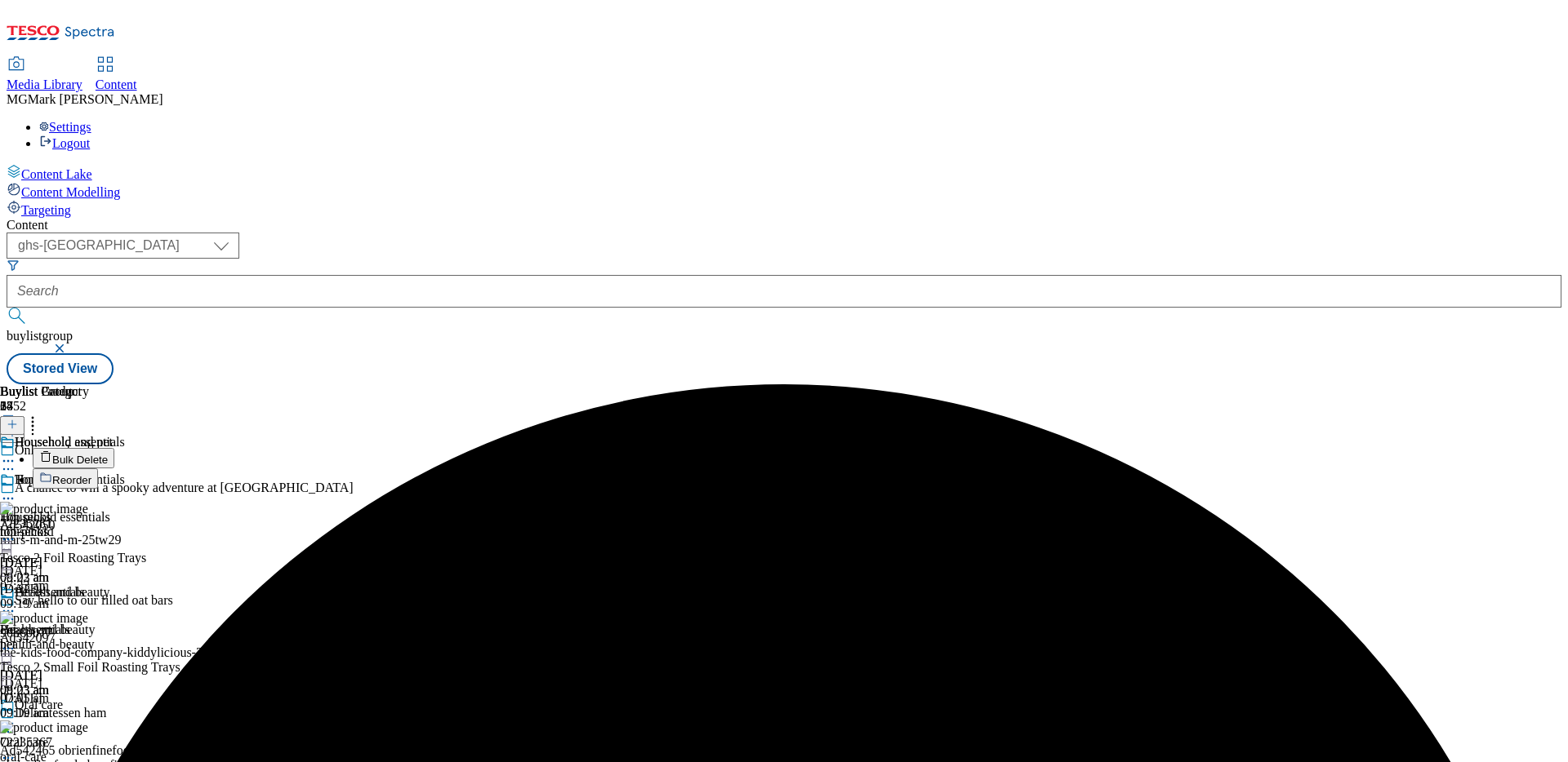
click at [108, 453] on span "Bulk Delete" at bounding box center [80, 460] width 56 height 12
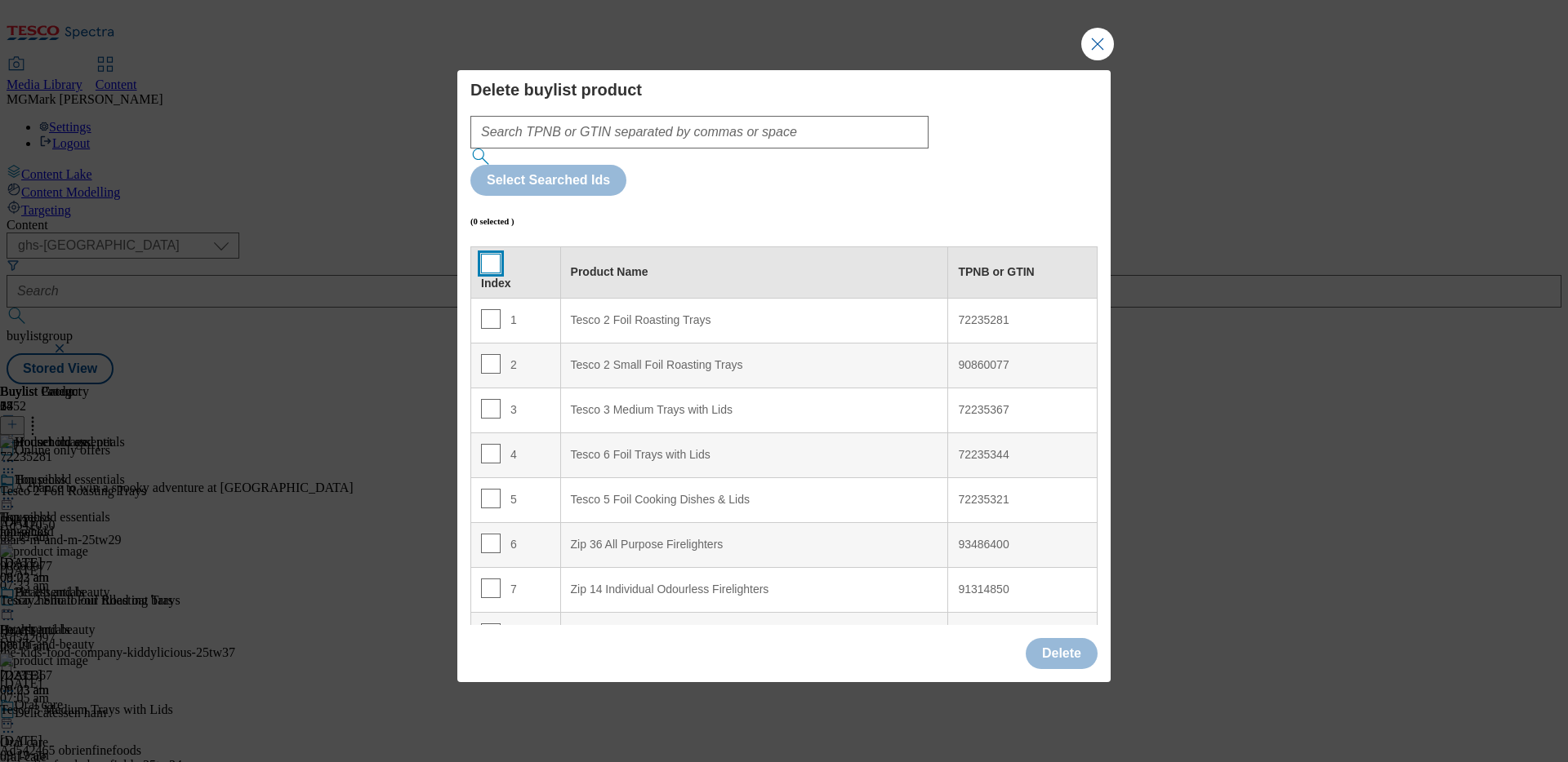
click at [493, 254] on input "Modal" at bounding box center [491, 263] width 19 height 19
checkbox input "true"
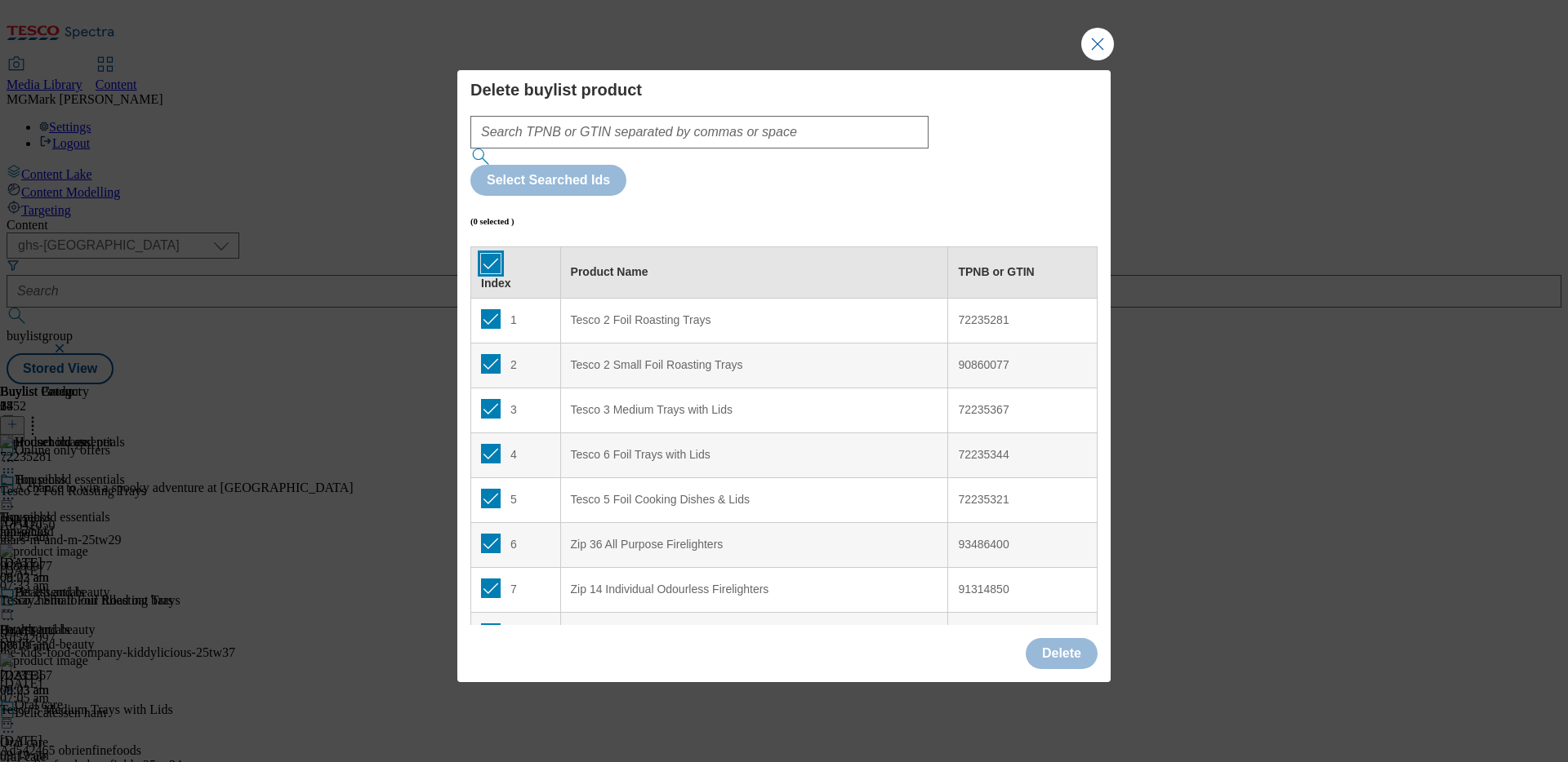
checkbox input "true"
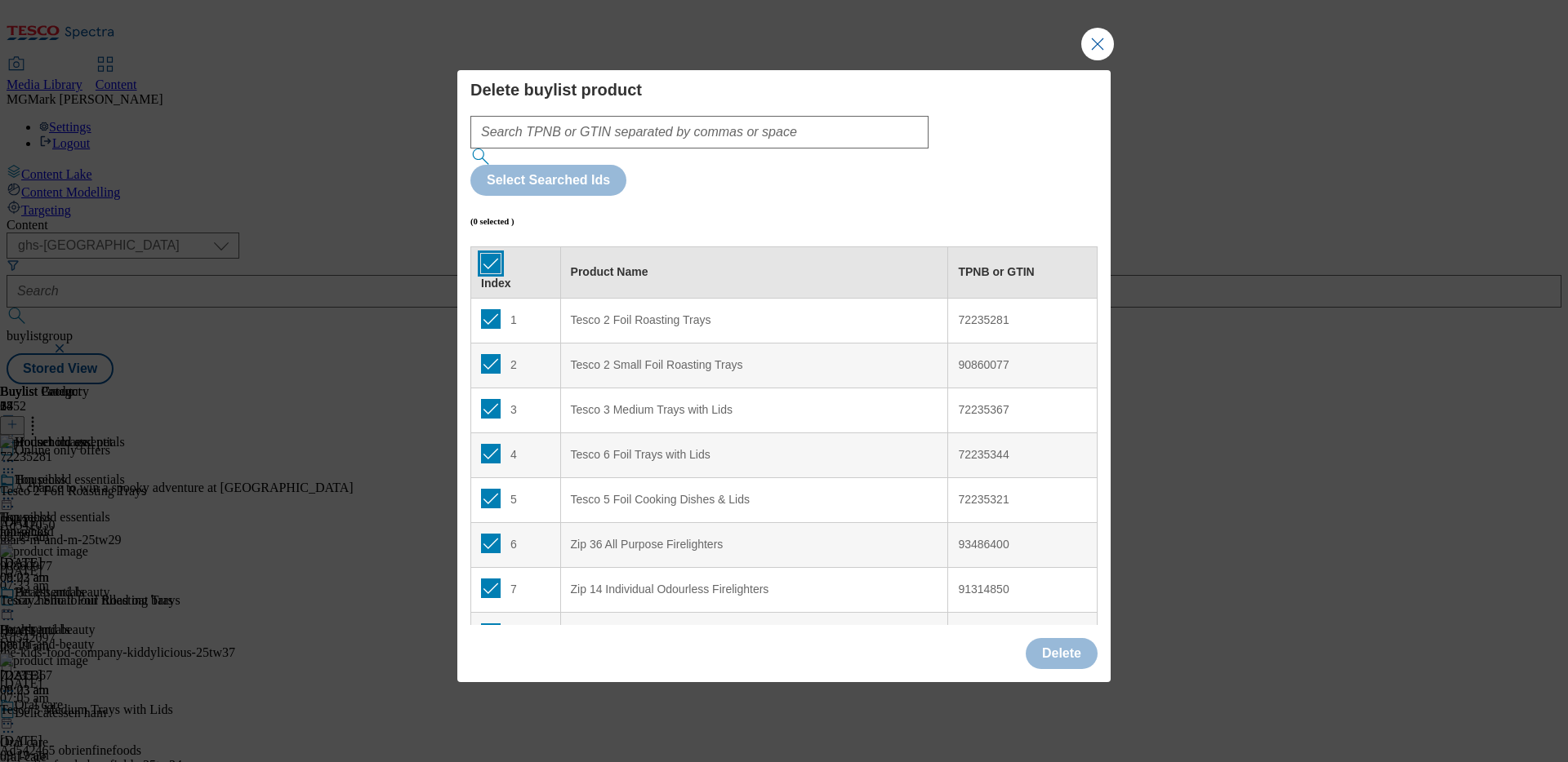
checkbox input "true"
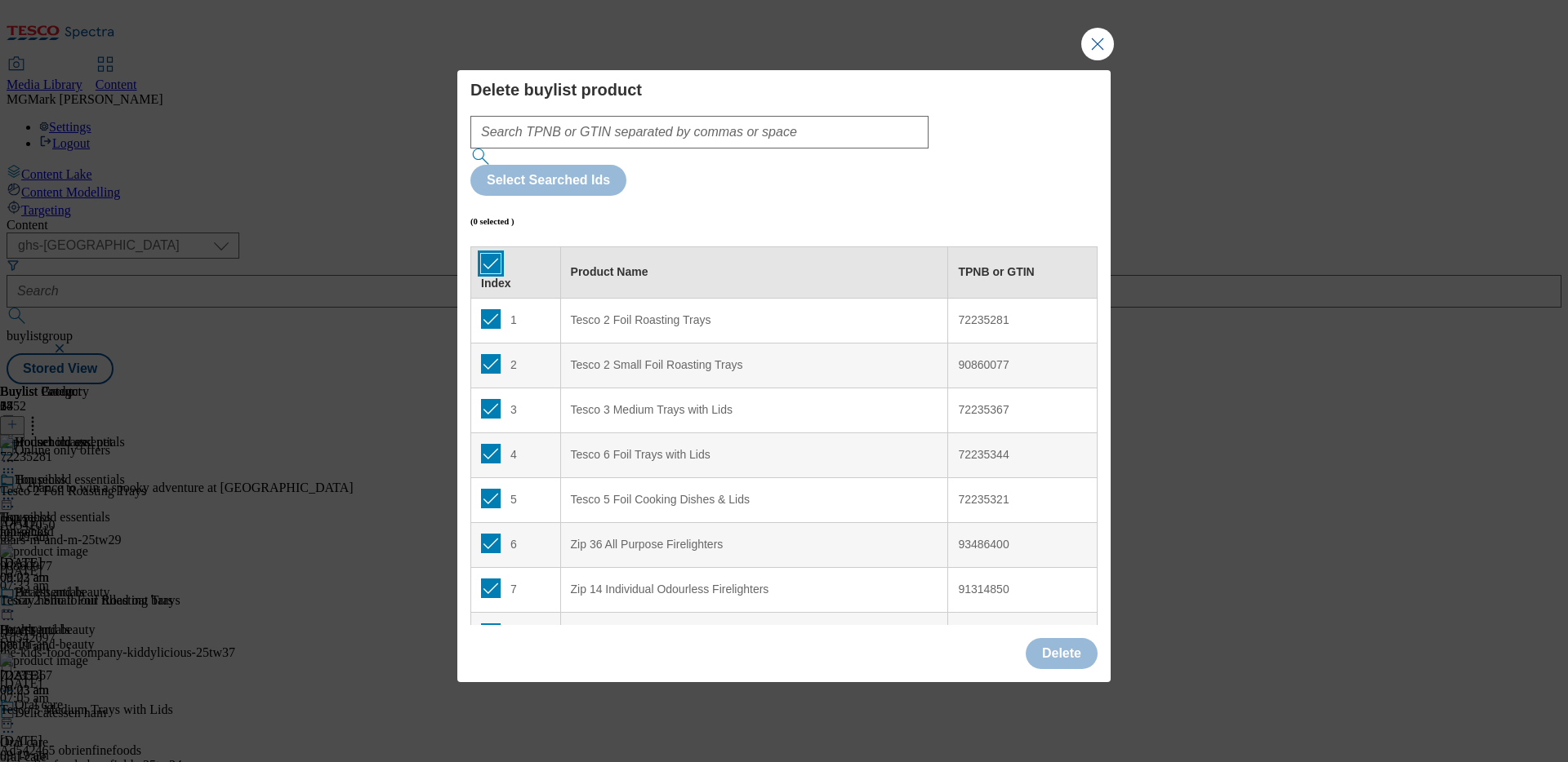
checkbox input "true"
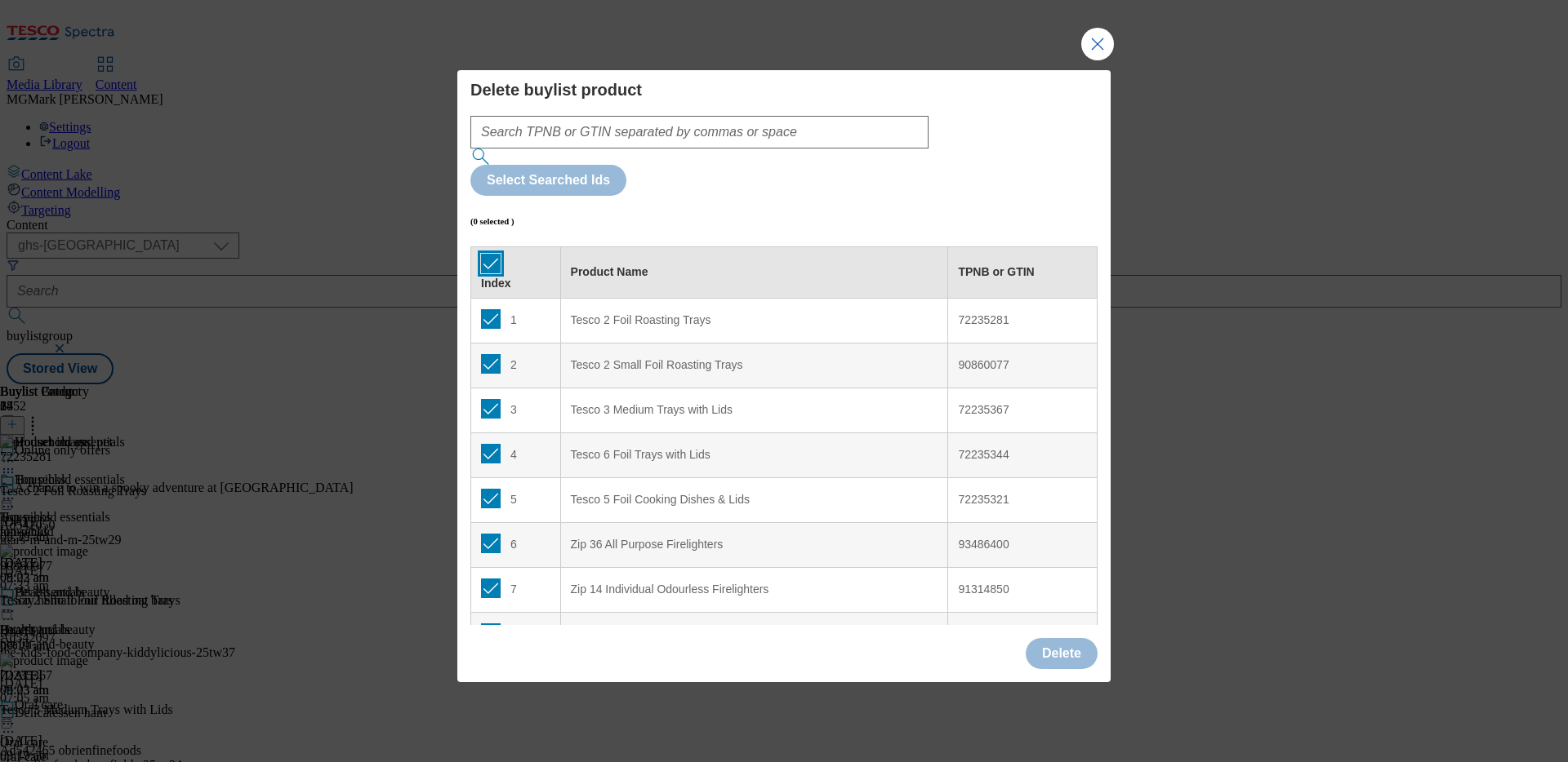
checkbox input "true"
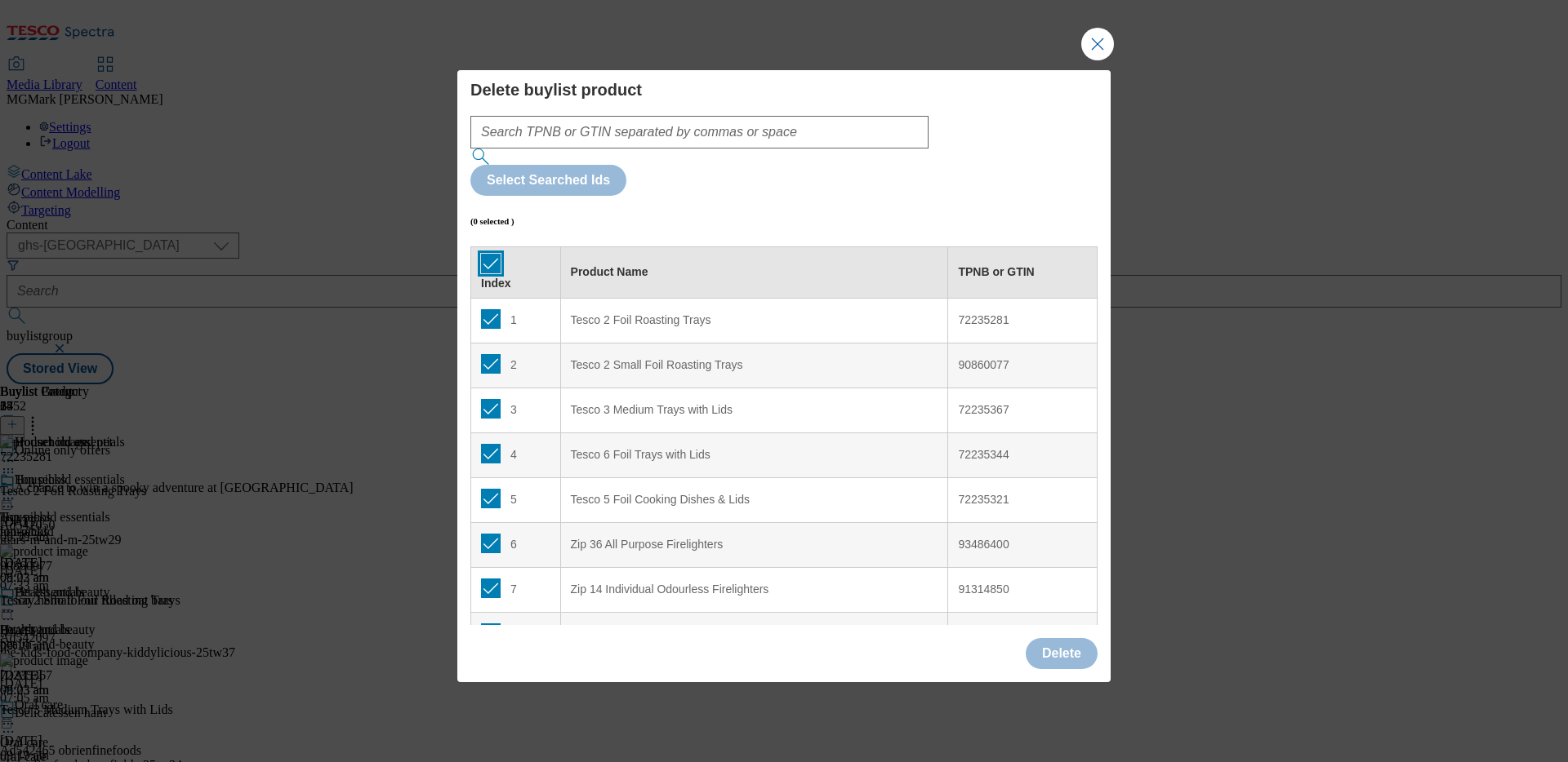
checkbox input "true"
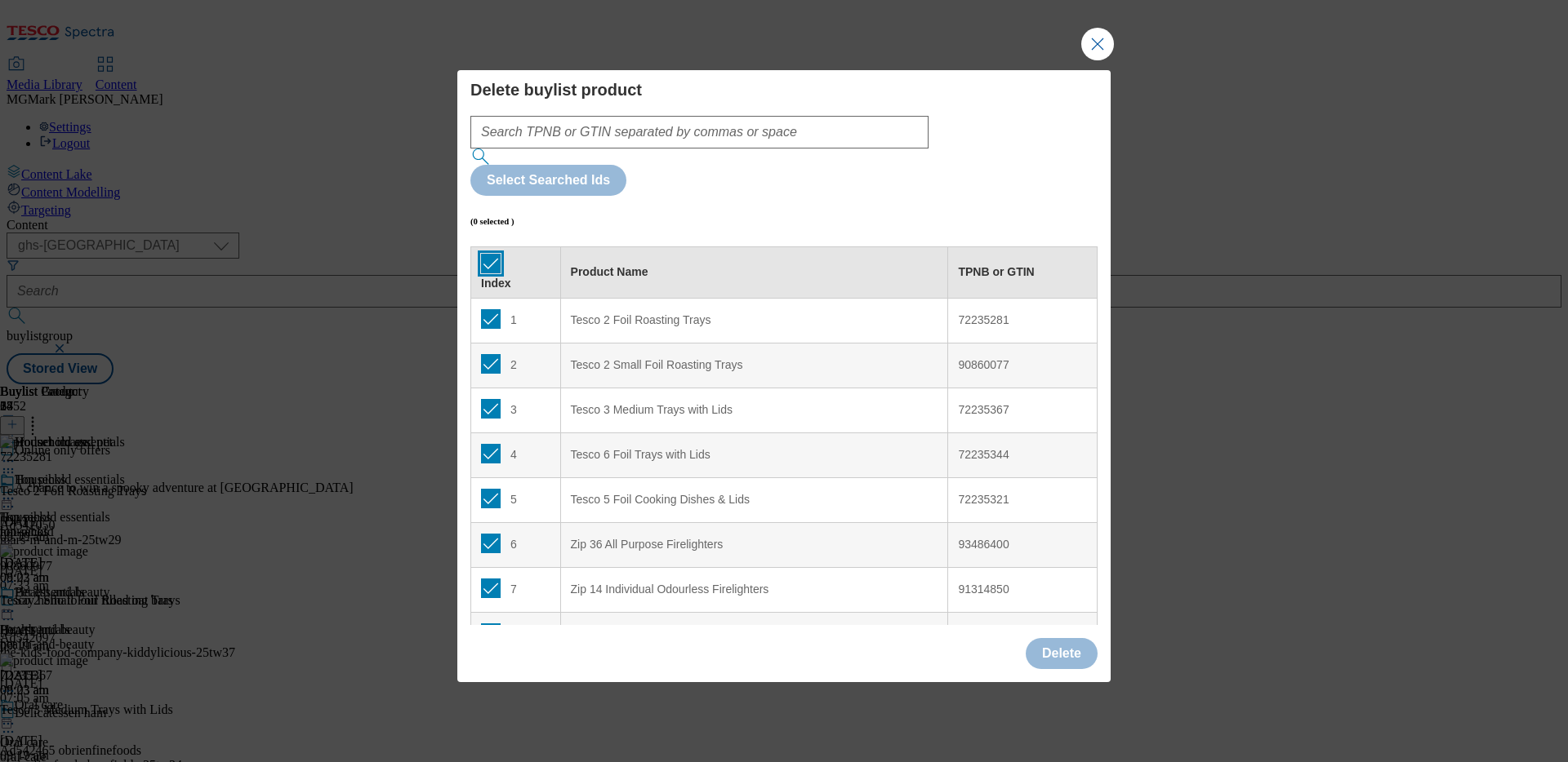
checkbox input "true"
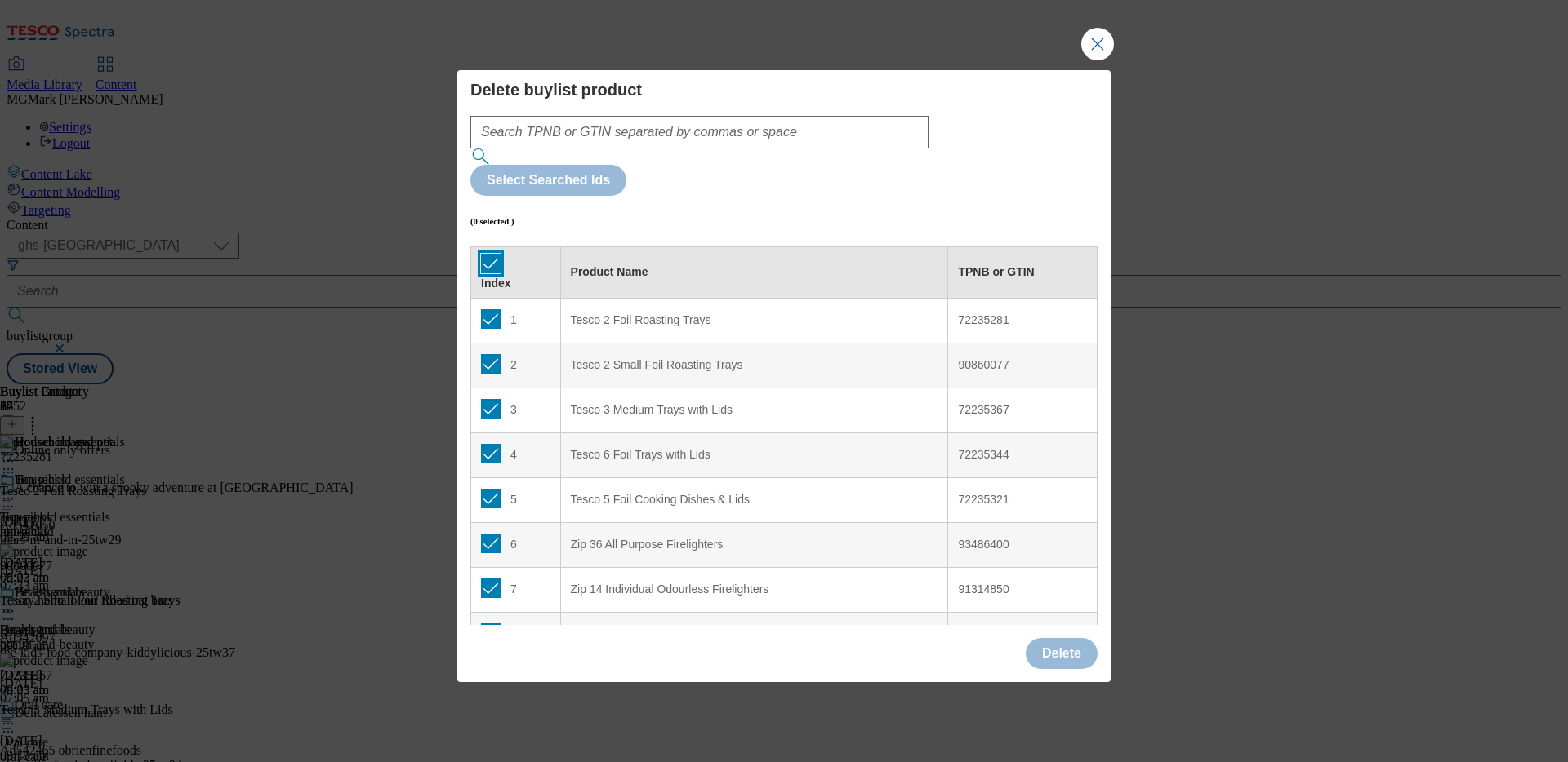
checkbox input "true"
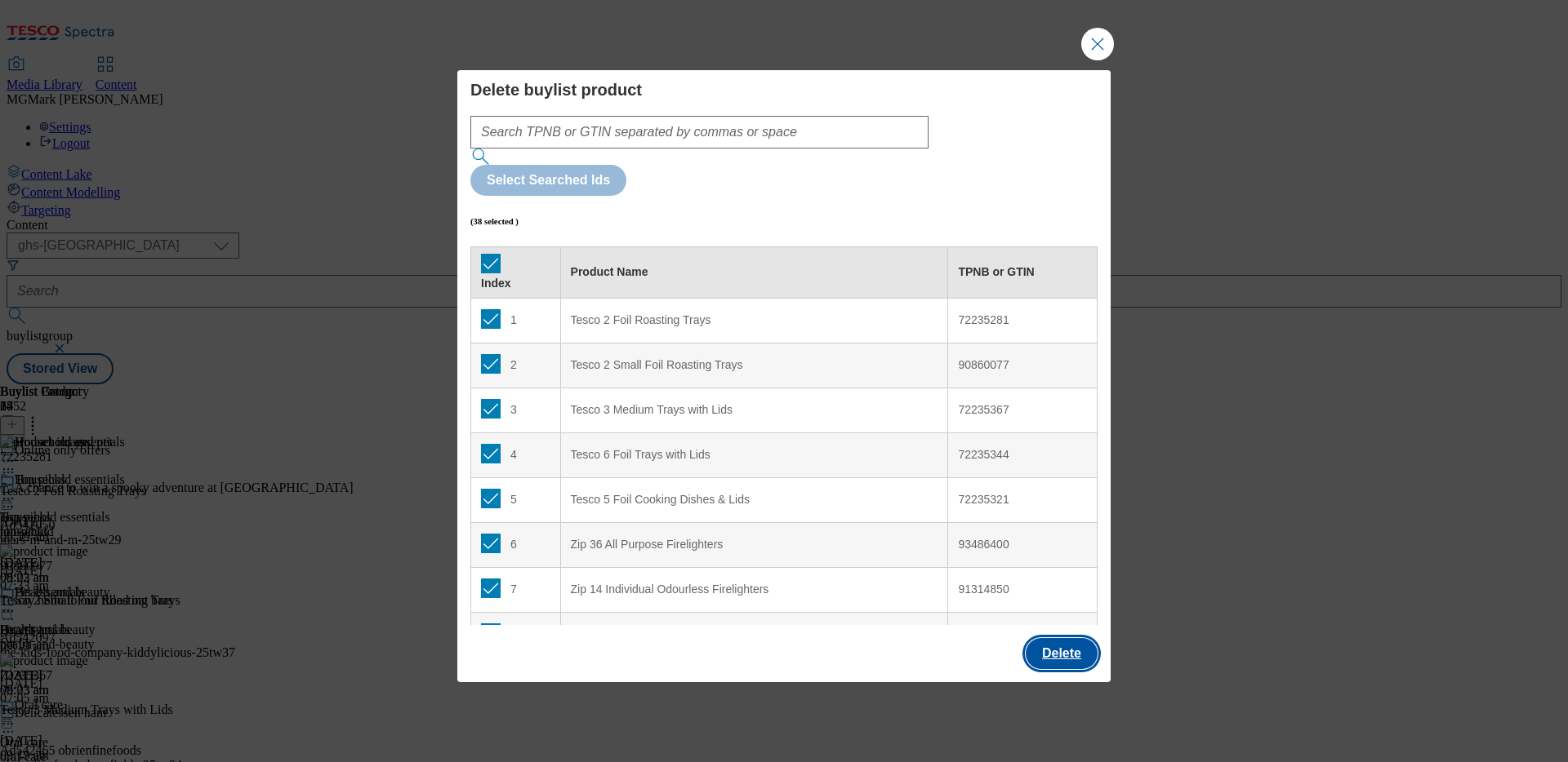
click at [1056, 638] on button "Delete" at bounding box center [1061, 653] width 72 height 31
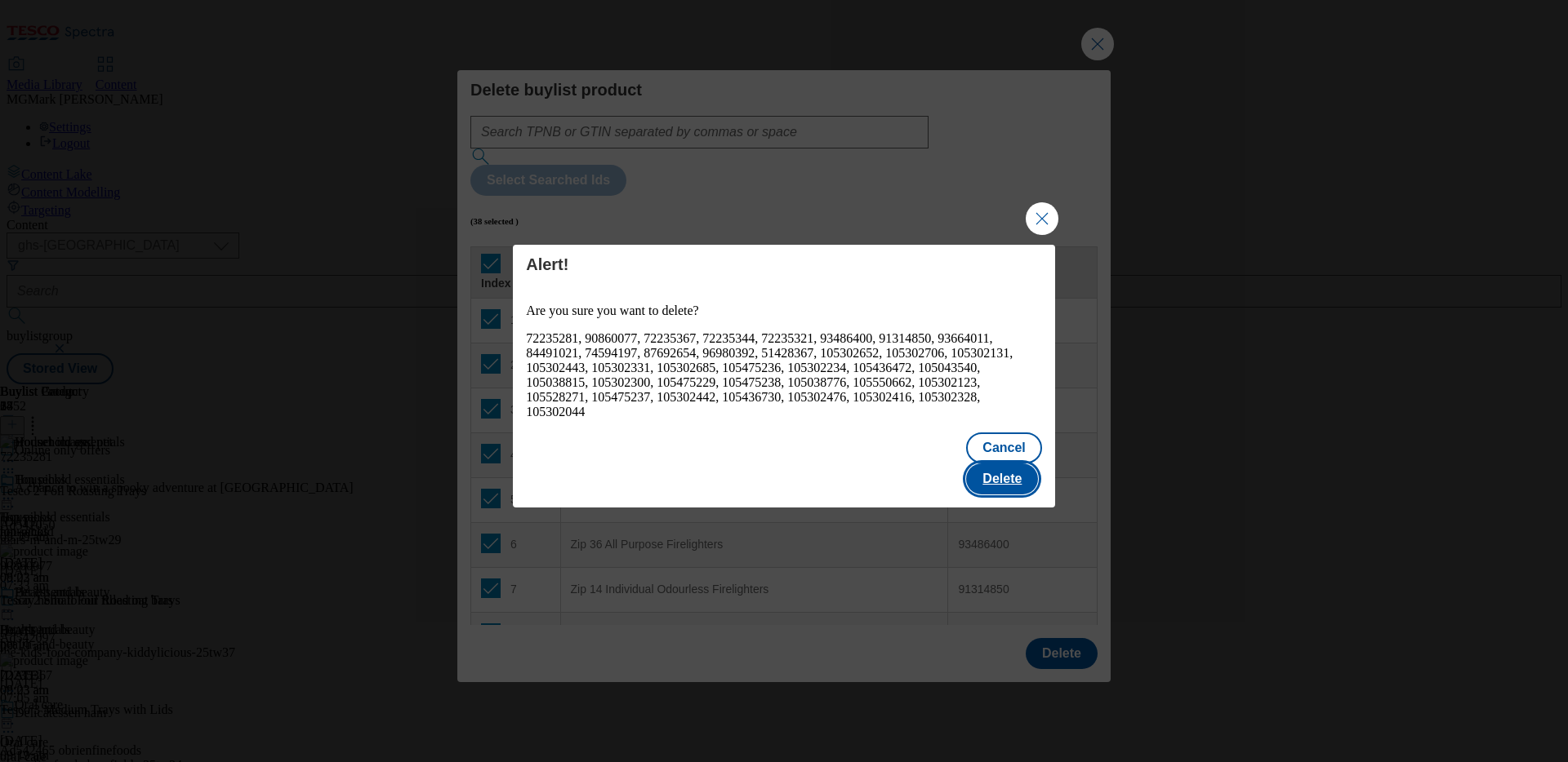
click at [985, 463] on button "Delete" at bounding box center [1001, 478] width 72 height 31
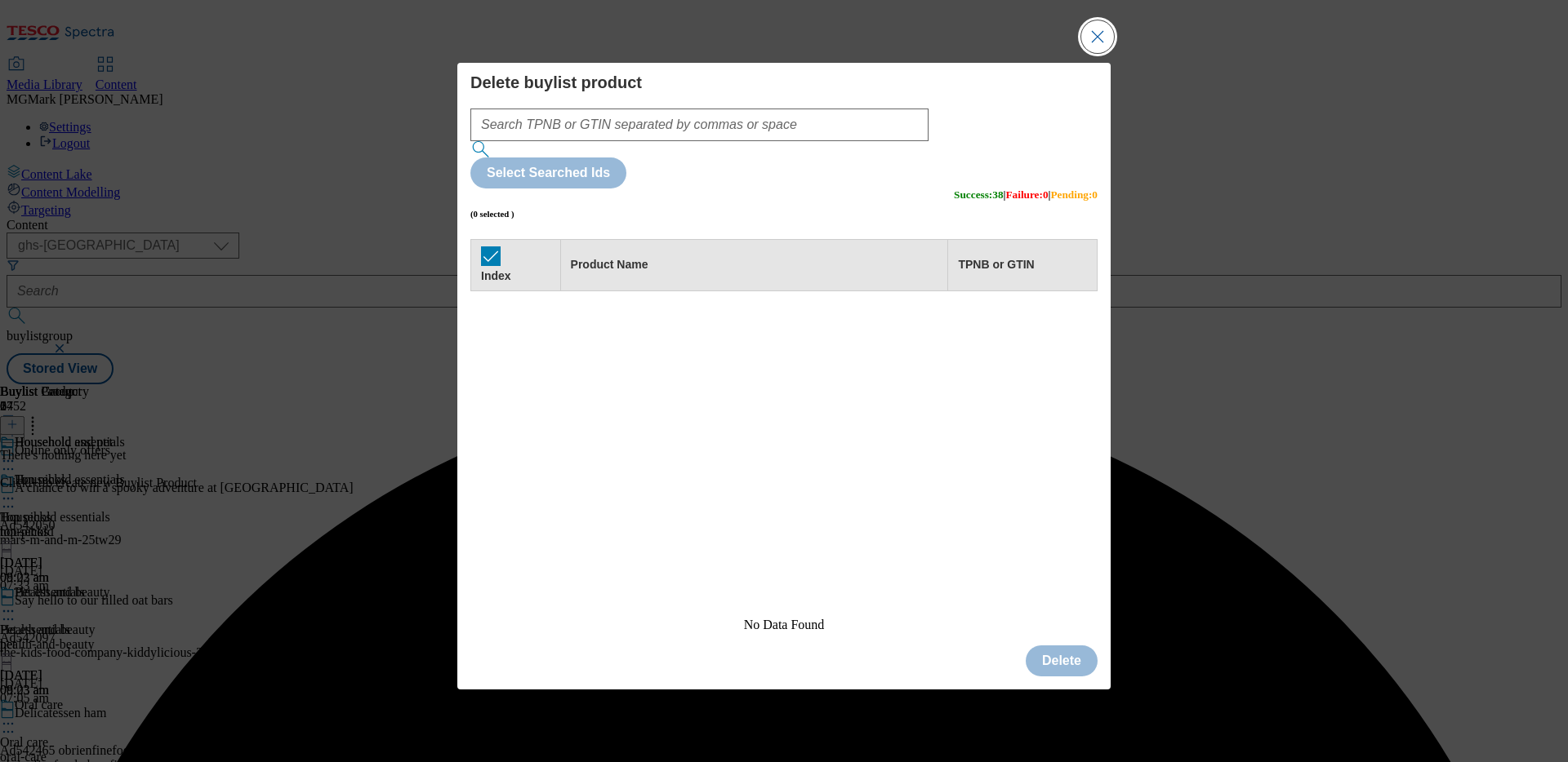
click at [1094, 53] on button "Close Modal" at bounding box center [1097, 36] width 33 height 33
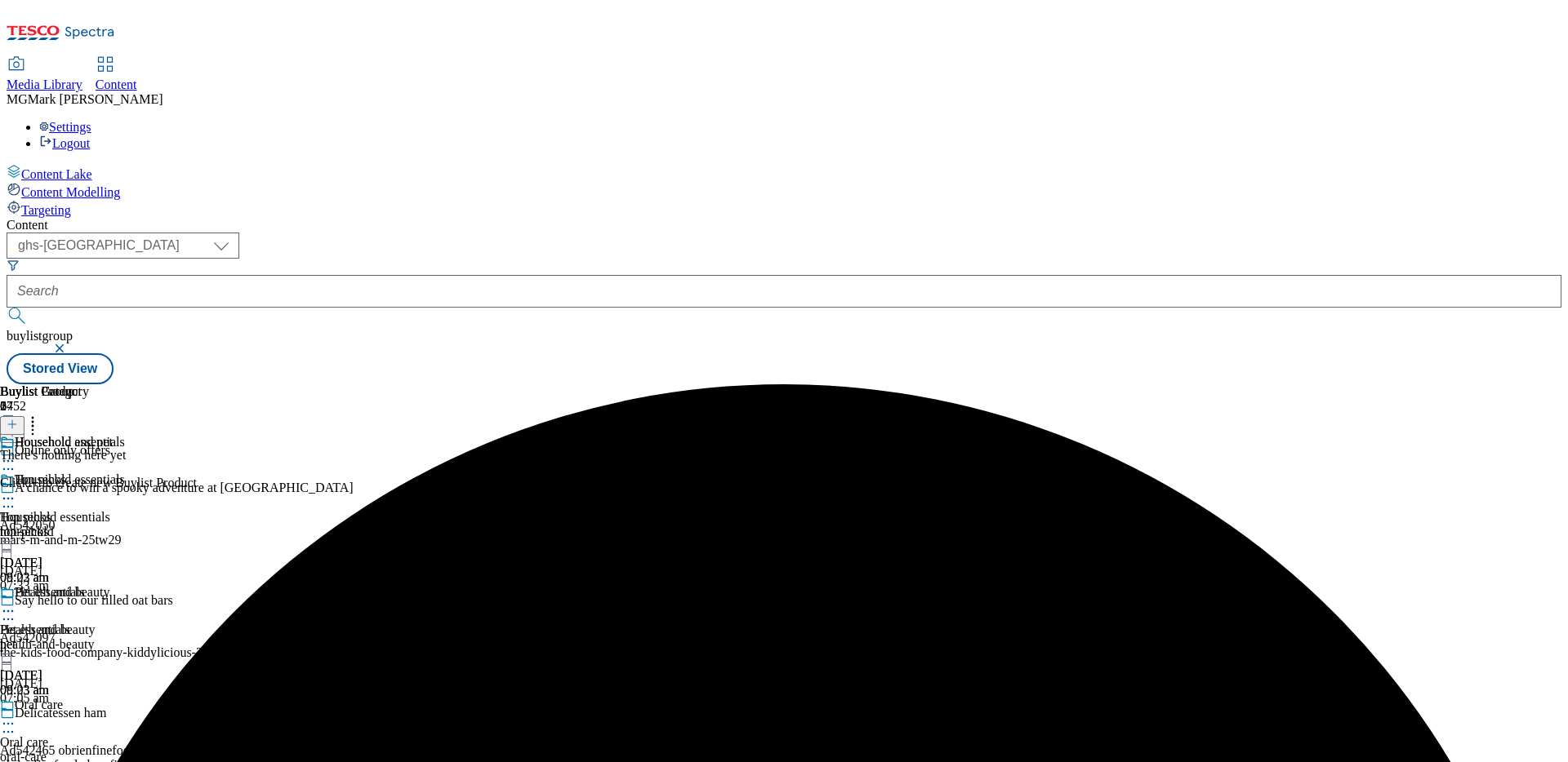
click at [18, 419] on icon at bounding box center [11, 424] width 11 height 11
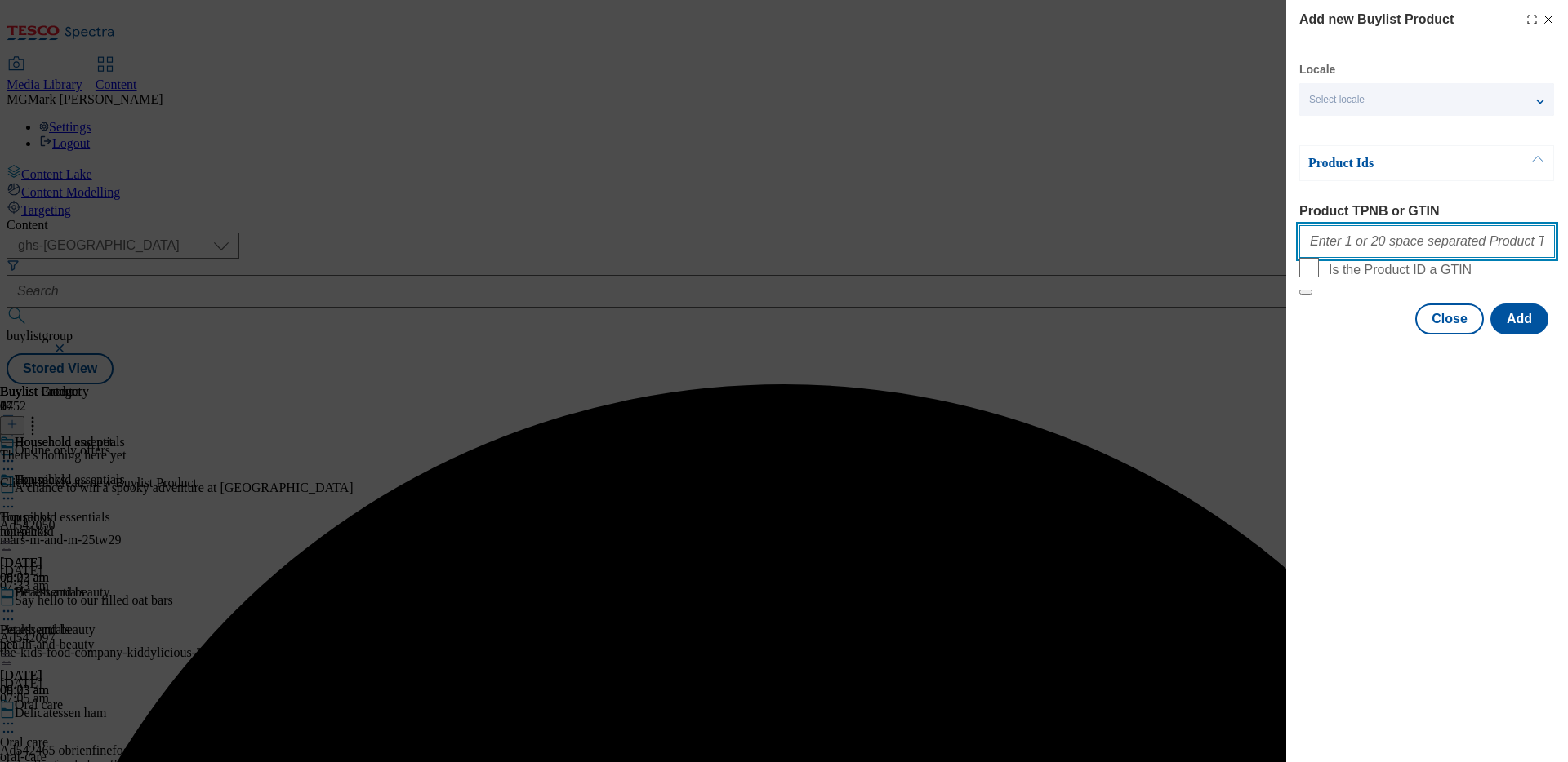
click at [1359, 256] on input "Product TPNB or GTIN" at bounding box center [1426, 241] width 256 height 33
paste input "62749955 85792153 87742242 87178532 93221363 93538697"
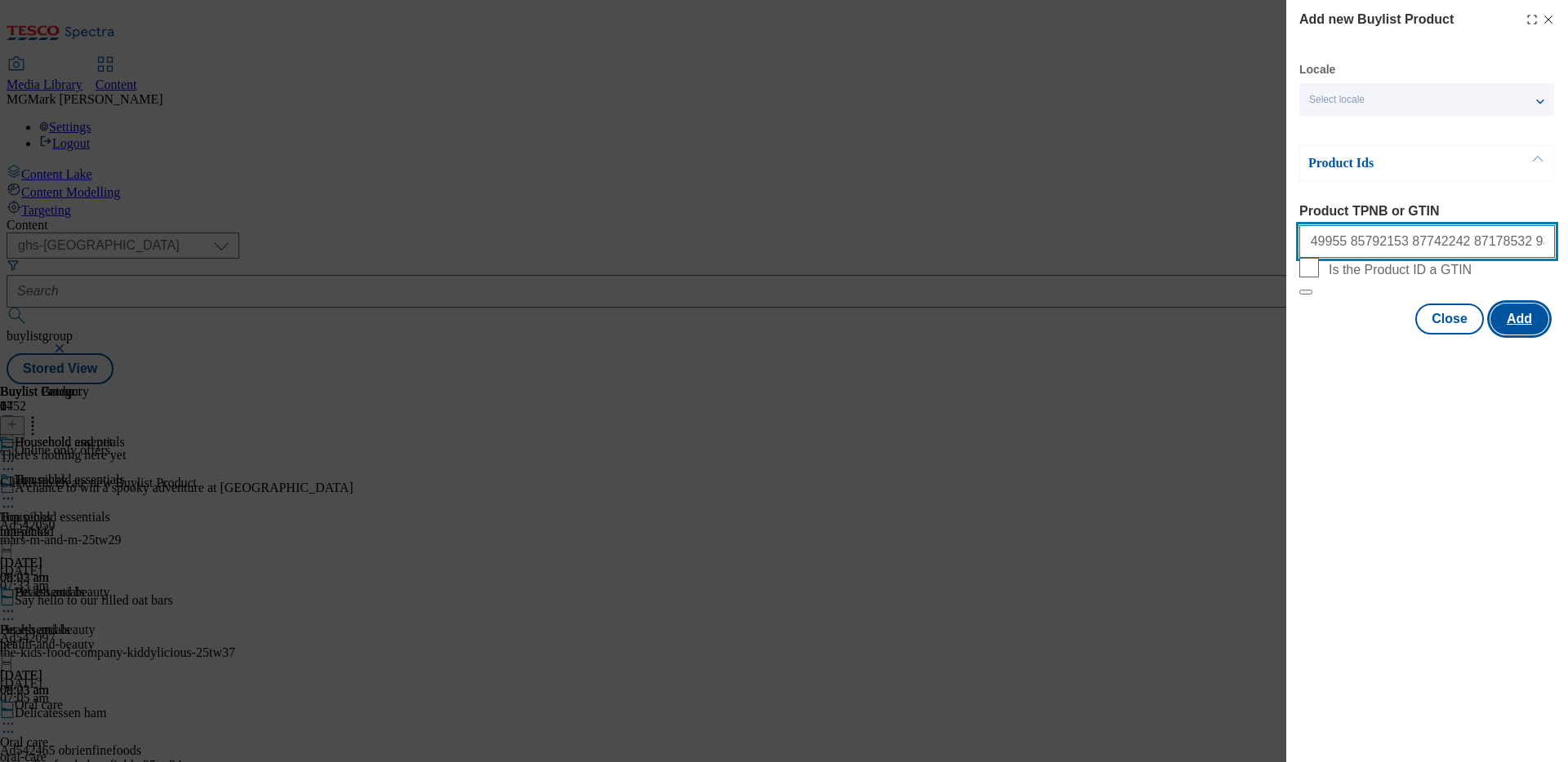
type input "62749955 85792153 87742242 87178532 93221363 93538697"
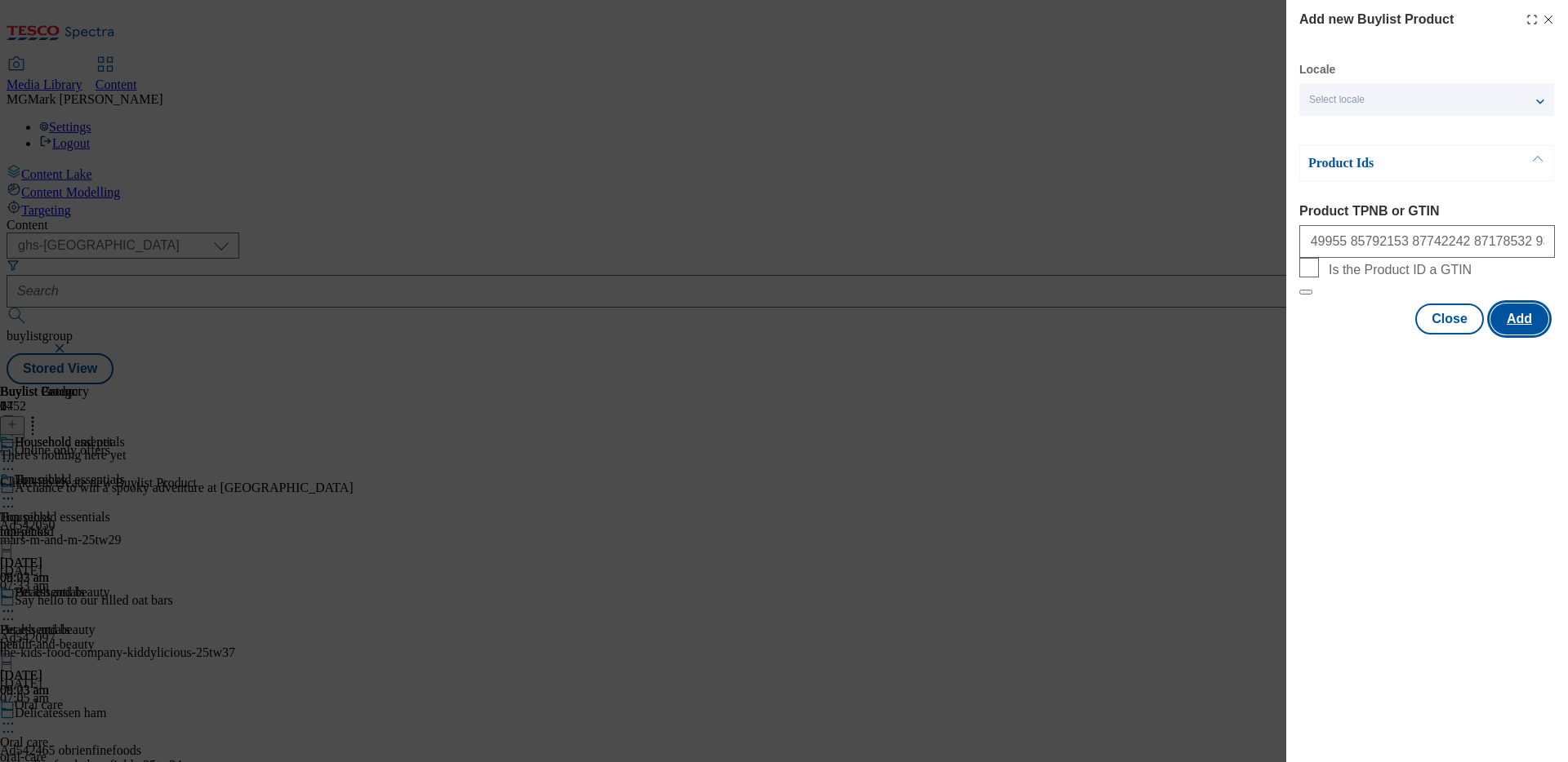
scroll to position [0, 0]
click at [1534, 335] on button "Add" at bounding box center [1519, 318] width 58 height 31
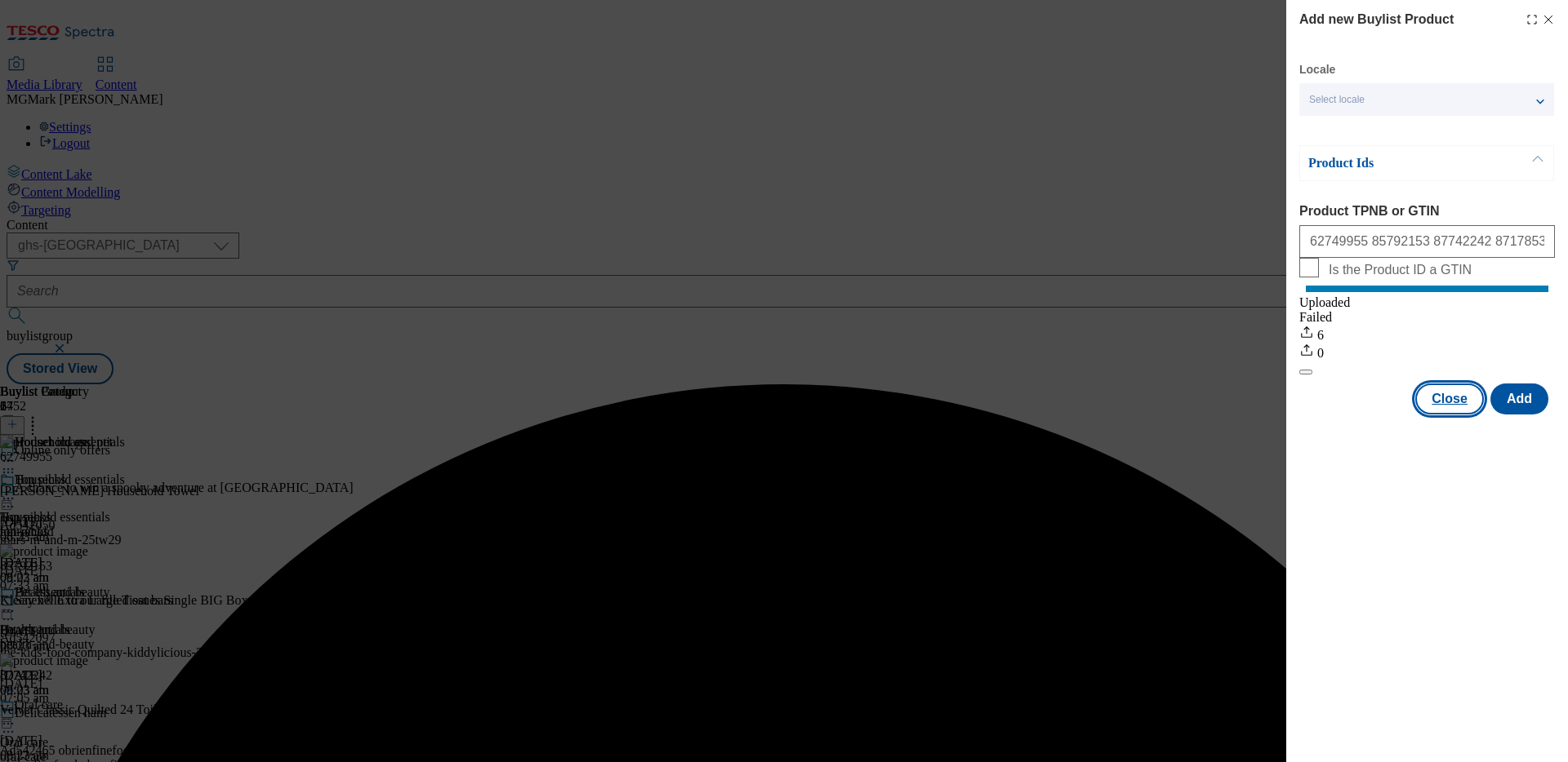
click at [1454, 414] on button "Close" at bounding box center [1449, 399] width 69 height 31
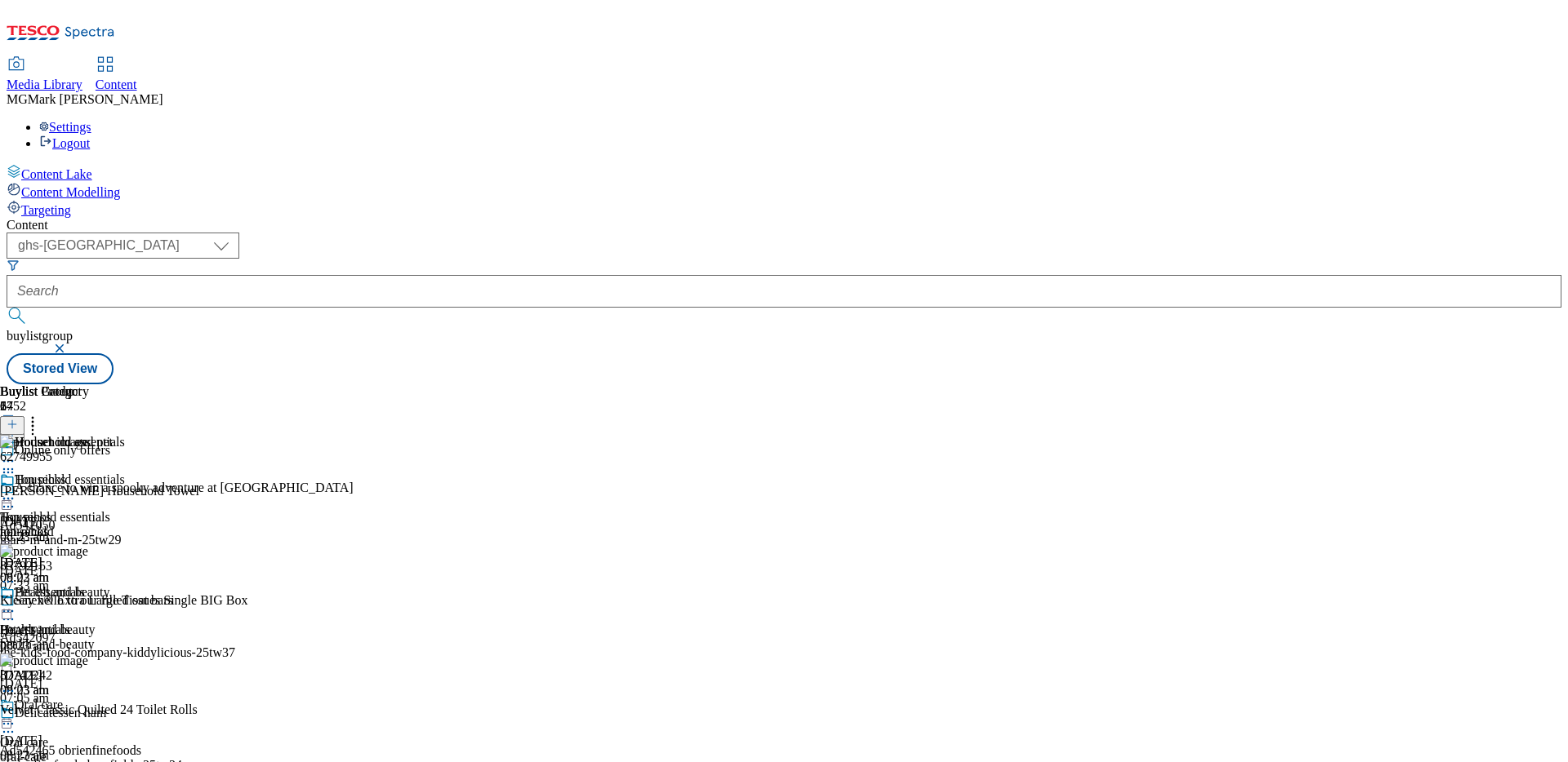
click at [125, 585] on div "Pet essentials Pet essentials pet 7 Oct 2025 08:23 am" at bounding box center [62, 641] width 125 height 112
click at [41, 414] on icon at bounding box center [33, 422] width 16 height 16
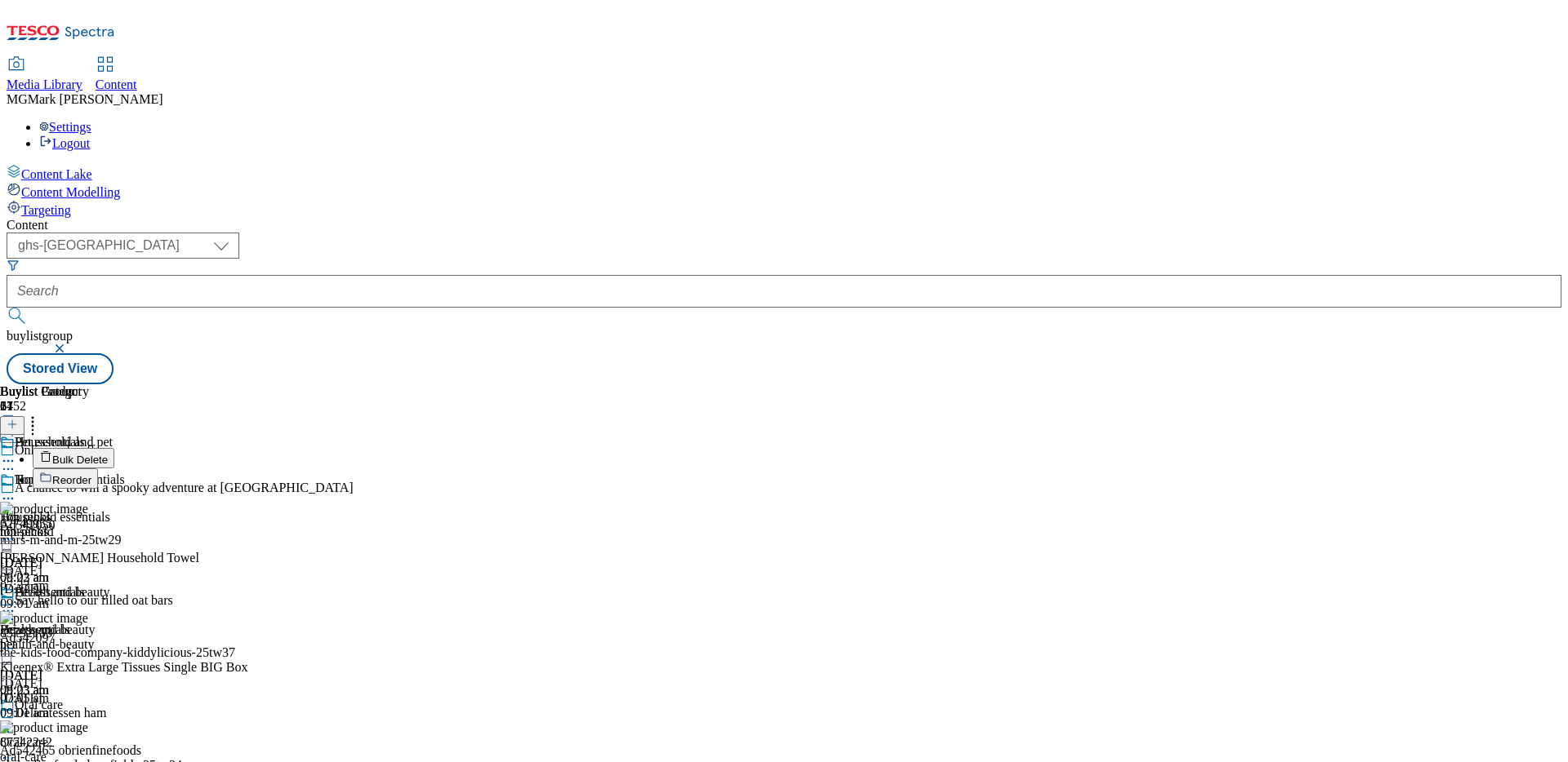
click at [108, 453] on span "Bulk Delete" at bounding box center [80, 460] width 56 height 12
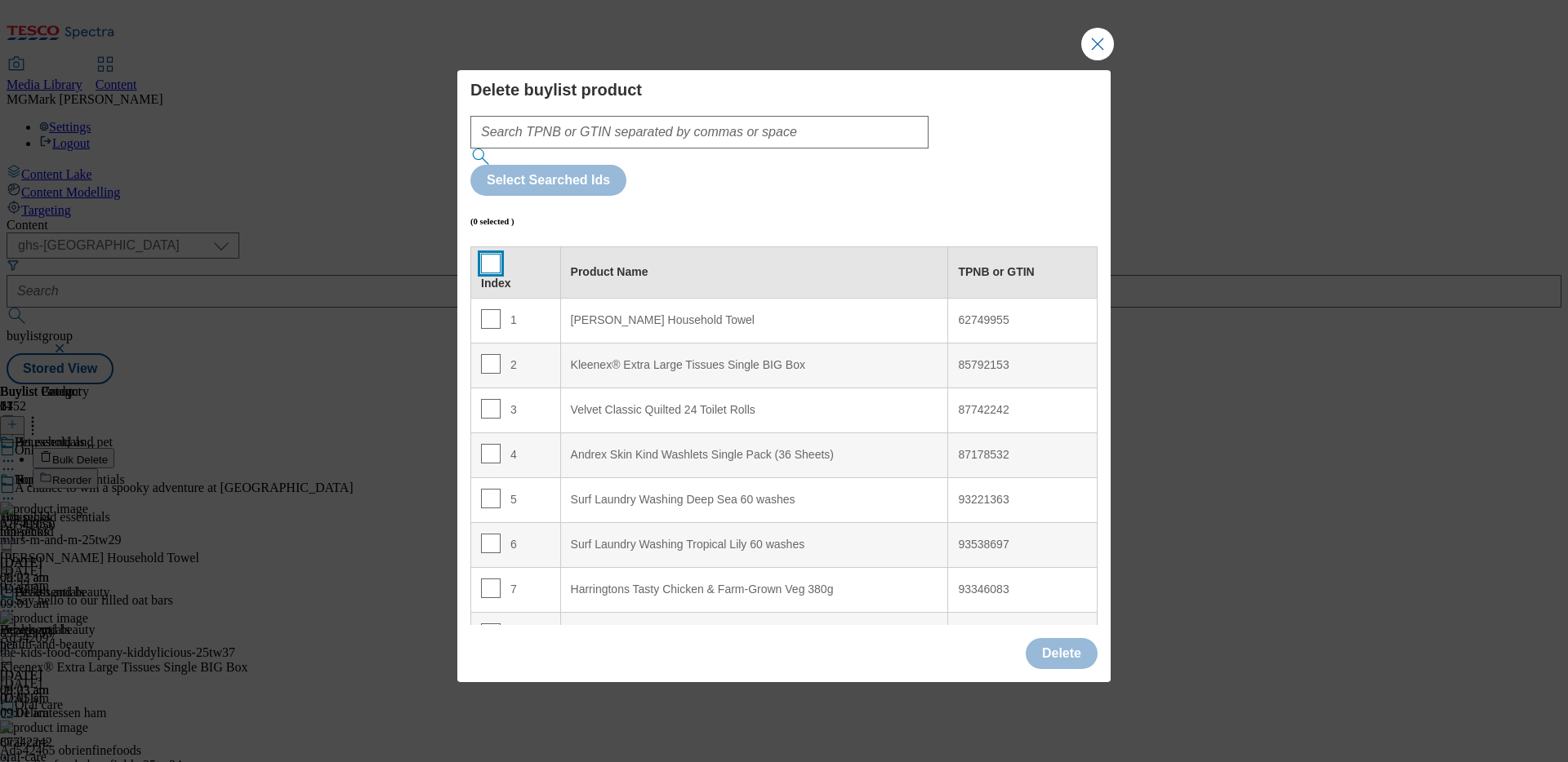
click at [481, 254] on input "Modal" at bounding box center [491, 263] width 19 height 19
checkbox input "true"
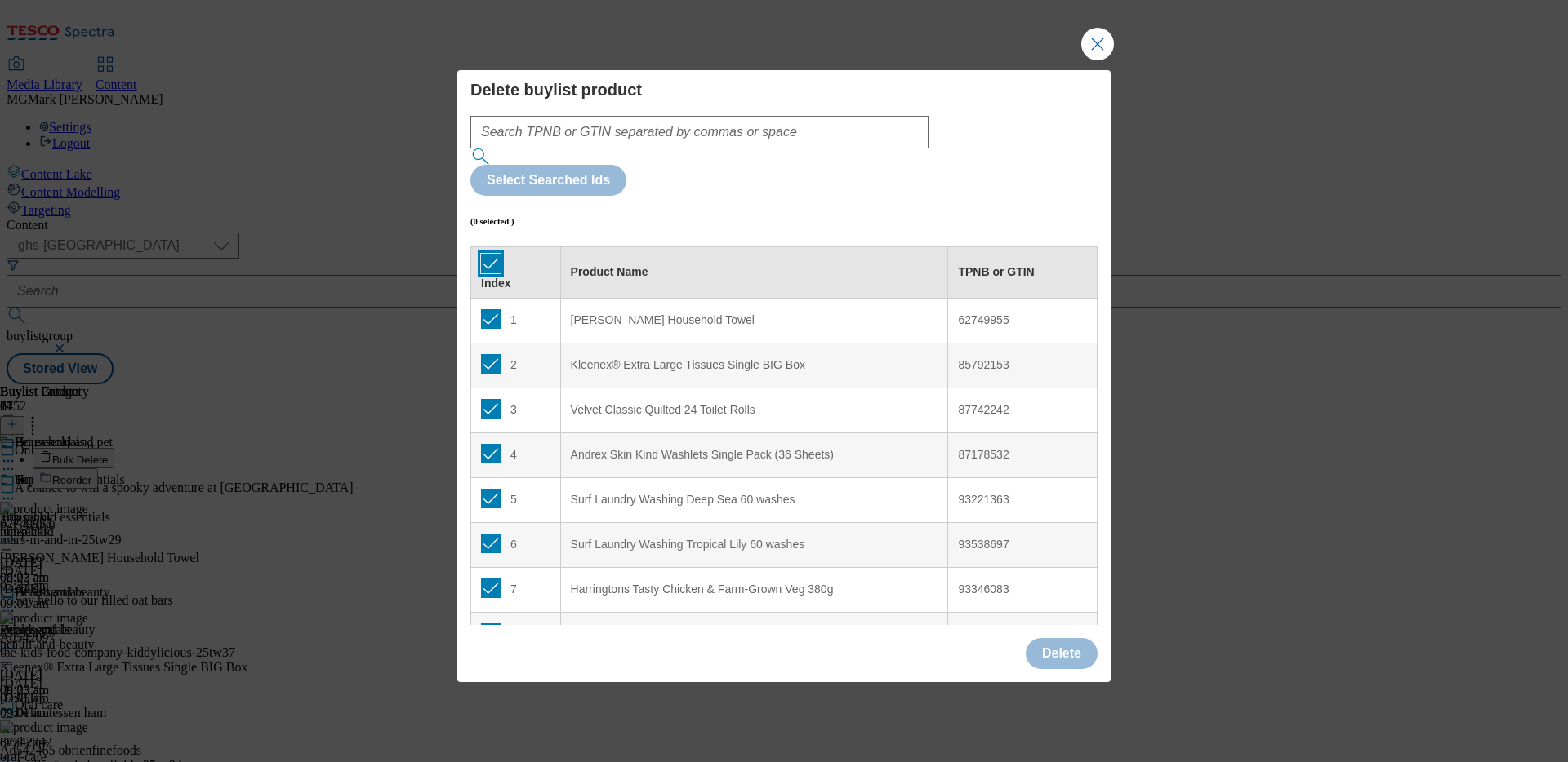
checkbox input "true"
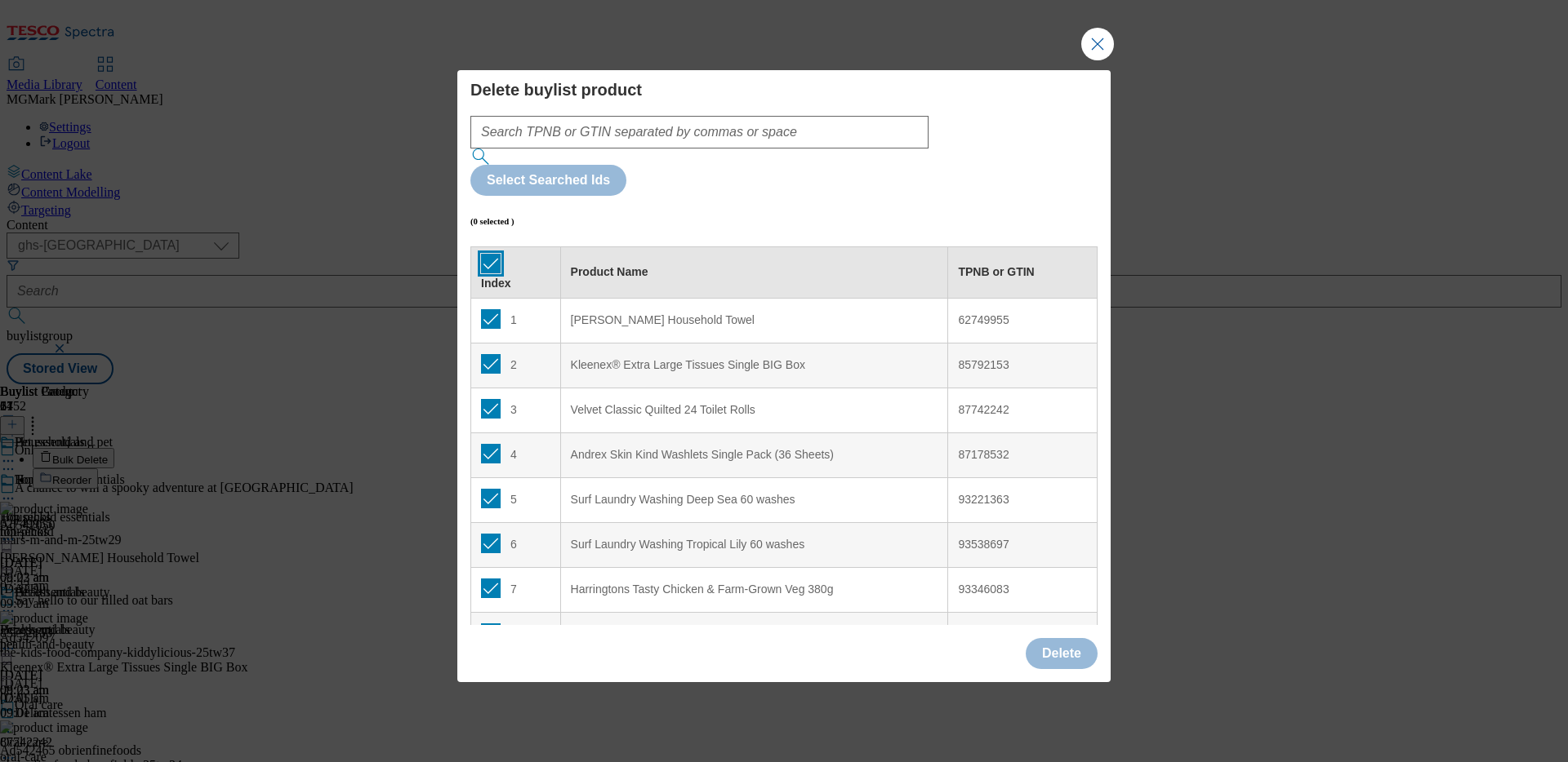
checkbox input "true"
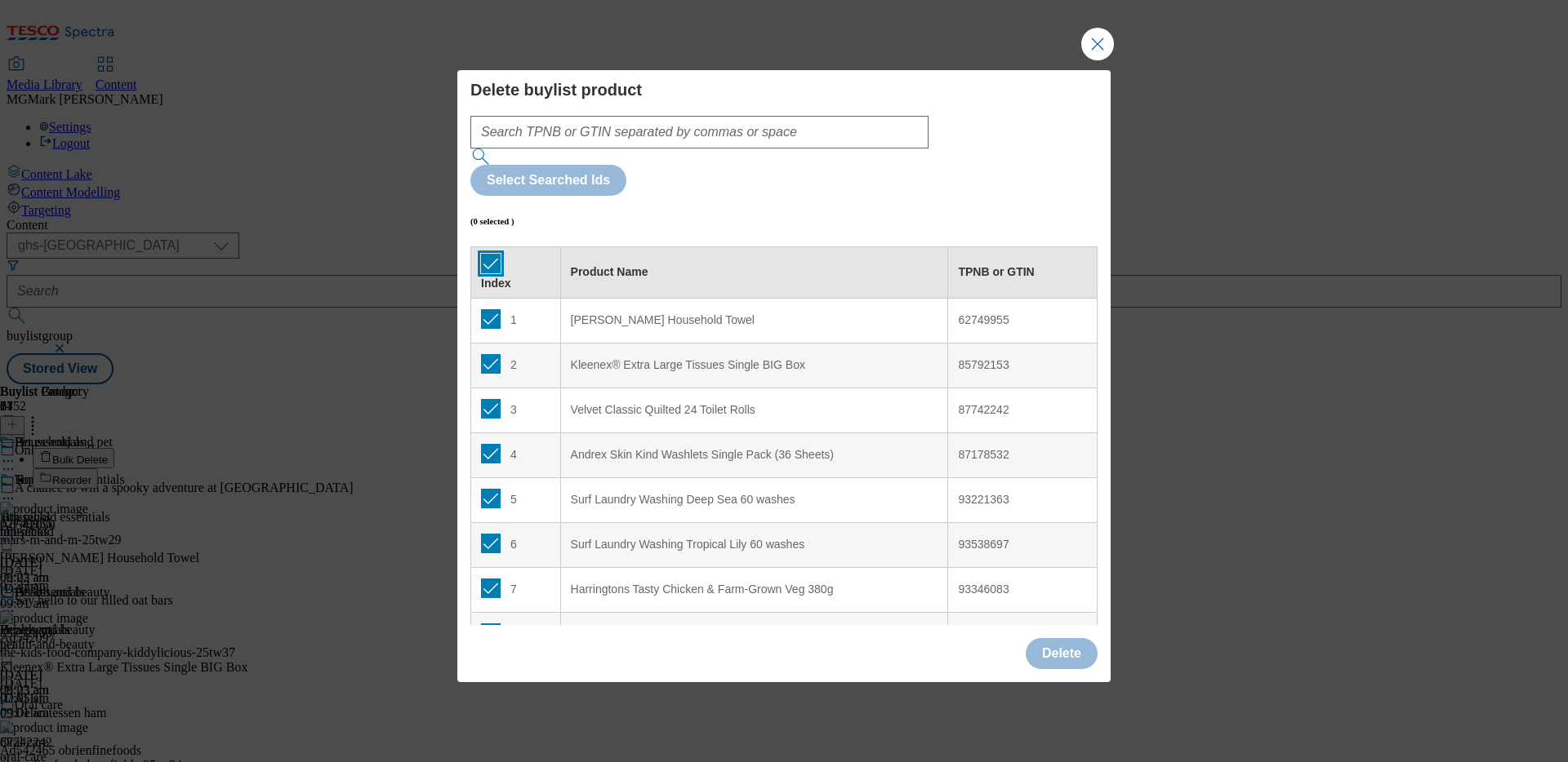
checkbox input "true"
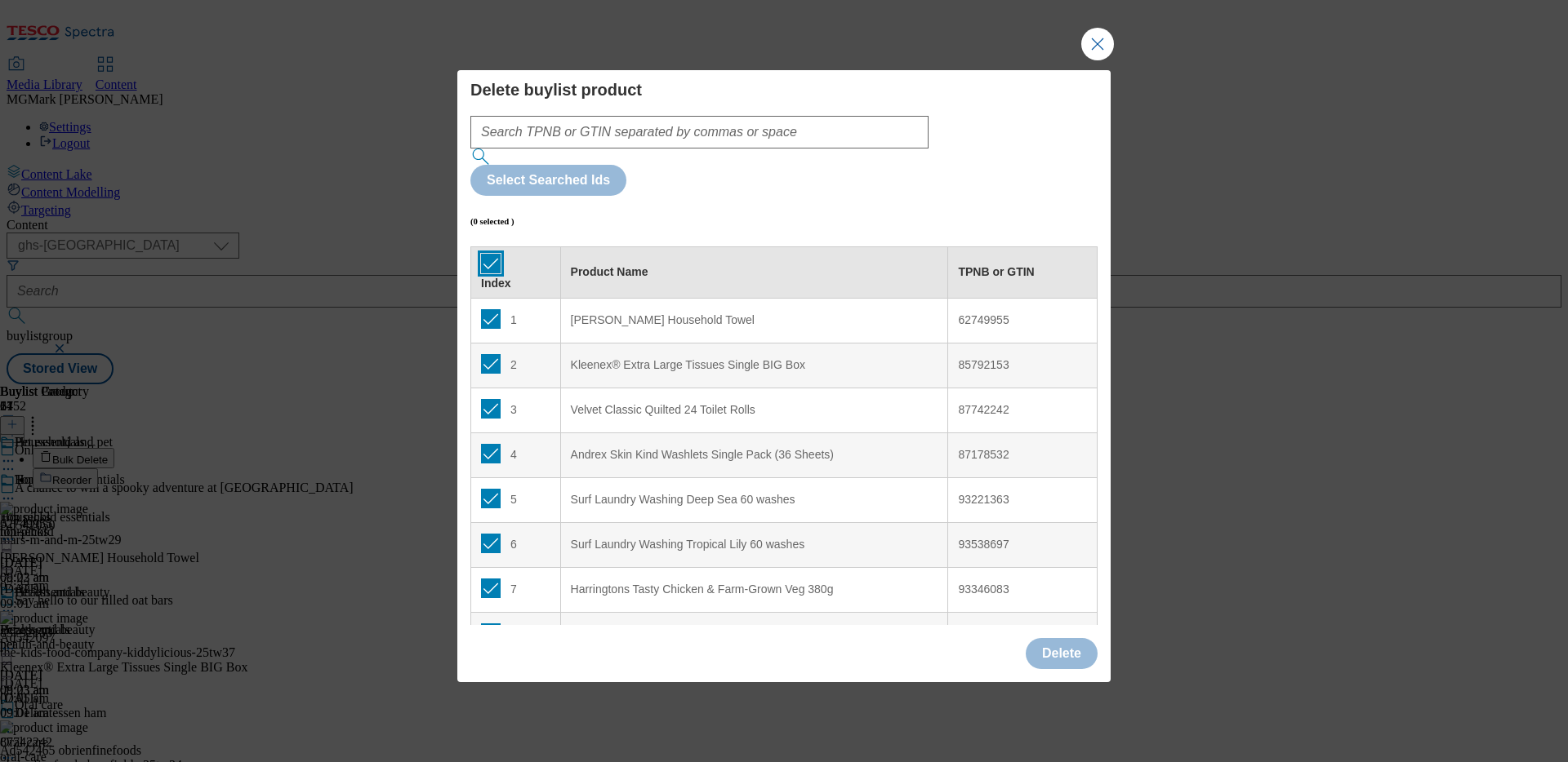
checkbox input "true"
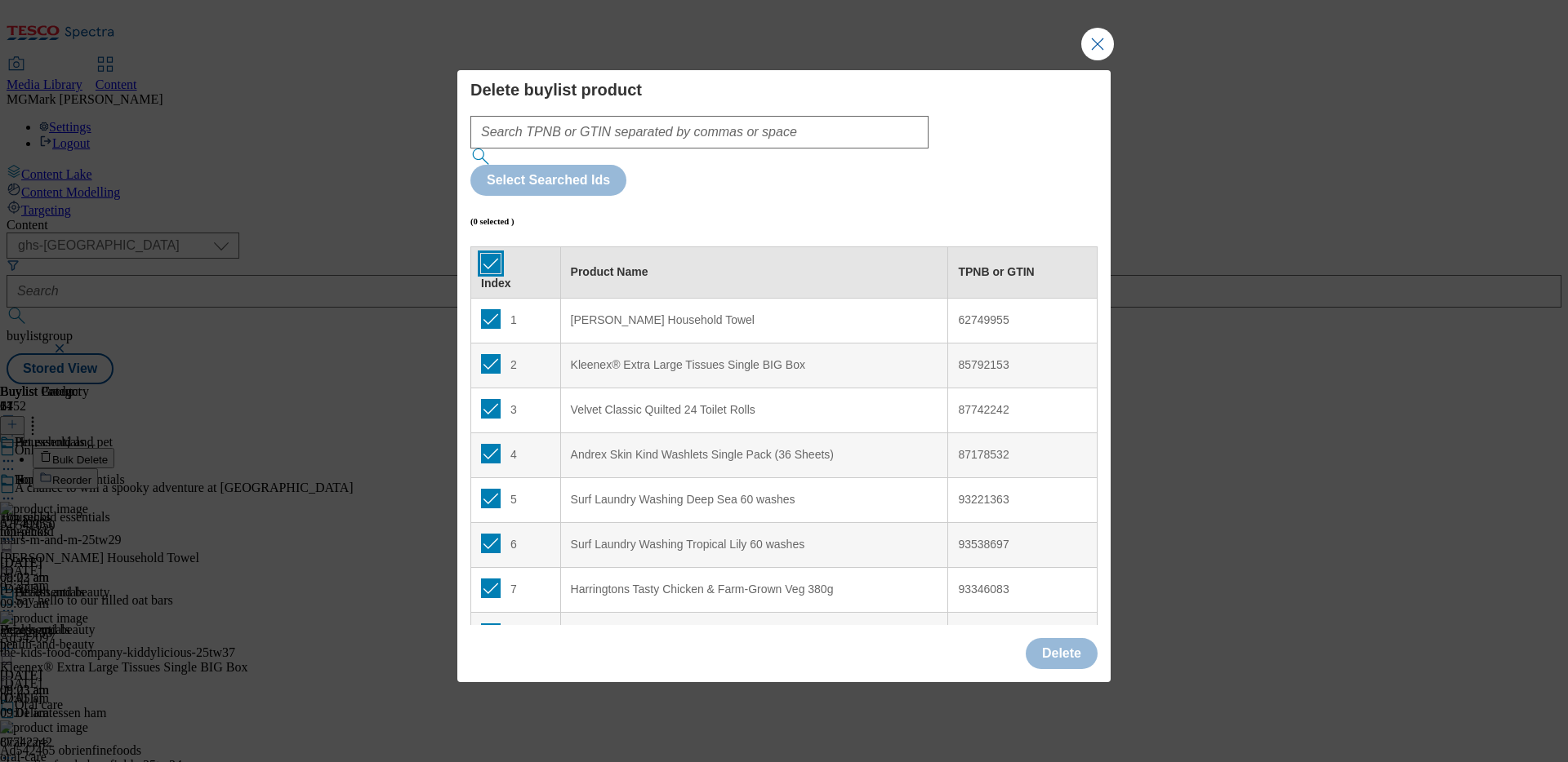
checkbox input "true"
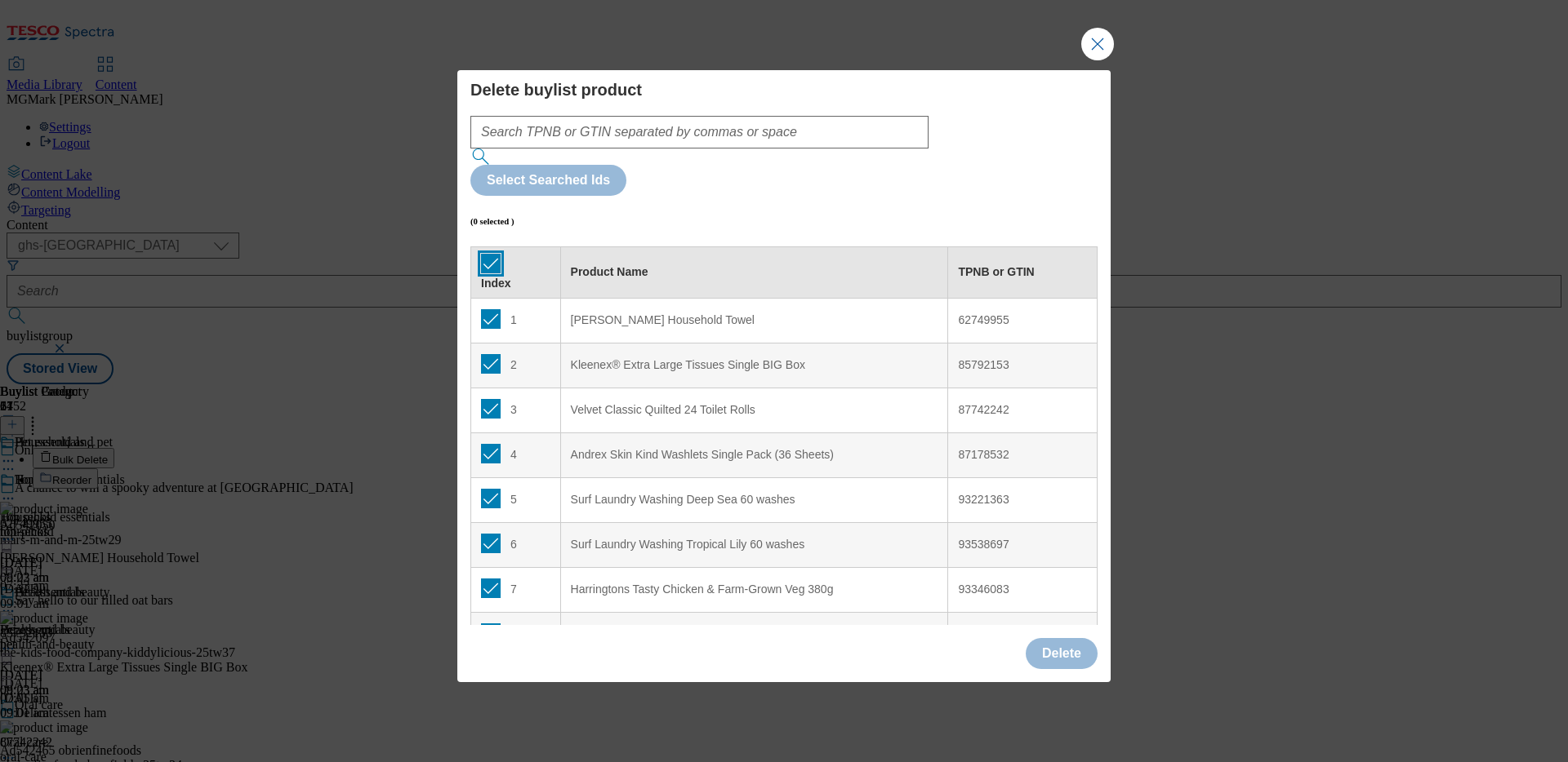
checkbox input "true"
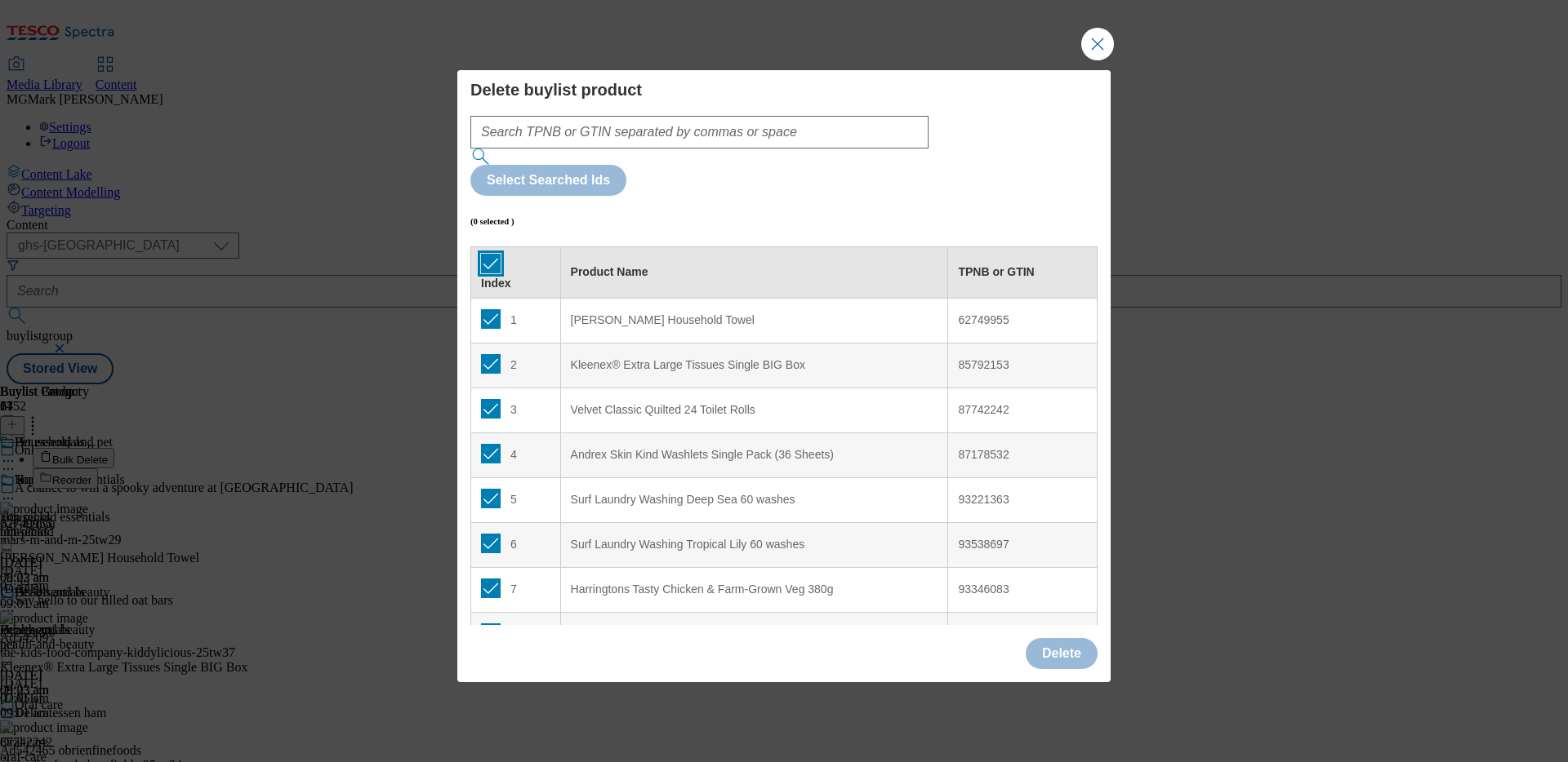
checkbox input "true"
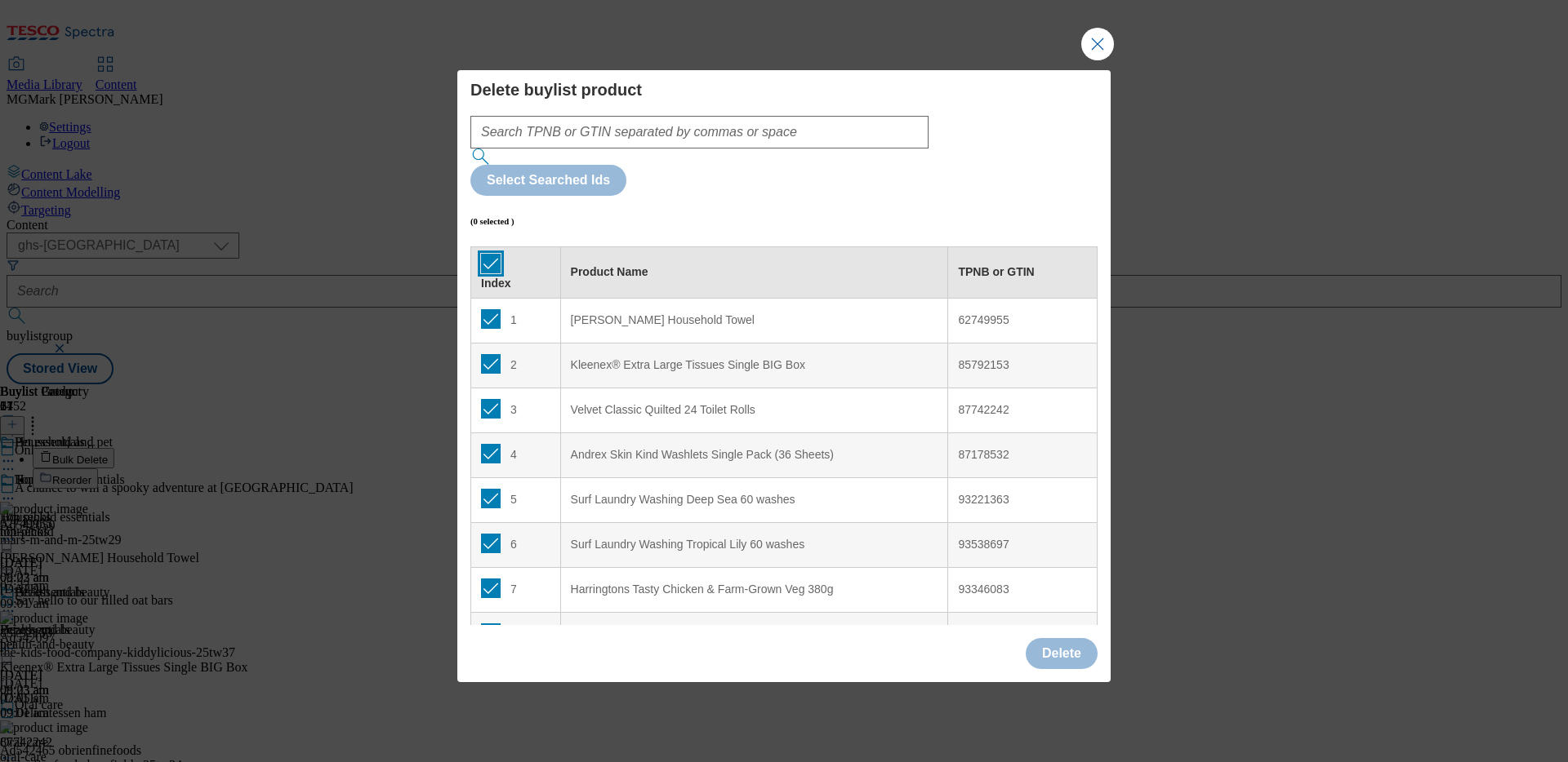
checkbox input "true"
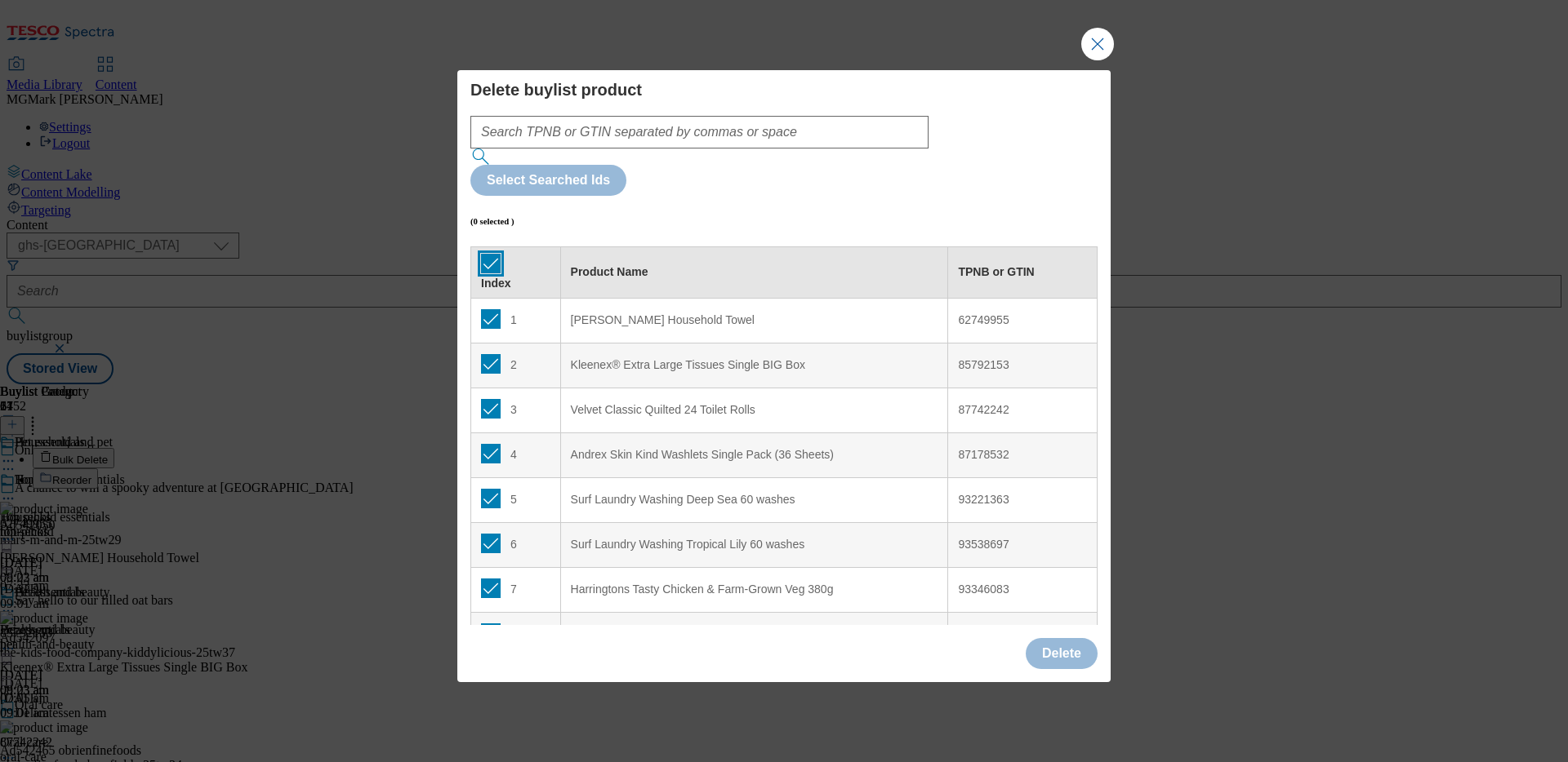
checkbox input "true"
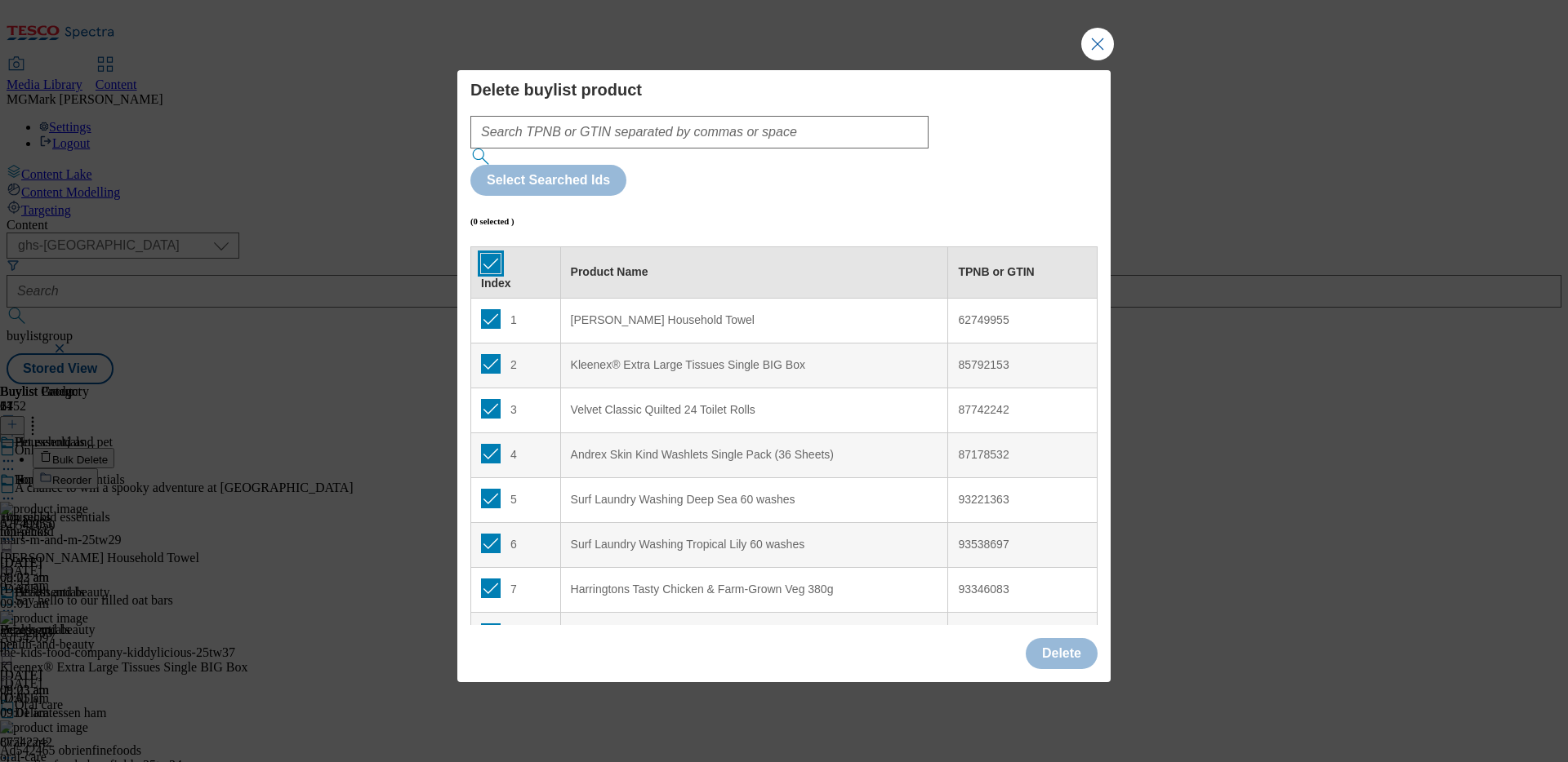
checkbox input "true"
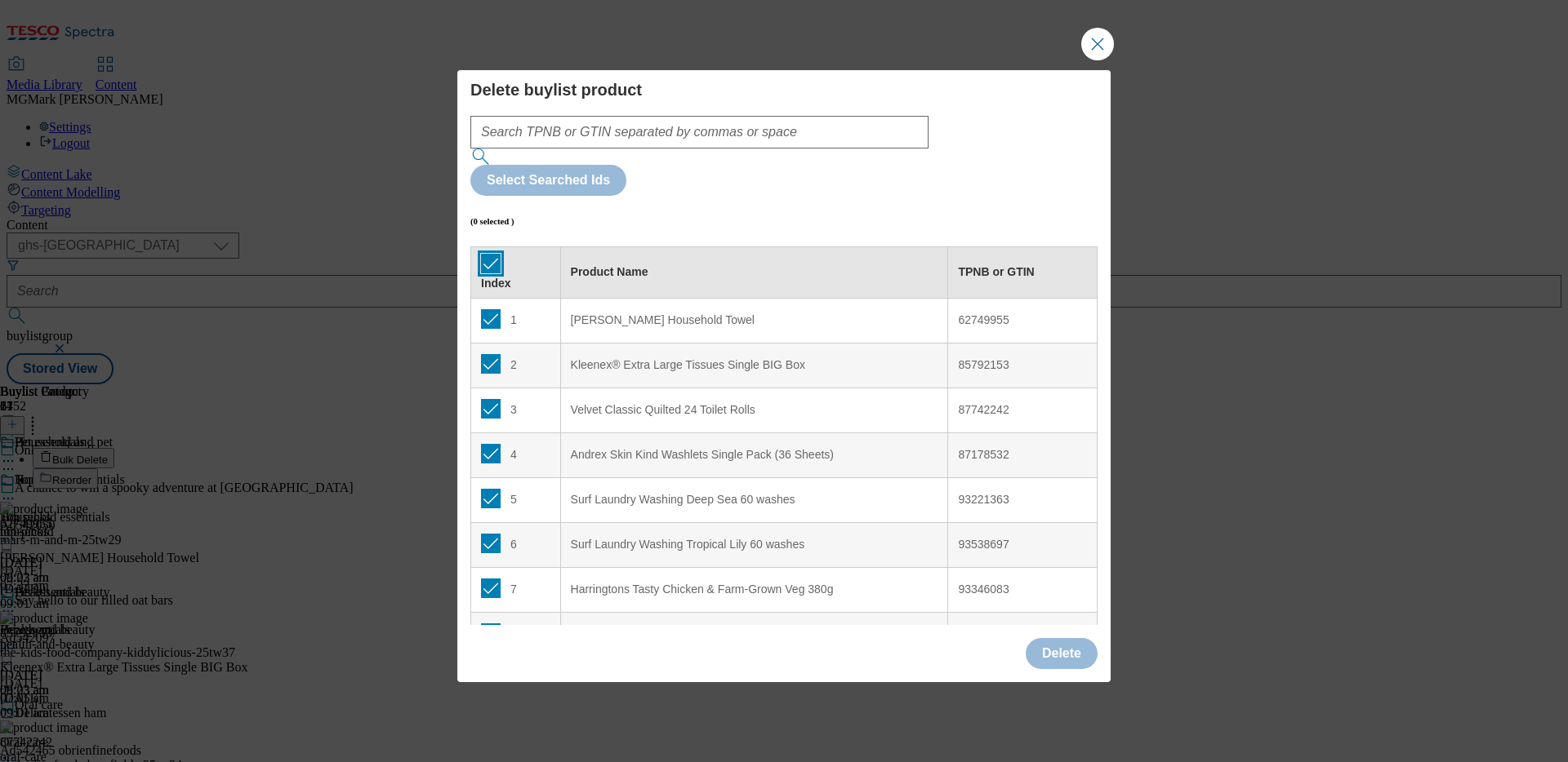
checkbox input "true"
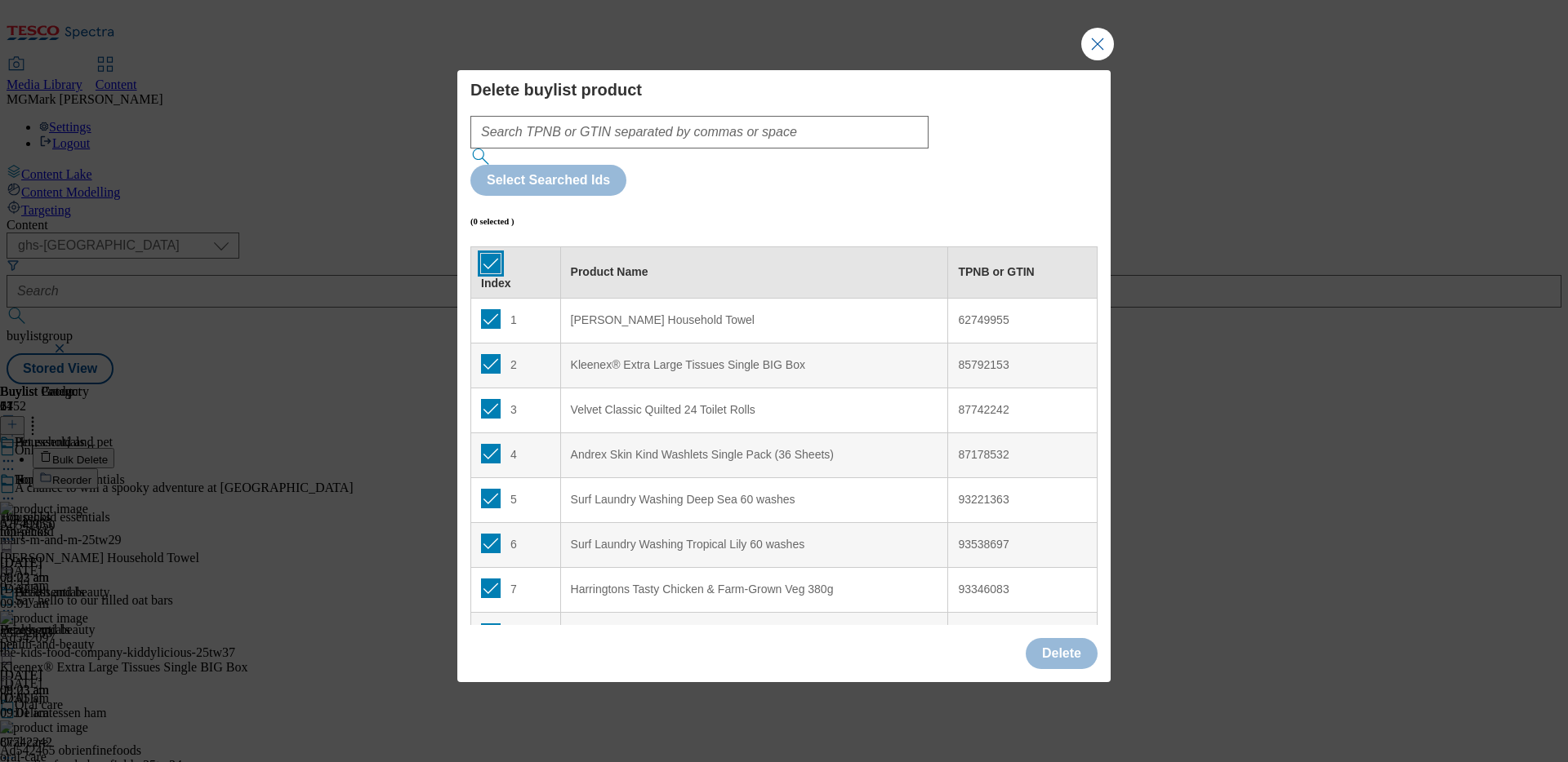
checkbox input "true"
click at [1074, 638] on button "Delete" at bounding box center [1061, 653] width 72 height 31
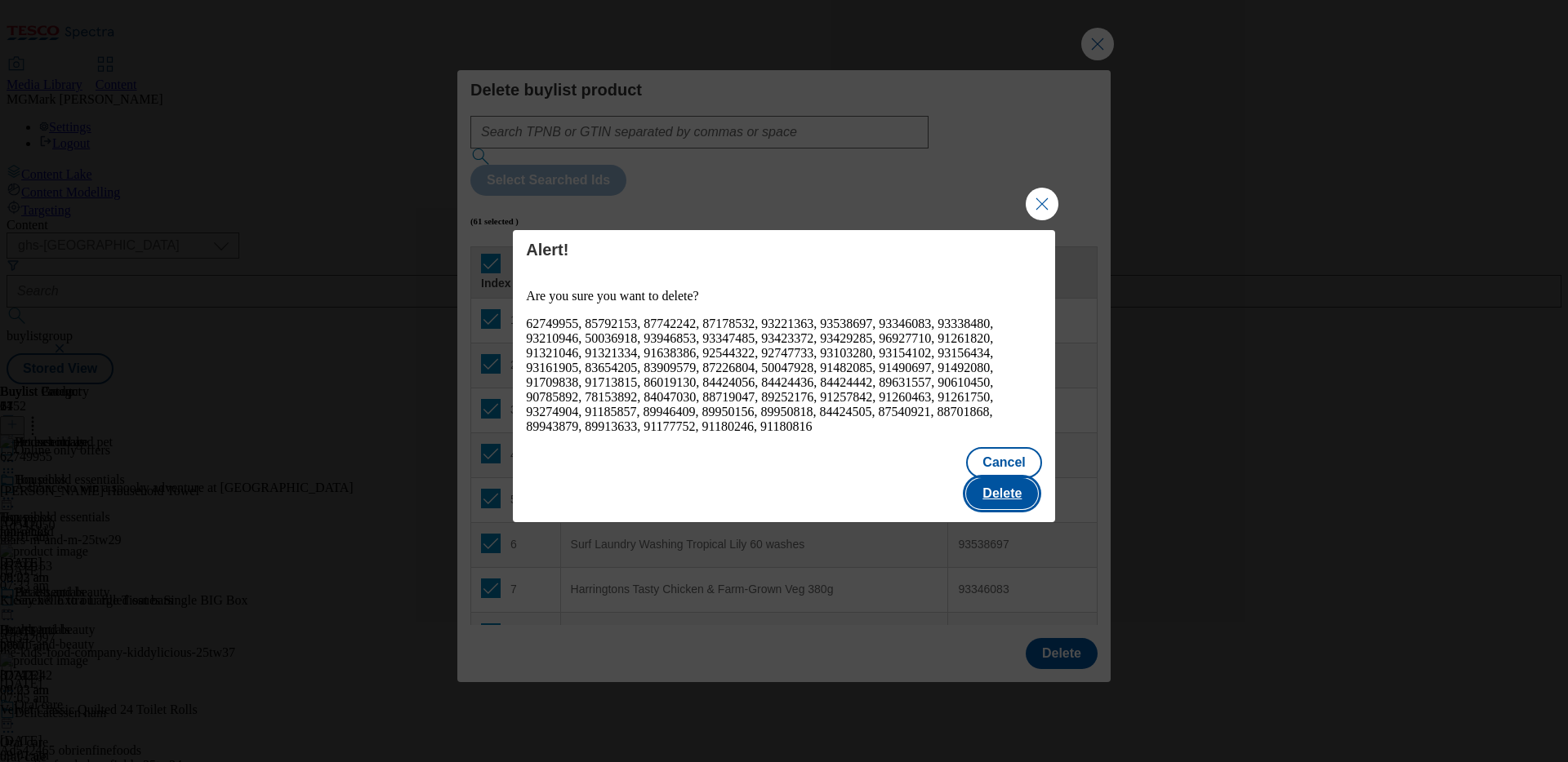
click at [1008, 484] on button "Delete" at bounding box center [1001, 493] width 72 height 31
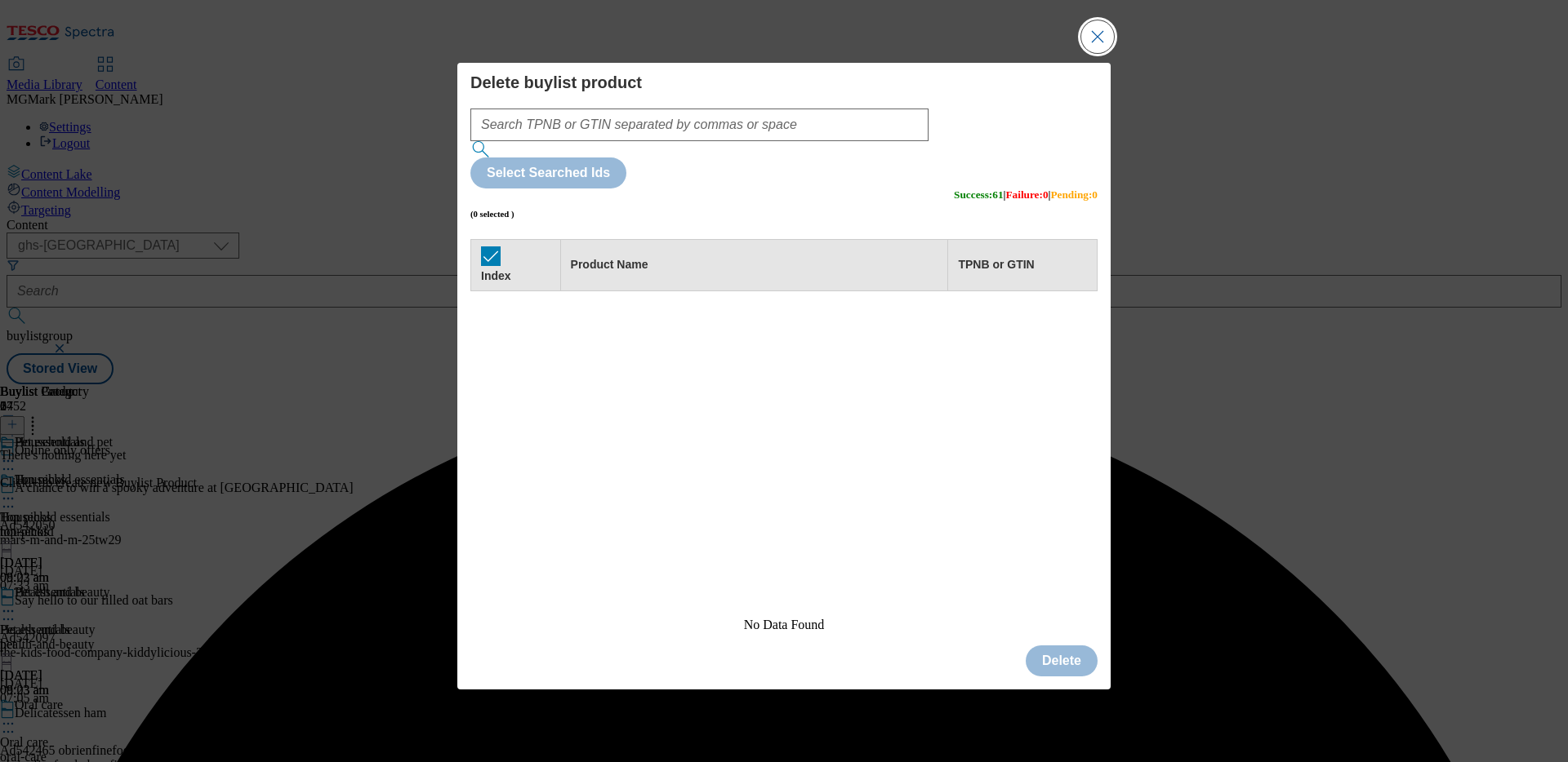
click at [1104, 53] on button "Close Modal" at bounding box center [1097, 36] width 33 height 33
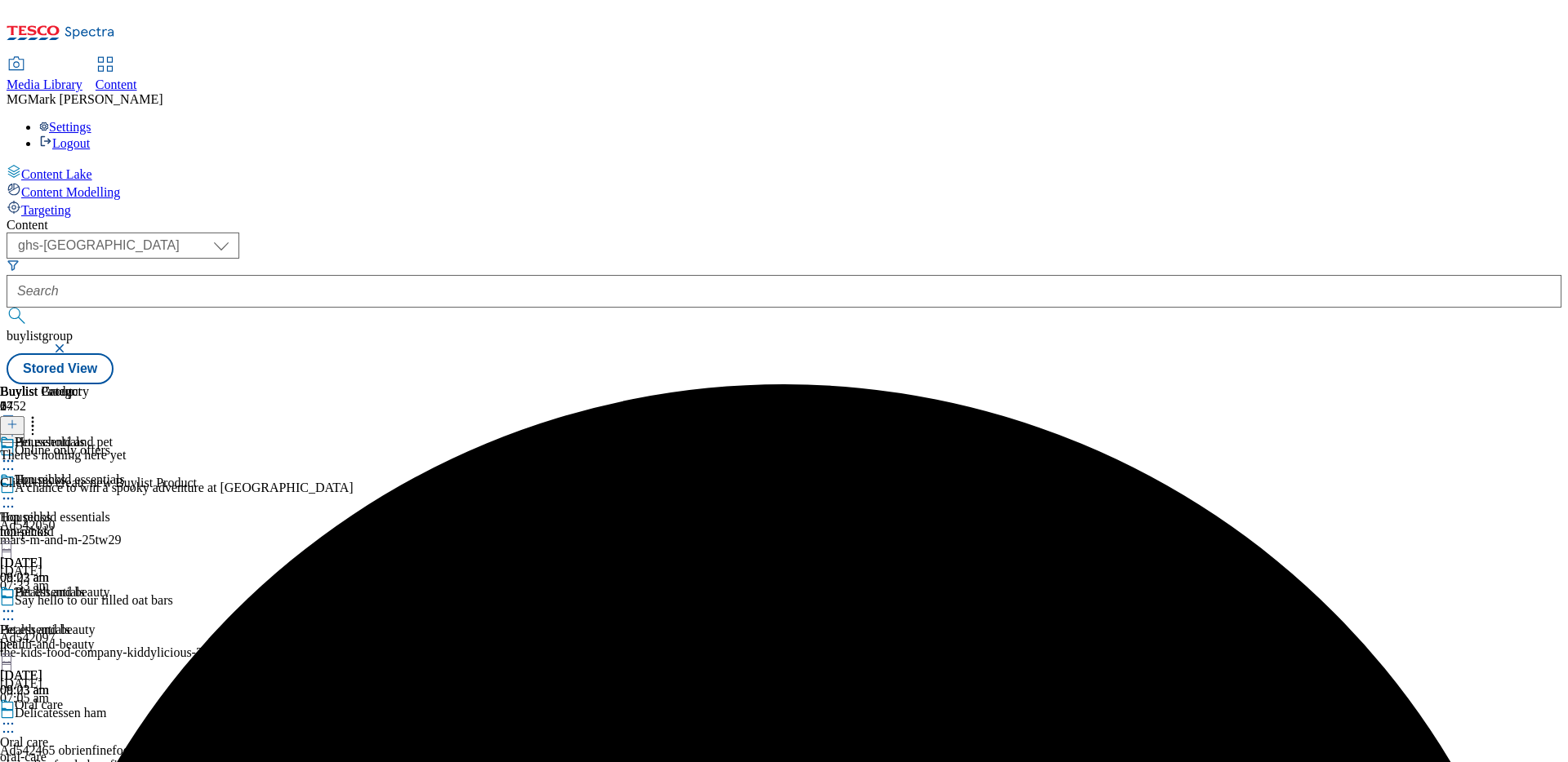
click at [18, 419] on icon at bounding box center [11, 424] width 11 height 11
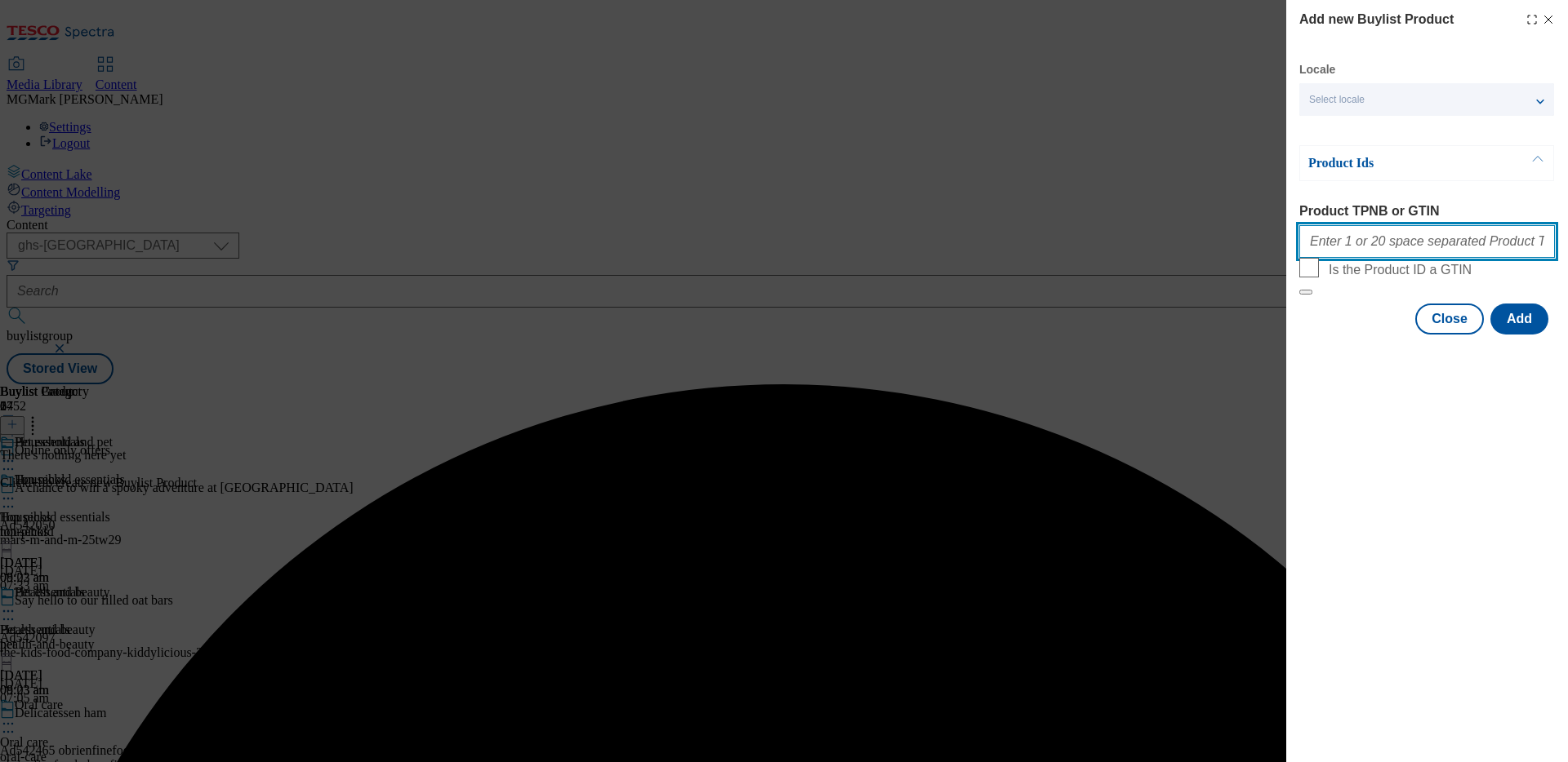
click at [1364, 252] on input "Product TPNB or GTIN" at bounding box center [1426, 241] width 256 height 33
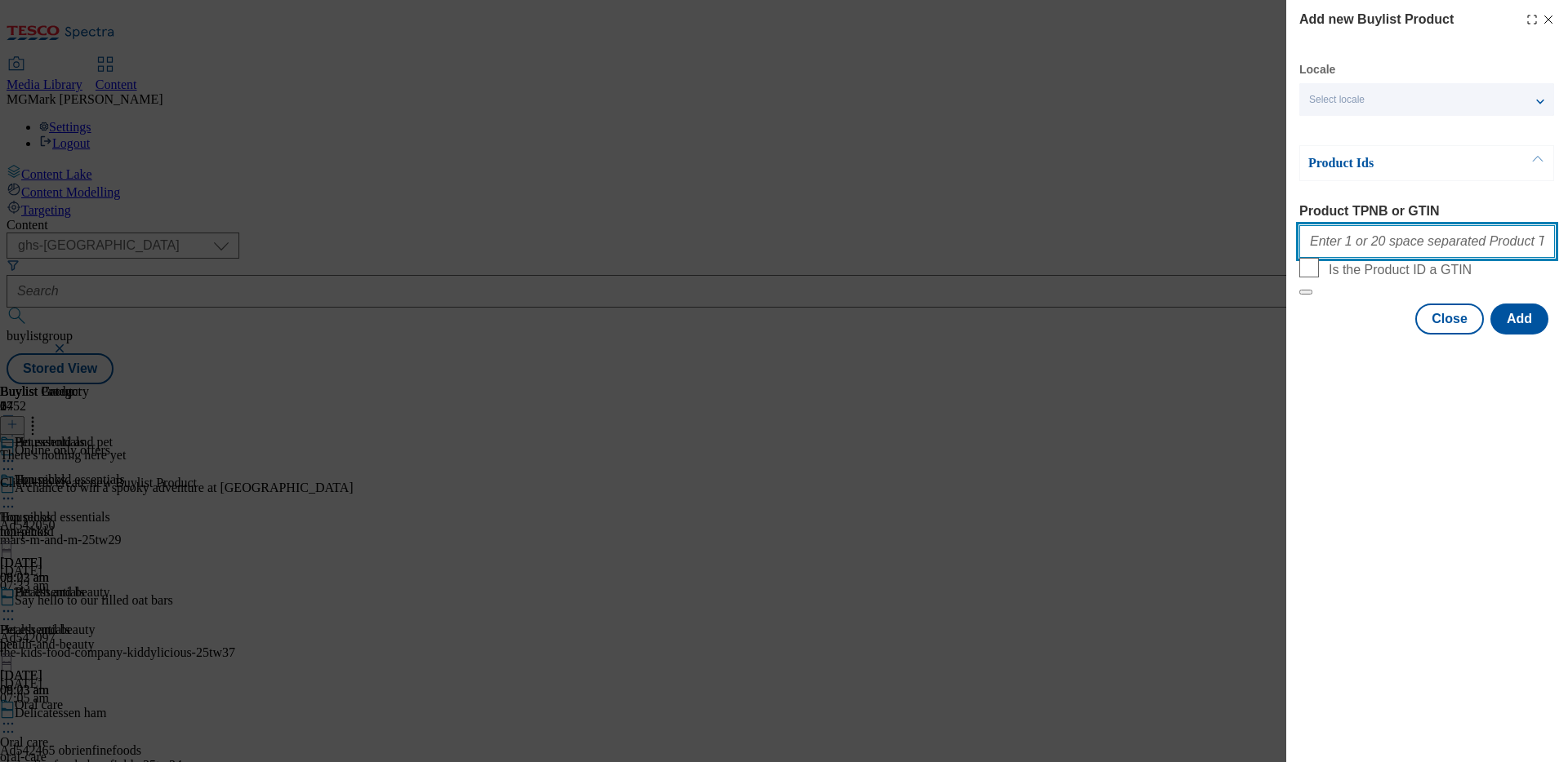
paste input "93346083 93338480 93210946 50036918 93946853 93347485 93423372 93429285 9692771…"
type input "93346083 93338480 93210946 50036918 93946853 93347485 93423372 93429285 9692771…"
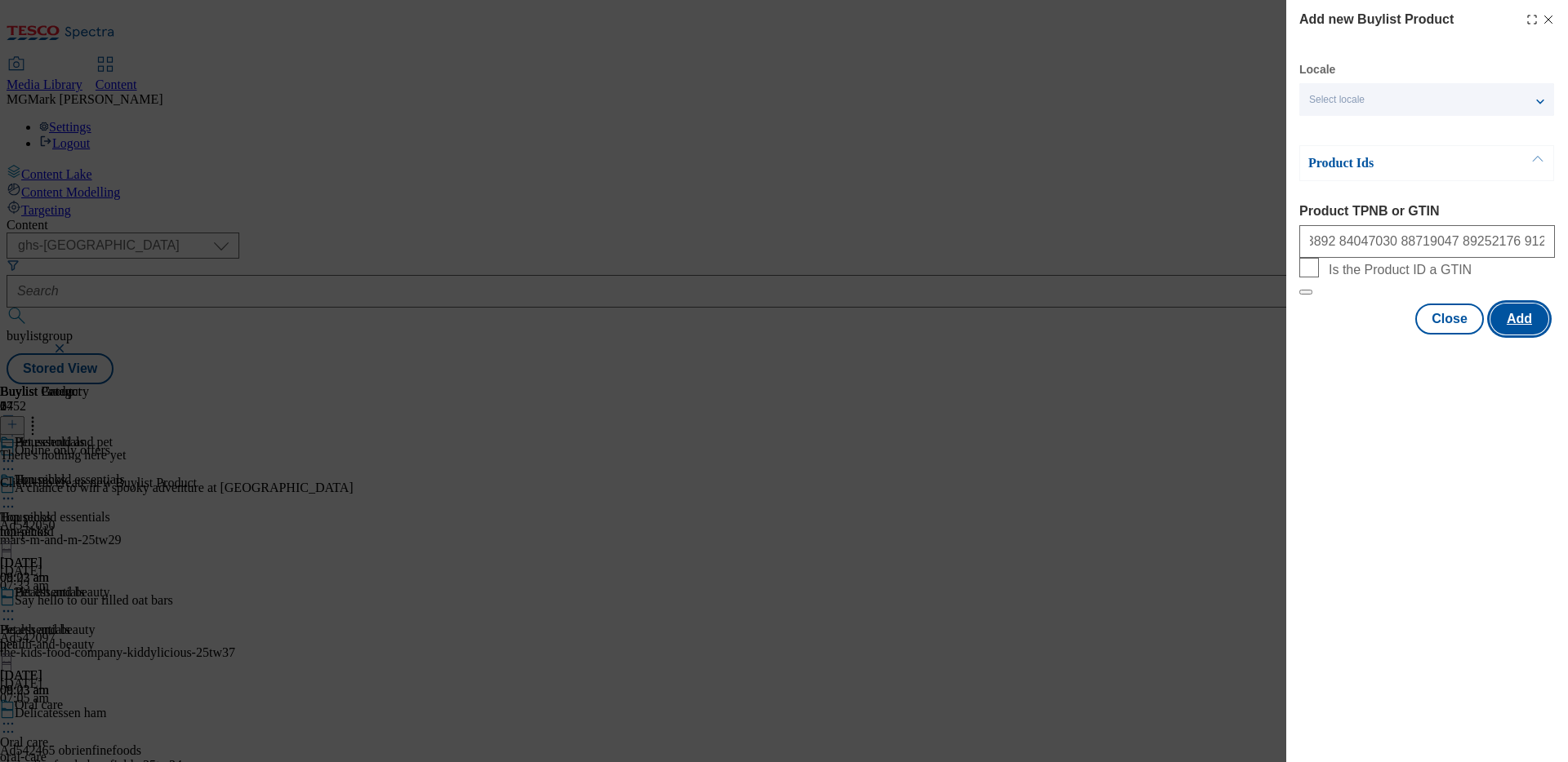
scroll to position [0, 0]
click at [1513, 335] on button "Add" at bounding box center [1519, 318] width 58 height 31
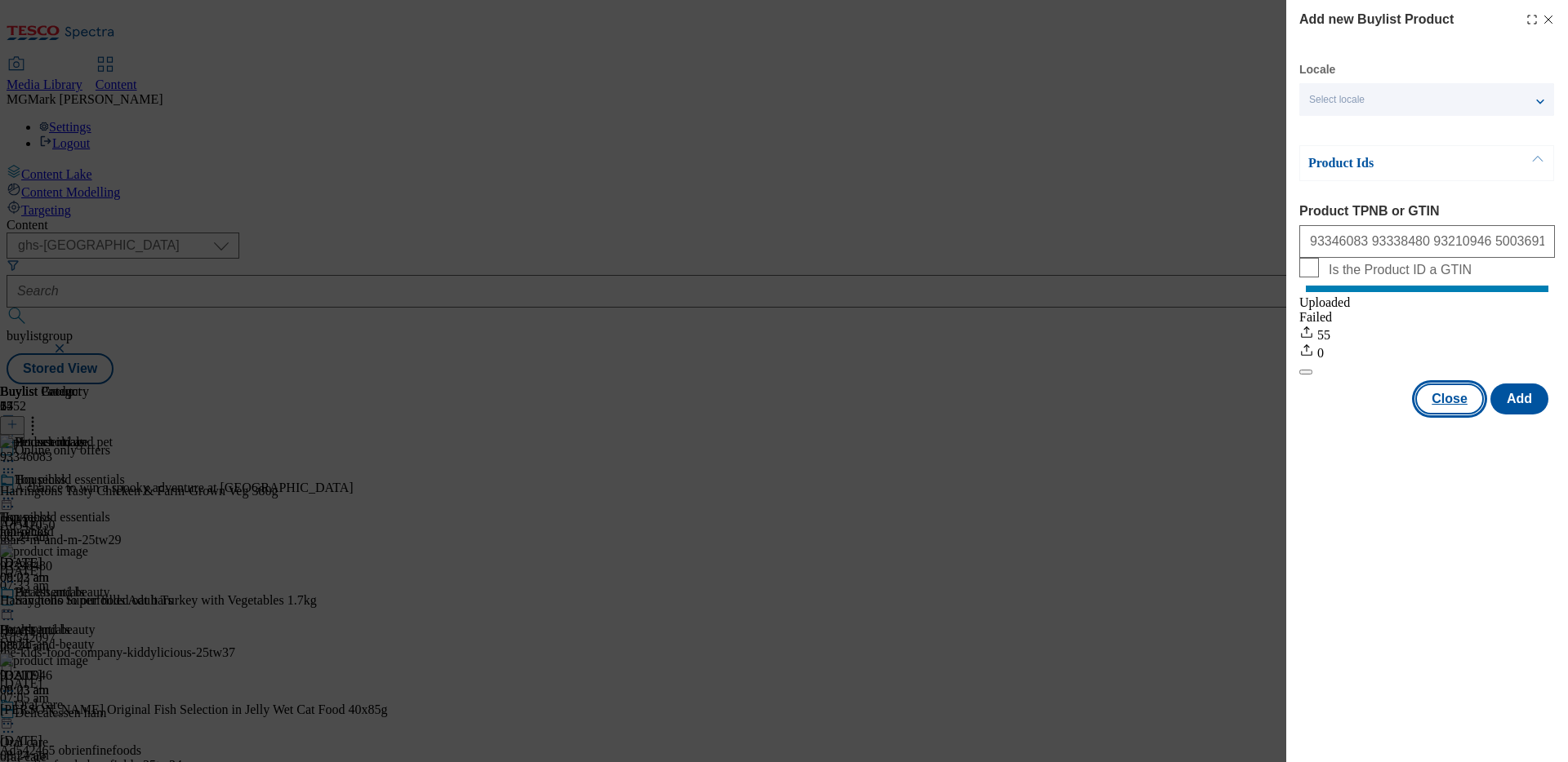
click at [1448, 410] on button "Close" at bounding box center [1449, 399] width 69 height 31
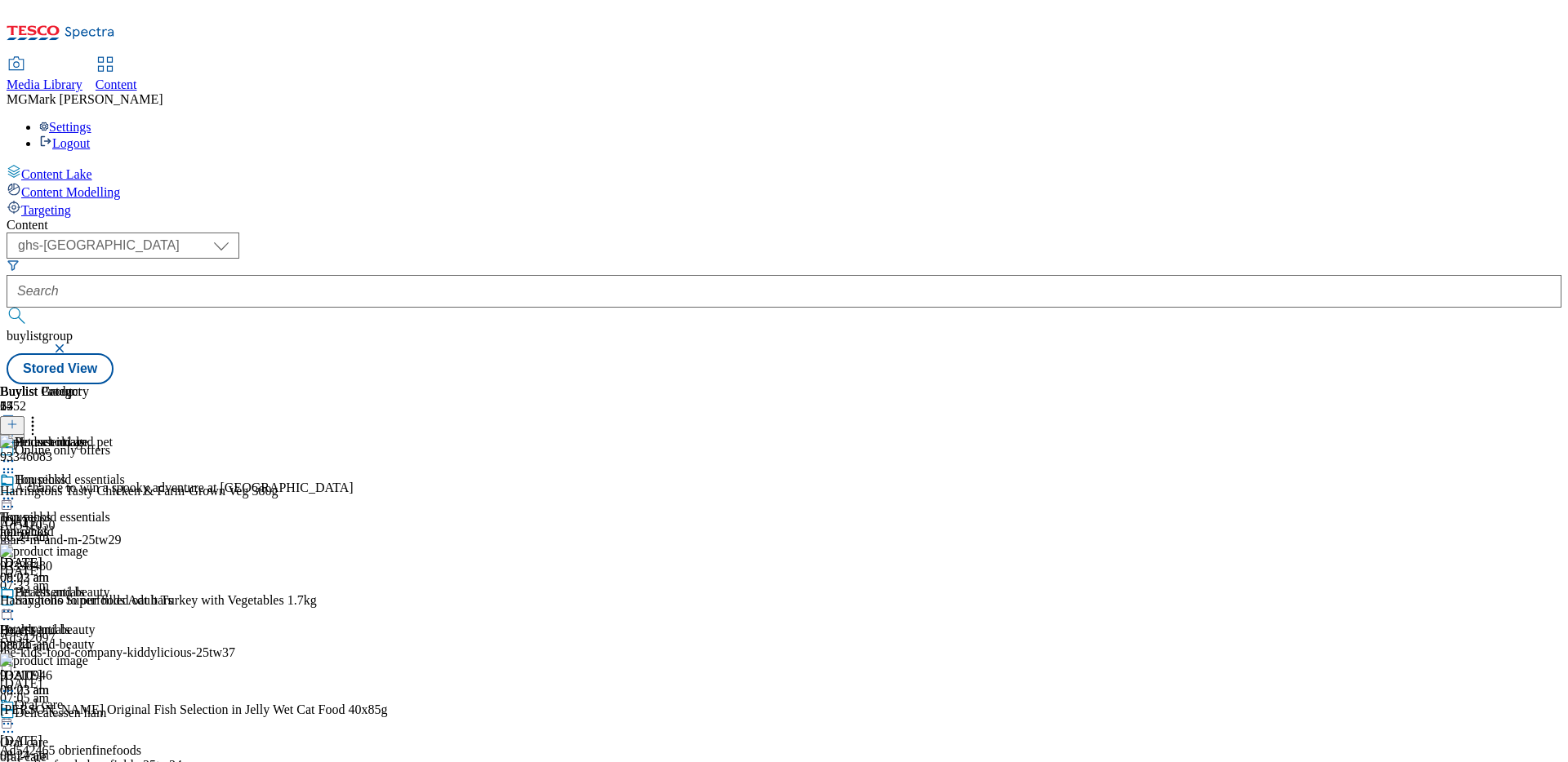
click at [16, 453] on icon at bounding box center [8, 461] width 16 height 16
click at [89, 565] on span "Preview" at bounding box center [69, 571] width 38 height 12
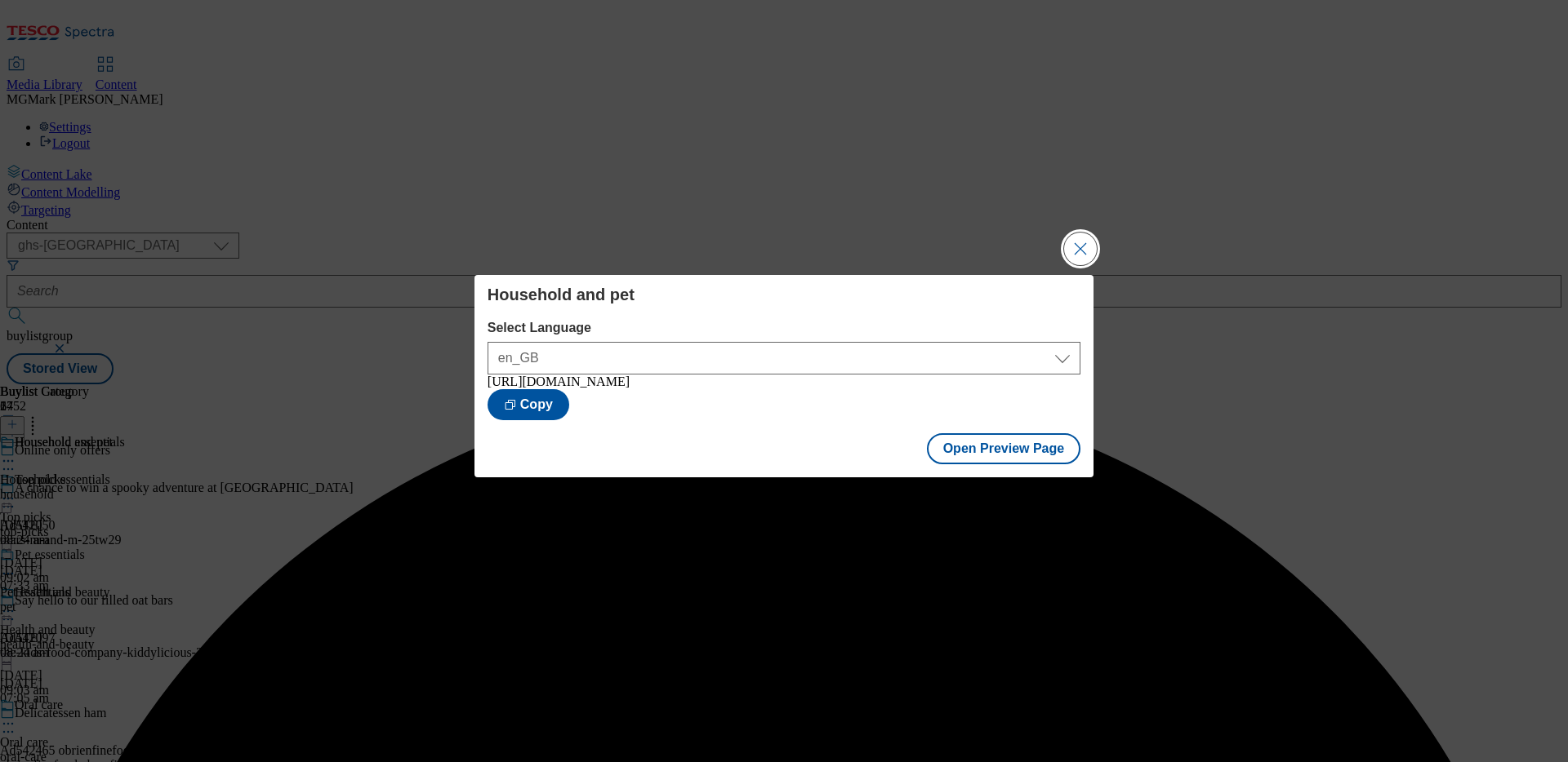
click at [1074, 245] on button "Close Modal" at bounding box center [1080, 248] width 33 height 33
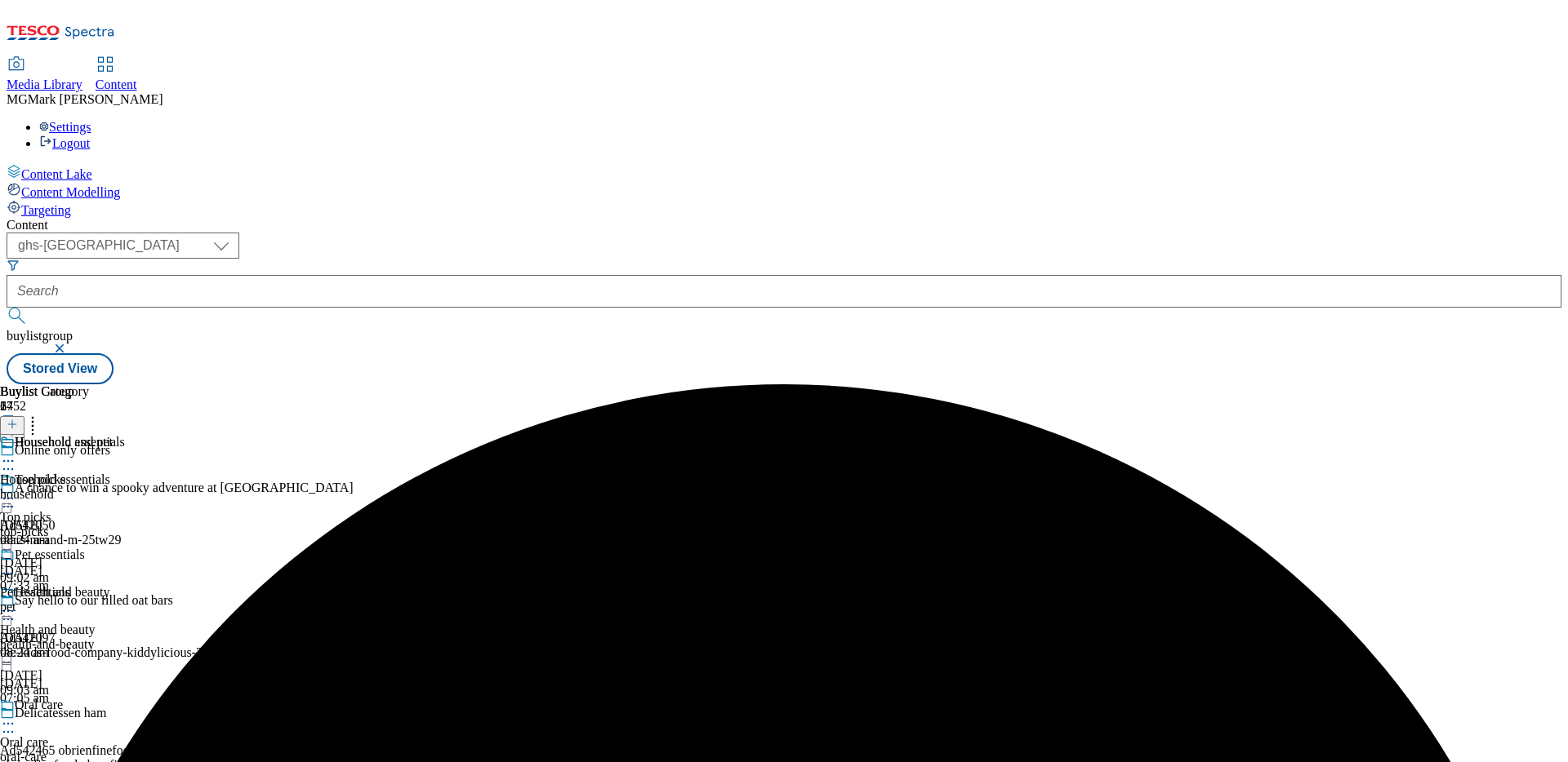
click at [16, 453] on icon at bounding box center [8, 461] width 16 height 16
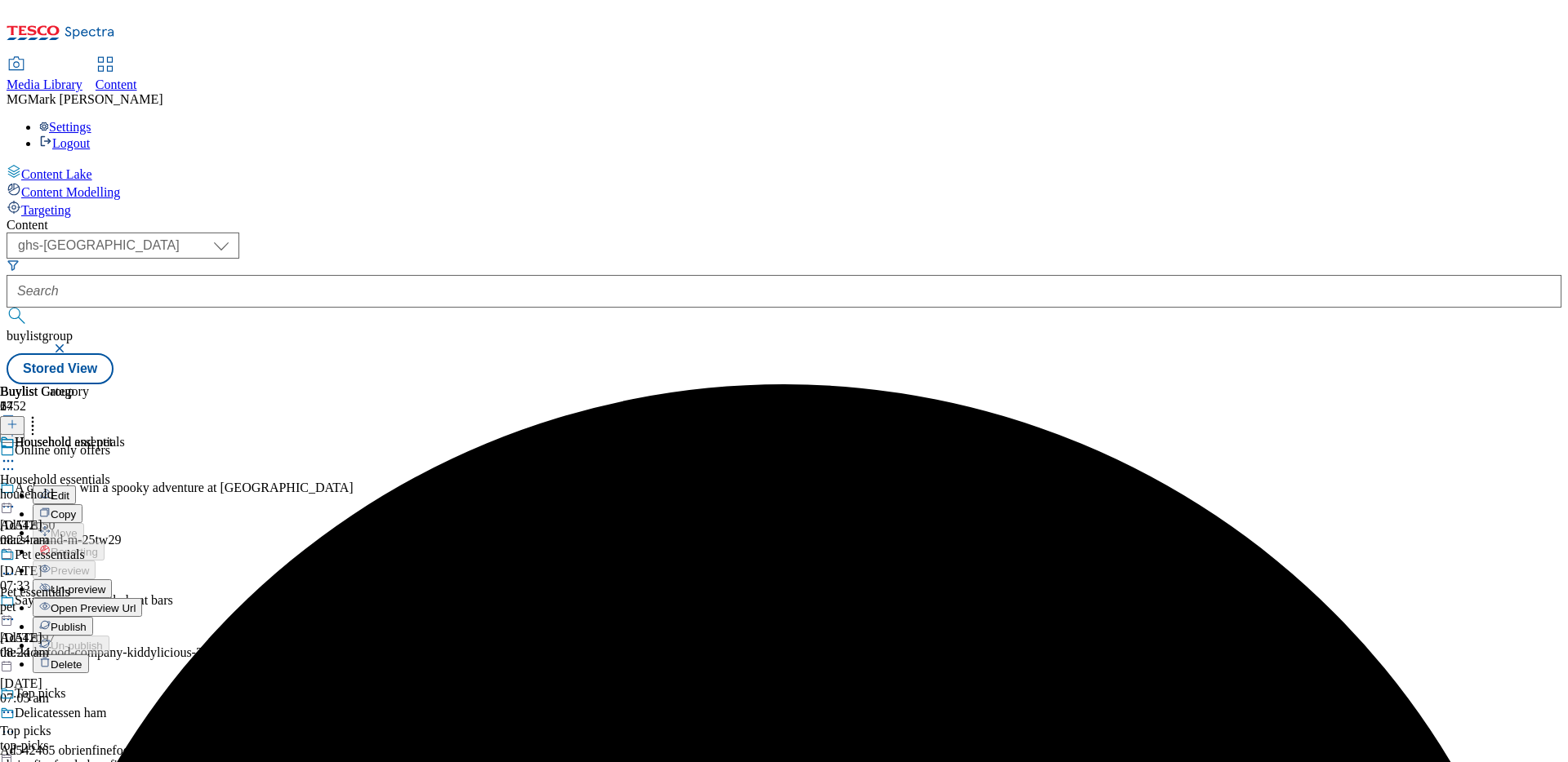
click at [87, 621] on span "Publish" at bounding box center [68, 628] width 36 height 12
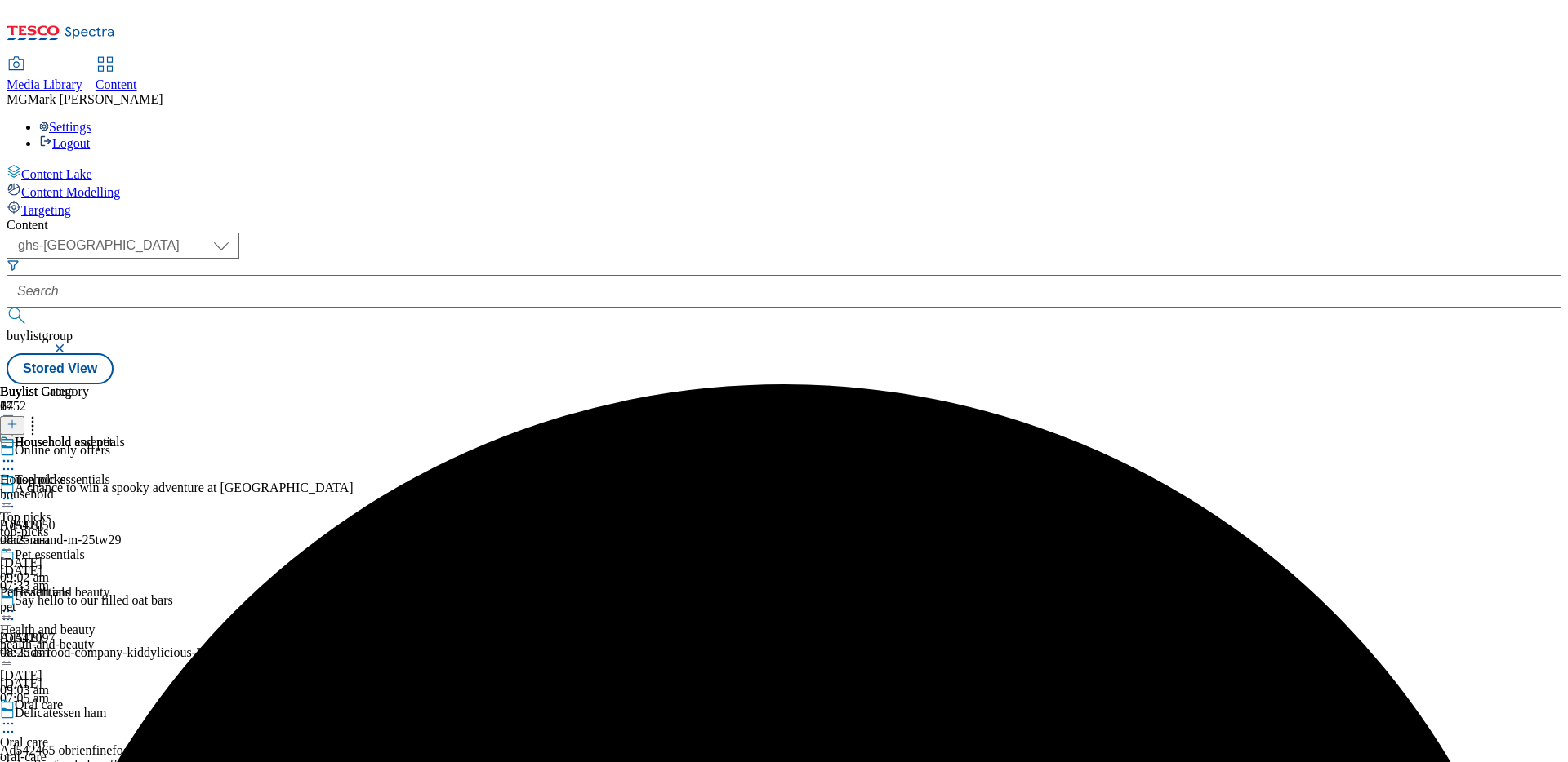
click at [16, 453] on icon at bounding box center [8, 461] width 16 height 16
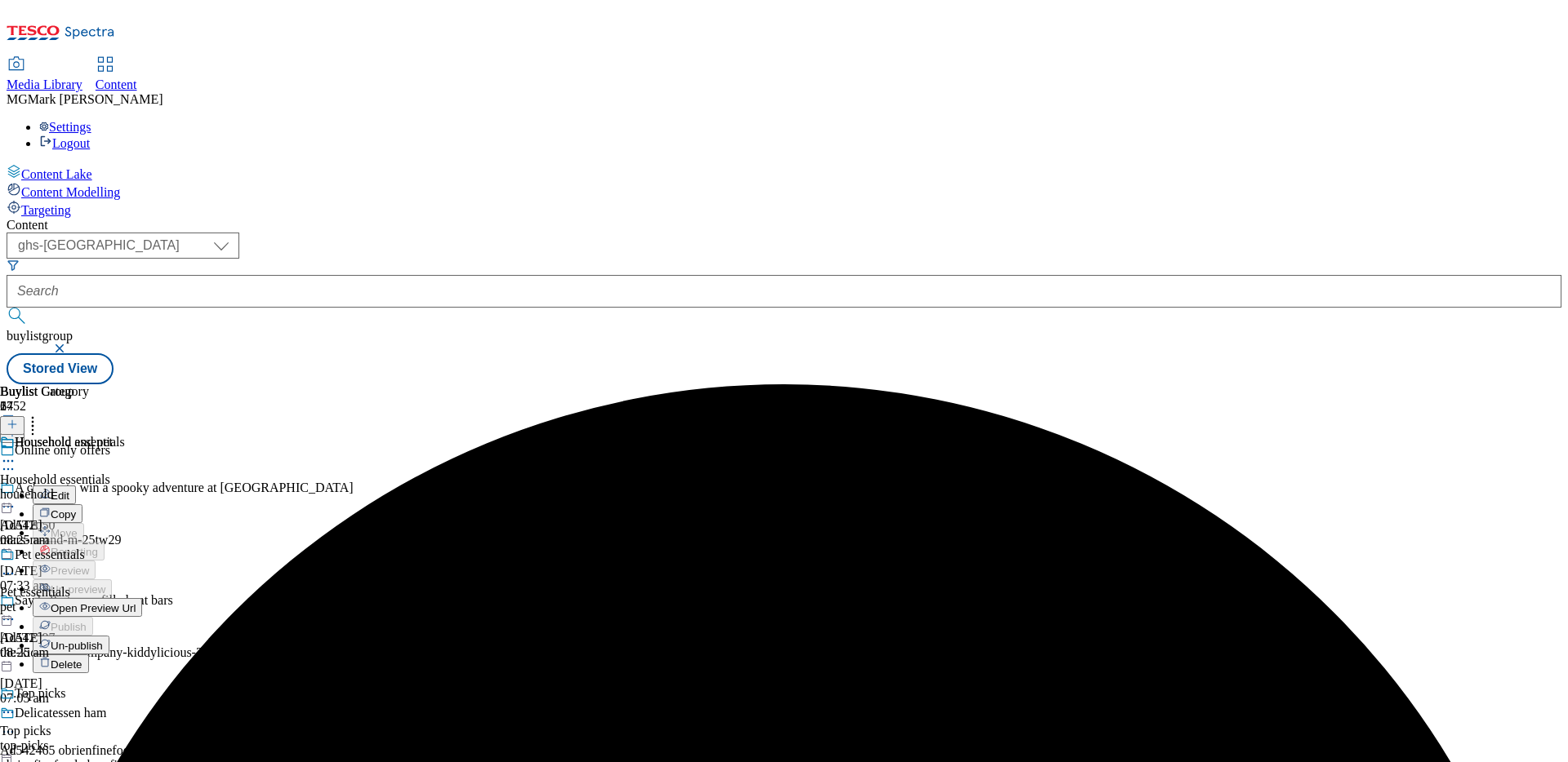
click at [135, 602] on span "Open Preview Url" at bounding box center [93, 608] width 85 height 12
